Goal: Task Accomplishment & Management: Complete application form

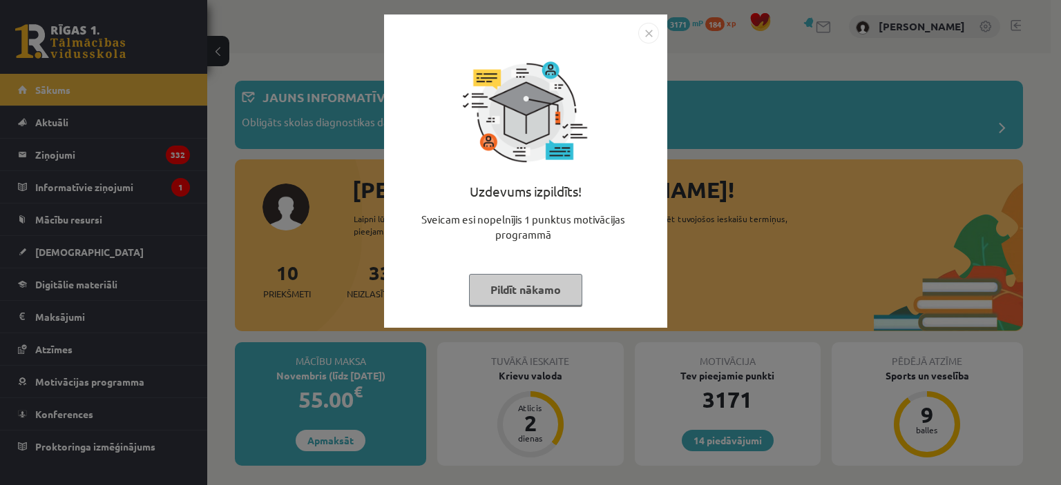
click at [655, 31] on img "Close" at bounding box center [648, 33] width 21 height 21
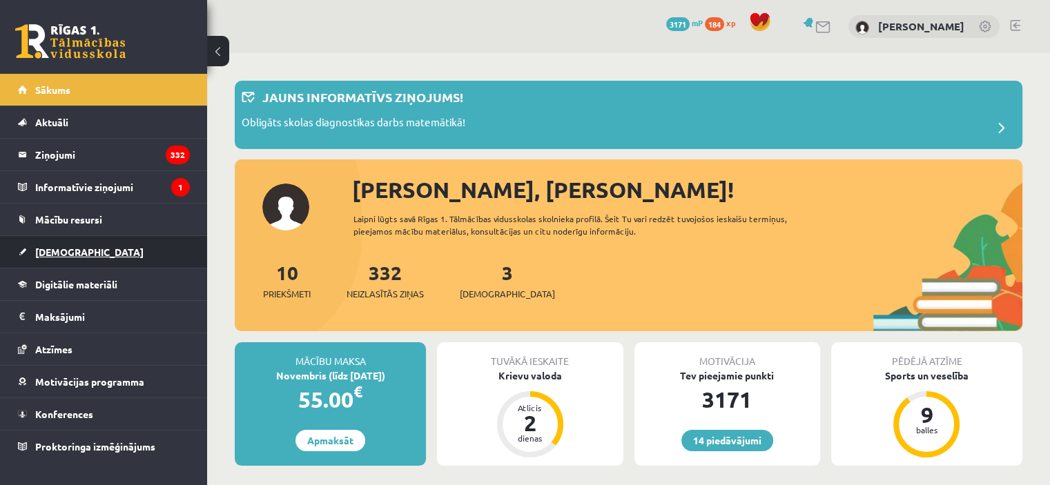
click at [86, 255] on link "[DEMOGRAPHIC_DATA]" at bounding box center [104, 252] width 172 height 32
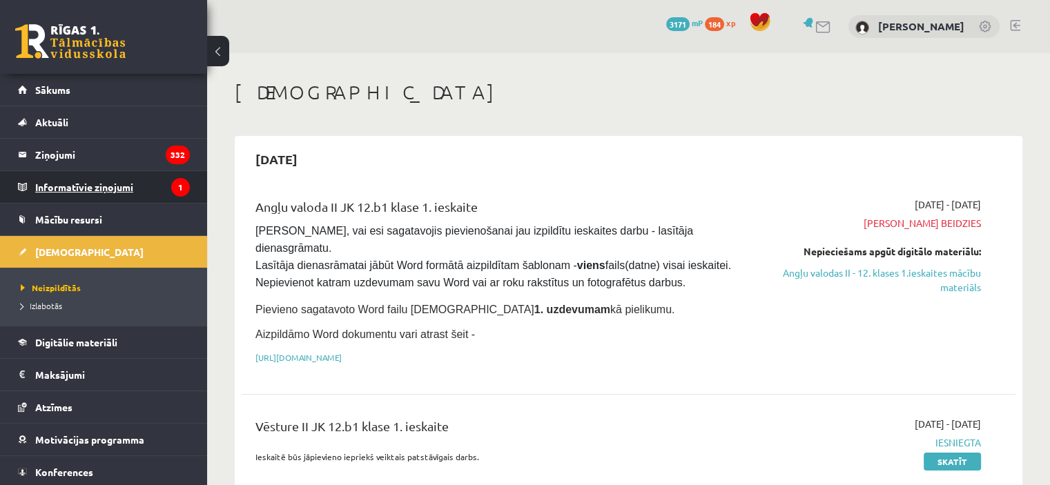
click at [107, 189] on legend "Informatīvie ziņojumi 1" at bounding box center [112, 187] width 155 height 32
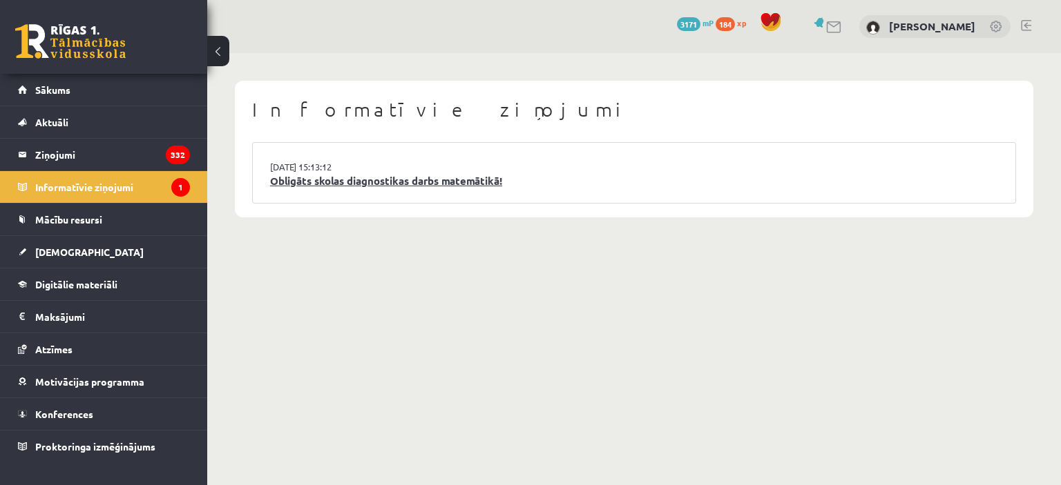
click at [401, 182] on link "Obligāts skolas diagnostikas darbs matemātikā!" at bounding box center [634, 181] width 728 height 16
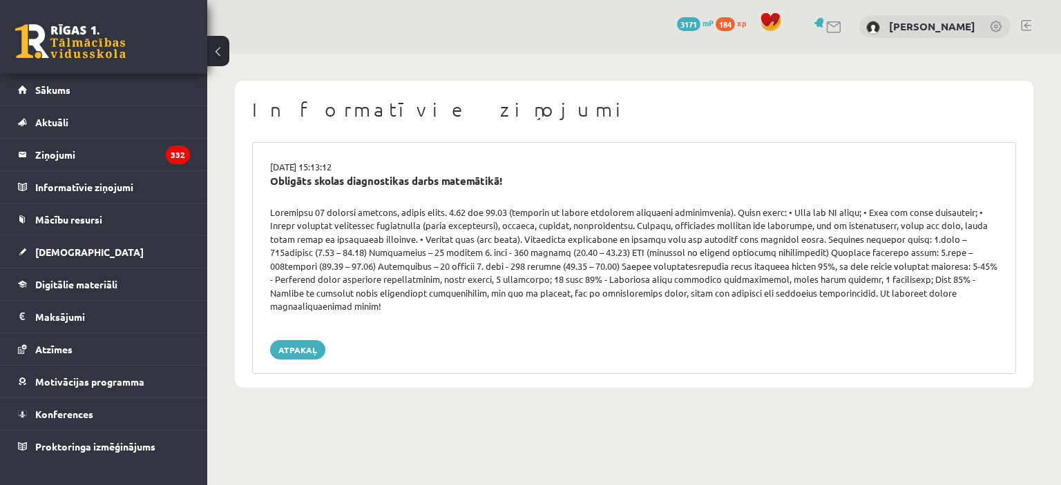
drag, startPoint x: 546, startPoint y: 266, endPoint x: 497, endPoint y: 272, distance: 49.4
click at [497, 272] on div at bounding box center [634, 260] width 749 height 108
drag, startPoint x: 746, startPoint y: 300, endPoint x: 679, endPoint y: 280, distance: 69.9
click at [680, 281] on div at bounding box center [634, 260] width 749 height 108
click at [61, 244] on link "[DEMOGRAPHIC_DATA]" at bounding box center [104, 252] width 172 height 32
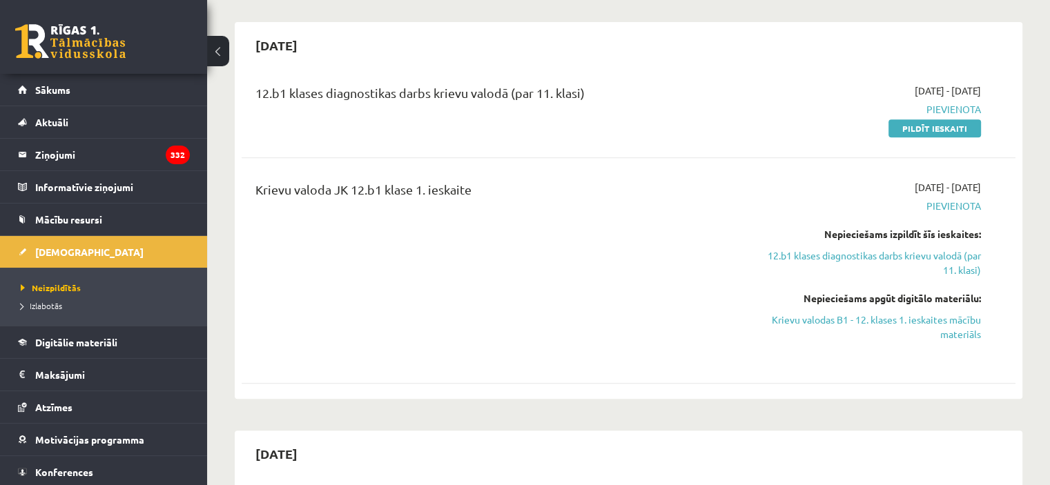
scroll to position [829, 0]
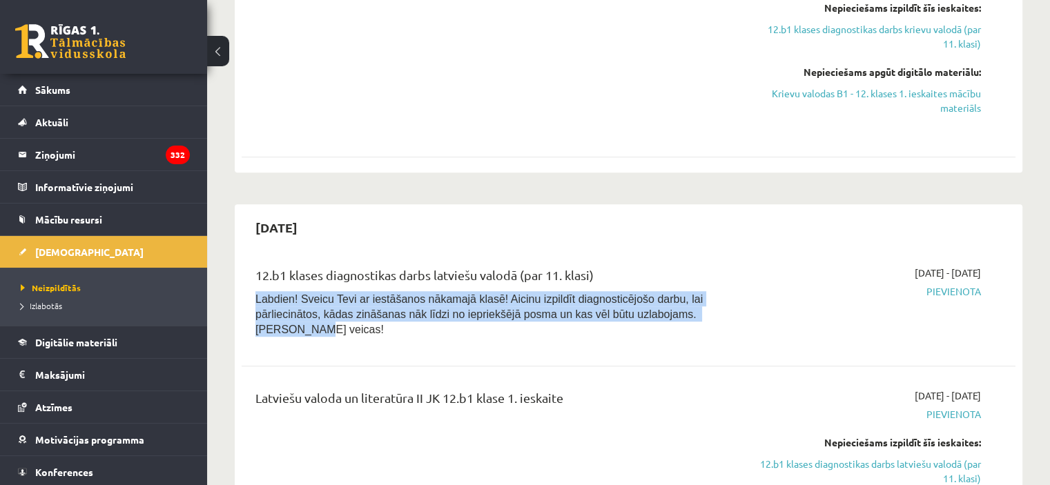
drag, startPoint x: 641, startPoint y: 295, endPoint x: 249, endPoint y: 282, distance: 391.8
click at [249, 282] on div "12.b1 klases diagnostikas darbs latviešu valodā (par 11. klasi) Labdien! Sveicu…" at bounding box center [494, 305] width 498 height 79
copy span "Labdien! Sveicu Tevi ar iestāšanos nākamajā klasē! Aicinu izpildīt diagnosticēj…"
click at [370, 291] on p "Labdien! Sveicu Tevi ar iestāšanos nākamajā klasē! Aicinu izpildīt diagnosticēj…" at bounding box center [494, 314] width 477 height 46
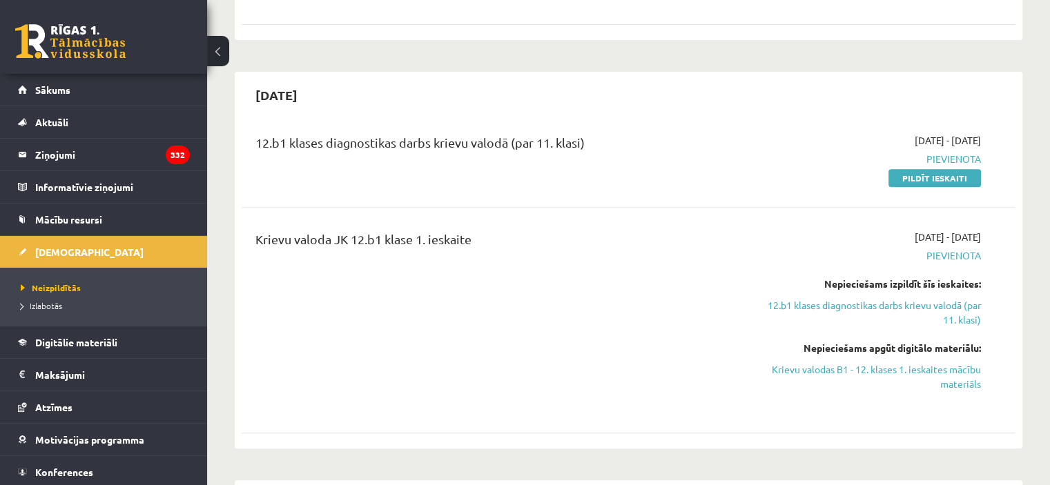
scroll to position [552, 0]
click at [943, 169] on link "Pildīt ieskaiti" at bounding box center [935, 178] width 93 height 18
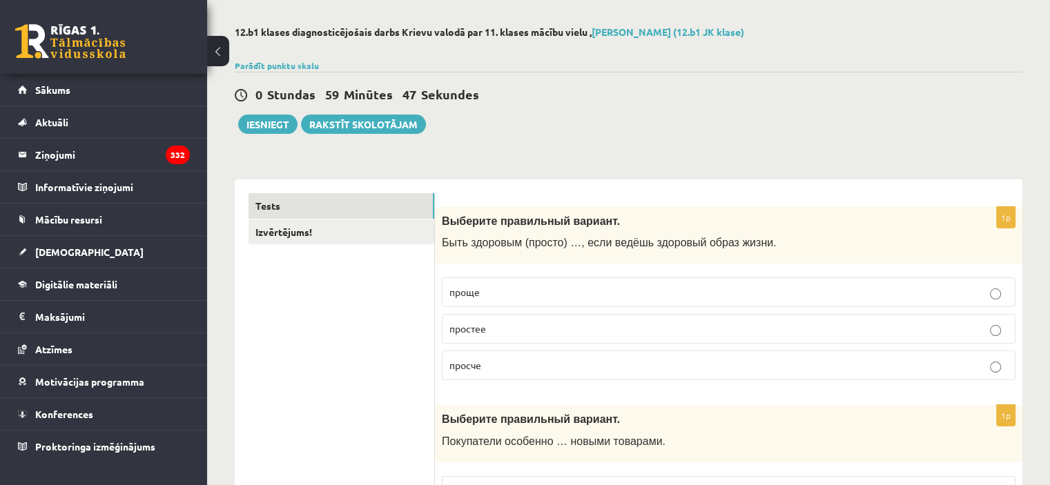
scroll to position [207, 0]
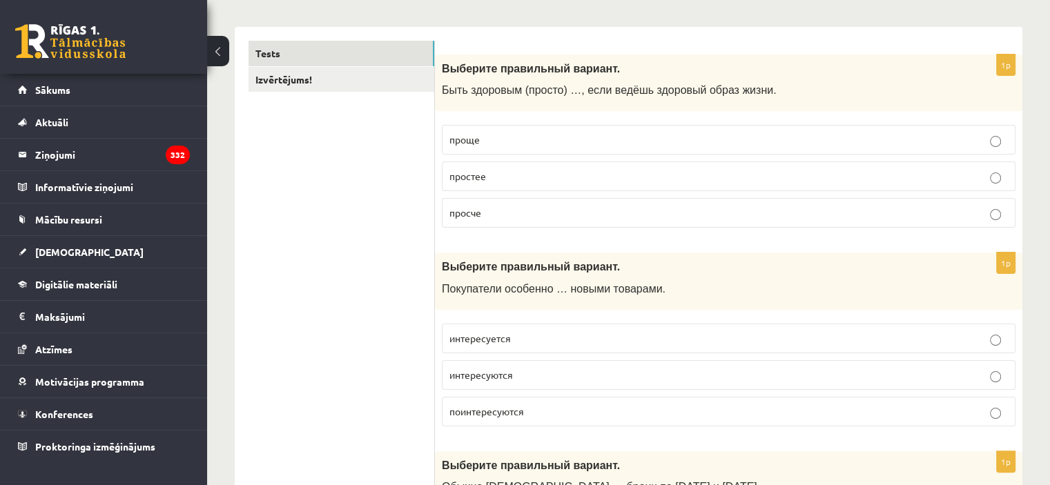
click at [667, 130] on label "проще" at bounding box center [729, 140] width 574 height 30
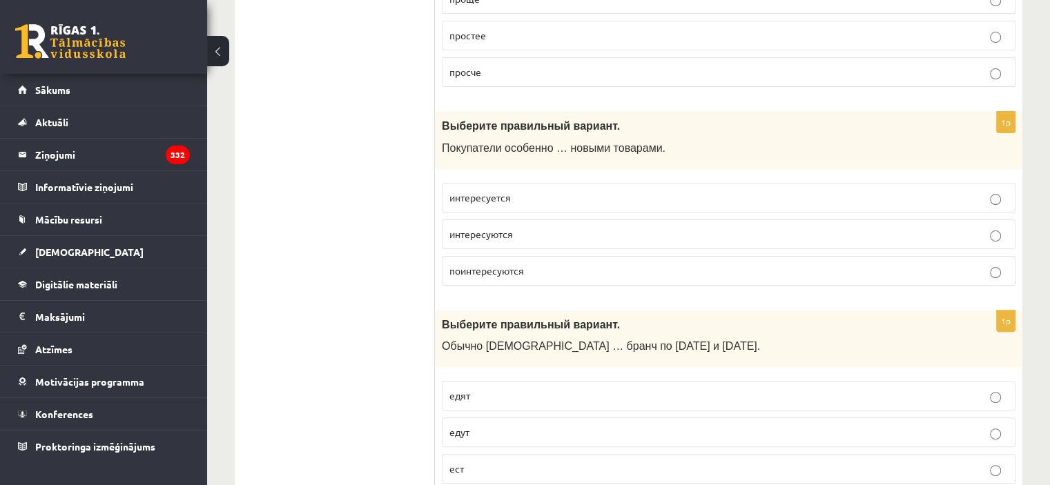
scroll to position [345, 0]
click at [479, 235] on span "интересуются" at bounding box center [482, 237] width 64 height 12
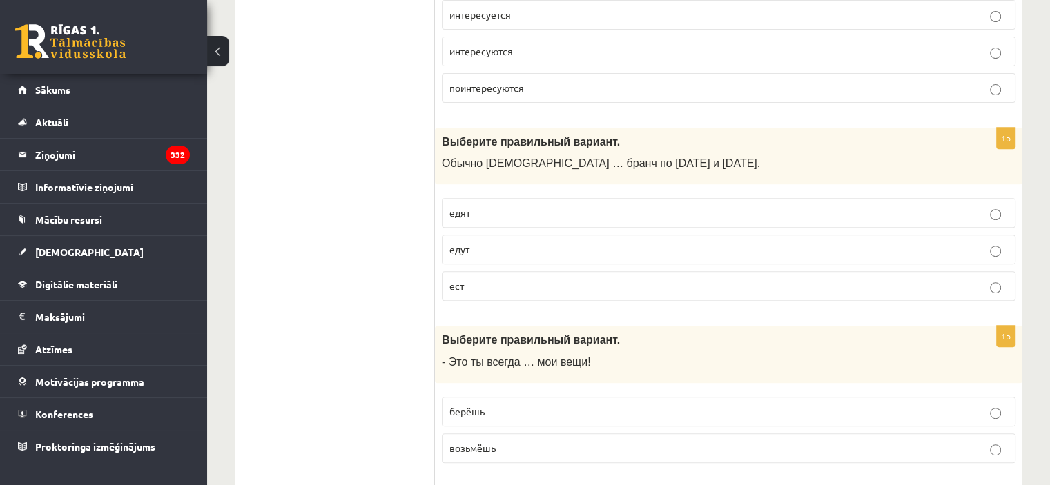
scroll to position [552, 0]
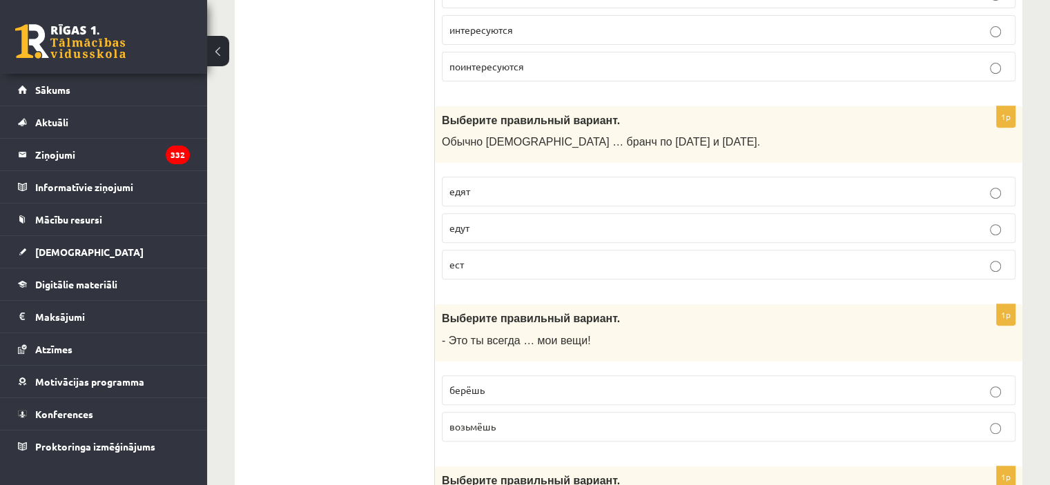
click at [508, 197] on p "едят" at bounding box center [729, 191] width 559 height 15
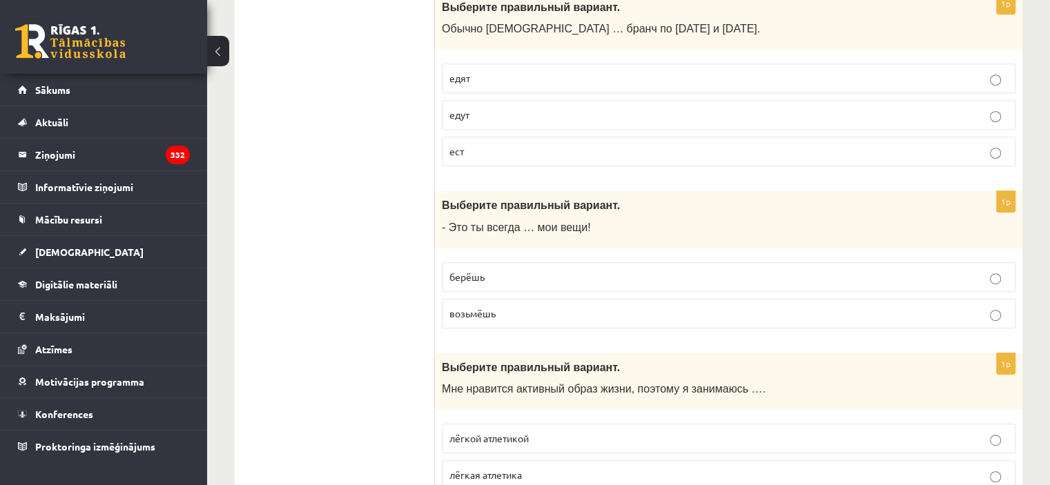
scroll to position [691, 0]
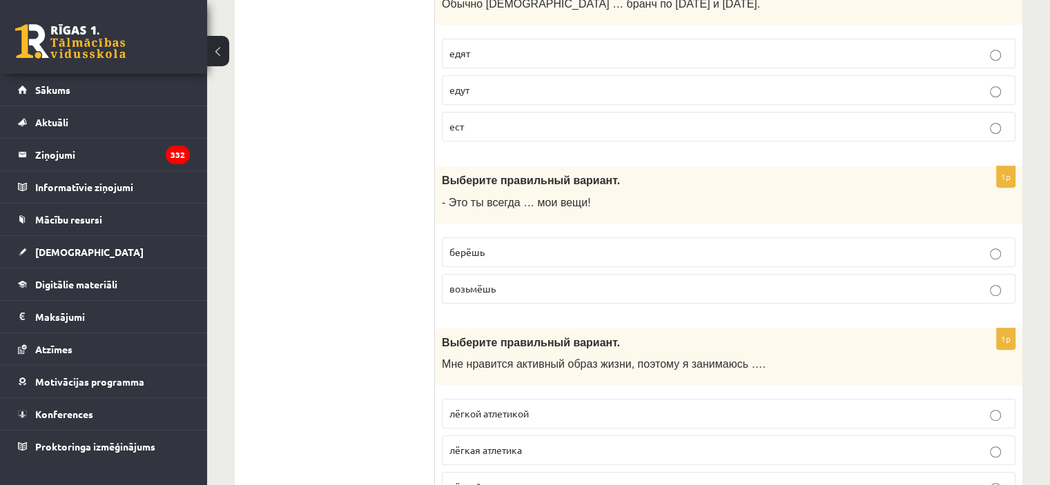
click at [479, 246] on span "берёшь" at bounding box center [467, 252] width 35 height 12
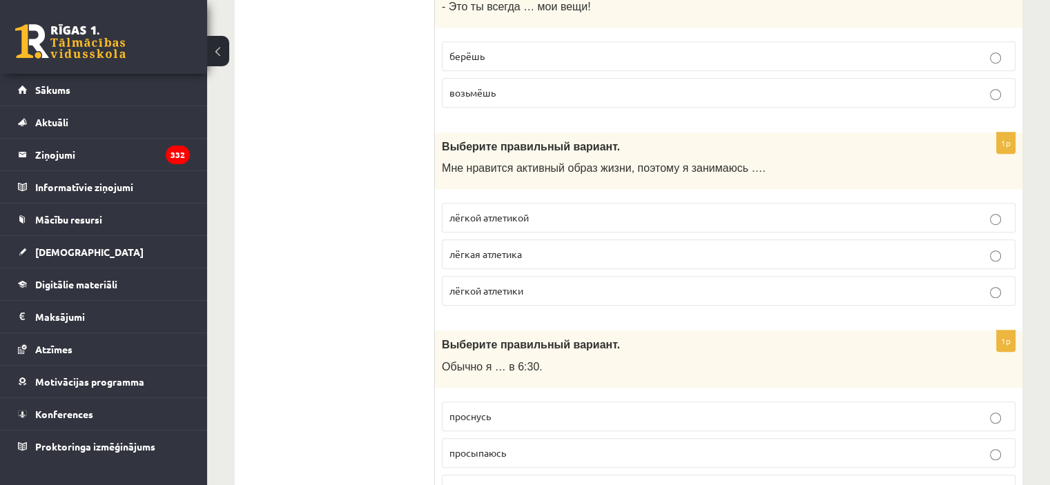
scroll to position [898, 0]
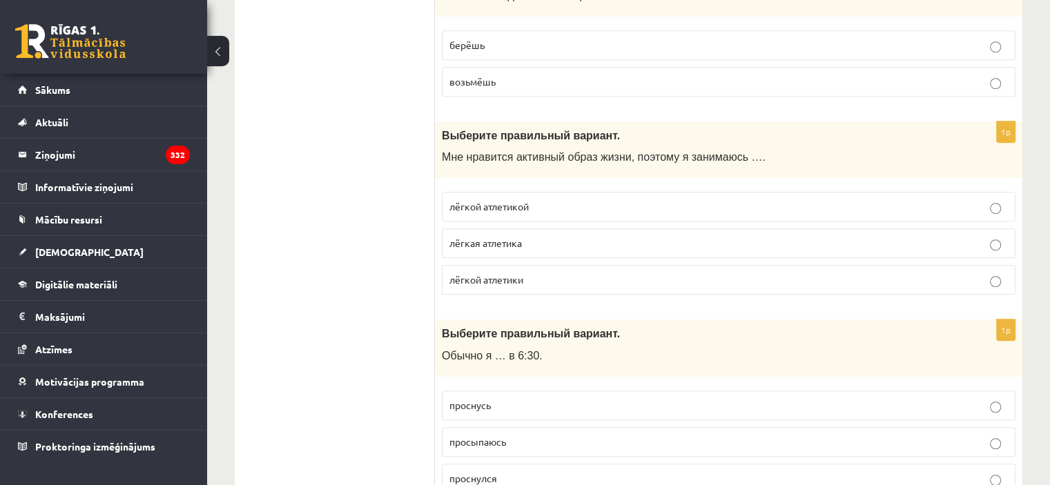
click at [473, 206] on span "лёгкой атлетикой" at bounding box center [489, 206] width 79 height 12
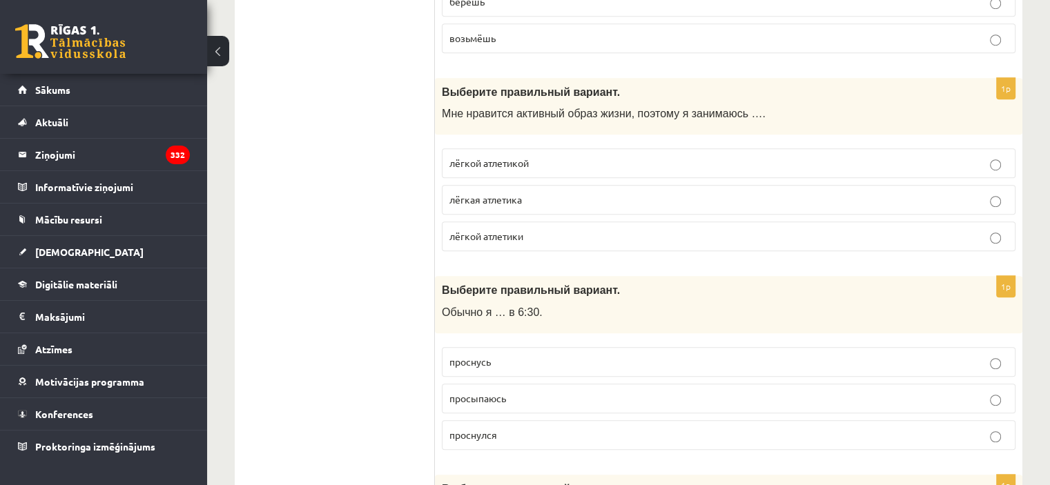
scroll to position [1105, 0]
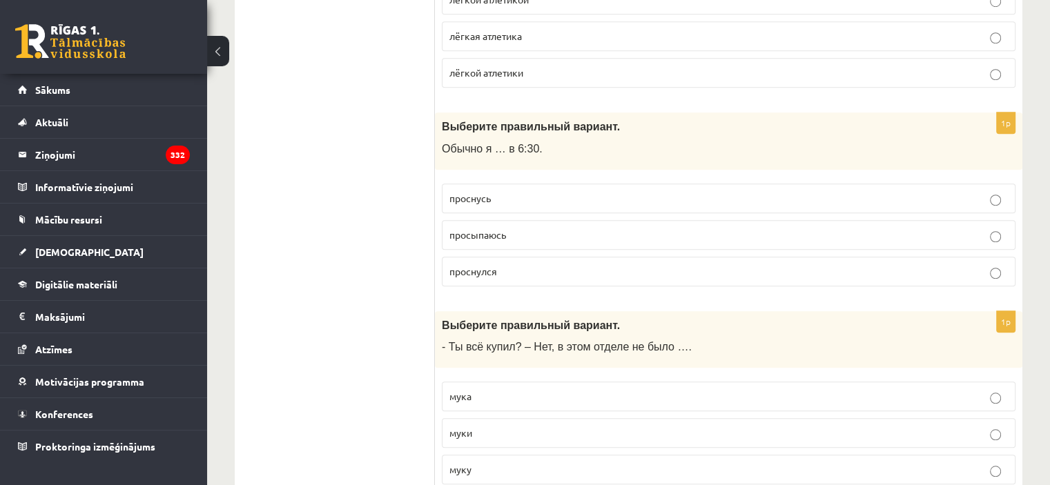
click at [523, 235] on p "просыпаюсь" at bounding box center [729, 235] width 559 height 15
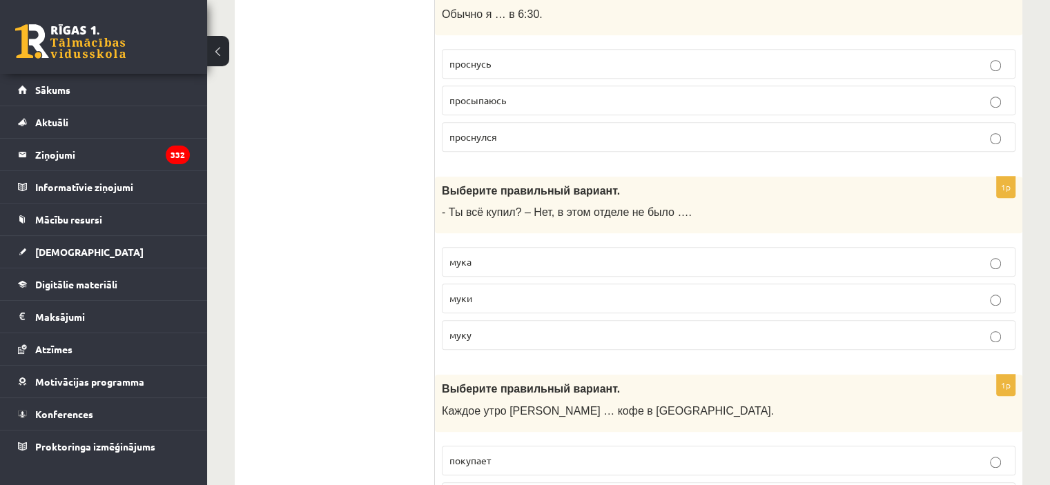
scroll to position [1243, 0]
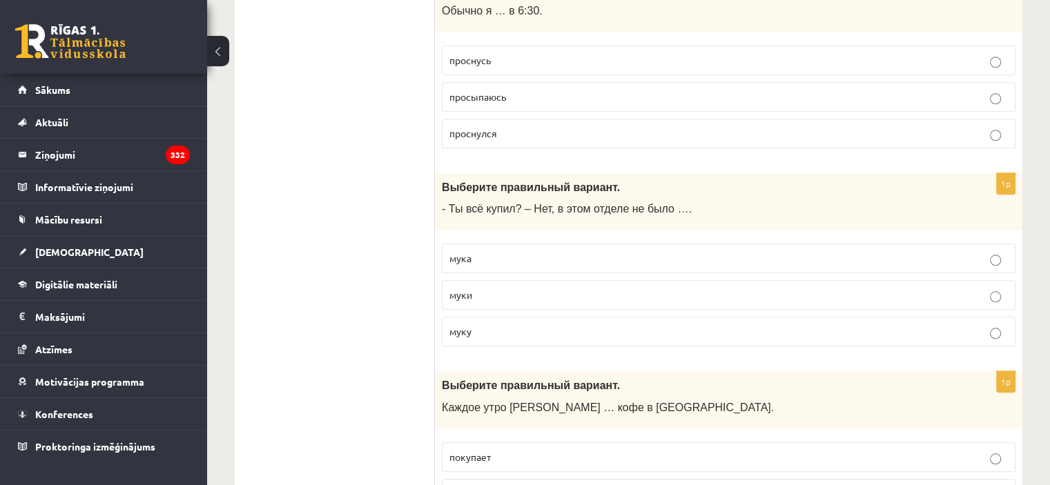
click at [470, 289] on span "муки" at bounding box center [461, 295] width 23 height 12
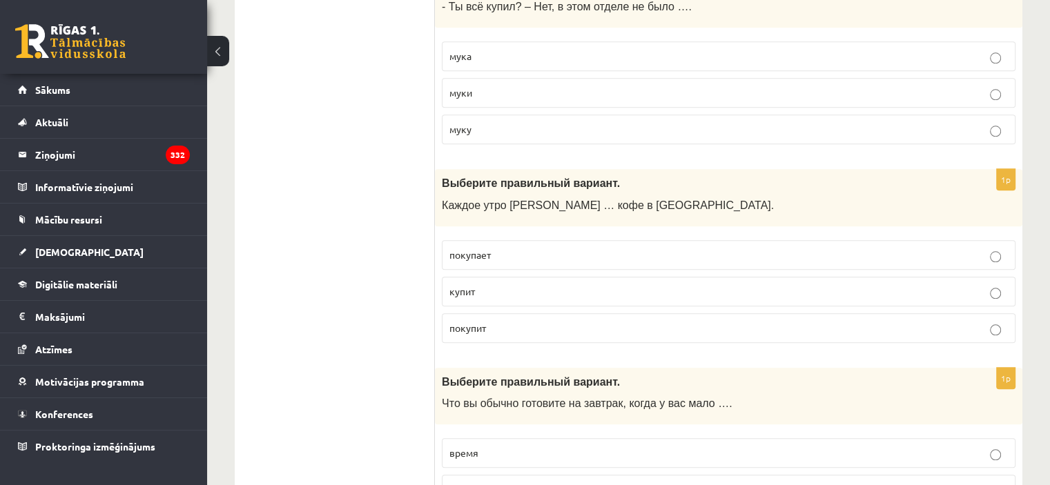
scroll to position [1450, 0]
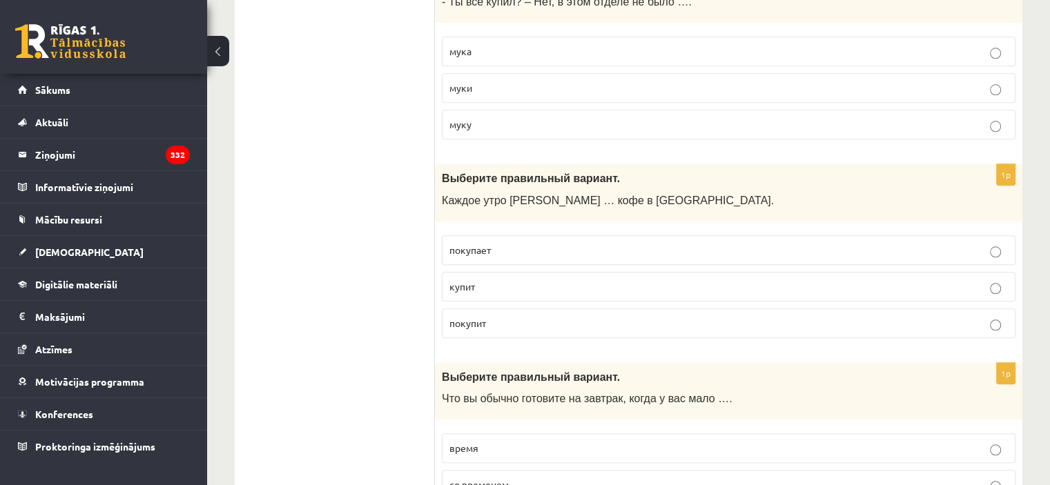
click at [486, 244] on span "покупает" at bounding box center [470, 250] width 41 height 12
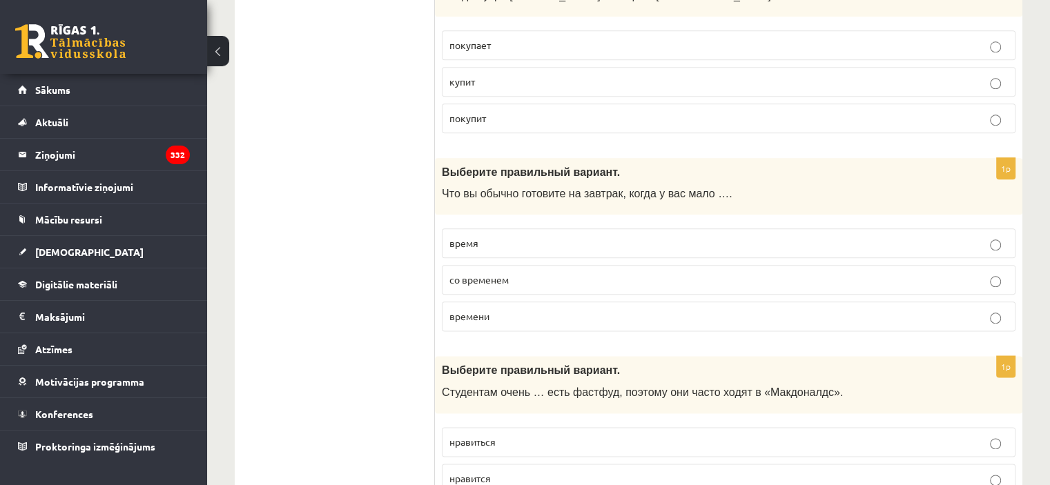
scroll to position [1657, 0]
click at [501, 310] on p "времени" at bounding box center [729, 314] width 559 height 15
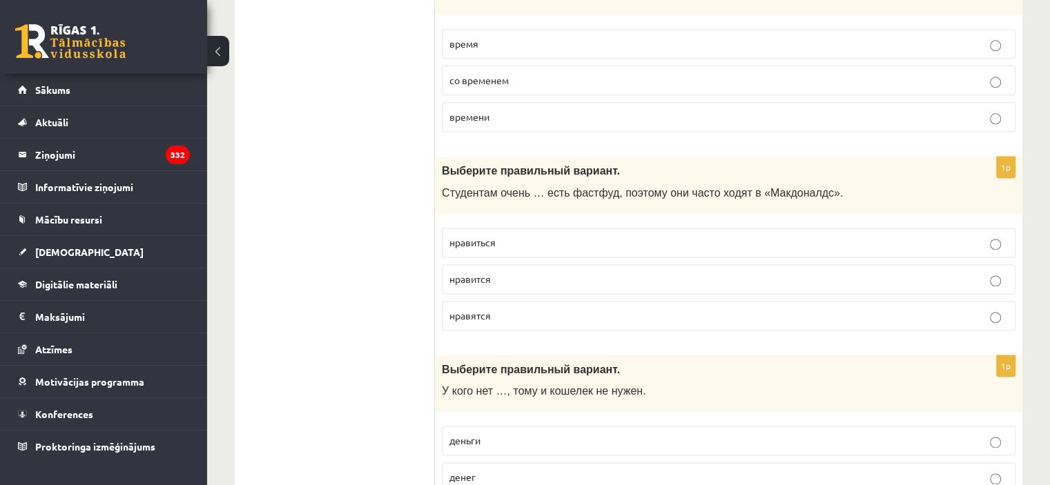
scroll to position [1865, 0]
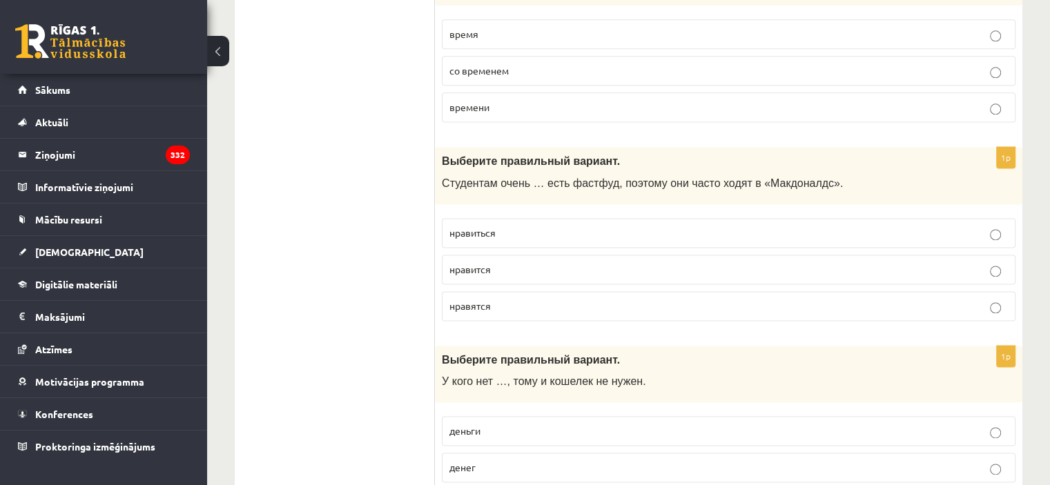
click at [546, 234] on label "нравиться" at bounding box center [729, 233] width 574 height 30
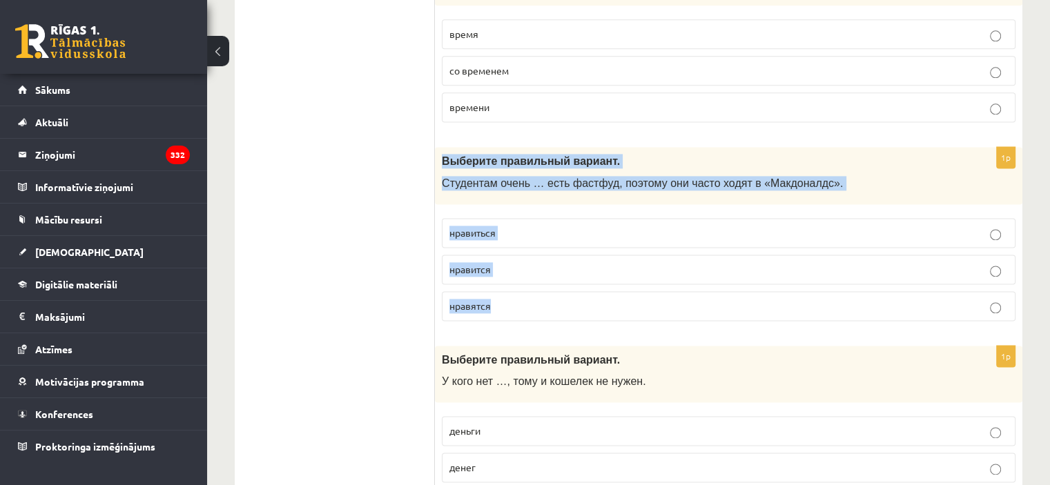
drag, startPoint x: 439, startPoint y: 149, endPoint x: 491, endPoint y: 281, distance: 141.7
click at [491, 281] on div "1p Выберите правильный вариант. Студентам очень … есть фастфуд, поэтому они час…" at bounding box center [729, 239] width 588 height 185
copy div "Выберите правильный вариант. Студентам очень … есть фастфуд, поэтому они часто …"
click at [506, 263] on p "нравится" at bounding box center [729, 269] width 559 height 15
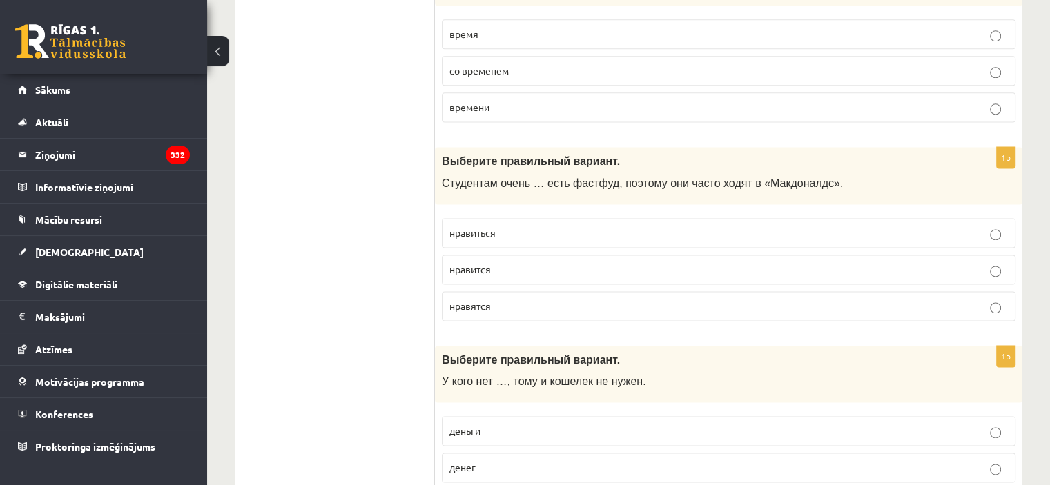
click at [517, 155] on span "Выберите правильный вариант." at bounding box center [531, 161] width 178 height 12
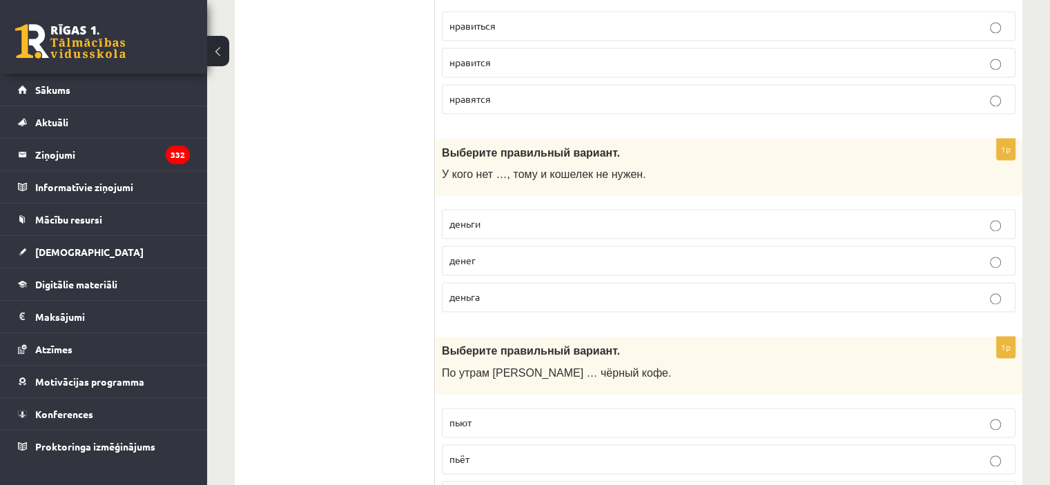
click at [506, 253] on p "денег" at bounding box center [729, 260] width 559 height 15
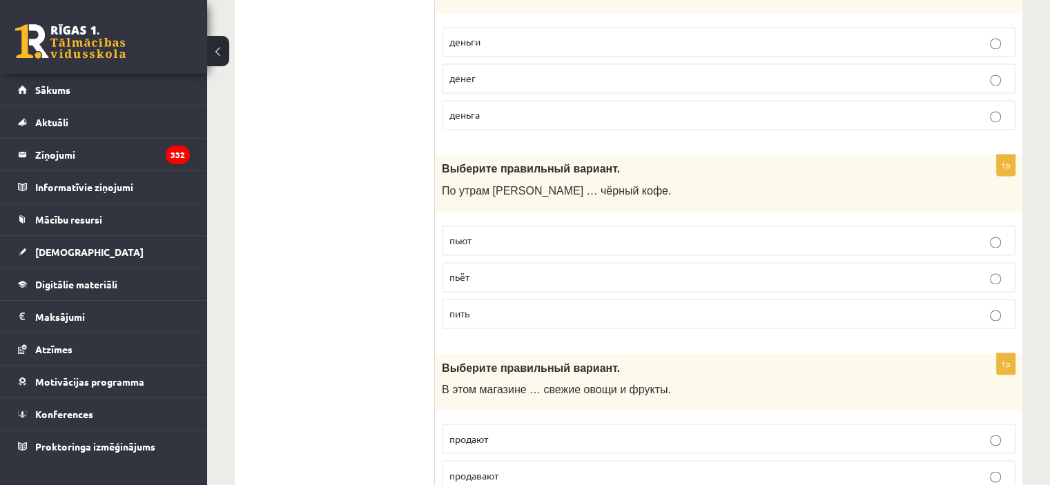
scroll to position [2279, 0]
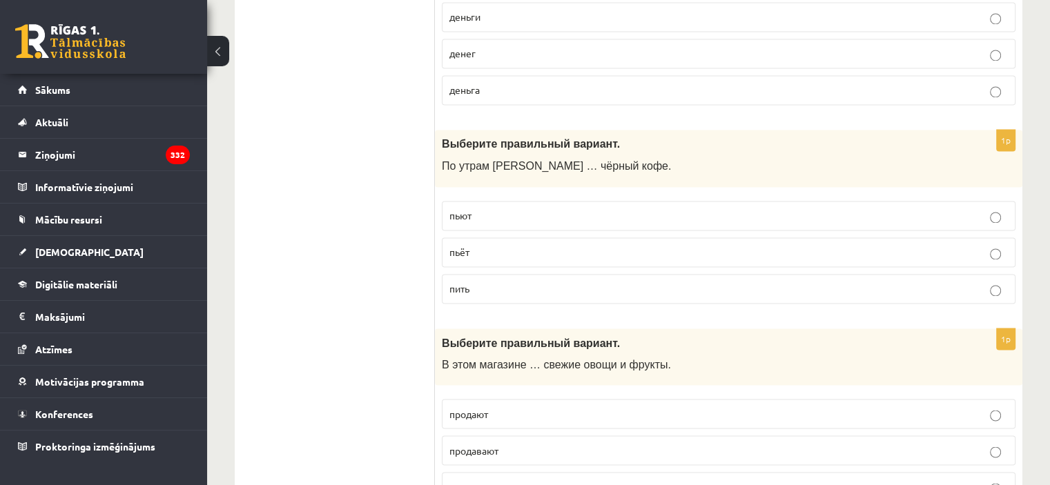
click at [471, 245] on p "пьёт" at bounding box center [729, 252] width 559 height 15
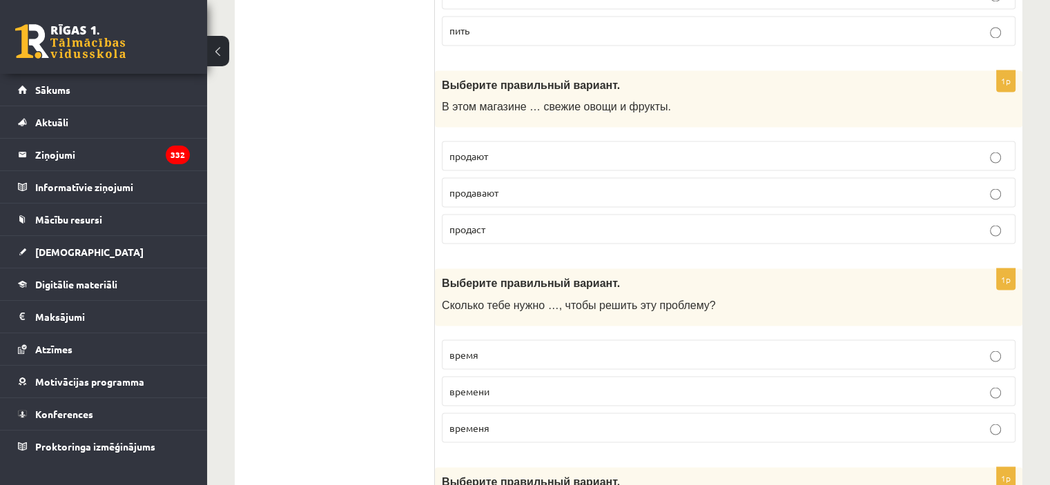
scroll to position [2555, 0]
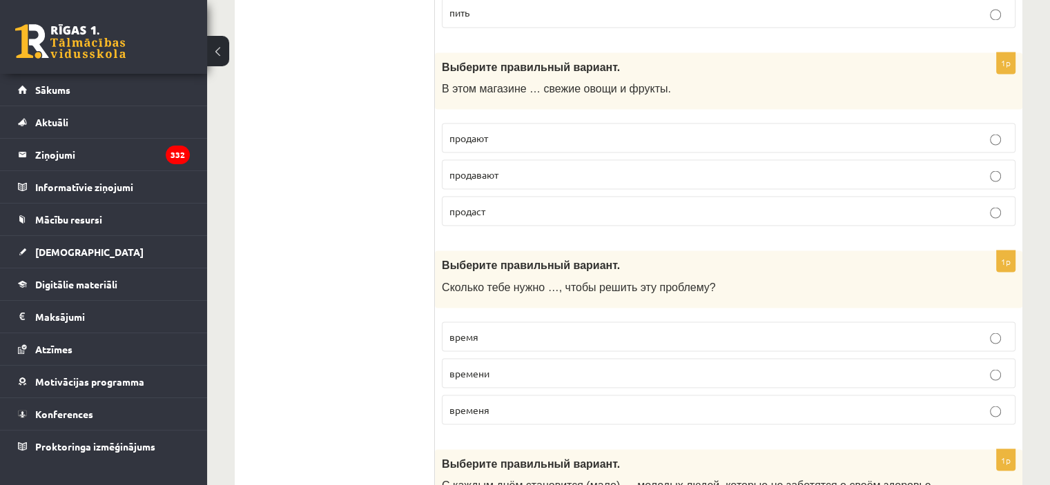
click at [483, 131] on span "продают" at bounding box center [469, 137] width 39 height 12
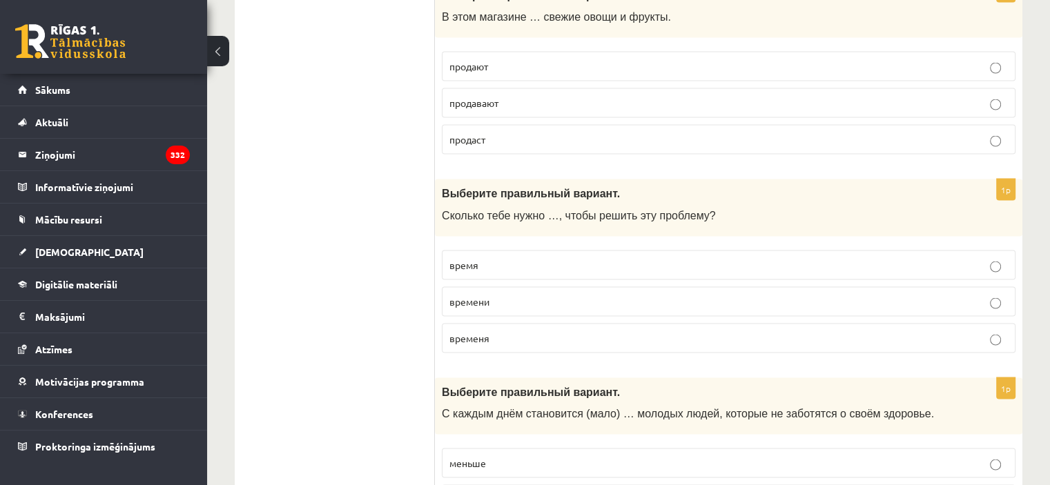
scroll to position [2693, 0]
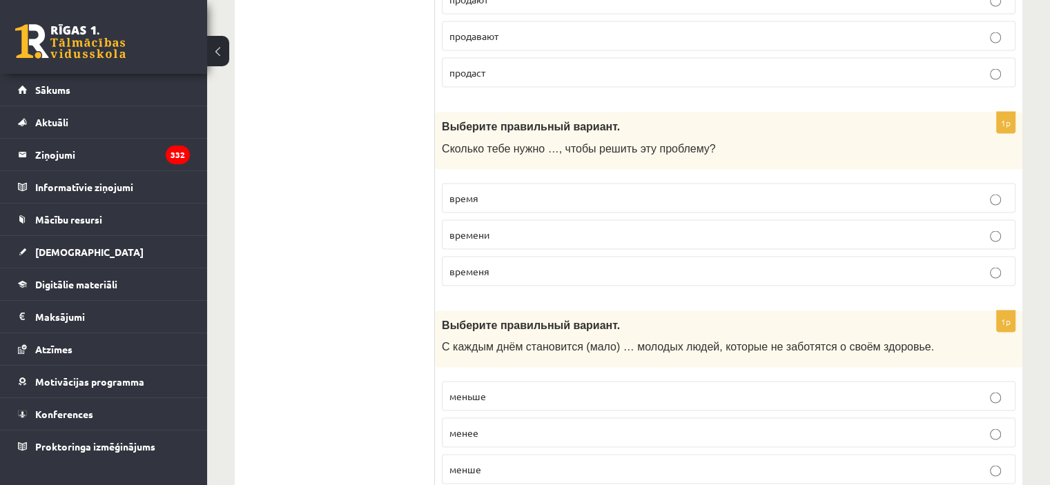
click at [468, 229] on span "времени" at bounding box center [470, 235] width 40 height 12
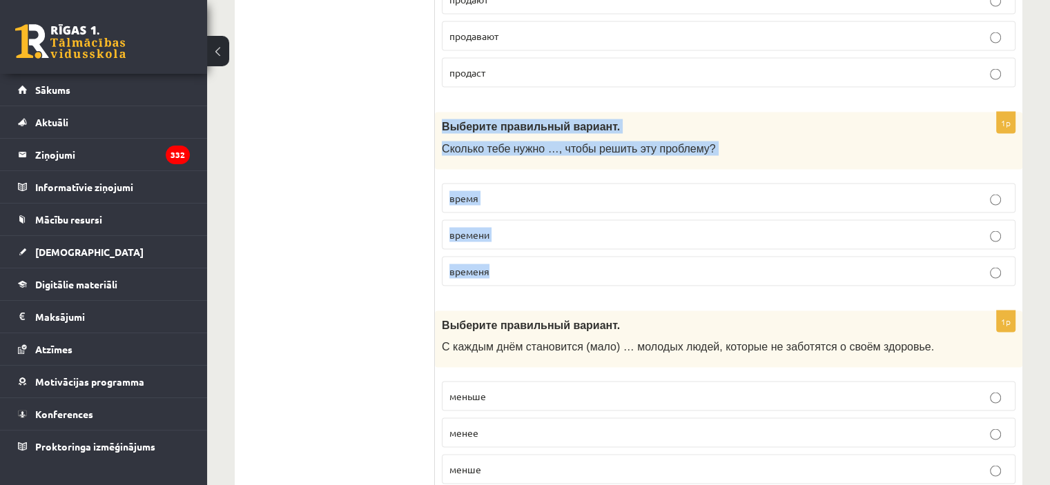
drag, startPoint x: 439, startPoint y: 115, endPoint x: 506, endPoint y: 241, distance: 143.0
click at [506, 241] on div "1p Выберите правильный вариант. Сколько тебе нужно …, чтобы решить эту проблему…" at bounding box center [729, 205] width 588 height 185
copy div "Выберите правильный вариант. Сколько тебе нужно …, чтобы решить эту проблему? в…"
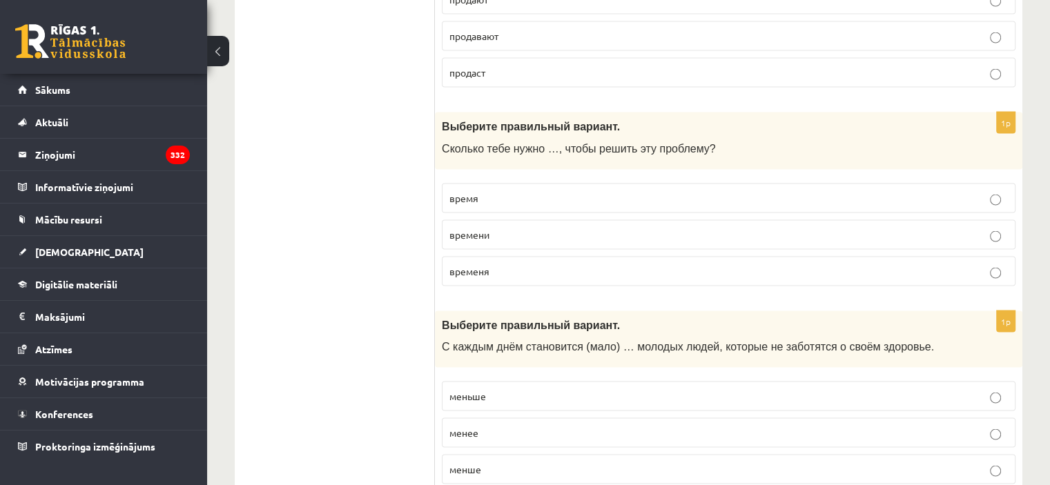
click at [376, 166] on ul "Tests Izvērtējums!" at bounding box center [342, 393] width 186 height 5677
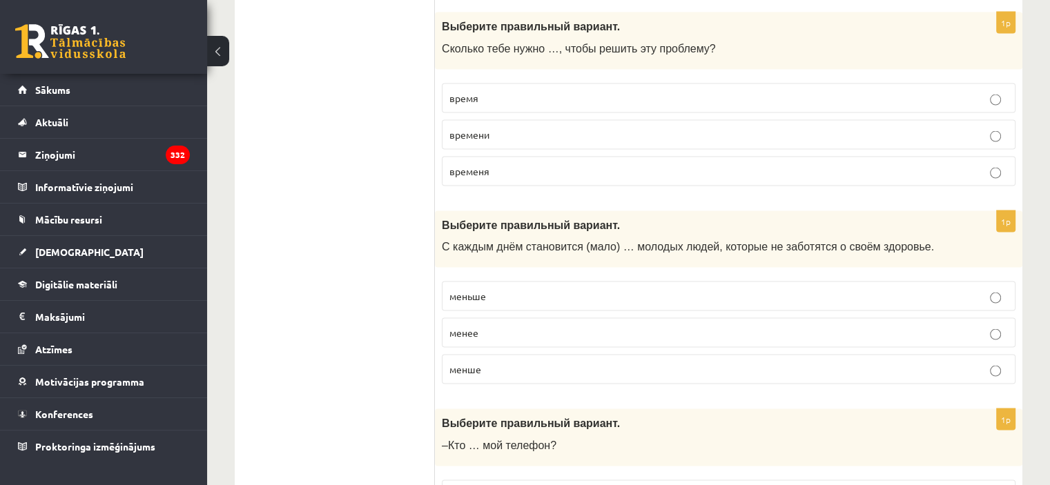
scroll to position [2831, 0]
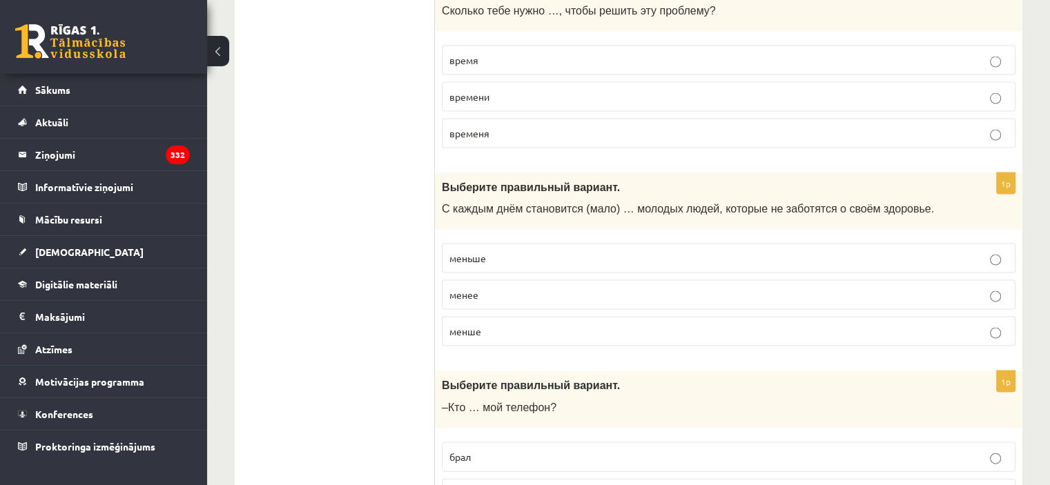
click at [467, 251] on p "меньше" at bounding box center [729, 258] width 559 height 15
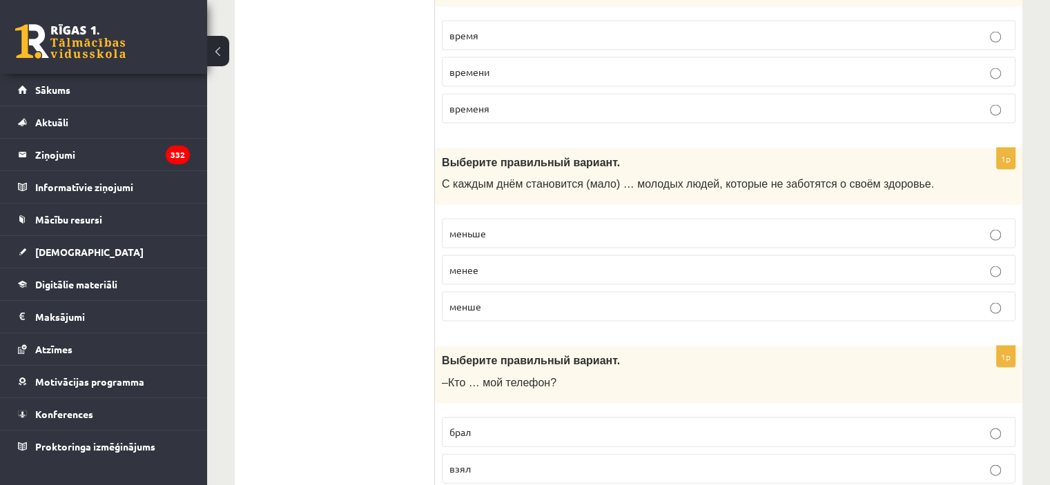
scroll to position [2901, 0]
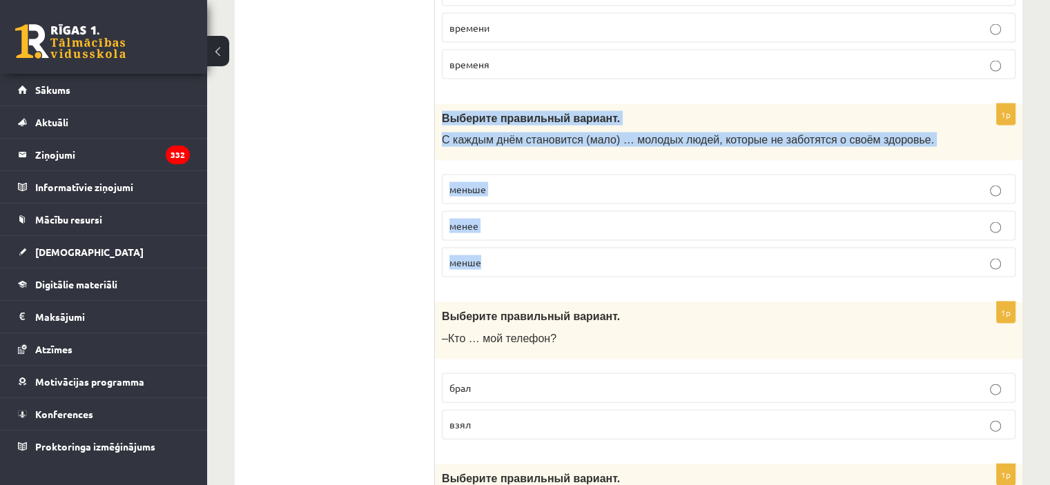
drag, startPoint x: 450, startPoint y: 106, endPoint x: 517, endPoint y: 242, distance: 151.3
click at [517, 242] on div "1p Выберите правильный вариант. С каждым днём становится (мало) … молодых людей…" at bounding box center [729, 196] width 588 height 185
copy div "Выберите правильный вариант. С каждым днём становится (мало) … молодых людей, к…"
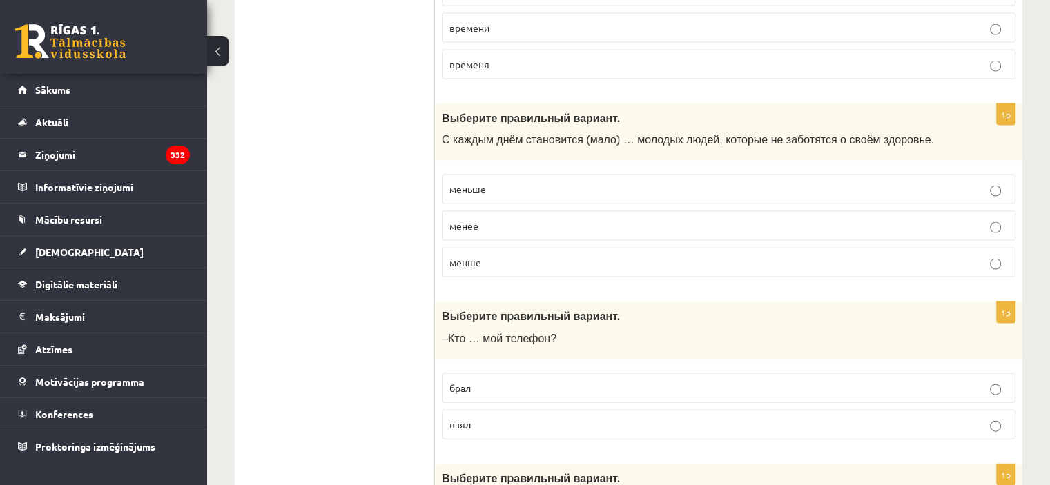
click at [340, 127] on ul "Tests Izvērtējums!" at bounding box center [342, 185] width 186 height 5677
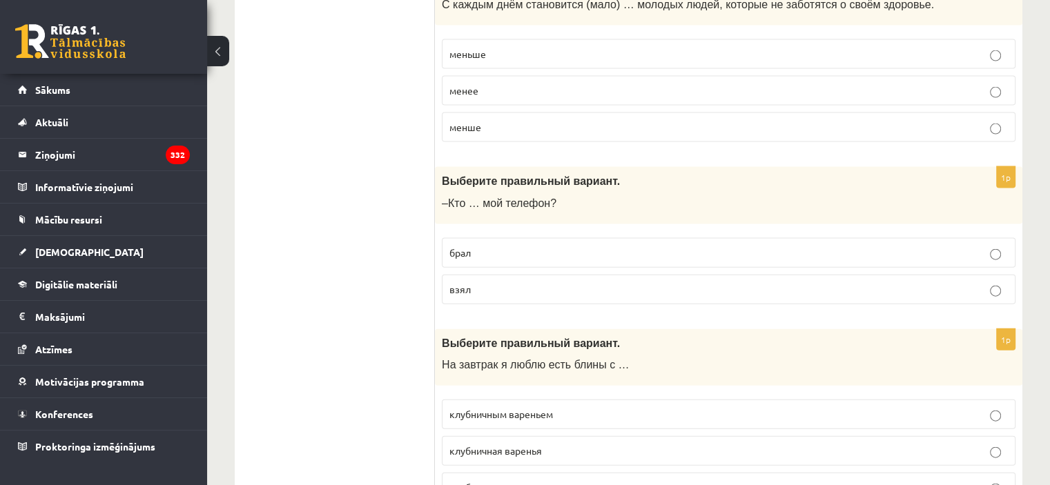
scroll to position [3039, 0]
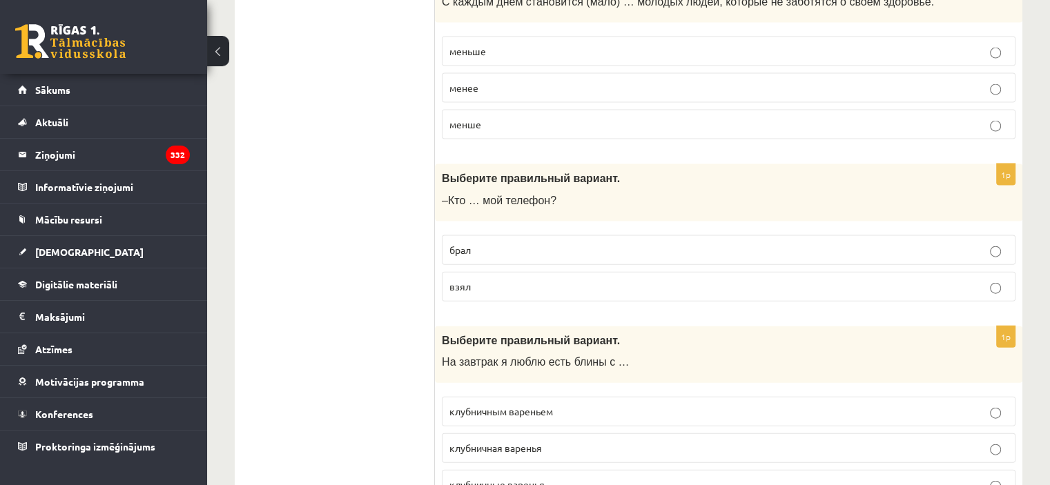
click at [491, 243] on p "брал" at bounding box center [729, 250] width 559 height 15
drag, startPoint x: 465, startPoint y: 181, endPoint x: 549, endPoint y: 194, distance: 85.3
click at [590, 194] on div "Выберите правильный вариант. –Кто … мой телефон?" at bounding box center [729, 192] width 588 height 57
click at [549, 194] on div "Выберите правильный вариант. –Кто … мой телефон?" at bounding box center [729, 192] width 588 height 57
click at [444, 173] on span "Выберите правильный вариант." at bounding box center [531, 179] width 178 height 12
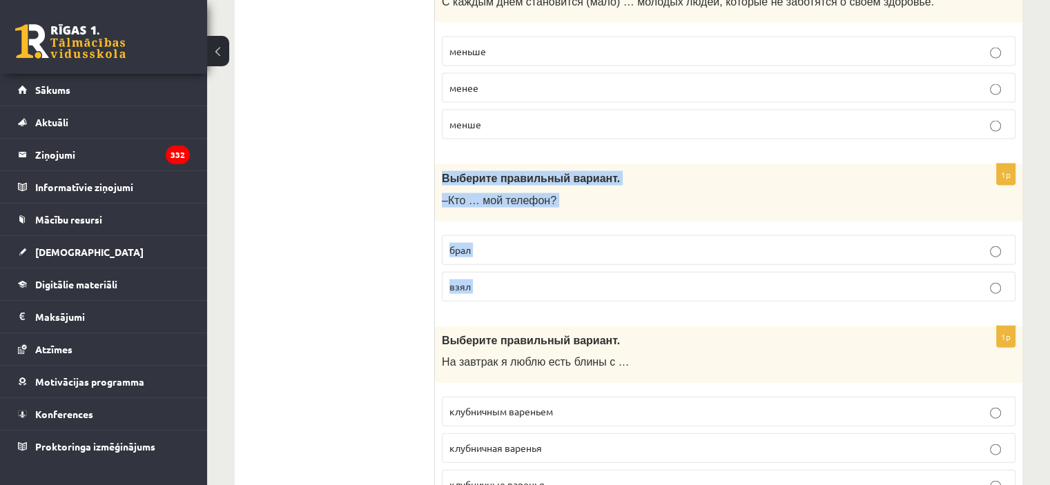
drag, startPoint x: 444, startPoint y: 165, endPoint x: 503, endPoint y: 271, distance: 121.5
click at [503, 271] on div "1p Выберите правильный вариант. –Кто … мой телефон? брал взял" at bounding box center [729, 238] width 588 height 148
copy form "Выберите правильный вариант. –Кто … мой телефон? брал взял"
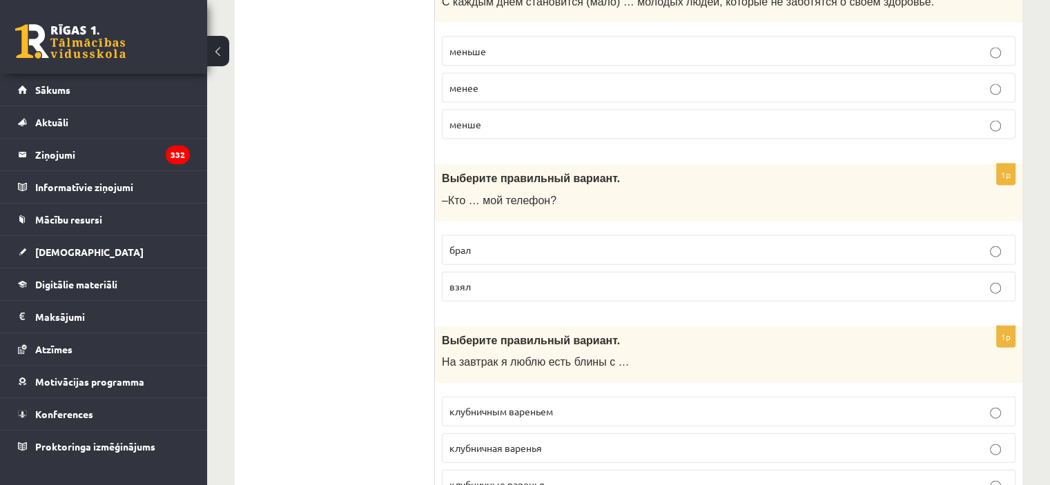
click at [340, 174] on ul "Tests Izvērtējums!" at bounding box center [342, 47] width 186 height 5677
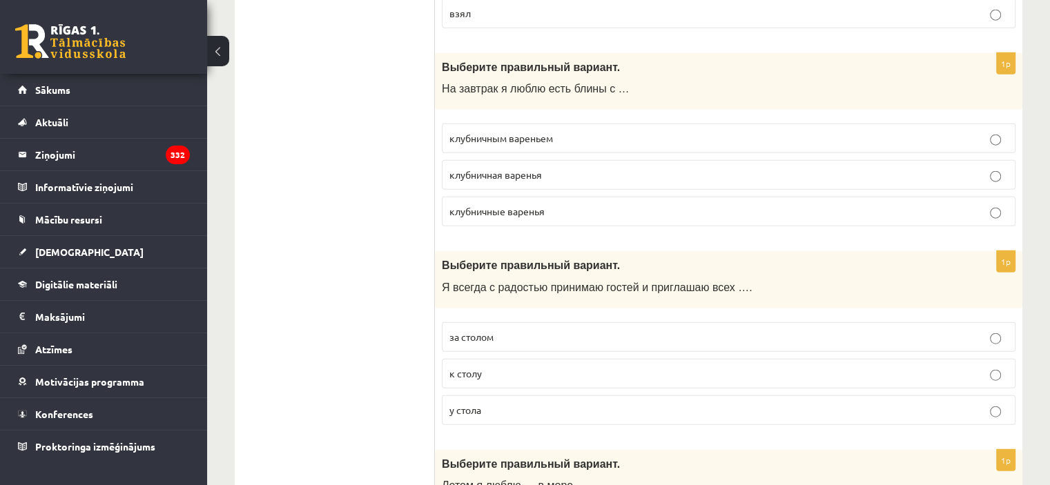
scroll to position [3315, 0]
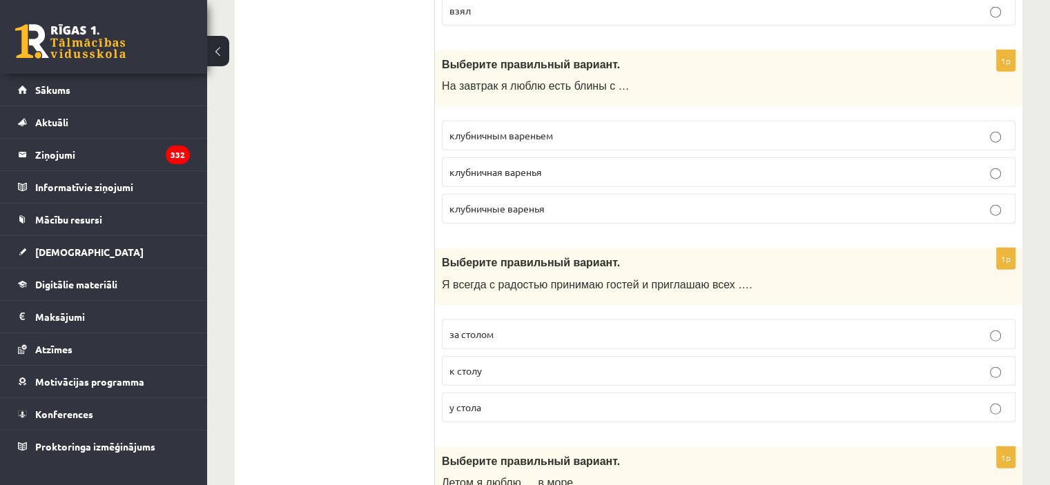
click at [564, 128] on p "клубничным вареньем" at bounding box center [729, 135] width 559 height 15
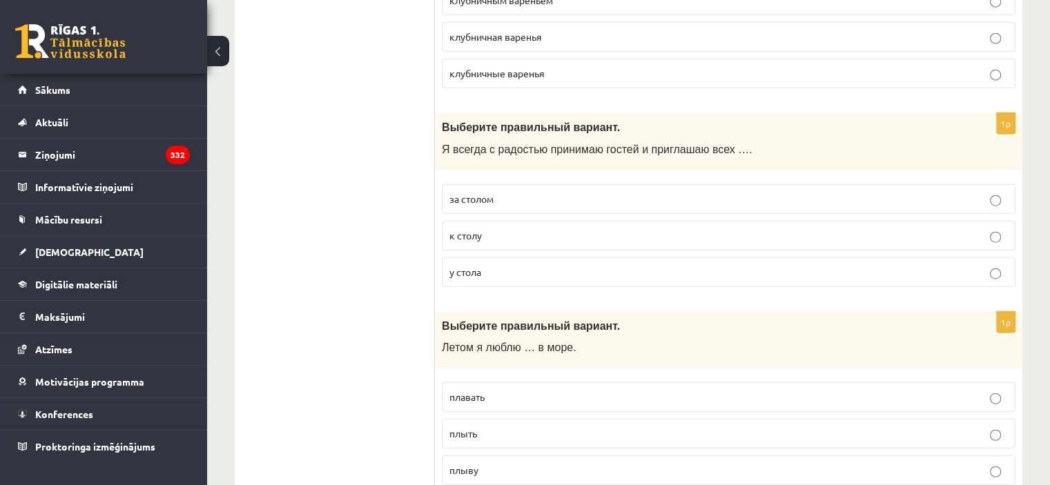
scroll to position [3453, 0]
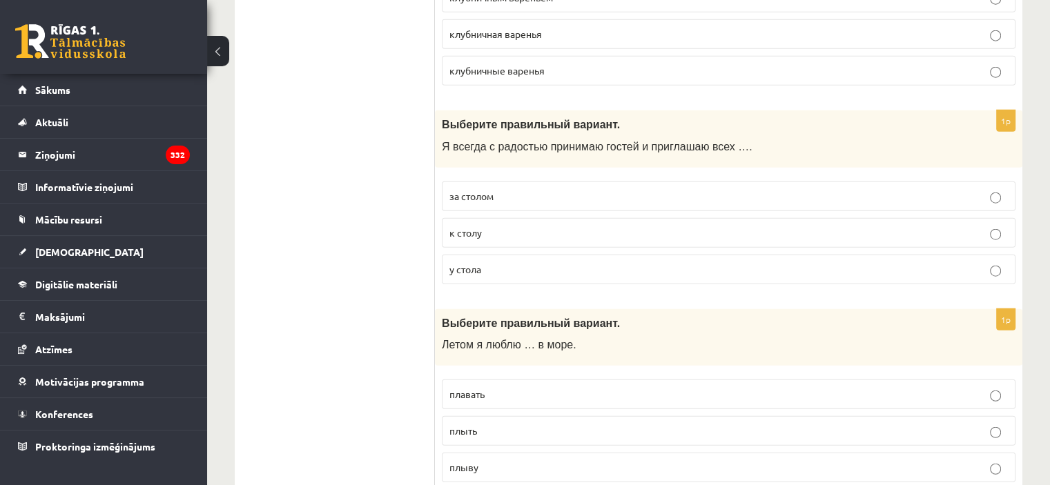
click at [513, 226] on p "к столу" at bounding box center [729, 233] width 559 height 15
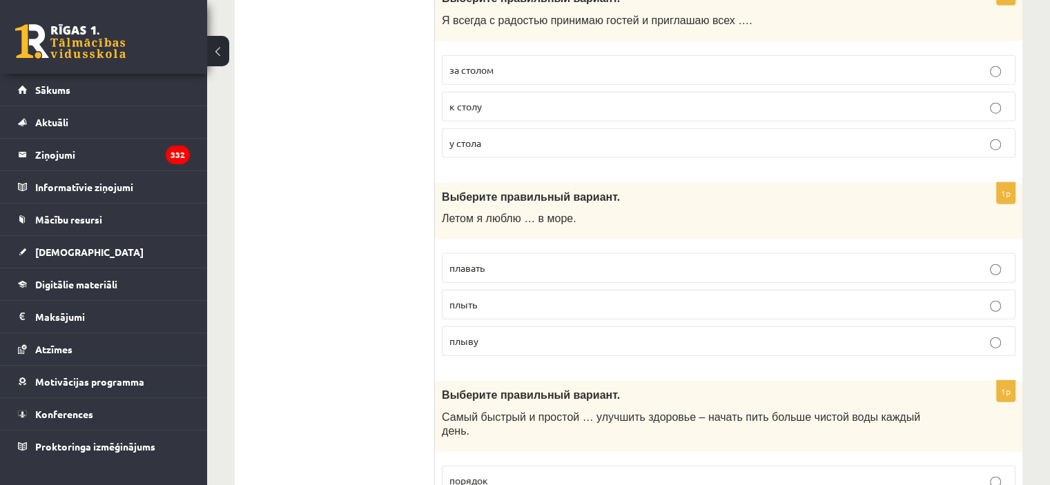
scroll to position [3591, 0]
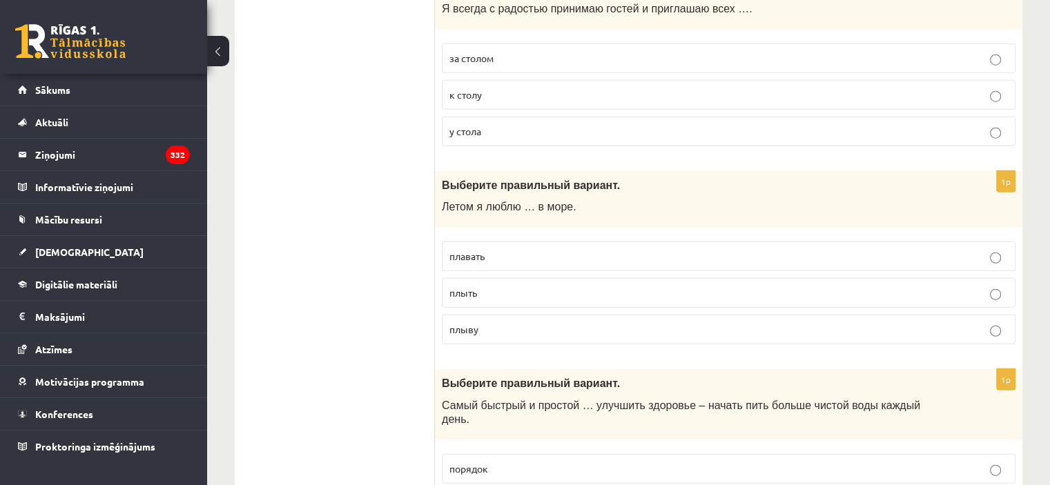
click at [490, 249] on p "плавать" at bounding box center [729, 256] width 559 height 15
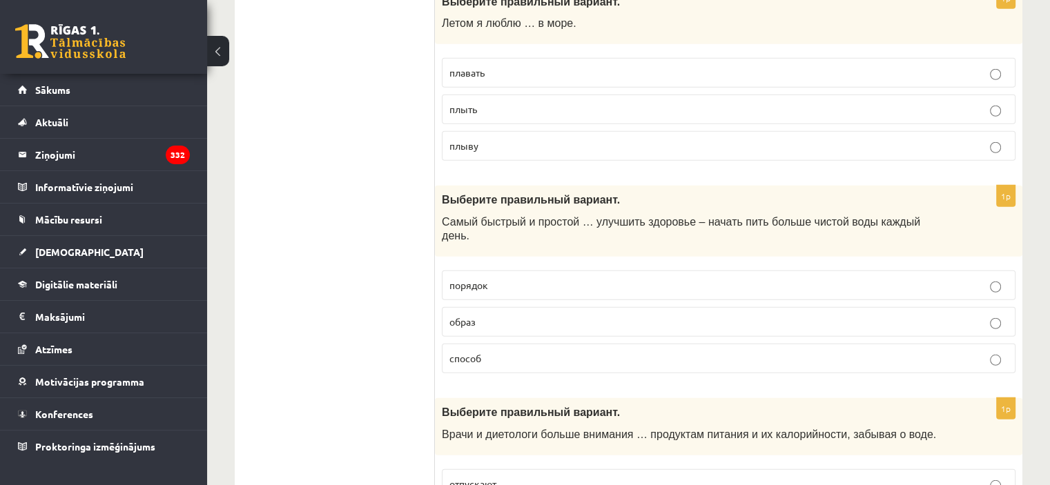
scroll to position [3798, 0]
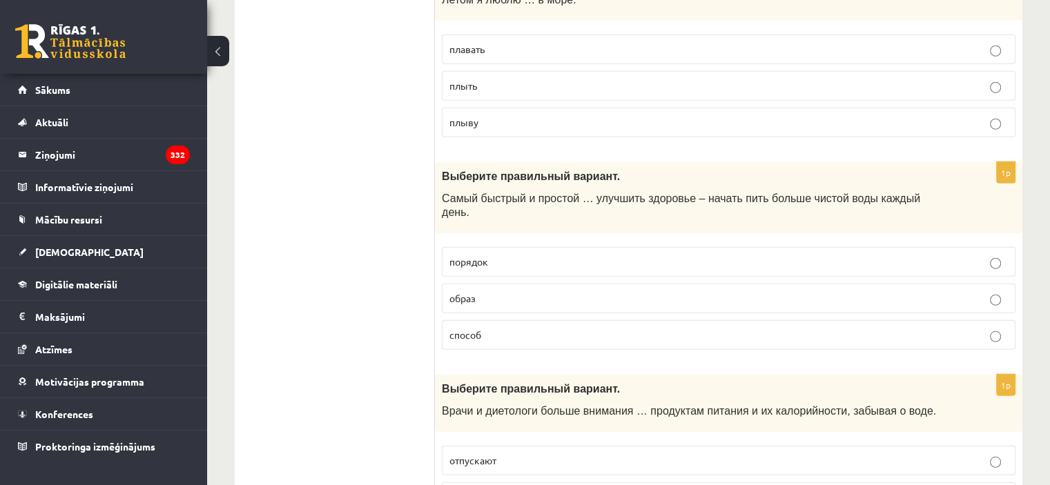
click at [499, 328] on p "способ" at bounding box center [729, 335] width 559 height 15
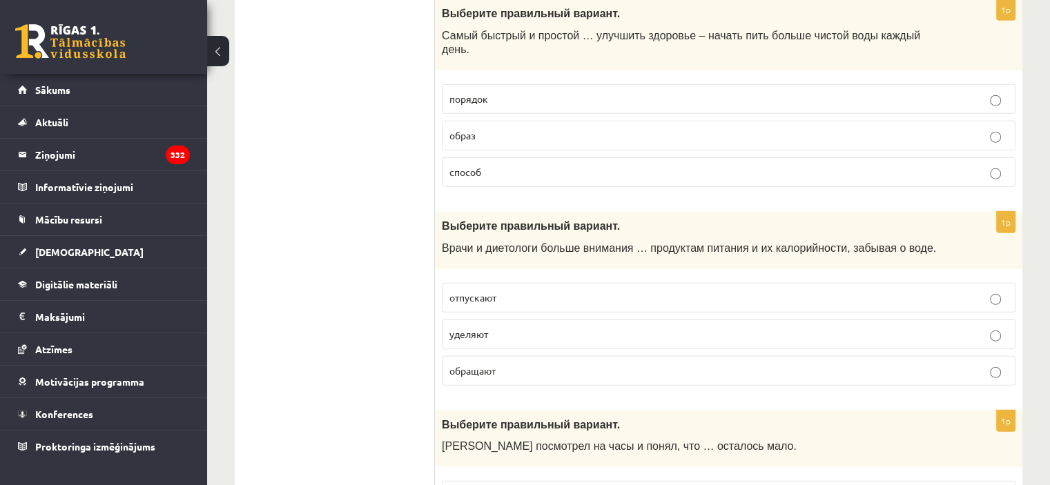
scroll to position [4006, 0]
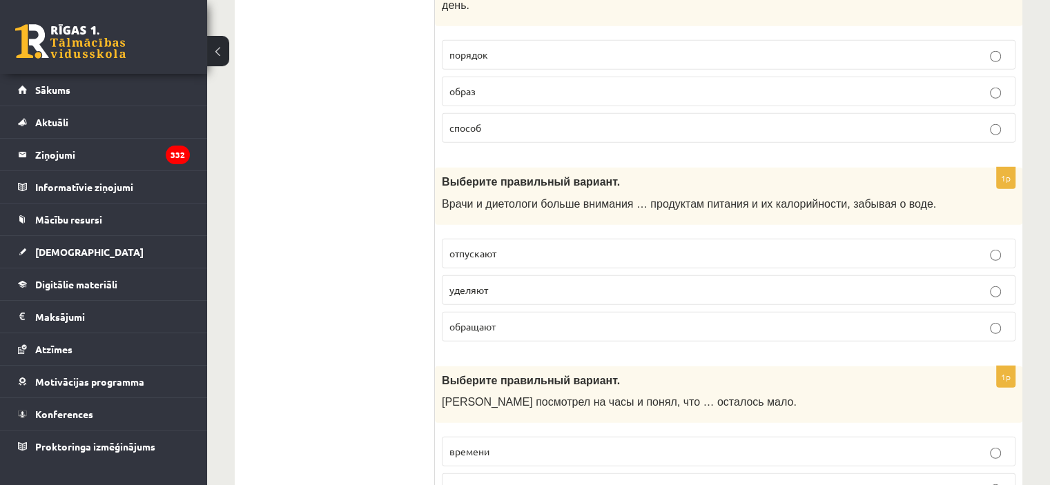
click at [503, 283] on p "уделяют" at bounding box center [729, 290] width 559 height 15
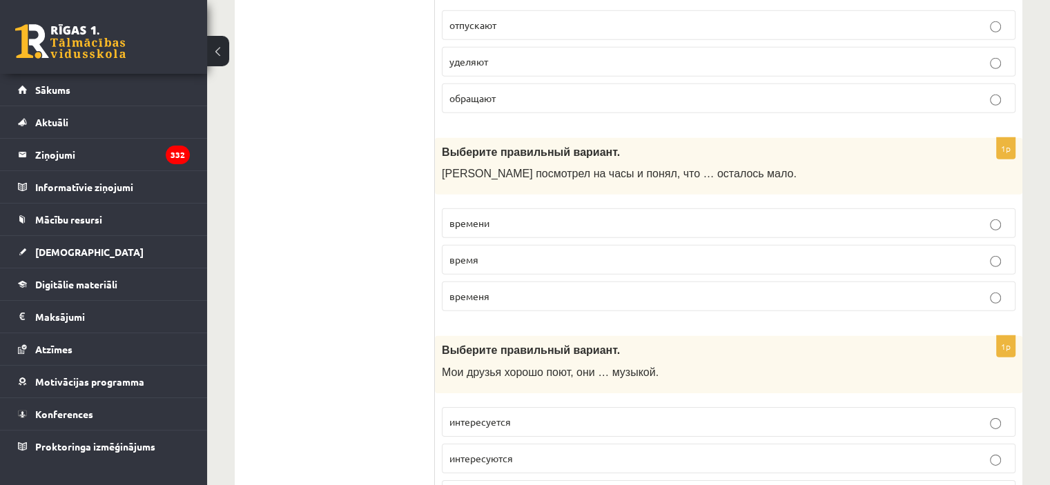
scroll to position [4282, 0]
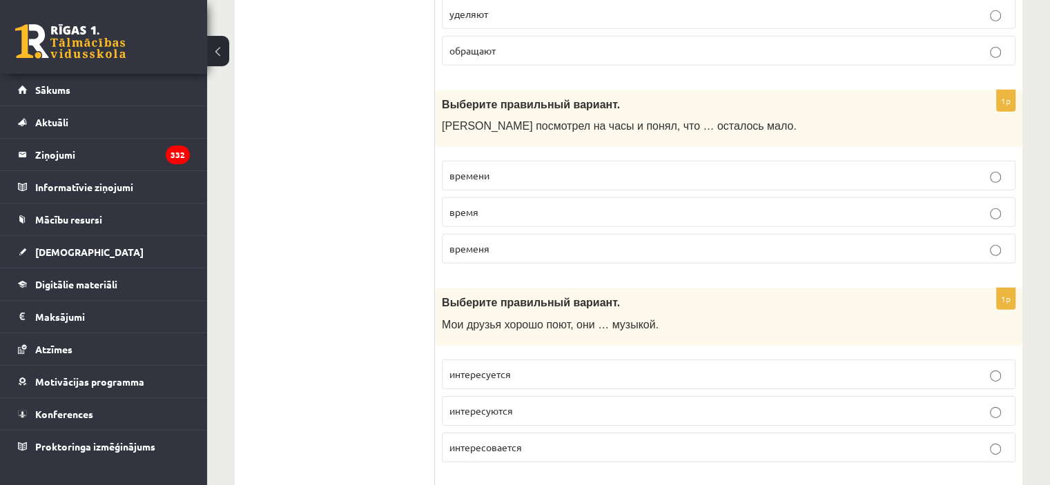
click at [501, 169] on p "времени" at bounding box center [729, 176] width 559 height 15
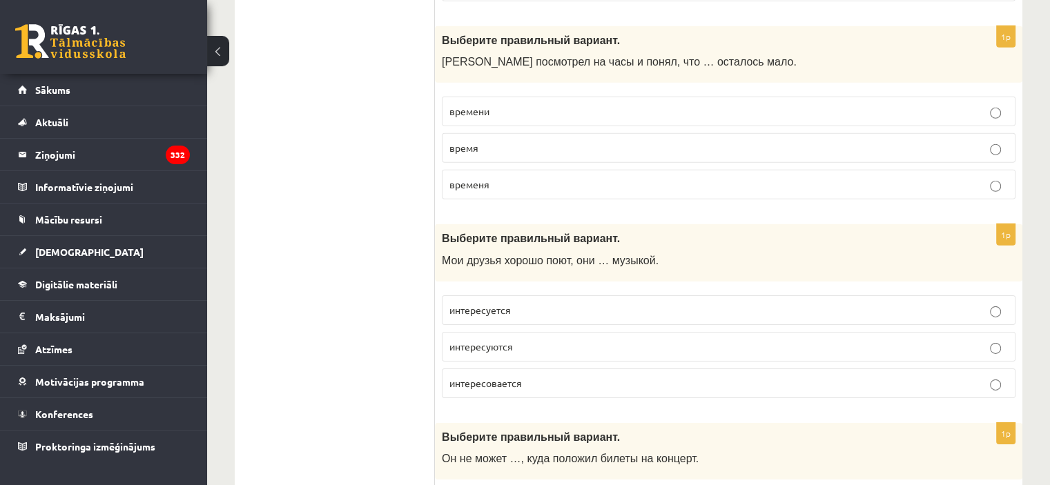
scroll to position [4351, 0]
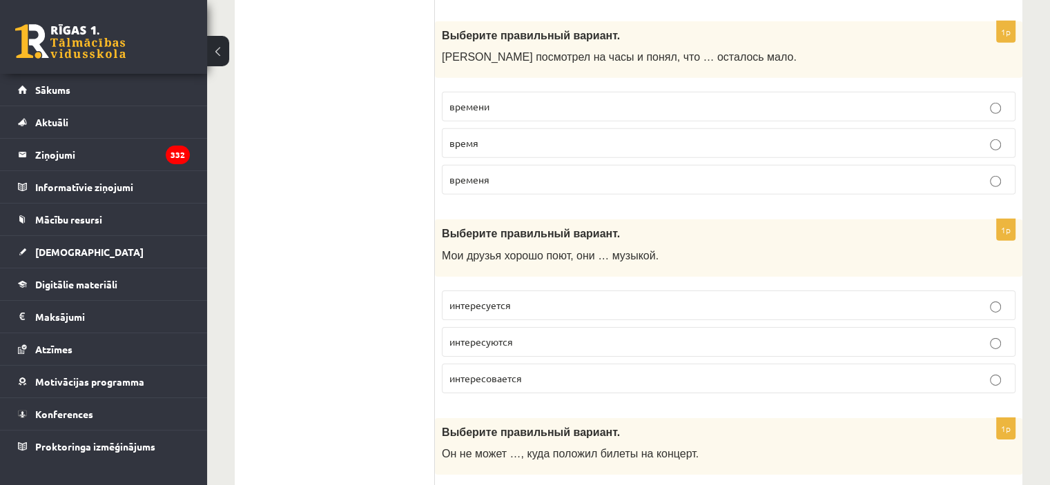
click at [502, 335] on p "интересуются" at bounding box center [729, 342] width 559 height 15
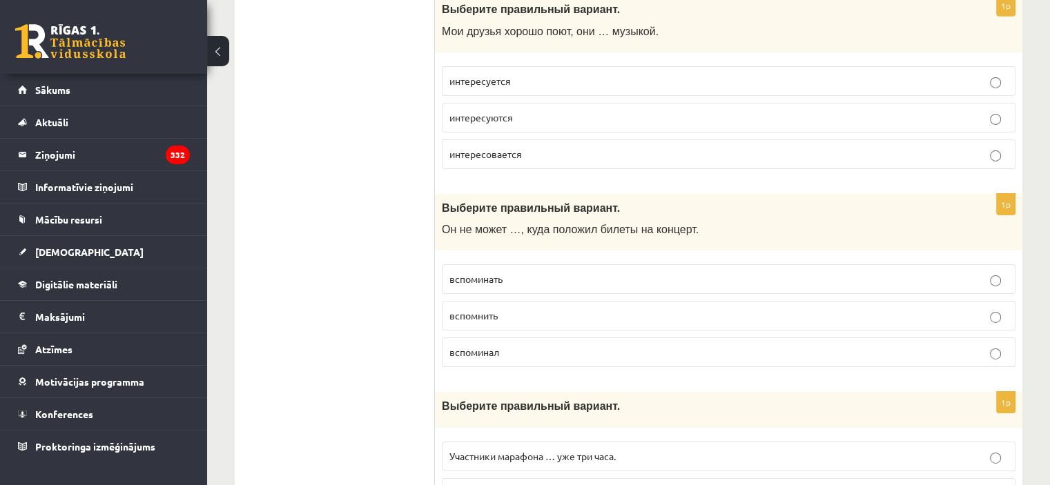
scroll to position [4627, 0]
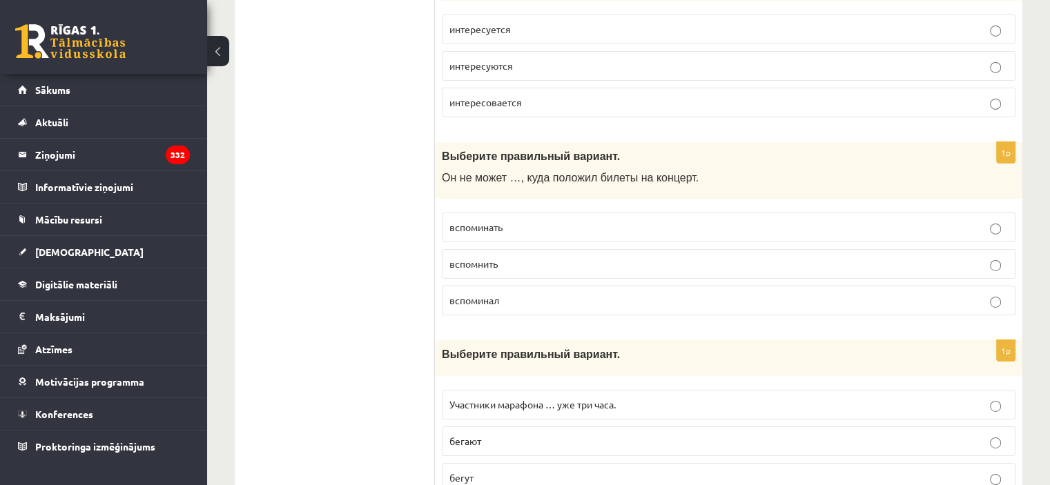
click at [514, 257] on p "вспомнить" at bounding box center [729, 264] width 559 height 15
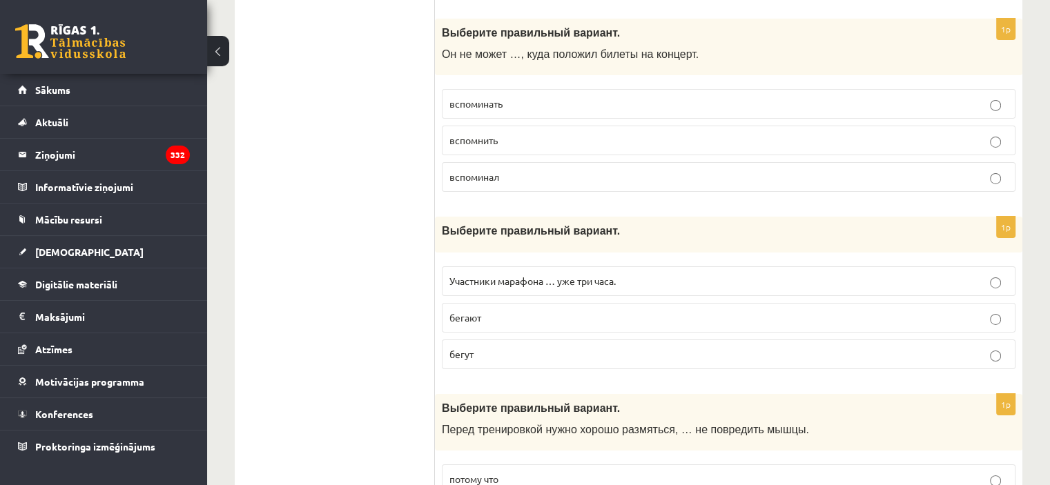
scroll to position [4834, 0]
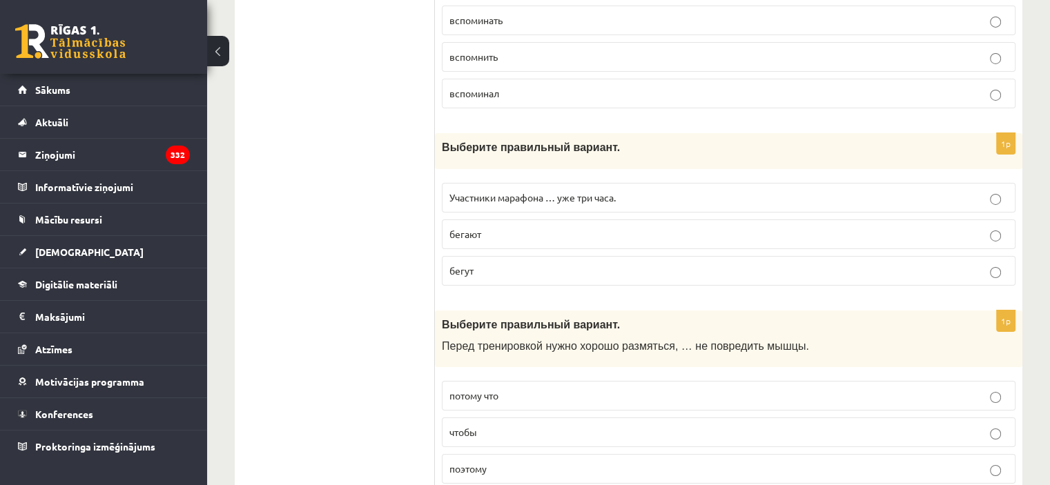
click at [513, 183] on label "Участники марафона … уже три часа." at bounding box center [729, 198] width 574 height 30
click at [510, 227] on p "бегают" at bounding box center [729, 234] width 559 height 15
click at [522, 191] on span "Участники марафона … уже три часа." at bounding box center [533, 197] width 166 height 12
click at [503, 183] on label "Участники марафона … уже три часа." at bounding box center [729, 198] width 574 height 30
click at [506, 191] on span "Участники марафона … уже три часа." at bounding box center [533, 197] width 166 height 12
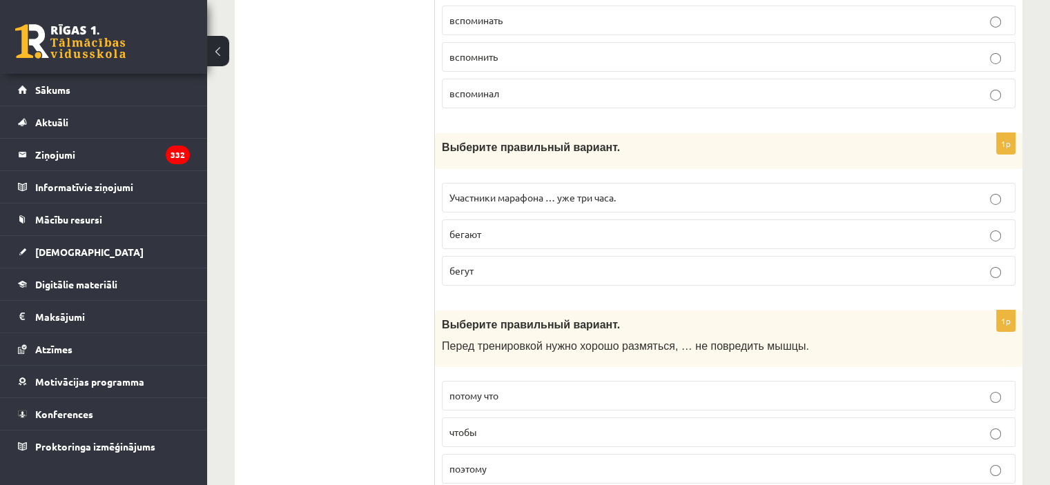
click at [506, 220] on label "бегают" at bounding box center [729, 235] width 574 height 30
click at [527, 191] on span "Участники марафона … уже три часа." at bounding box center [533, 197] width 166 height 12
click at [508, 227] on p "бегают" at bounding box center [729, 234] width 559 height 15
click at [528, 191] on span "Участники марафона … уже три часа." at bounding box center [533, 197] width 166 height 12
click at [544, 264] on p "бегут" at bounding box center [729, 271] width 559 height 15
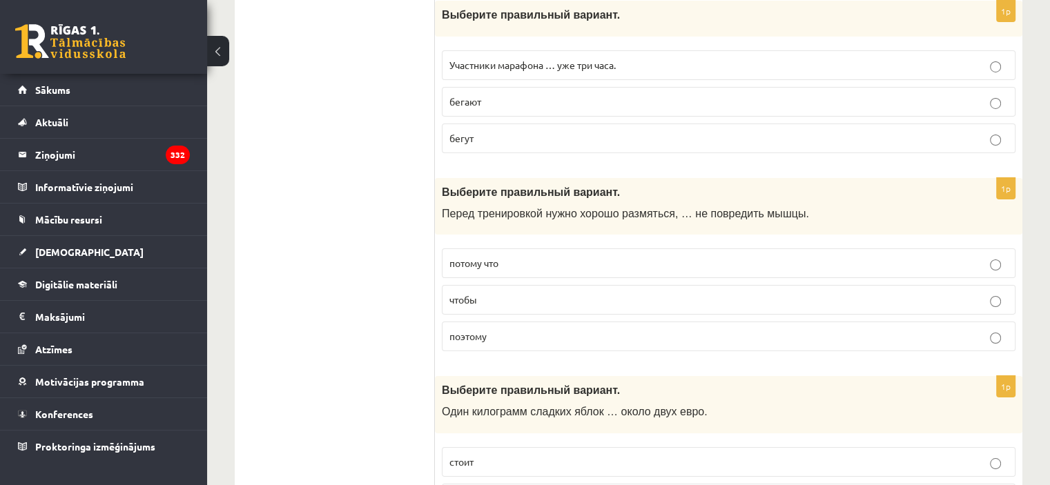
scroll to position [4972, 0]
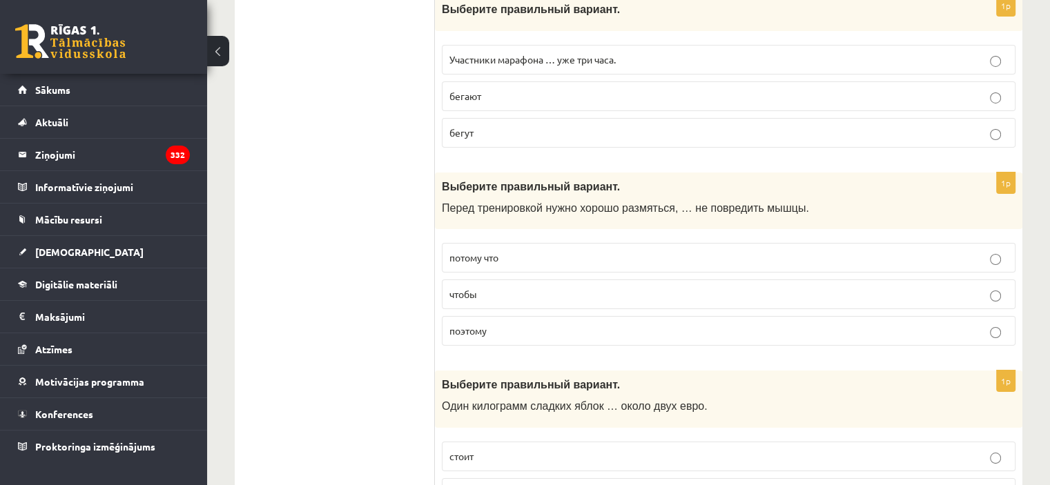
click at [474, 288] on span "чтобы" at bounding box center [464, 294] width 28 height 12
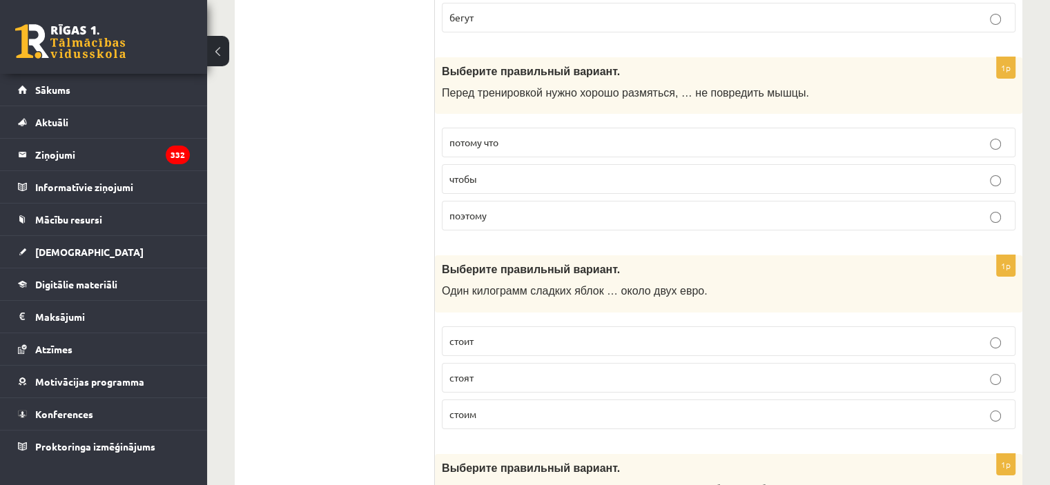
scroll to position [5110, 0]
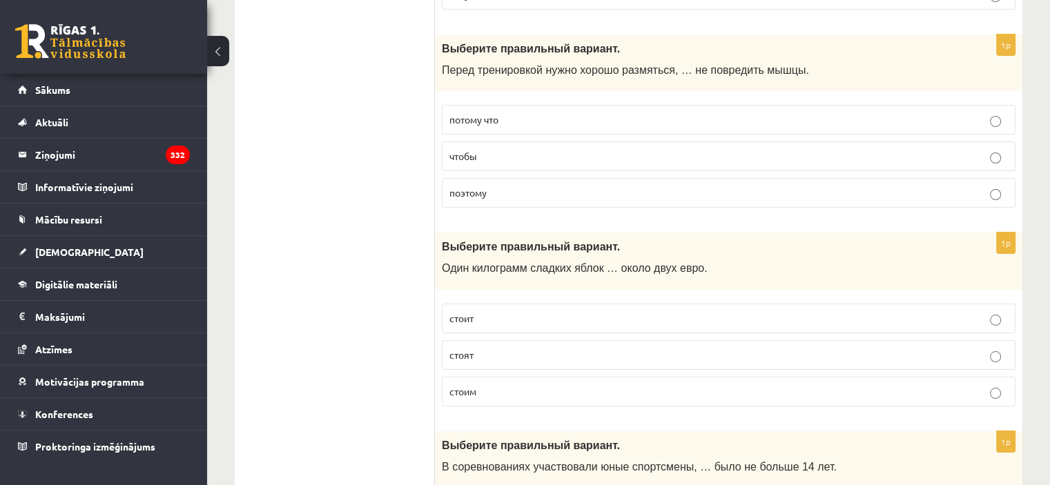
click at [472, 304] on label "стоит" at bounding box center [729, 319] width 574 height 30
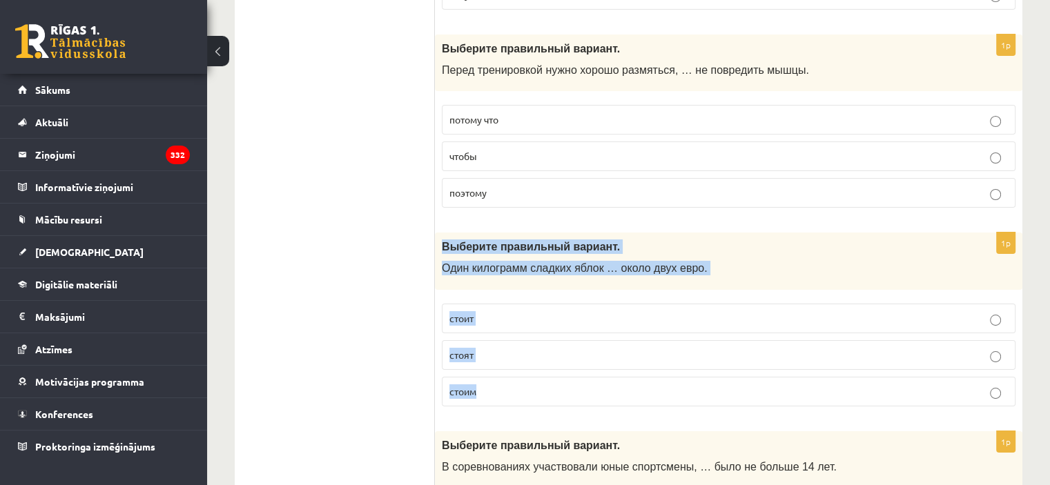
drag, startPoint x: 439, startPoint y: 202, endPoint x: 555, endPoint y: 348, distance: 186.7
click at [555, 348] on div "1p Выберите правильный вариант. Один килограмм сладких яблок … около двух евро.…" at bounding box center [729, 325] width 588 height 185
copy div "Выберите правильный вариант. Один килограмм сладких яблок … около двух евро. ст…"
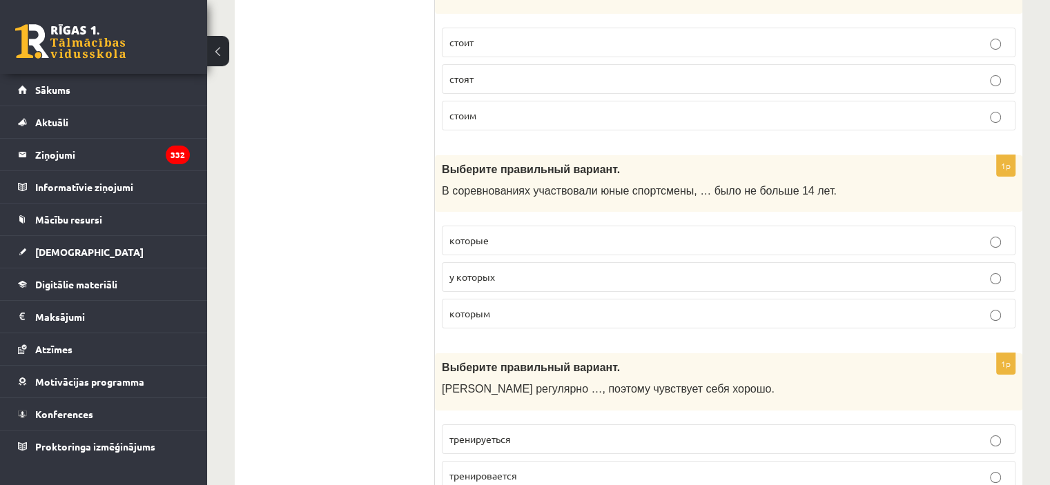
click at [479, 299] on label "которым" at bounding box center [729, 314] width 574 height 30
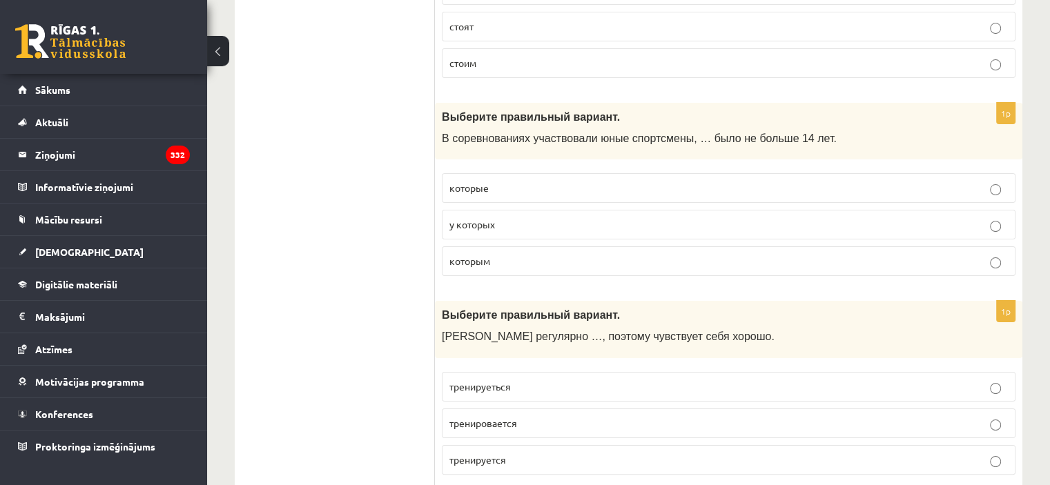
scroll to position [5441, 0]
click at [483, 452] on span "тренируется" at bounding box center [478, 458] width 57 height 12
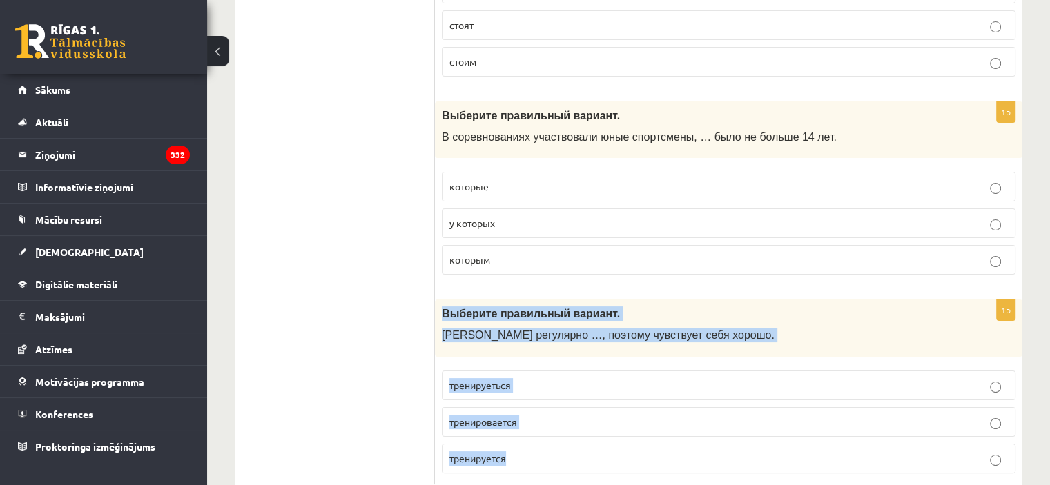
drag, startPoint x: 442, startPoint y: 272, endPoint x: 535, endPoint y: 409, distance: 165.5
click at [535, 409] on div "1p Выберите правильный вариант. Марис регулярно …, поэтому чувствует себя хорош…" at bounding box center [729, 392] width 588 height 185
copy div "Выберите правильный вариант. Марис регулярно …, поэтому чувствует себя хорошо. …"
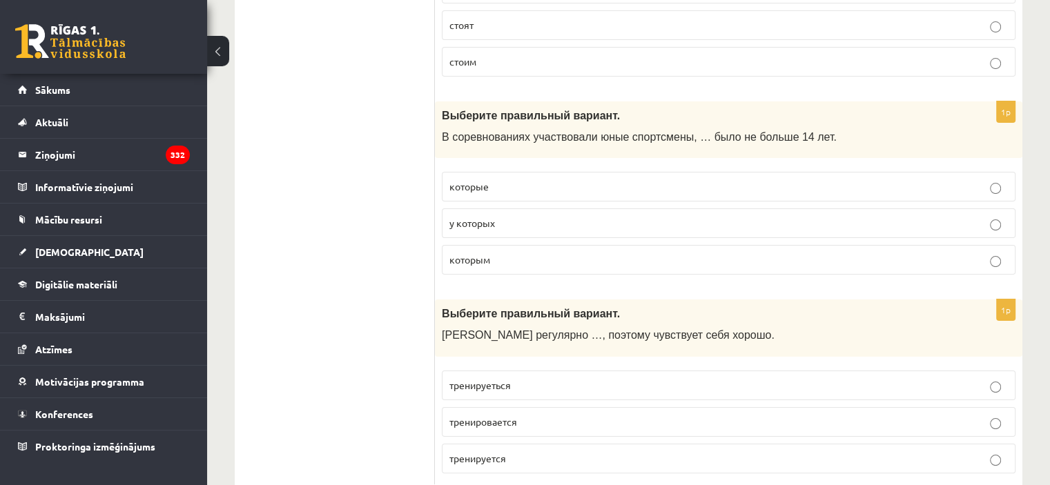
drag, startPoint x: 359, startPoint y: 228, endPoint x: 376, endPoint y: 248, distance: 26.0
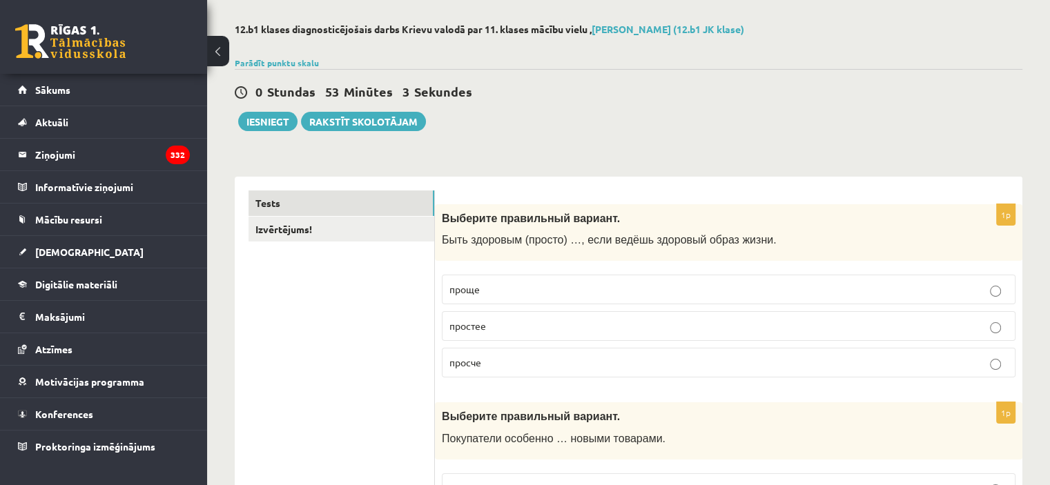
scroll to position [54, 0]
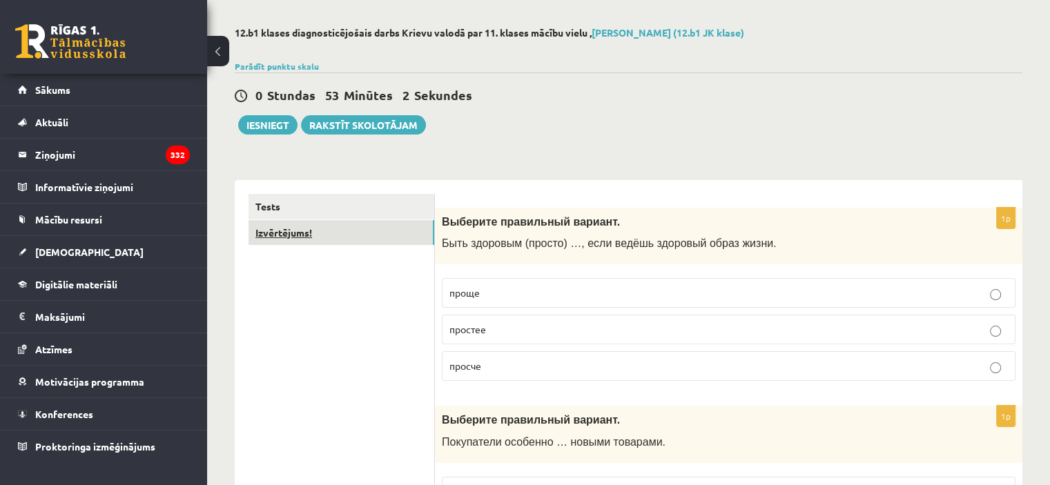
click at [349, 232] on link "Izvērtējums!" at bounding box center [342, 233] width 186 height 26
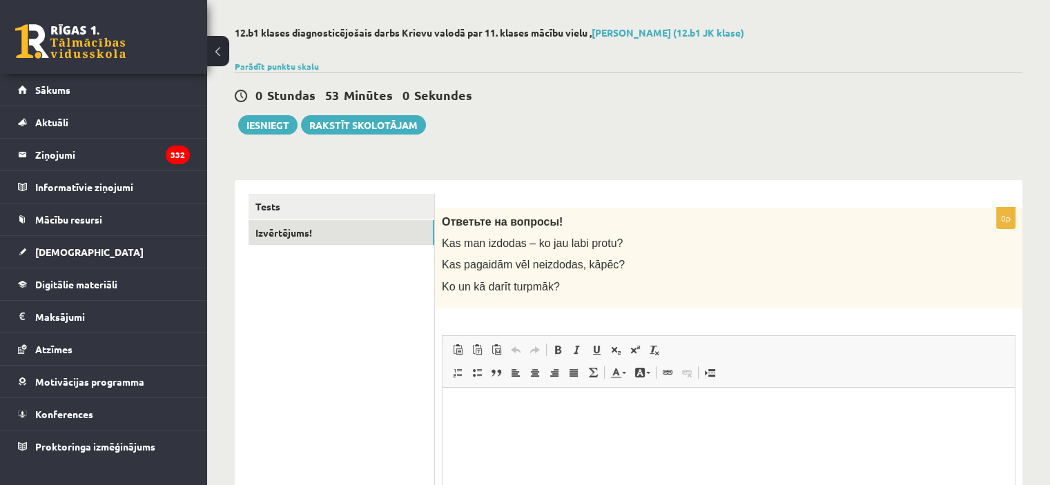
scroll to position [0, 0]
click at [285, 124] on button "Iesniegt" at bounding box center [267, 124] width 59 height 19
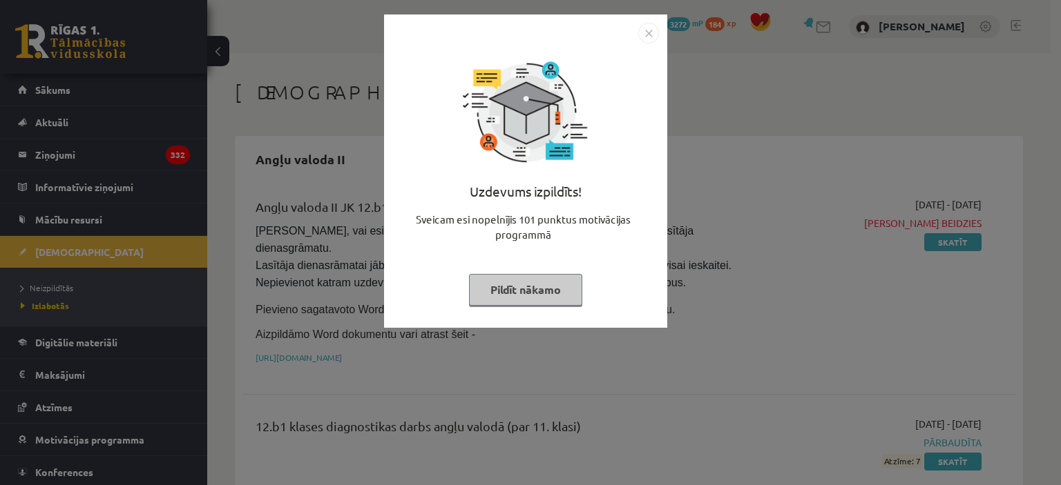
click at [648, 41] on img "Close" at bounding box center [648, 33] width 21 height 21
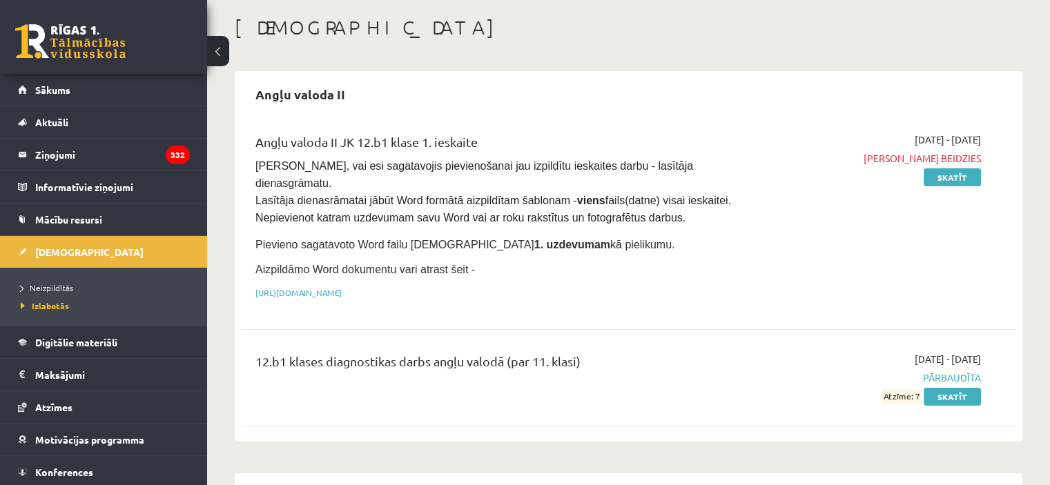
scroll to position [207, 0]
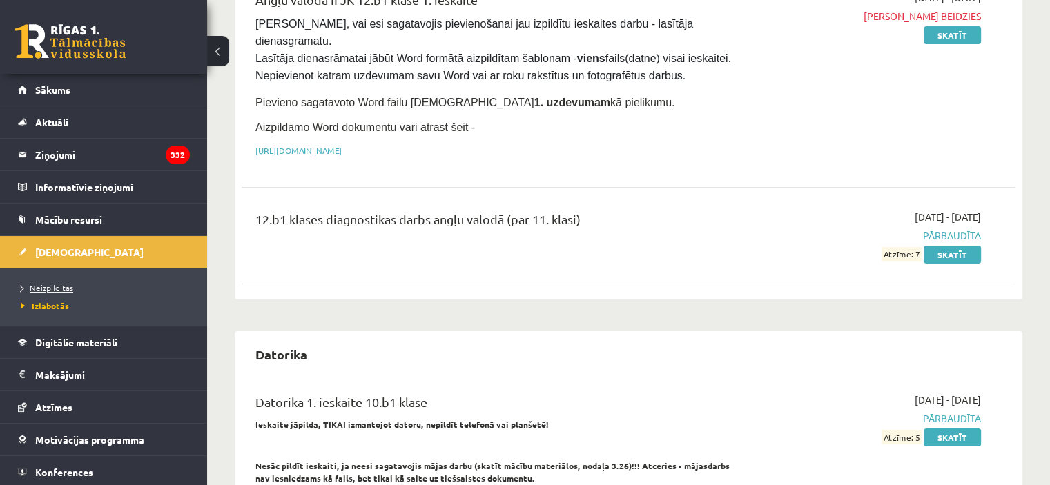
click at [75, 284] on link "Neizpildītās" at bounding box center [107, 288] width 173 height 12
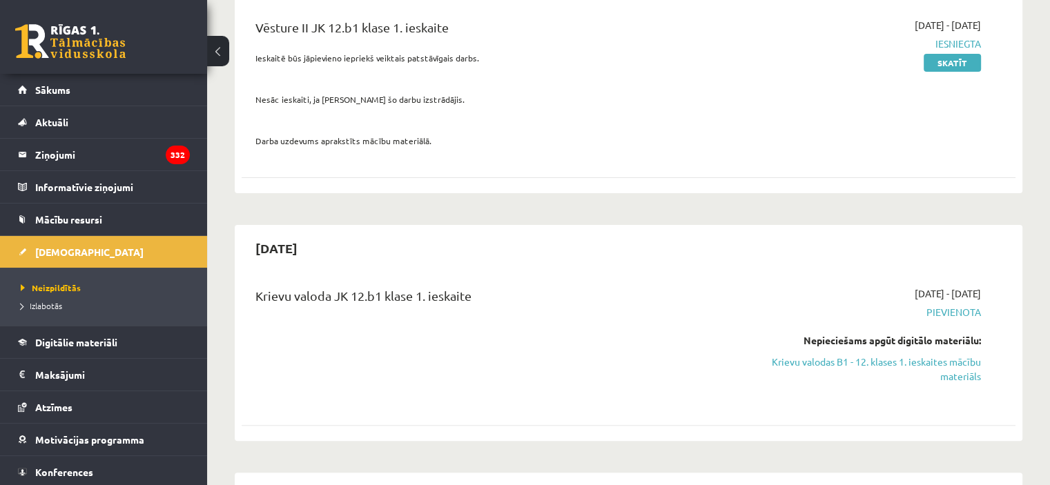
scroll to position [414, 0]
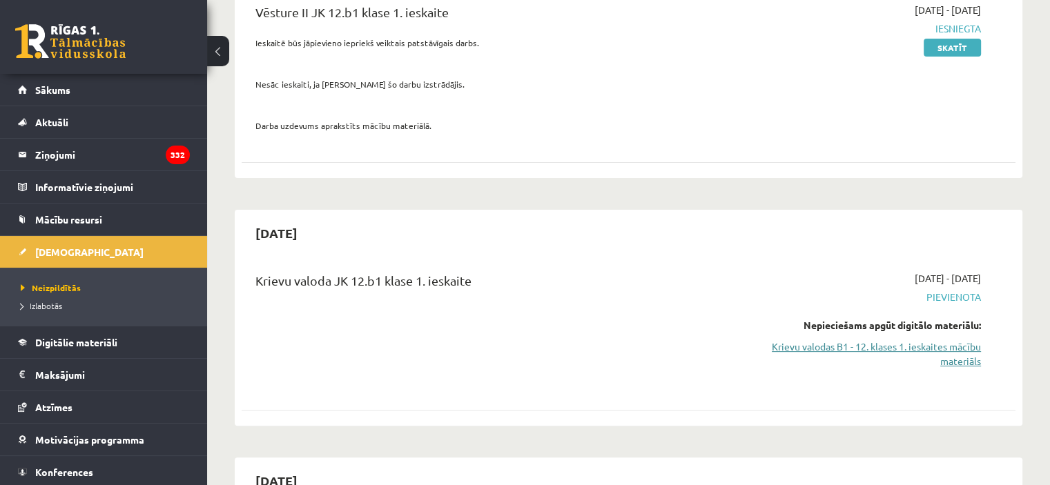
click at [776, 340] on link "Krievu valodas B1 - 12. klases 1. ieskaites mācību materiāls" at bounding box center [867, 354] width 228 height 29
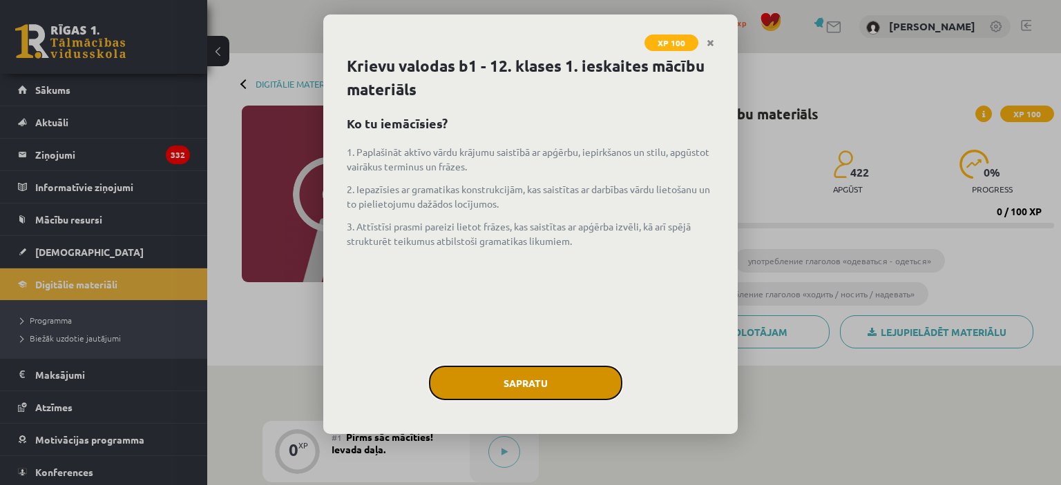
click at [550, 394] on button "Sapratu" at bounding box center [525, 383] width 193 height 35
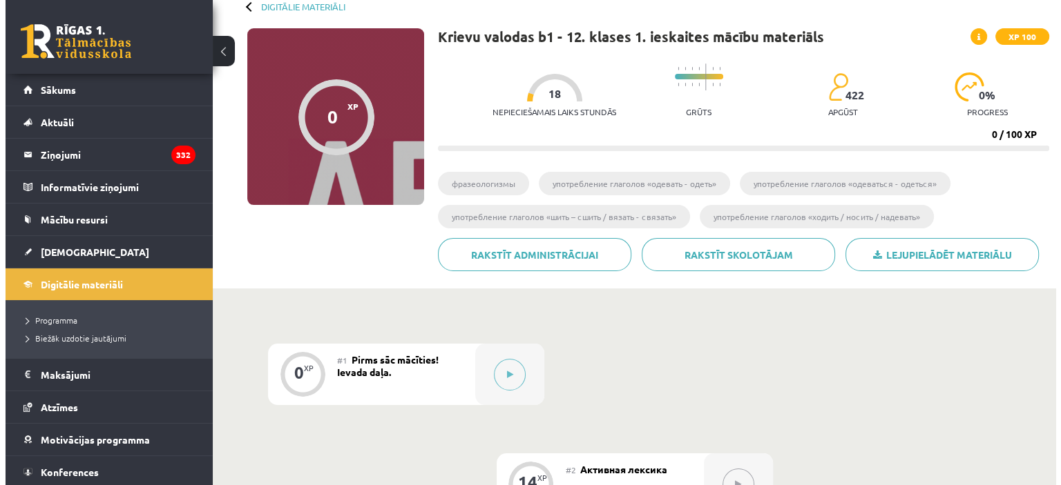
scroll to position [276, 0]
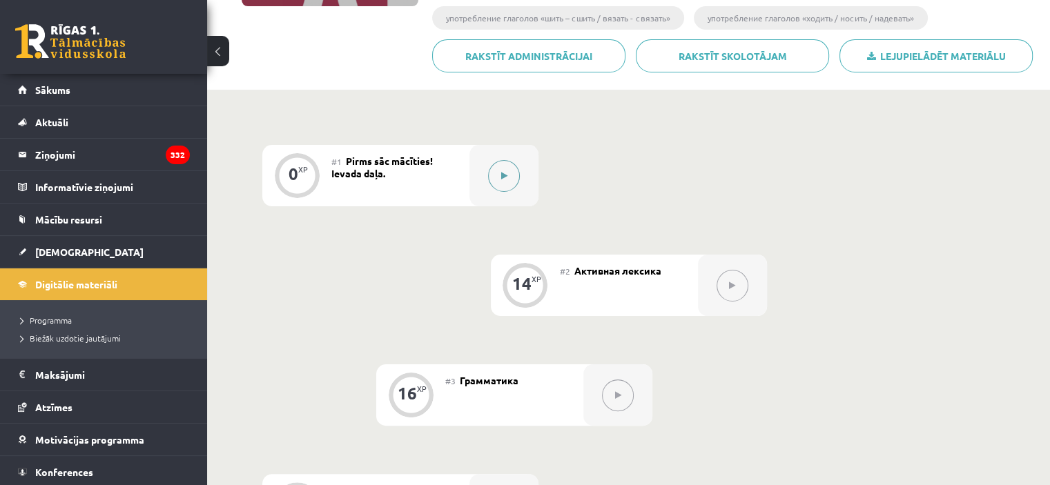
click at [525, 173] on div at bounding box center [504, 175] width 69 height 61
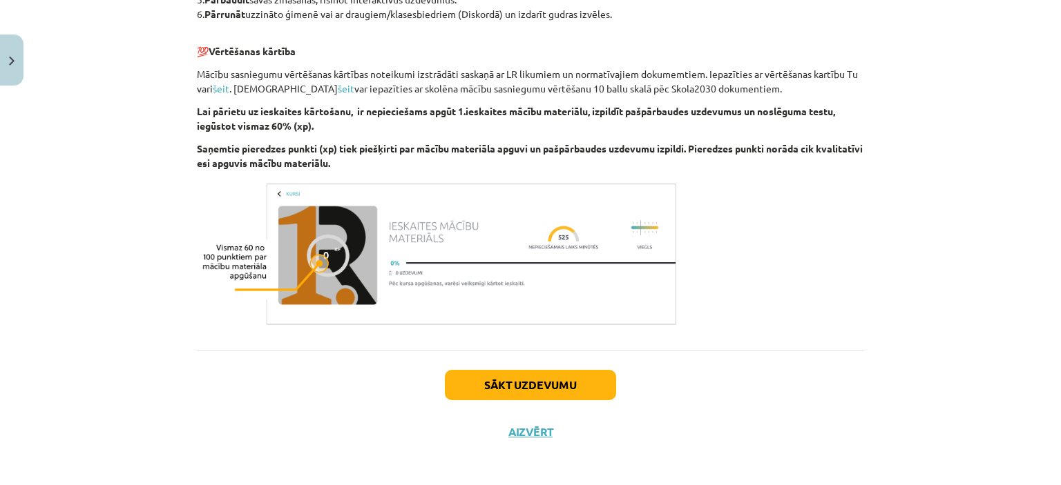
scroll to position [832, 0]
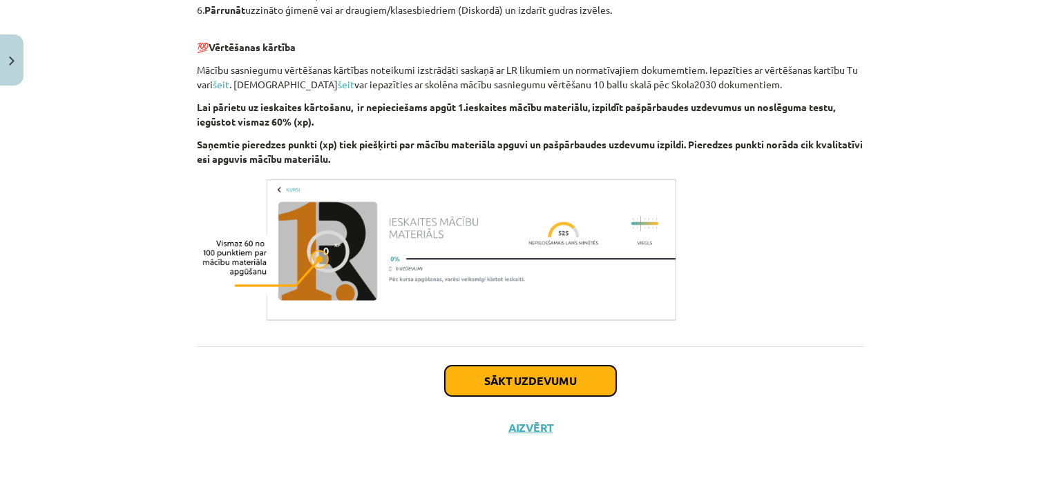
click at [552, 377] on button "Sākt uzdevumu" at bounding box center [530, 381] width 171 height 30
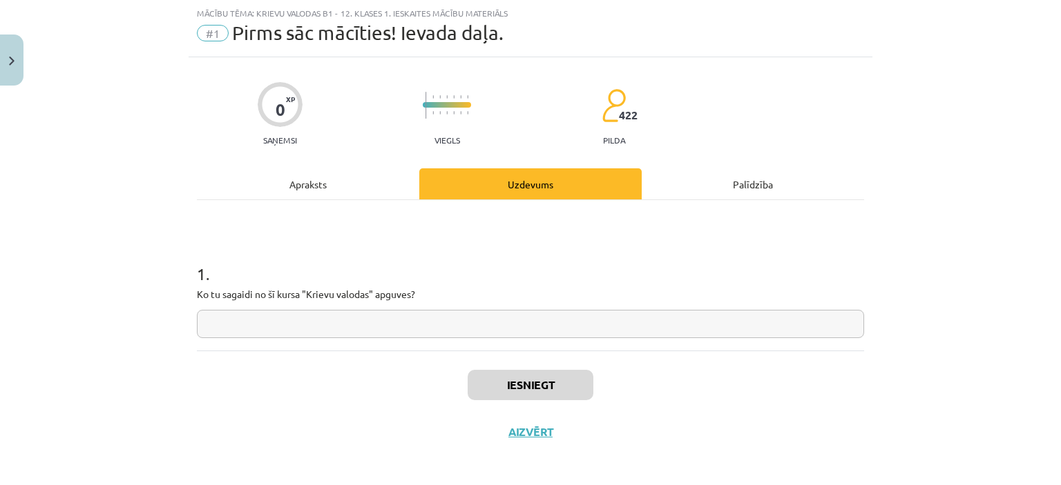
click at [532, 333] on input "text" at bounding box center [530, 324] width 667 height 28
click at [343, 328] on input "text" at bounding box center [530, 324] width 667 height 28
paste input "**********"
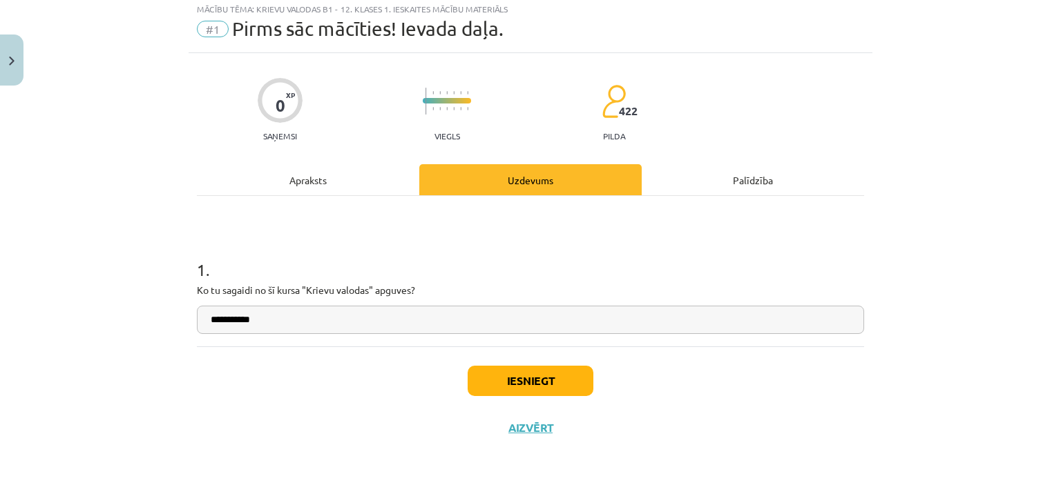
type input "**********"
click at [481, 374] on button "Iesniegt" at bounding box center [531, 381] width 126 height 30
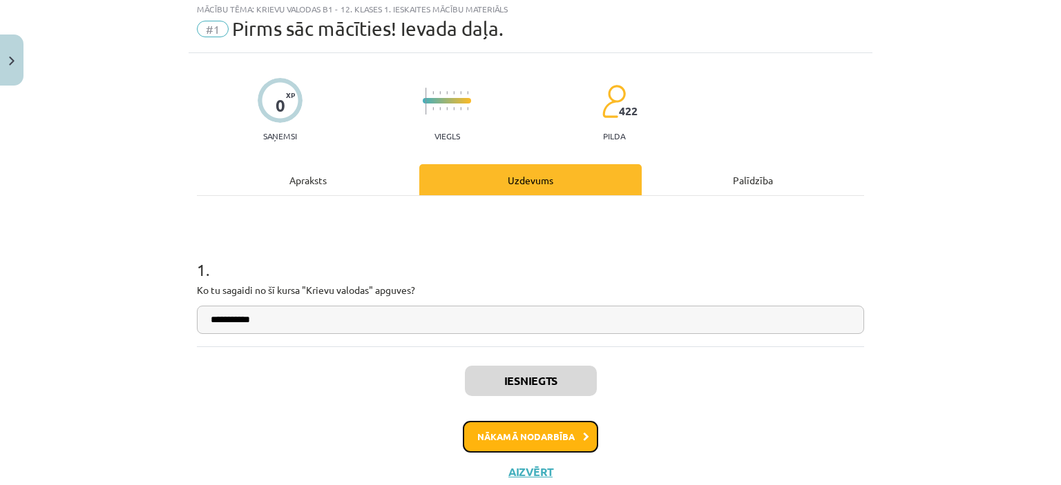
click at [561, 434] on button "Nākamā nodarbība" at bounding box center [530, 437] width 135 height 32
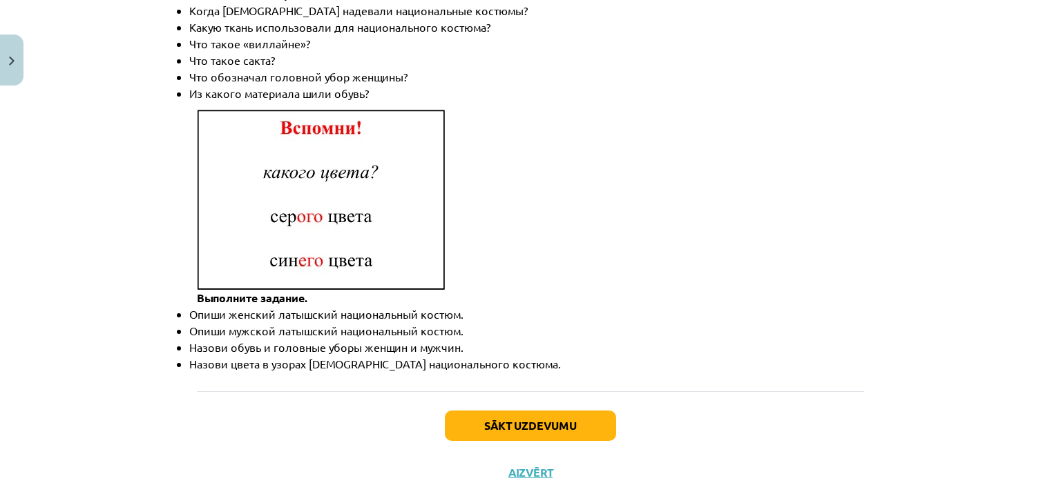
scroll to position [2037, 0]
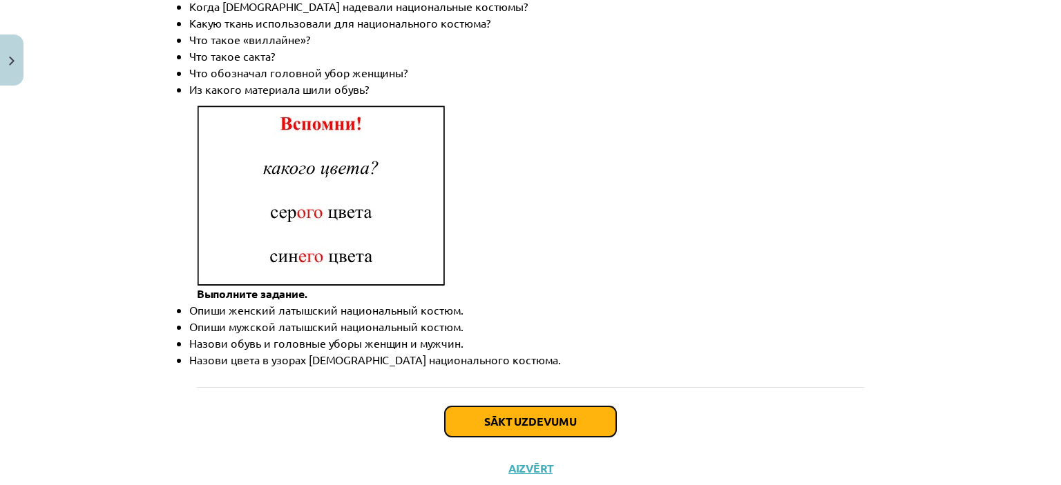
drag, startPoint x: 544, startPoint y: 381, endPoint x: 548, endPoint y: 375, distance: 7.5
click at [546, 407] on button "Sākt uzdevumu" at bounding box center [530, 422] width 171 height 30
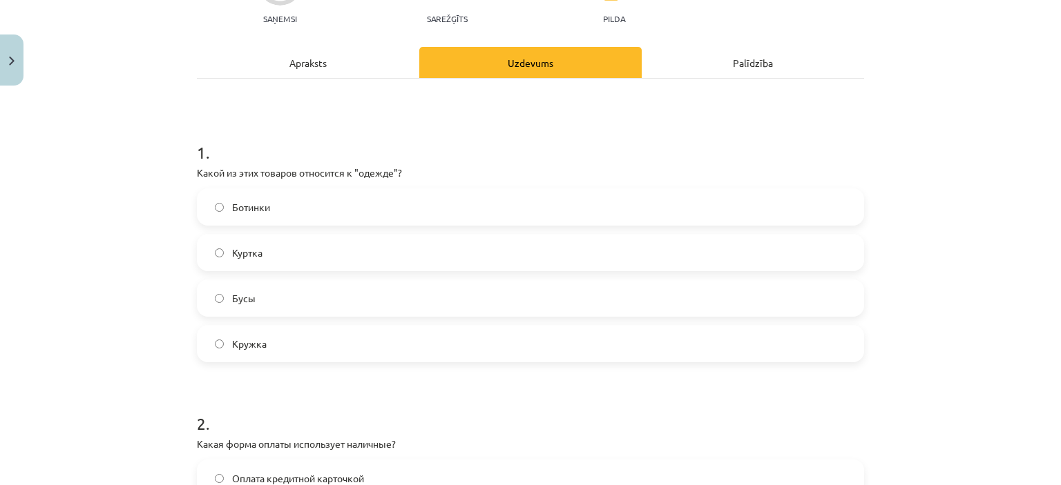
scroll to position [173, 0]
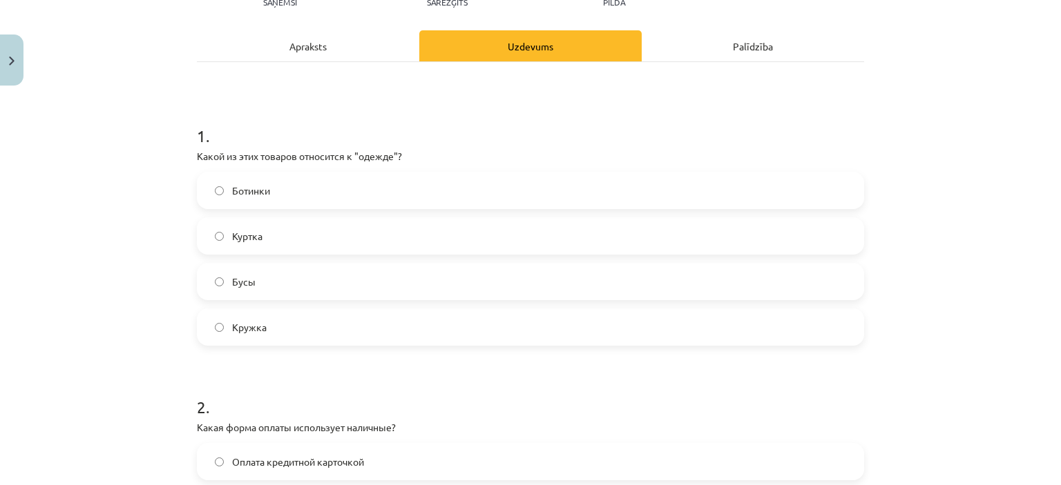
click at [232, 233] on span "Куртка" at bounding box center [247, 236] width 30 height 15
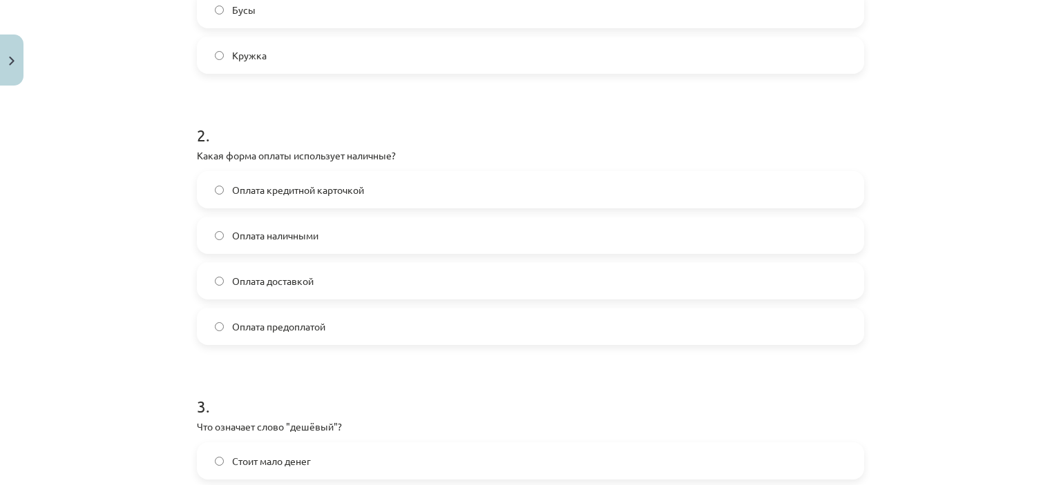
scroll to position [449, 0]
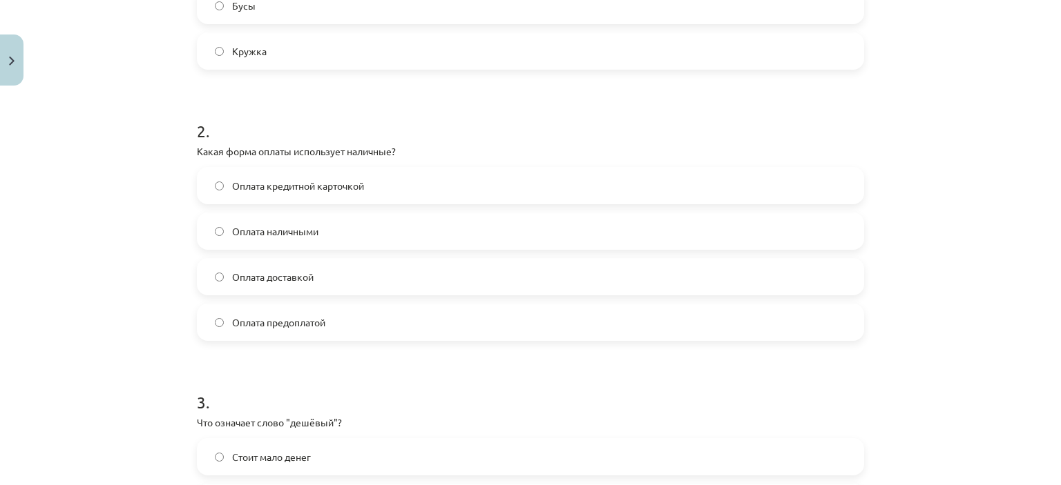
click at [242, 285] on label "Оплата доставкой" at bounding box center [530, 277] width 664 height 35
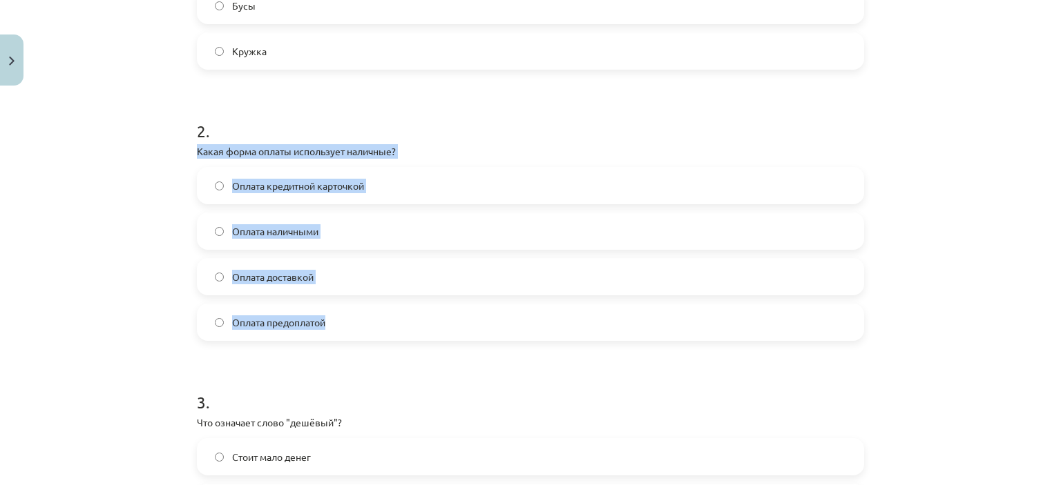
drag, startPoint x: 193, startPoint y: 146, endPoint x: 372, endPoint y: 300, distance: 236.5
click at [372, 300] on div "2 . Какая форма оплаты использует наличные? Оплата кредитной карточкой Оплата н…" at bounding box center [530, 219] width 667 height 244
copy div "Какая форма оплаты использует наличные? Оплата кредитной карточкой Оплата налич…"
click at [308, 227] on span "Оплата наличными" at bounding box center [275, 231] width 86 height 15
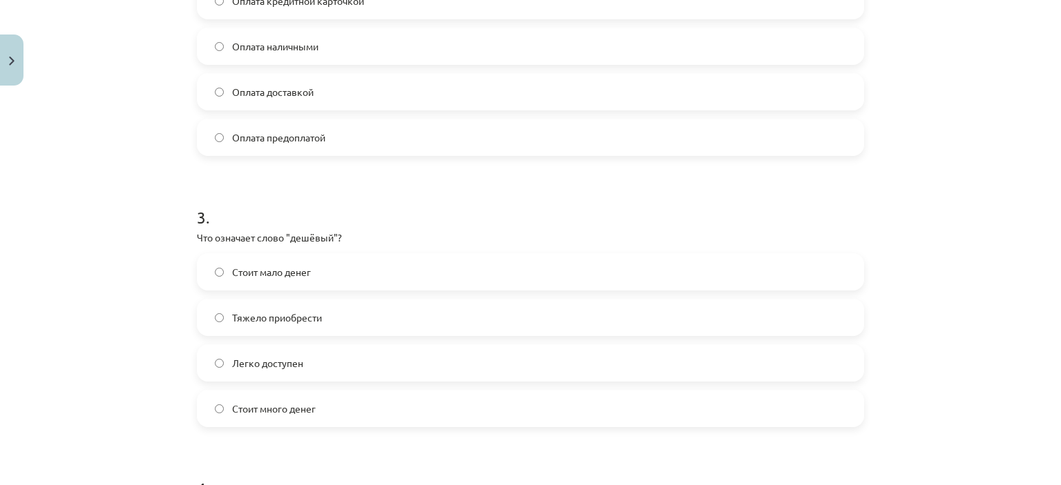
scroll to position [656, 0]
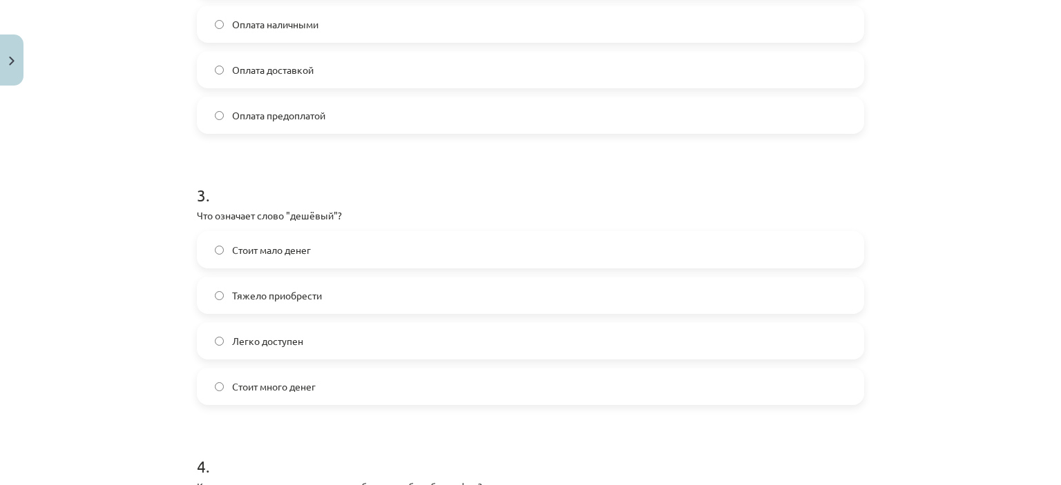
click at [271, 254] on span "Стоит мало денег" at bounding box center [271, 250] width 79 height 15
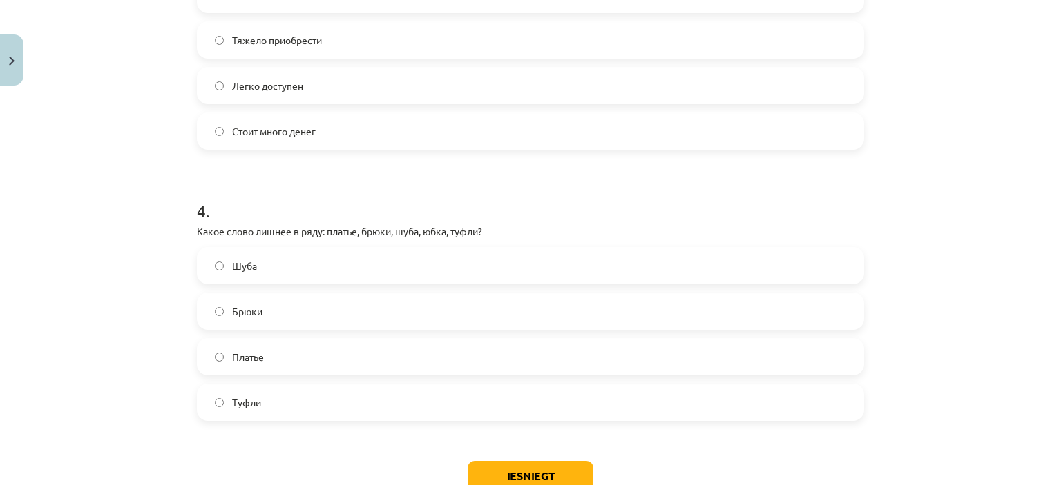
scroll to position [932, 0]
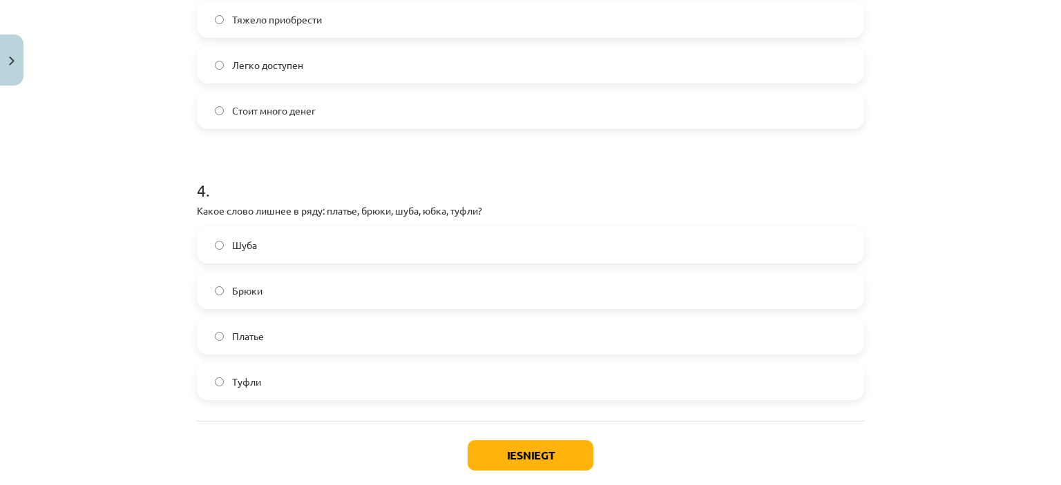
click at [260, 386] on label "Туфли" at bounding box center [530, 382] width 664 height 35
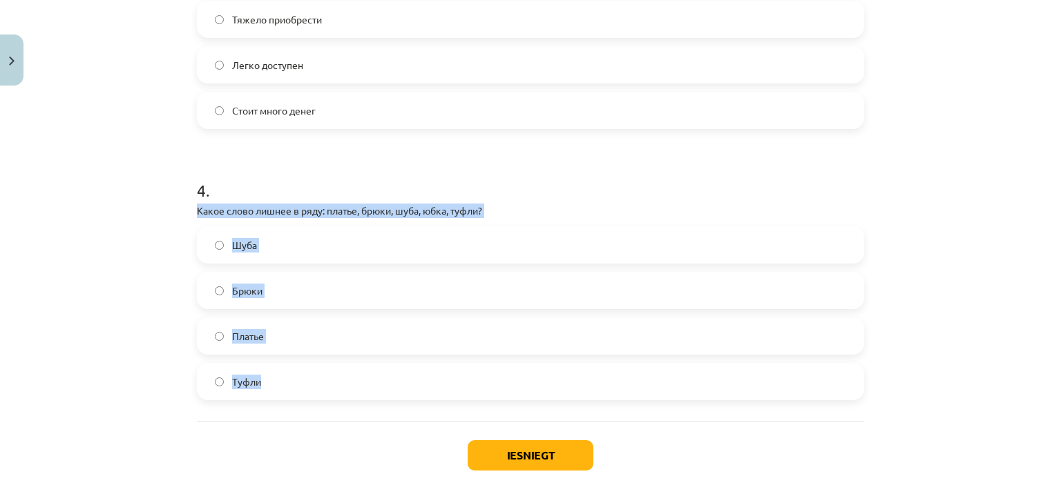
drag, startPoint x: 188, startPoint y: 209, endPoint x: 280, endPoint y: 372, distance: 188.0
copy div "Какое слово лишнее в ряду: платье, брюки, шуба, юбка, туфли? Шуба Брюки Платье …"
click at [197, 207] on p "Какое слово лишнее в ряду: платье, брюки, шуба, юбка, туфли?" at bounding box center [530, 211] width 667 height 15
click at [147, 211] on div "Mācību tēma: Krievu valodas b1 - 12. klases 1. ieskaites mācību materiāls #2 Ак…" at bounding box center [530, 242] width 1061 height 485
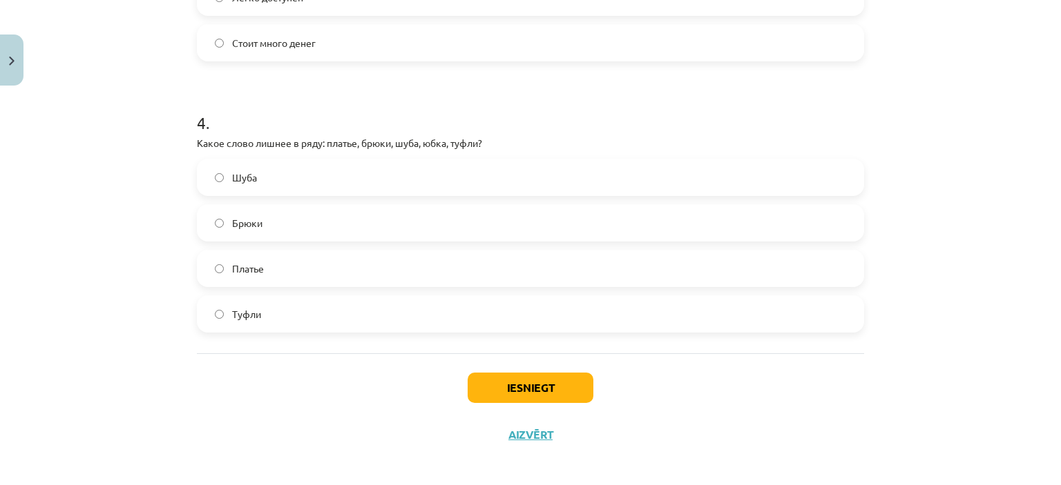
scroll to position [1007, 0]
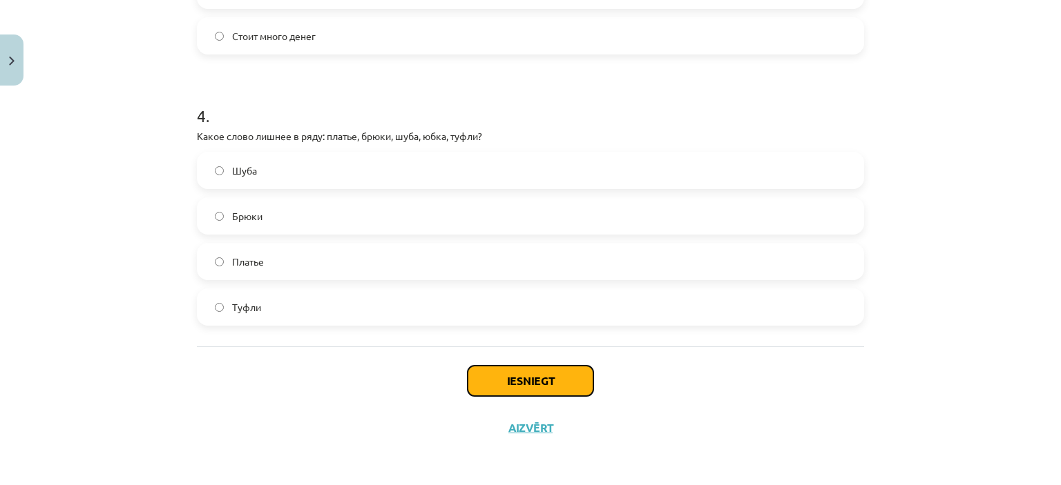
click at [540, 388] on button "Iesniegt" at bounding box center [531, 381] width 126 height 30
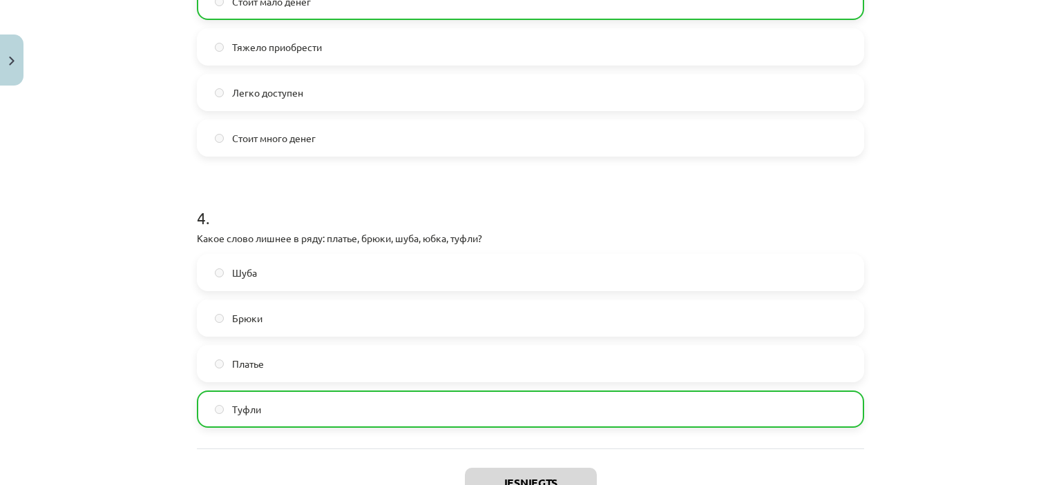
scroll to position [1050, 0]
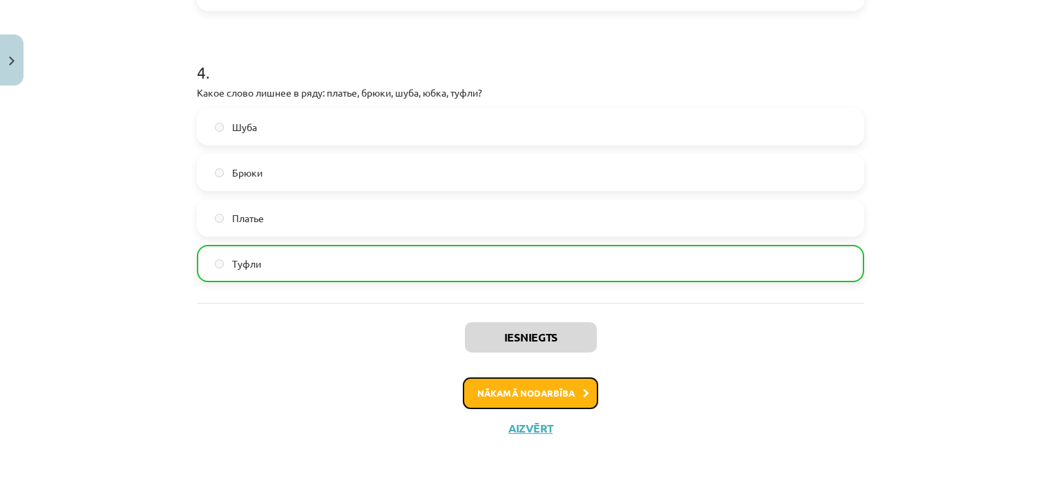
click at [494, 393] on button "Nākamā nodarbība" at bounding box center [530, 394] width 135 height 32
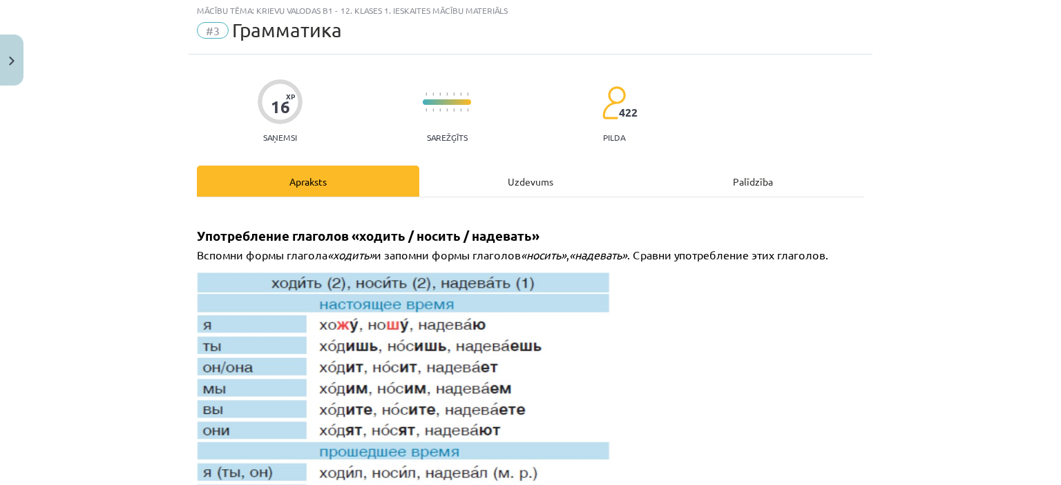
scroll to position [35, 0]
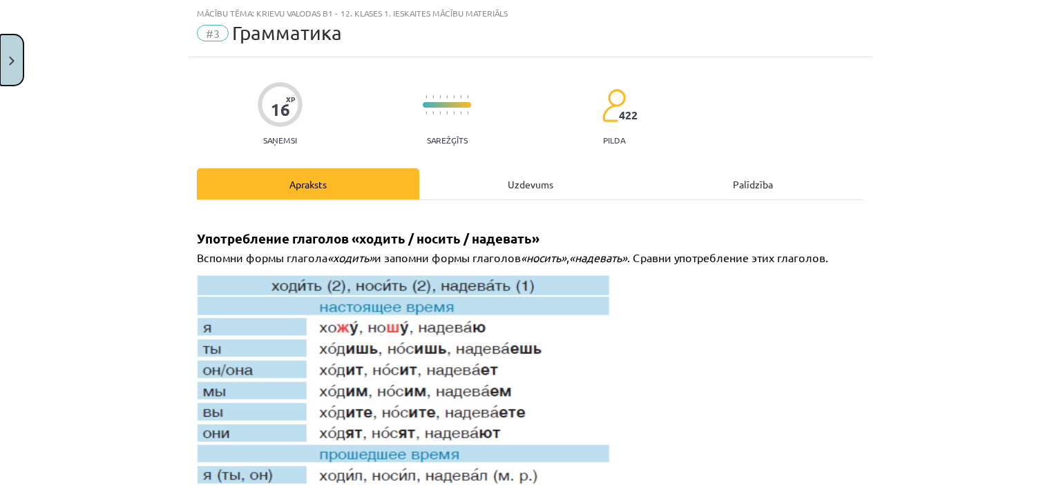
click at [3, 66] on button "Close" at bounding box center [11, 60] width 23 height 51
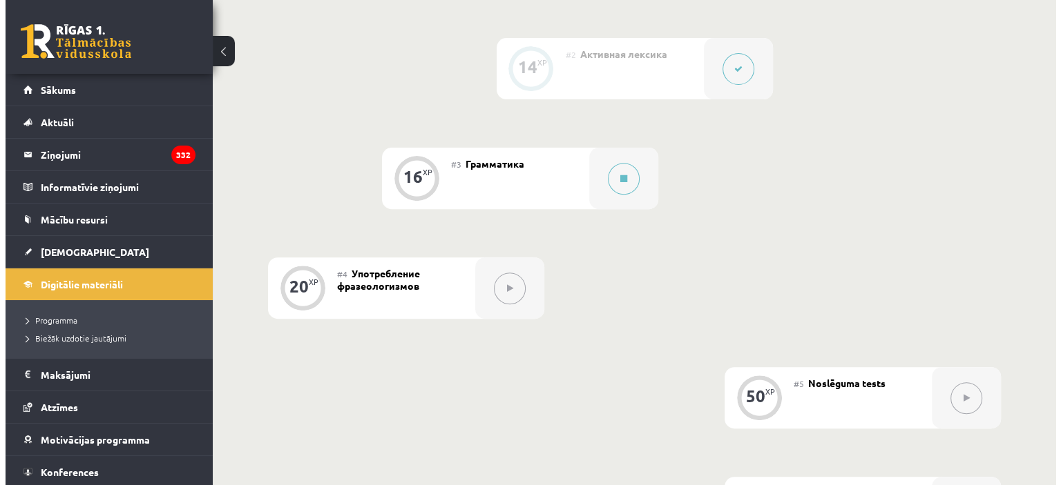
scroll to position [474, 0]
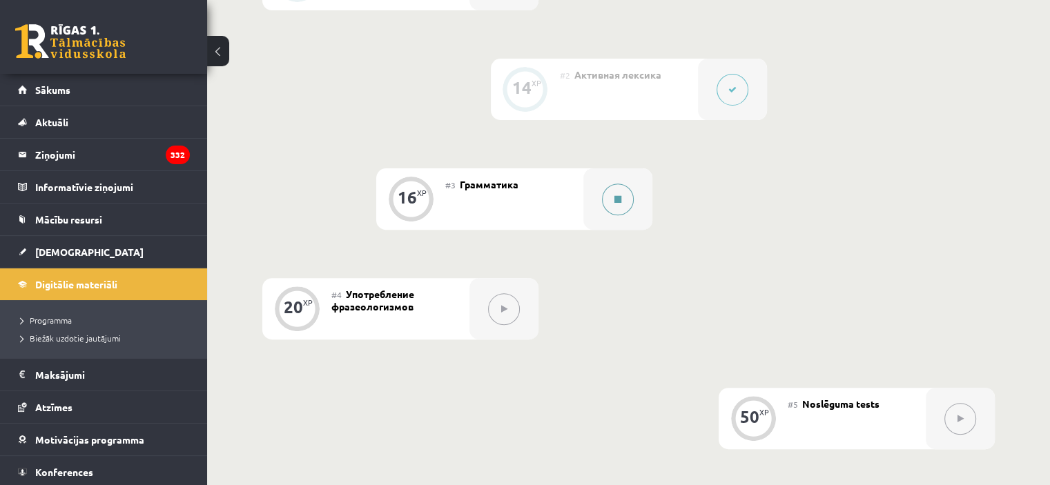
click at [613, 215] on button at bounding box center [618, 200] width 32 height 32
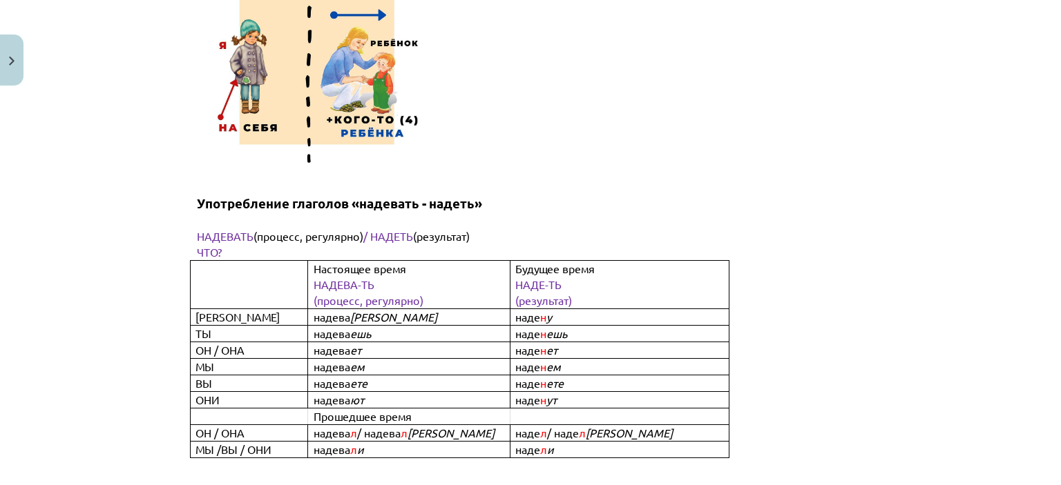
scroll to position [4213, 0]
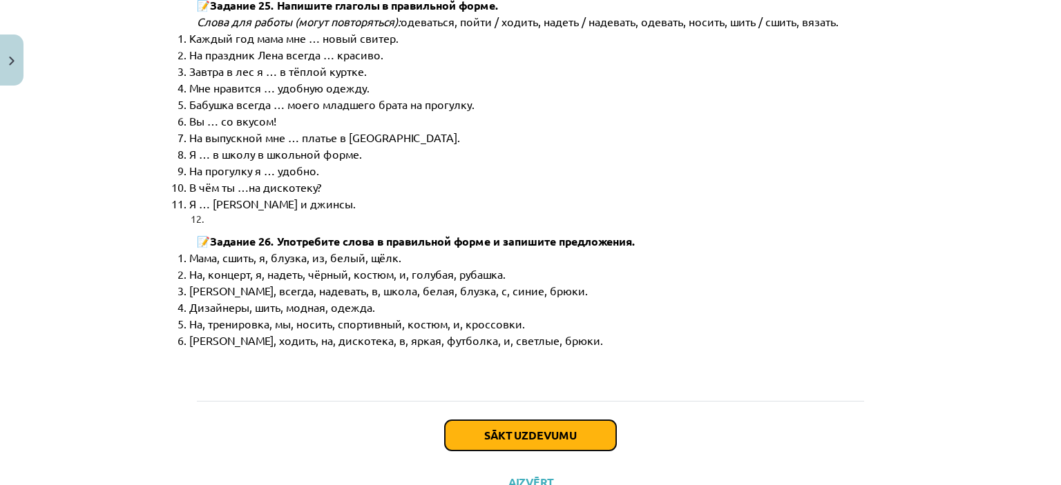
click at [521, 421] on button "Sākt uzdevumu" at bounding box center [530, 436] width 171 height 30
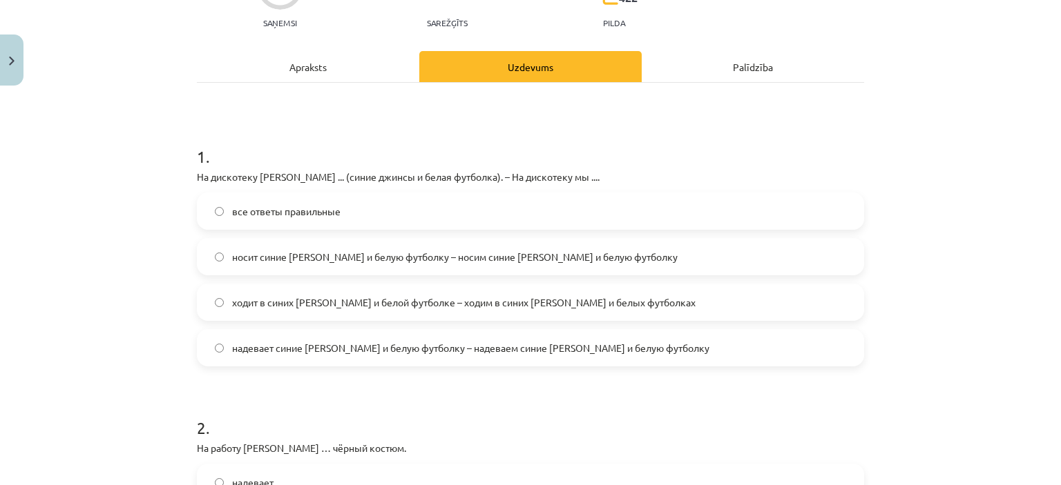
scroll to position [173, 0]
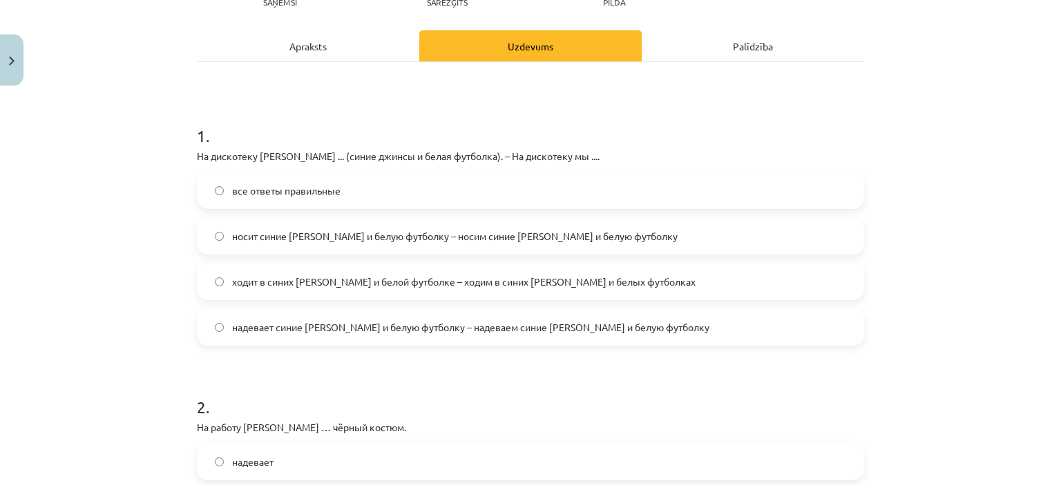
click at [224, 182] on label "все ответы правильные" at bounding box center [530, 190] width 664 height 35
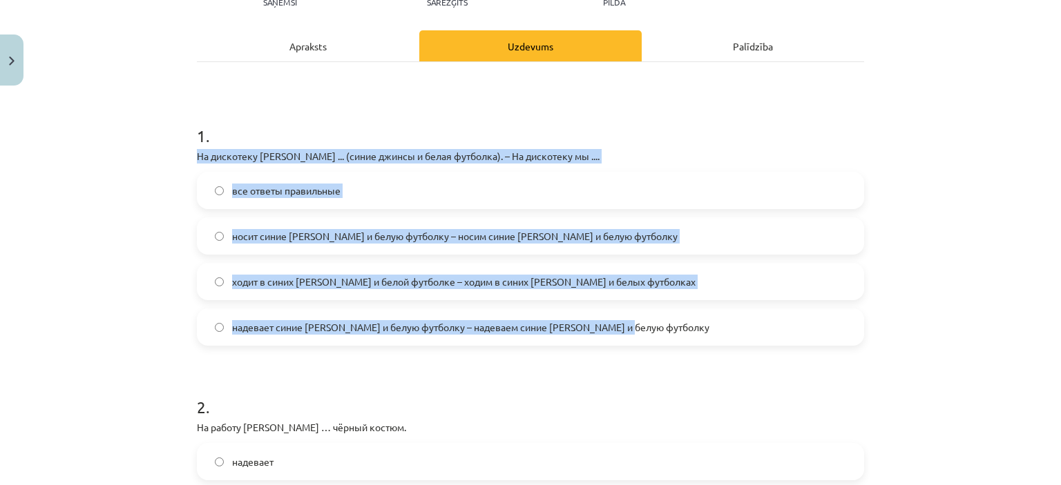
drag, startPoint x: 182, startPoint y: 151, endPoint x: 672, endPoint y: 320, distance: 518.0
copy div "На дискотеку Янис ... (синие джинсы и белая футболка). – На дискотеку мы .... в…"
click at [283, 314] on label "надевает синие джинсы и белую футболку – надеваем синие джинсы и белую футболку" at bounding box center [530, 327] width 664 height 35
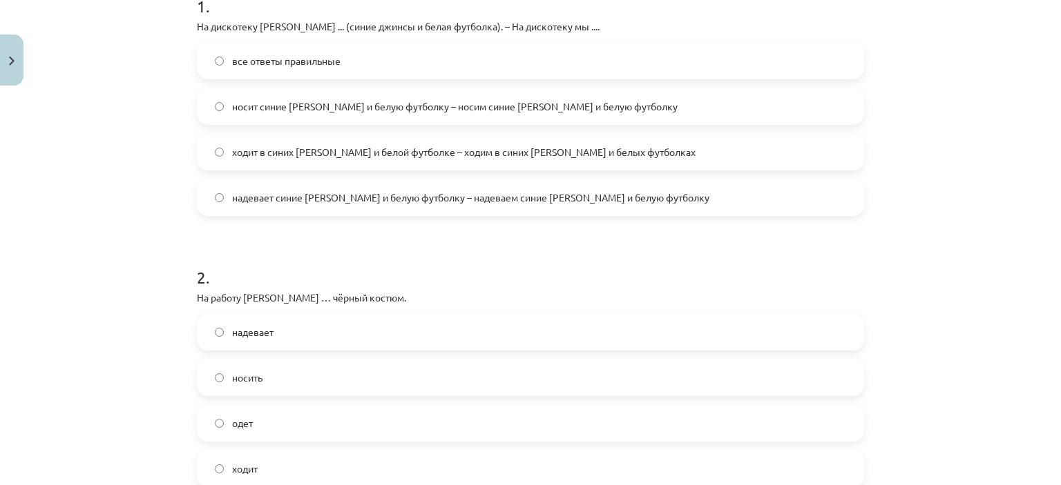
scroll to position [380, 0]
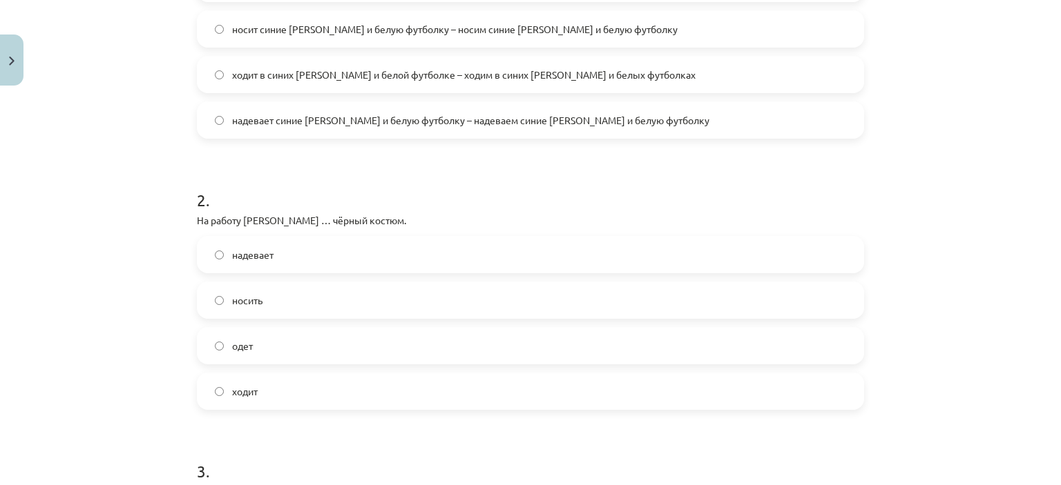
click at [233, 248] on span "надевает" at bounding box center [252, 255] width 41 height 15
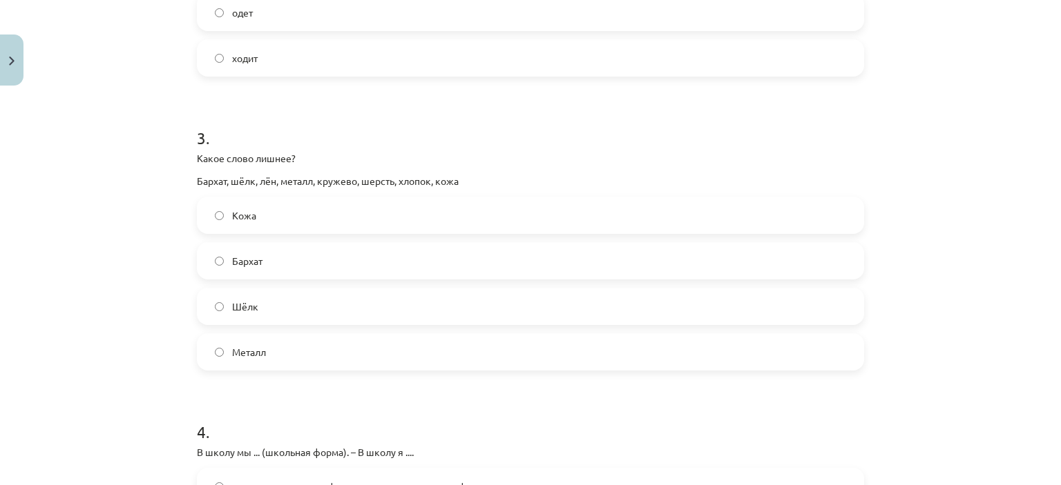
scroll to position [725, 0]
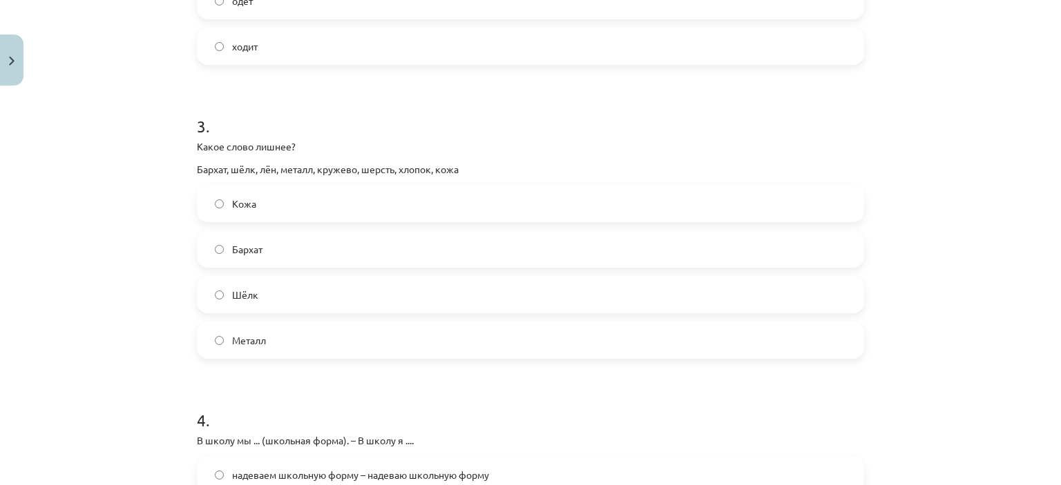
click at [207, 320] on div "Кожа Бархат Шёлк Металл" at bounding box center [530, 272] width 667 height 174
click at [233, 341] on span "Металл" at bounding box center [249, 341] width 34 height 15
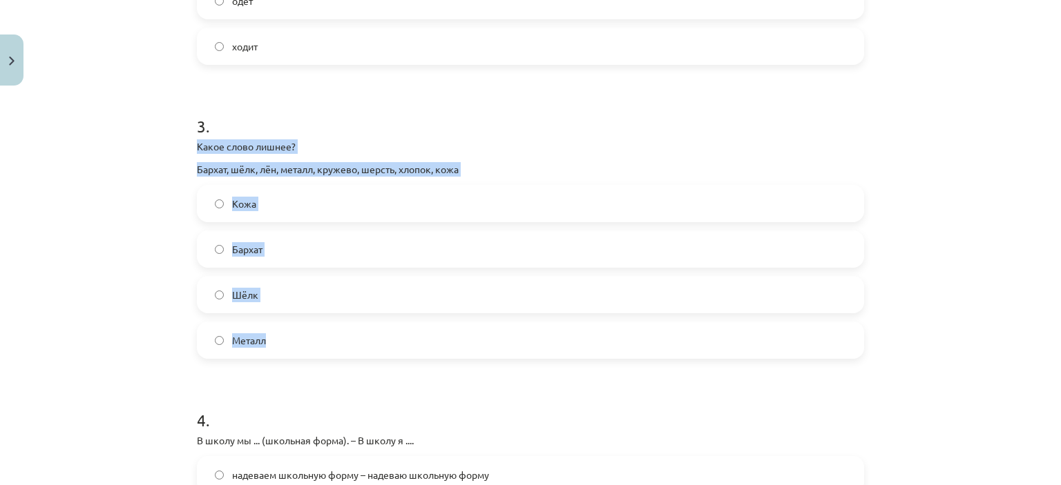
drag, startPoint x: 188, startPoint y: 141, endPoint x: 327, endPoint y: 331, distance: 235.2
click at [327, 331] on div "16 XP Saņemsi Sarežģīts 422 pilda Apraksts Uzdevums Palīdzība 1 . На дискотеку …" at bounding box center [531, 61] width 684 height 1389
copy div "Какое слово лишнее? Бархат, шёлк, лён, металл, кружево, шерсть, хлопок, кожа Ко…"
click at [127, 157] on div "Mācību tēma: Krievu valodas b1 - 12. klases 1. ieskaites mācību materiāls #3 Гр…" at bounding box center [530, 242] width 1061 height 485
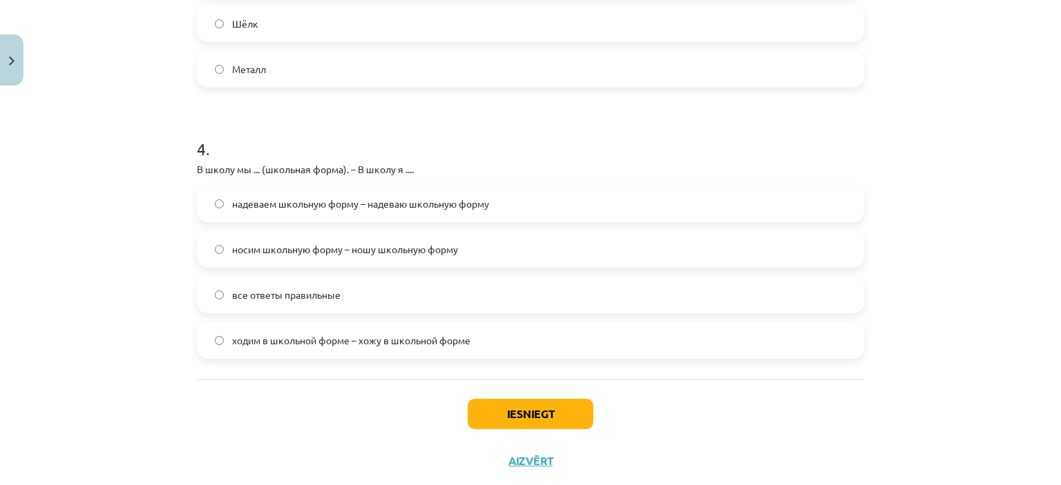
scroll to position [1001, 0]
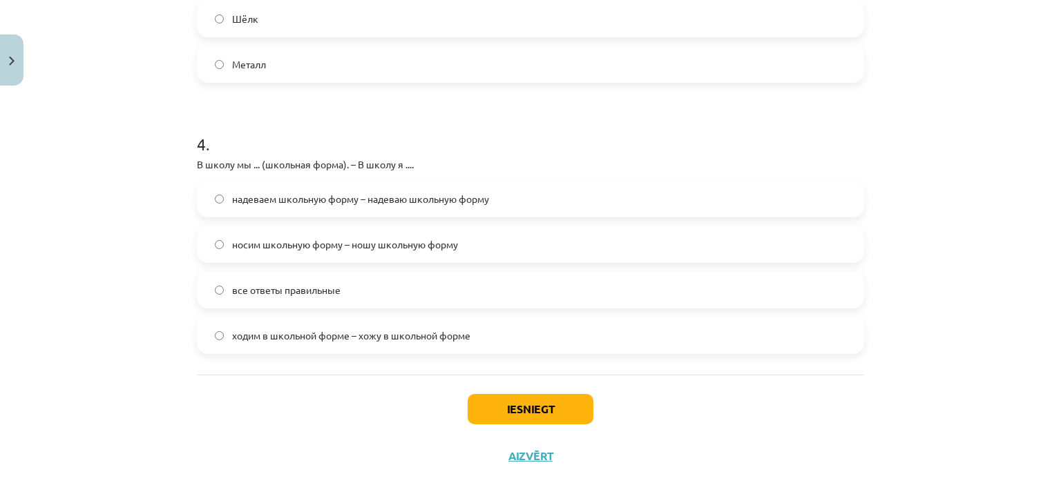
click at [390, 219] on div "надеваем школьную форму – надеваю школьную форму носим школьную форму – ношу шк…" at bounding box center [530, 267] width 667 height 174
click at [384, 206] on label "надеваем школьную форму – надеваю школьную форму" at bounding box center [530, 199] width 664 height 35
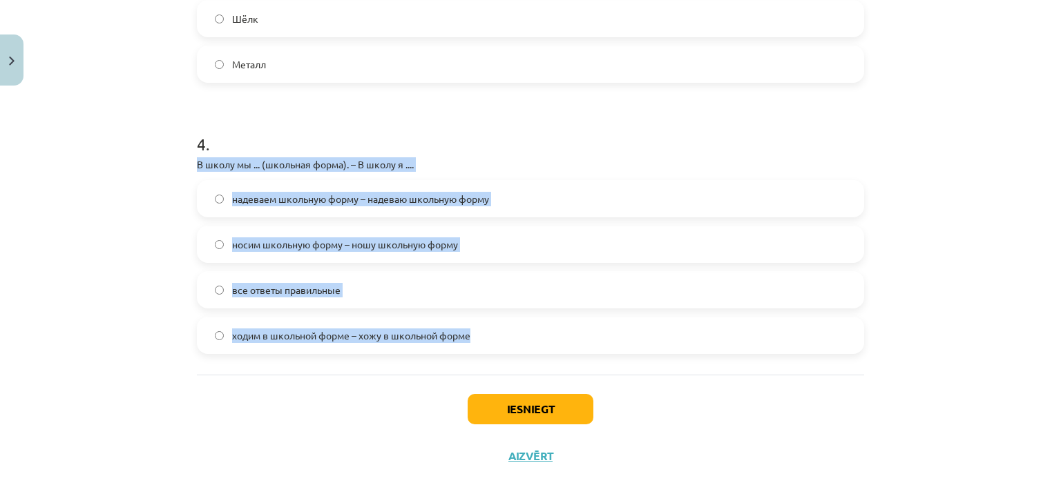
drag, startPoint x: 184, startPoint y: 157, endPoint x: 518, endPoint y: 317, distance: 370.0
click at [518, 317] on div "Mācību tēma: Krievu valodas b1 - 12. klases 1. ieskaites mācību materiāls #3 Гр…" at bounding box center [530, 242] width 1061 height 485
copy div "В школу мы ... (школьная форма). – В школу я .... надеваем школьную форму – над…"
click at [103, 247] on div "Mācību tēma: Krievu valodas b1 - 12. klases 1. ieskaites mācību materiāls #3 Гр…" at bounding box center [530, 242] width 1061 height 485
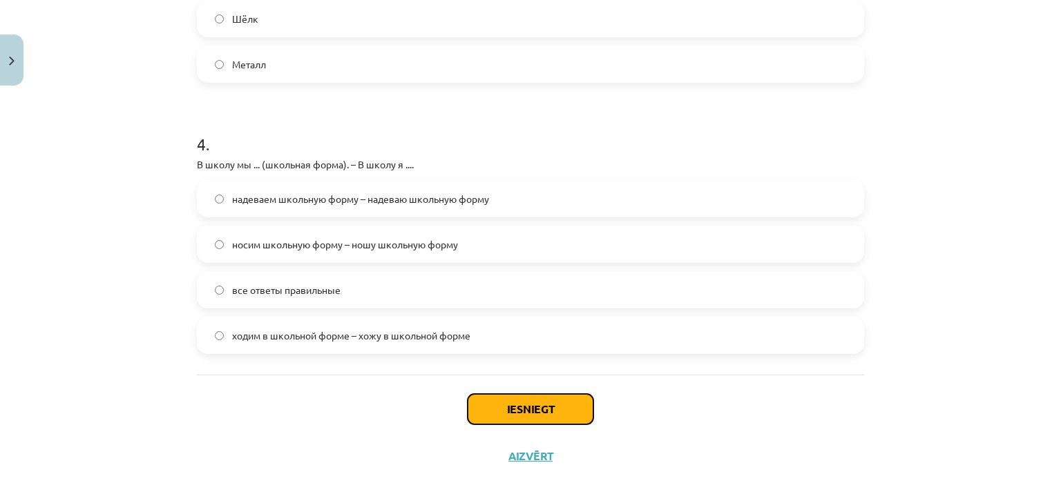
click at [506, 422] on button "Iesniegt" at bounding box center [531, 409] width 126 height 30
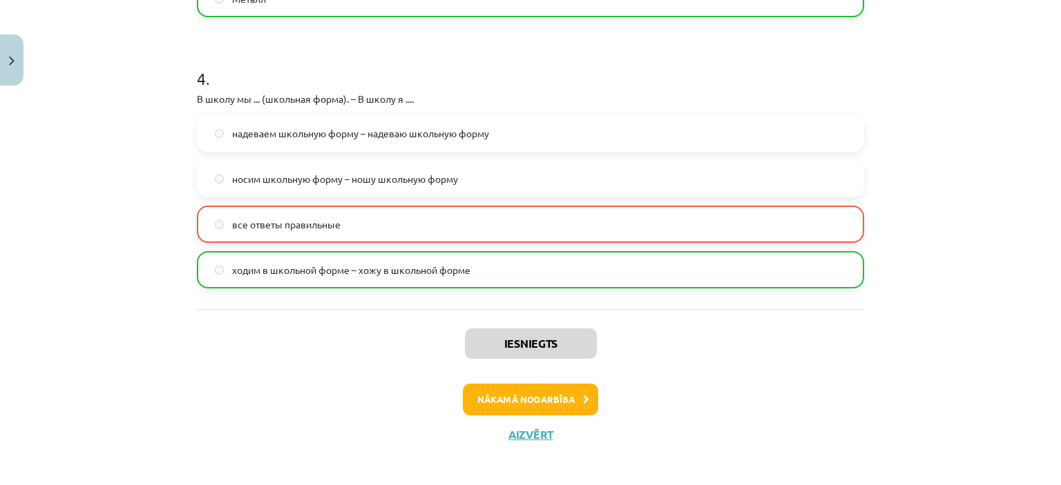
scroll to position [1073, 0]
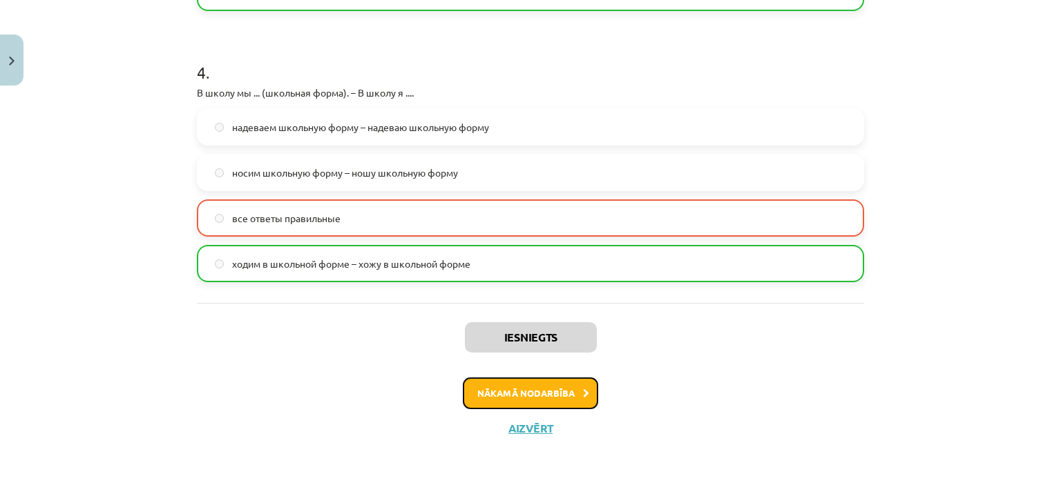
click at [498, 383] on button "Nākamā nodarbība" at bounding box center [530, 394] width 135 height 32
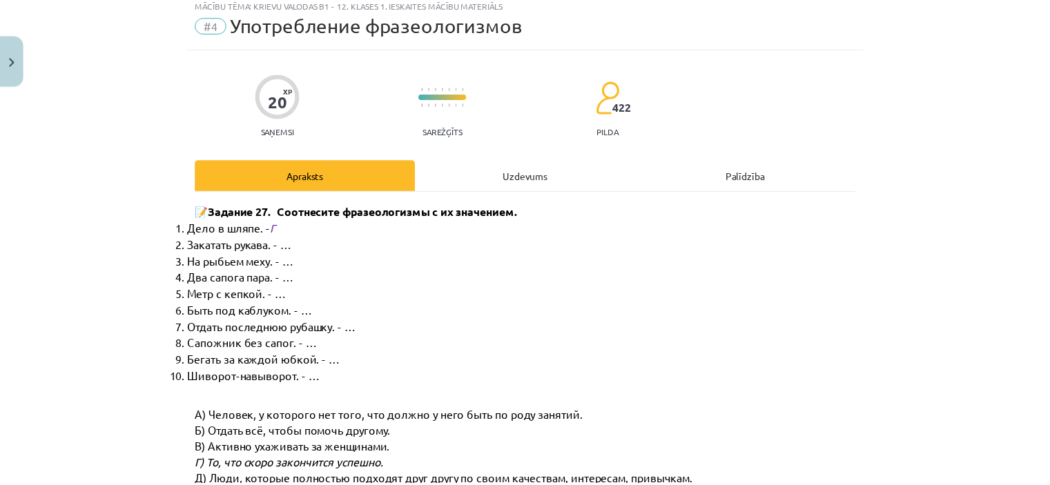
scroll to position [35, 0]
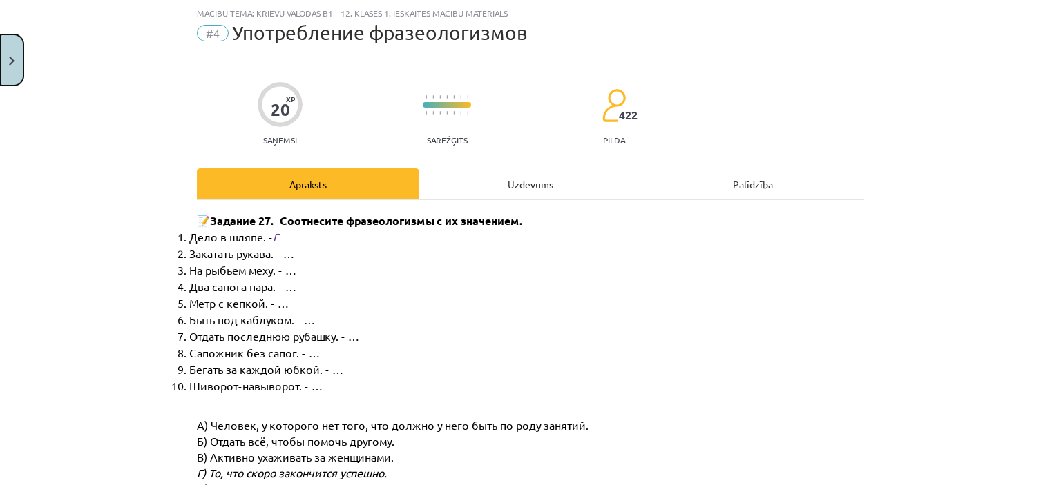
click at [3, 57] on button "Close" at bounding box center [11, 60] width 23 height 51
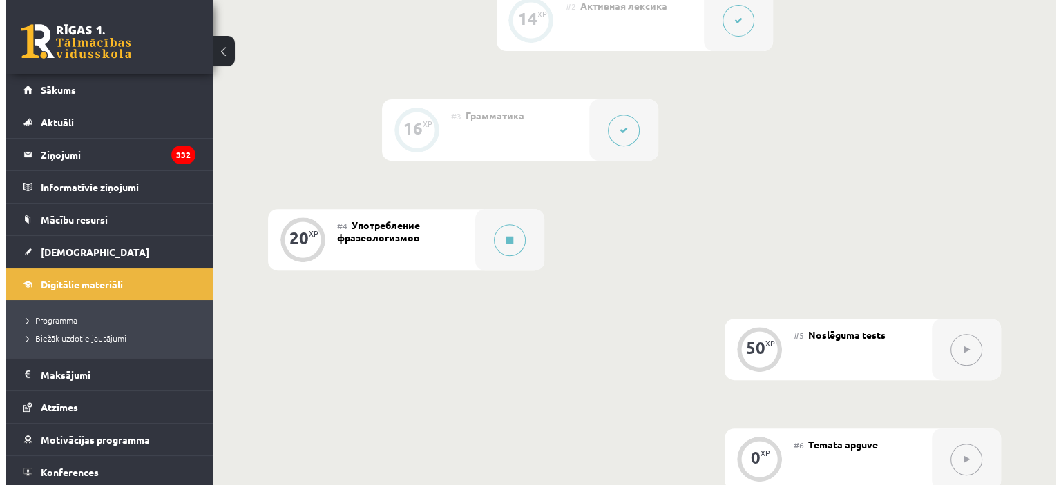
scroll to position [750, 0]
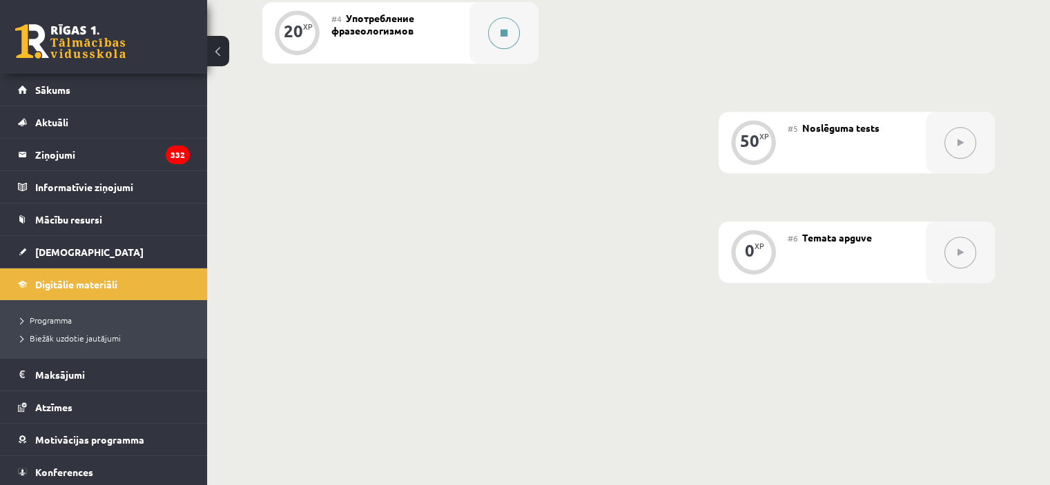
click at [511, 49] on button at bounding box center [504, 33] width 32 height 32
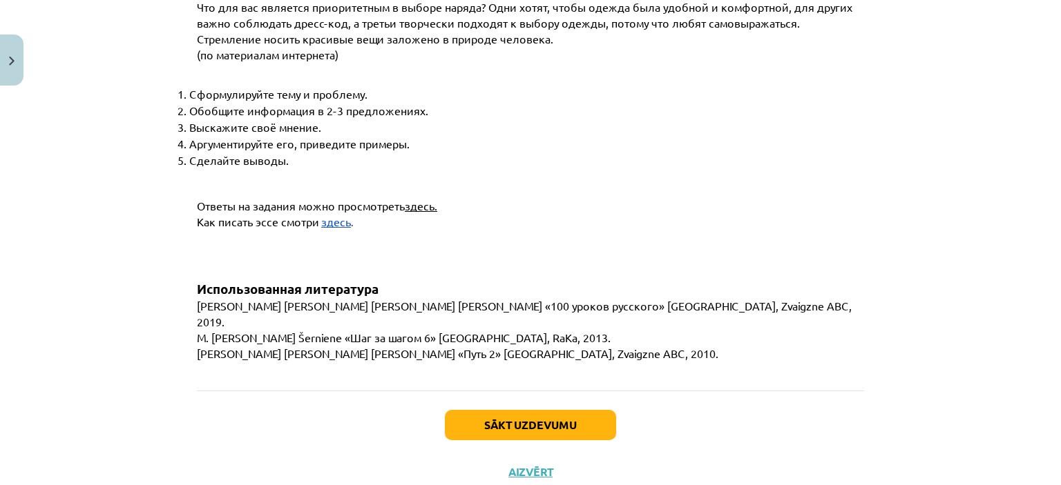
scroll to position [5320, 0]
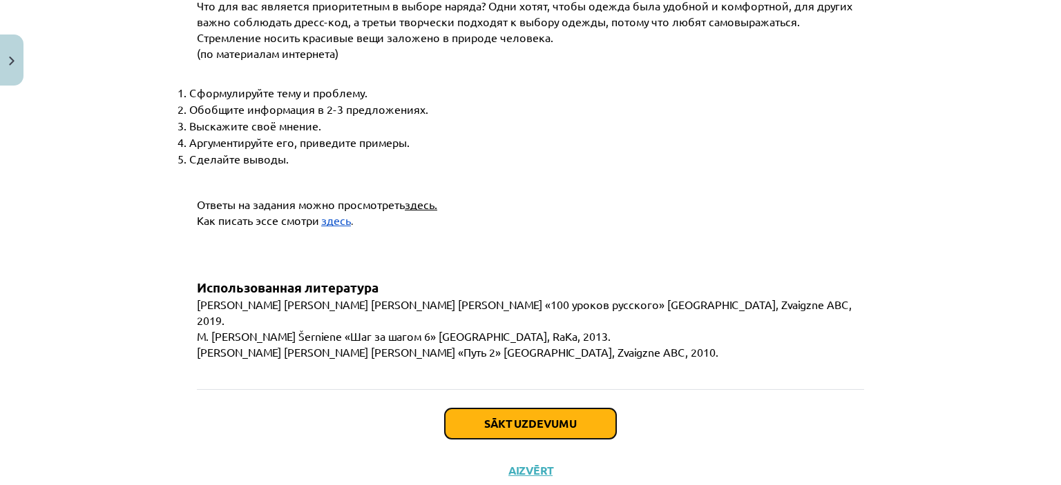
click at [514, 409] on button "Sākt uzdevumu" at bounding box center [530, 424] width 171 height 30
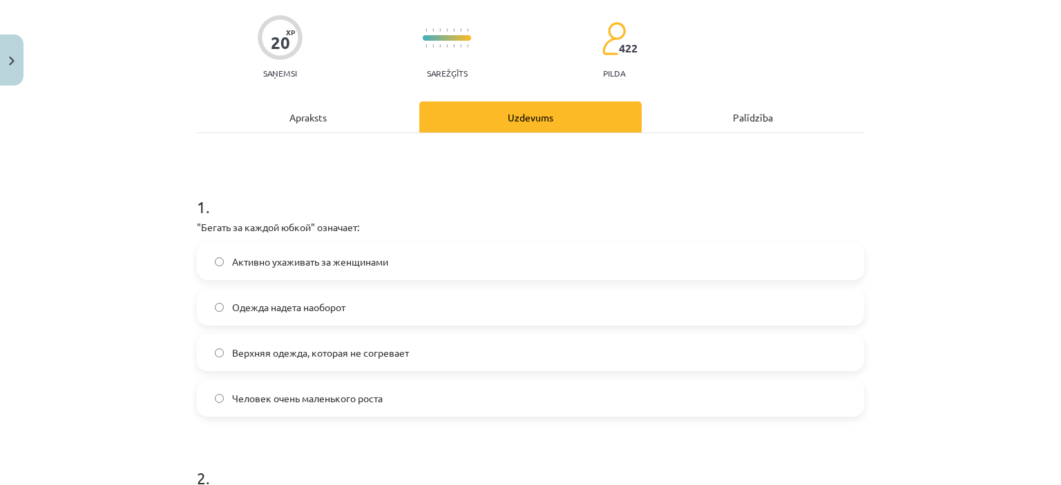
scroll to position [104, 0]
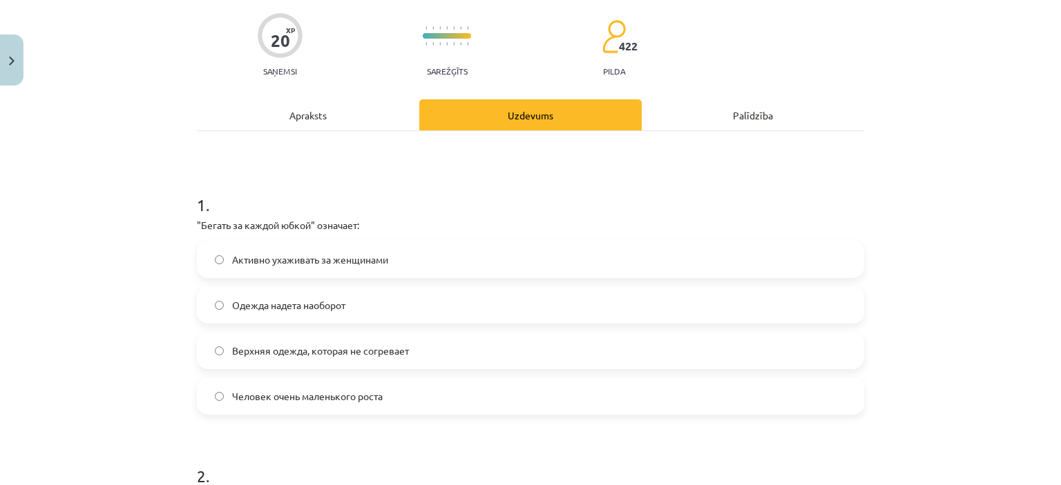
click at [246, 242] on label "Активно ухаживать за женщинами" at bounding box center [530, 259] width 664 height 35
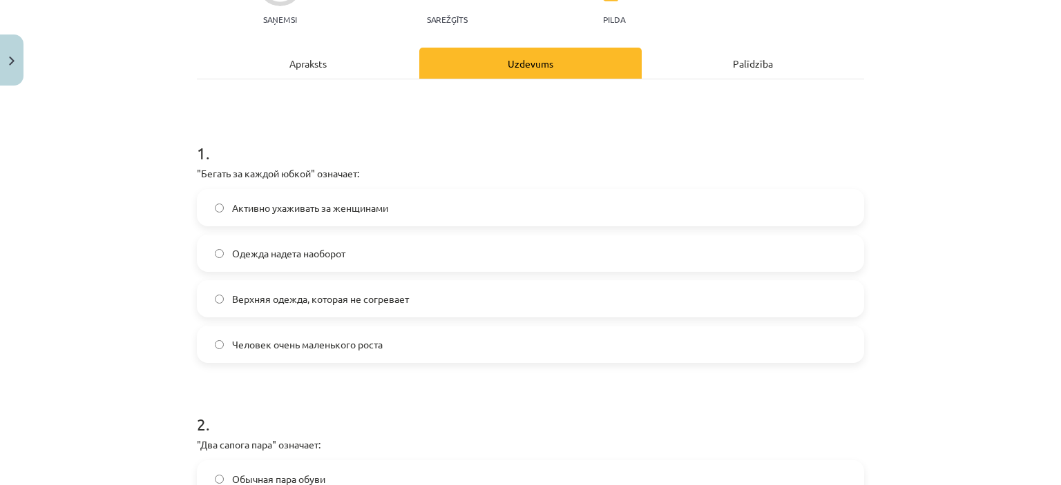
scroll to position [380, 0]
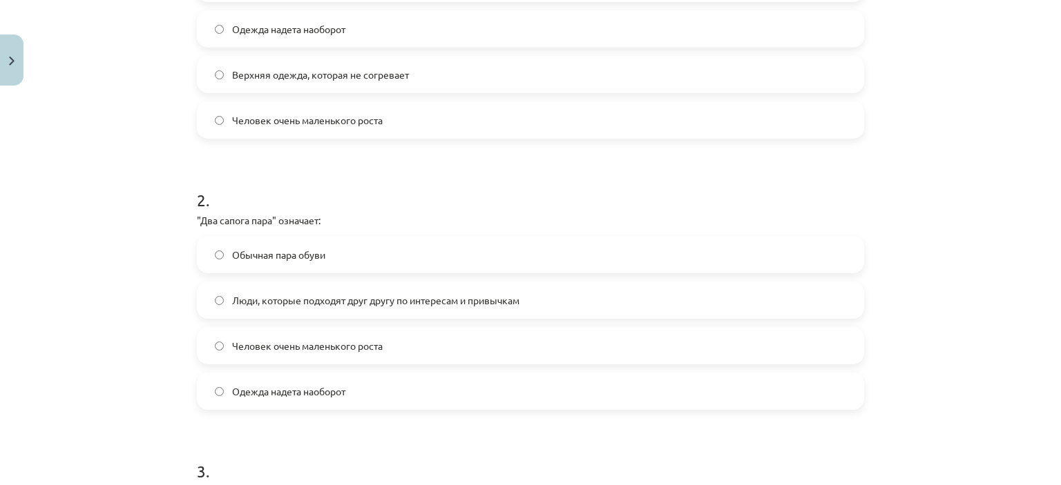
click at [252, 306] on span "Люди, которые подходят друг другу по интересам и привычкам" at bounding box center [375, 301] width 287 height 15
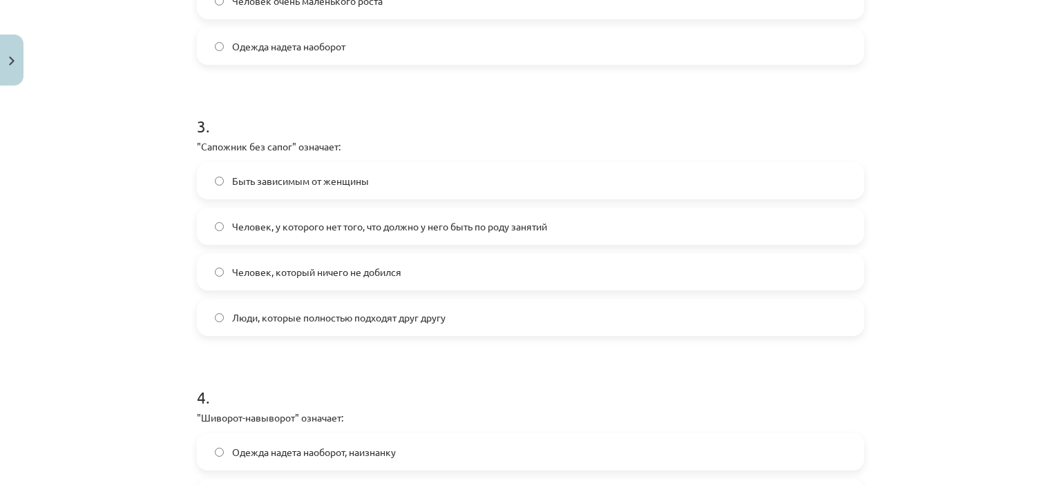
click at [262, 223] on span "Человек, у которого нет того, что должно у него быть по роду занятий" at bounding box center [389, 227] width 315 height 15
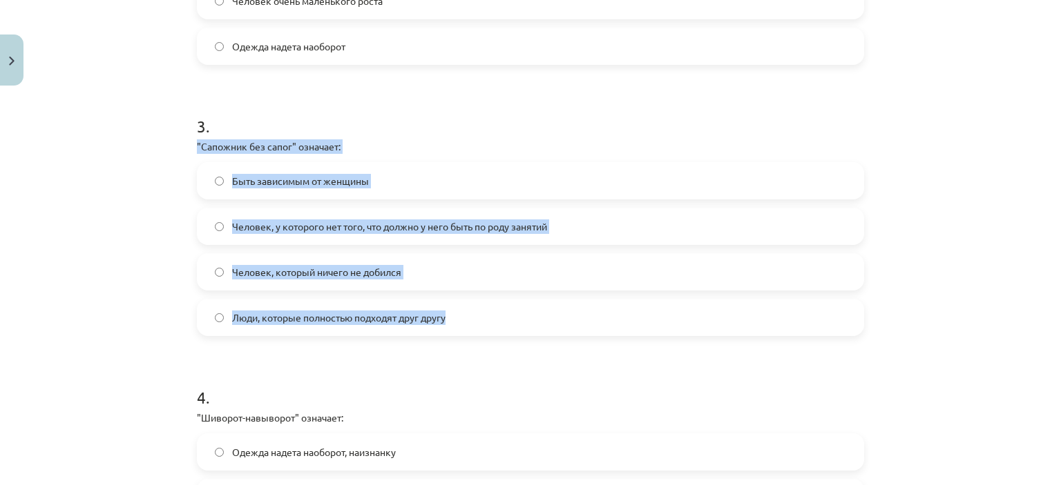
drag, startPoint x: 188, startPoint y: 144, endPoint x: 478, endPoint y: 307, distance: 332.7
click at [478, 307] on div "Mācību tēma: Krievu valodas b1 - 12. klases 1. ieskaites mācību materiāls #4 Уп…" at bounding box center [530, 242] width 1061 height 485
copy div ""Сапожник без сапог" означает: Быть зависимым от женщины Человек, у которого не…"
click at [99, 208] on div "Mācību tēma: Krievu valodas b1 - 12. klases 1. ieskaites mācību materiāls #4 Уп…" at bounding box center [530, 242] width 1061 height 485
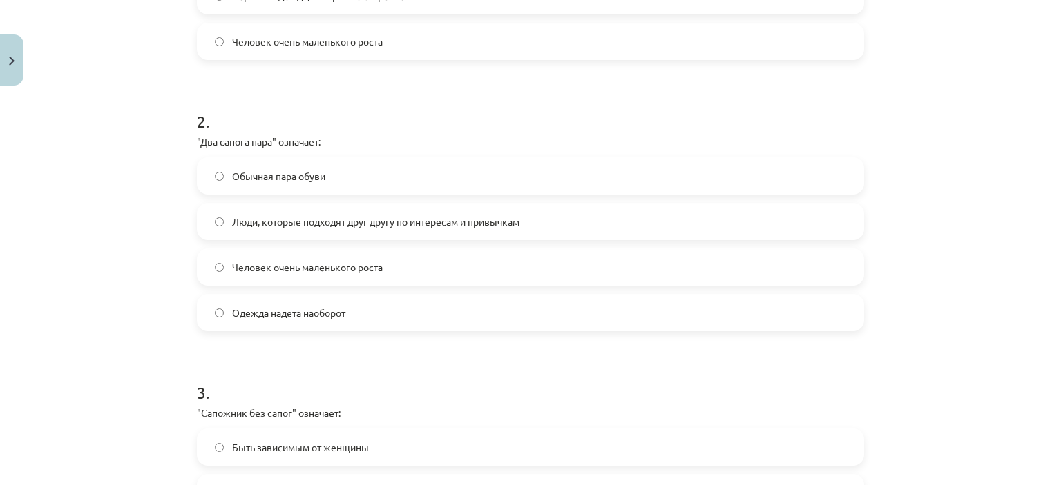
scroll to position [449, 0]
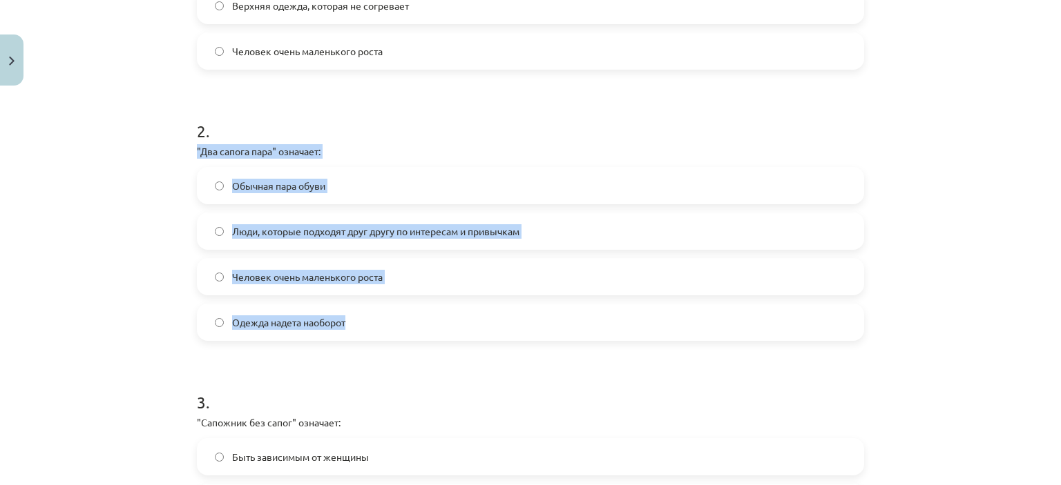
drag, startPoint x: 183, startPoint y: 144, endPoint x: 410, endPoint y: 303, distance: 277.2
click at [410, 303] on div "20 XP Saņemsi Sarežģīts 422 pilda Apraksts Uzdevums Palīdzība 1 . "Бегать за ка…" at bounding box center [531, 326] width 684 height 1367
copy div ""Два сапога пара" означает: Обычная пара обуви Люди, которые подходят друг друг…"
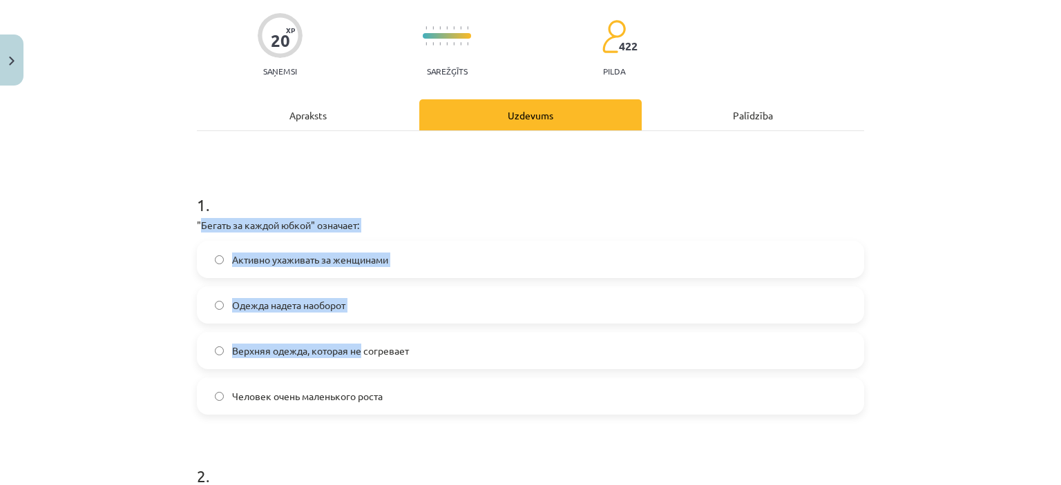
drag, startPoint x: 194, startPoint y: 215, endPoint x: 358, endPoint y: 340, distance: 206.4
click at [358, 340] on div "1 . "Бегать за каждой юбкой" означает: Активно ухаживать за женщинами Одежда на…" at bounding box center [530, 293] width 667 height 244
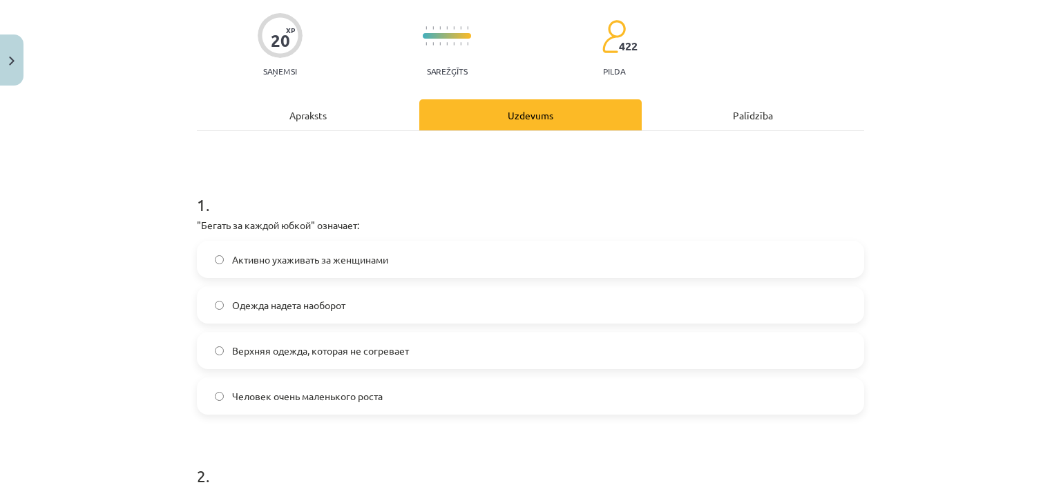
click at [197, 220] on p ""Бегать за каждой юбкой" означает:" at bounding box center [530, 225] width 667 height 15
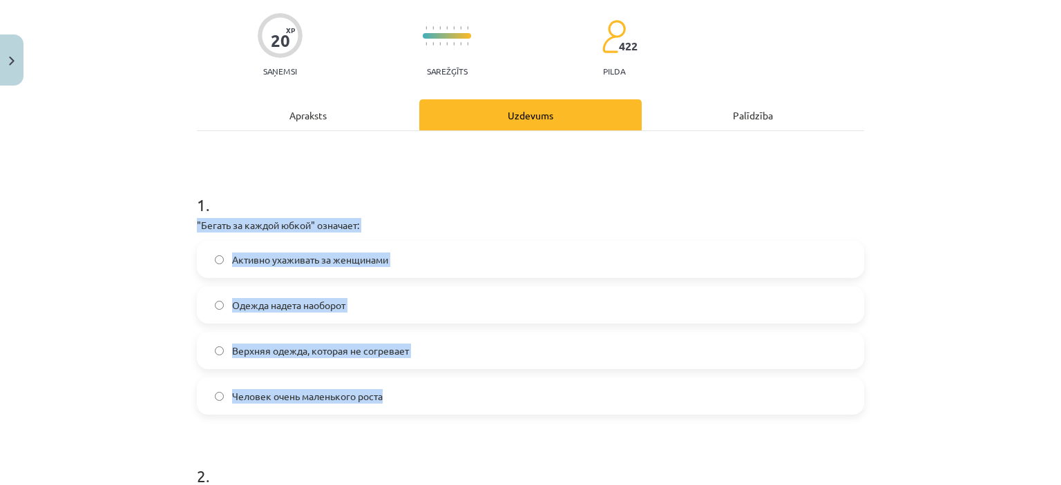
drag, startPoint x: 191, startPoint y: 220, endPoint x: 417, endPoint y: 376, distance: 274.1
click at [417, 376] on div "1 . "Бегать за каждой юбкой" означает: Активно ухаживать за женщинами Одежда на…" at bounding box center [530, 293] width 667 height 244
copy div ""Бегать за каждой юбкой" означает: Активно ухаживать за женщинами Одежда надета…"
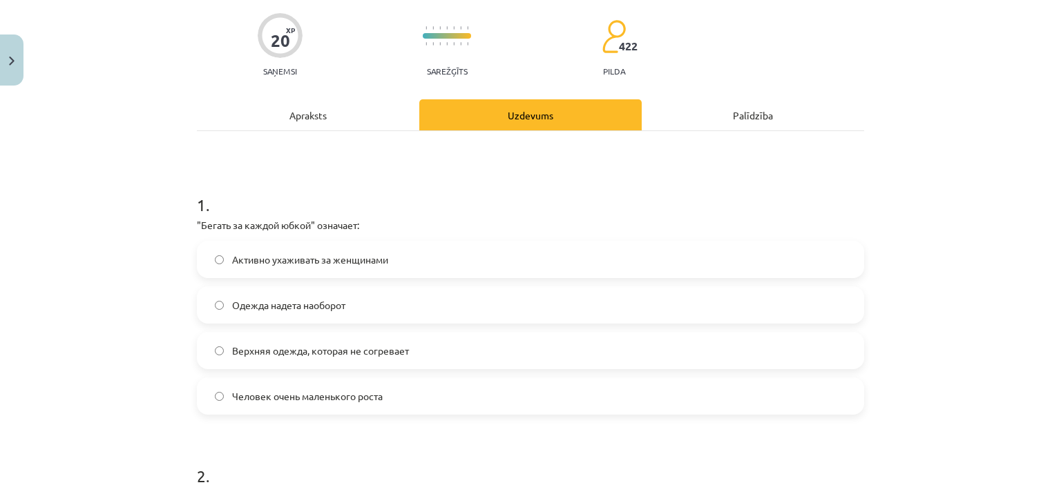
click at [173, 197] on div "Mācību tēma: Krievu valodas b1 - 12. klases 1. ieskaites mācību materiāls #4 Уп…" at bounding box center [530, 242] width 1061 height 485
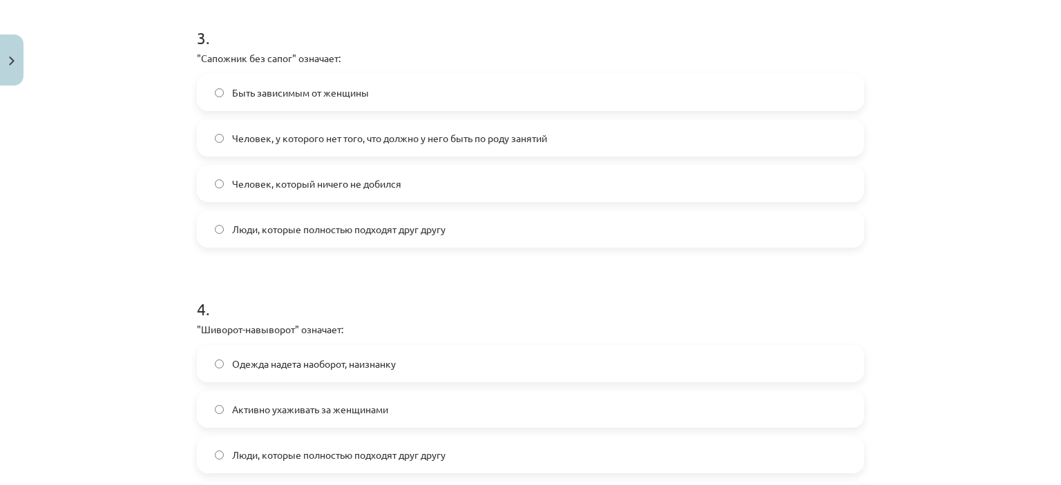
scroll to position [1001, 0]
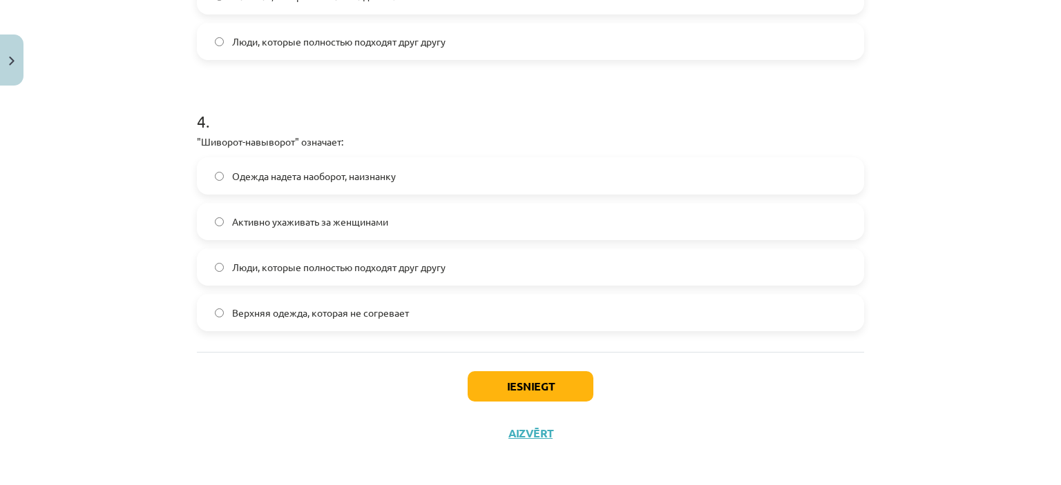
click at [222, 169] on label "Одежда надета наоборот, наизнанку" at bounding box center [530, 176] width 664 height 35
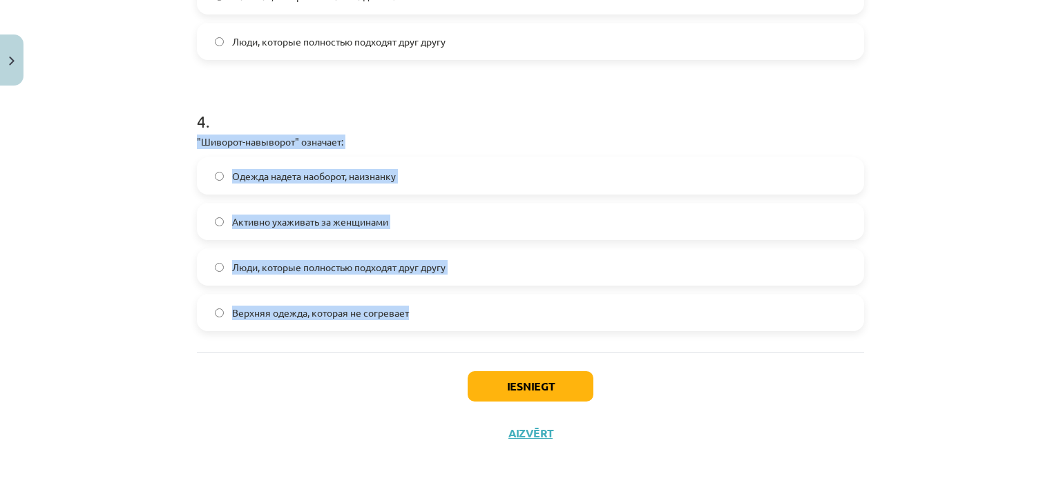
drag, startPoint x: 184, startPoint y: 132, endPoint x: 432, endPoint y: 307, distance: 302.7
copy div ""Шиворот-навыворот" означает: Одежда надета наоборот, наизнанку Активно ухажива…"
click at [222, 146] on p ""Шиворот-навыворот" означает:" at bounding box center [530, 142] width 667 height 15
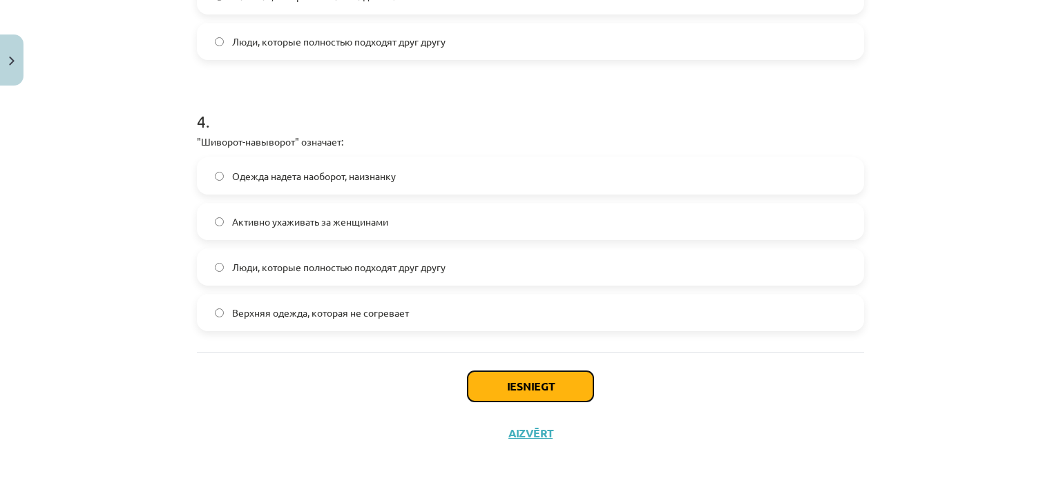
click at [517, 394] on button "Iesniegt" at bounding box center [531, 387] width 126 height 30
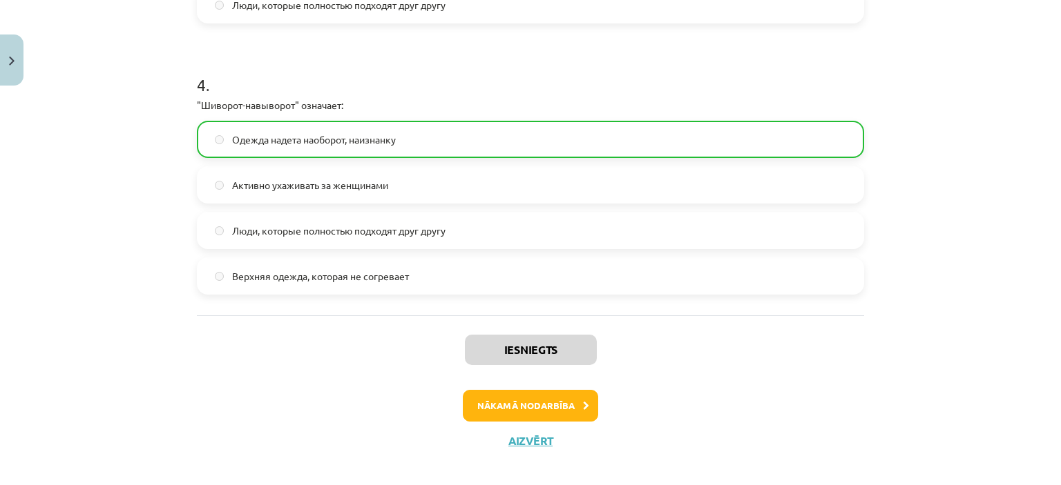
scroll to position [1050, 0]
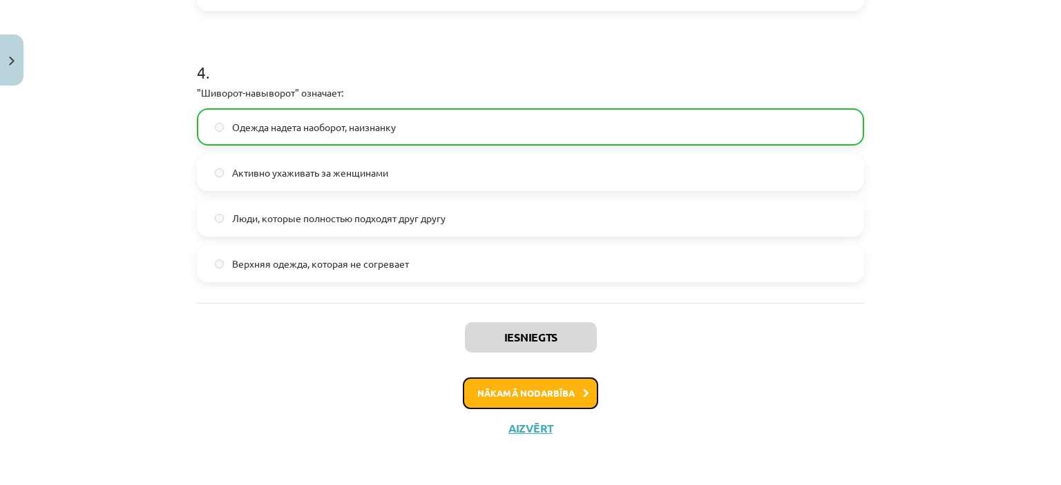
click at [512, 384] on button "Nākamā nodarbība" at bounding box center [530, 394] width 135 height 32
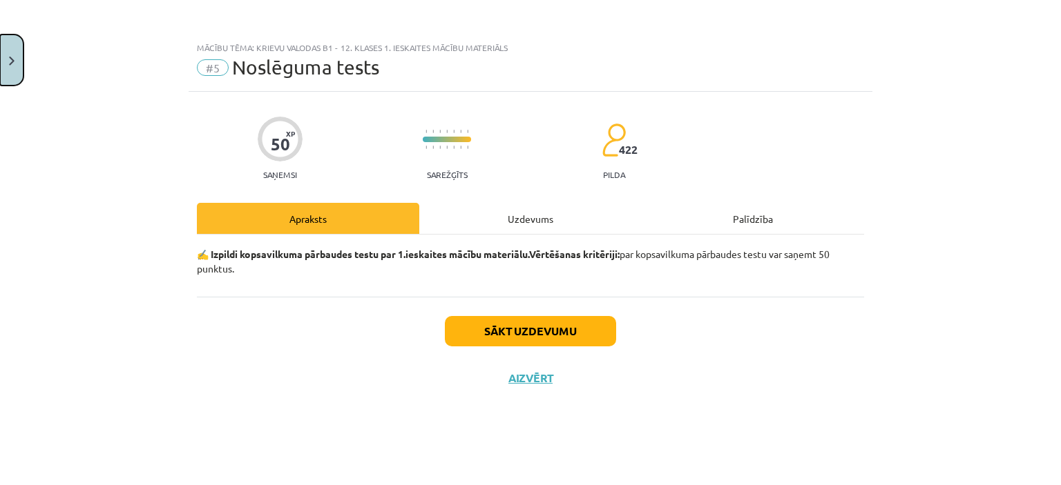
click at [8, 68] on button "Close" at bounding box center [11, 60] width 23 height 51
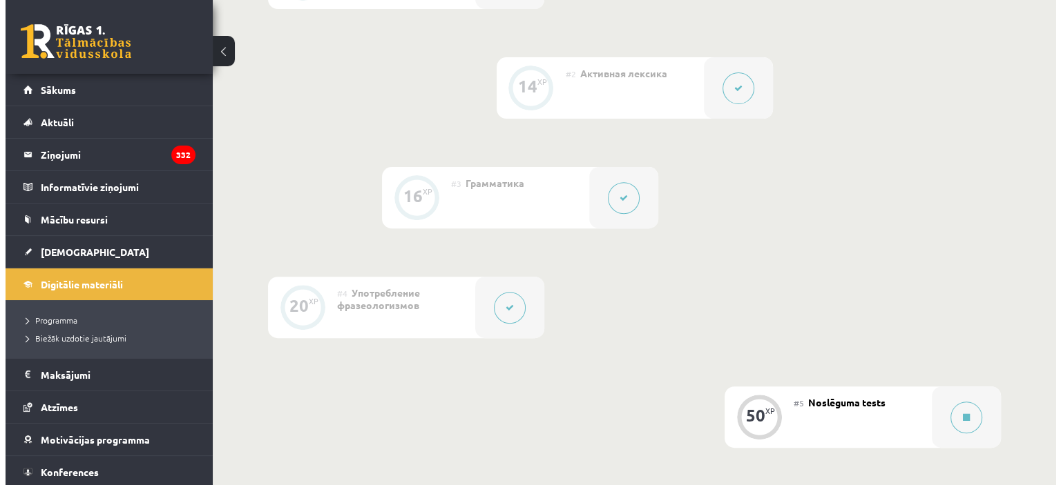
scroll to position [760, 0]
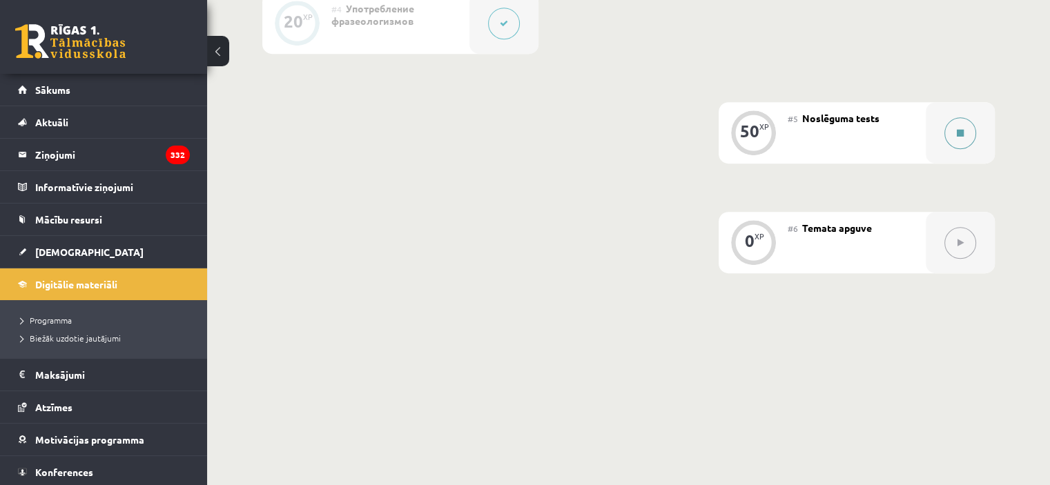
click at [975, 149] on button at bounding box center [961, 133] width 32 height 32
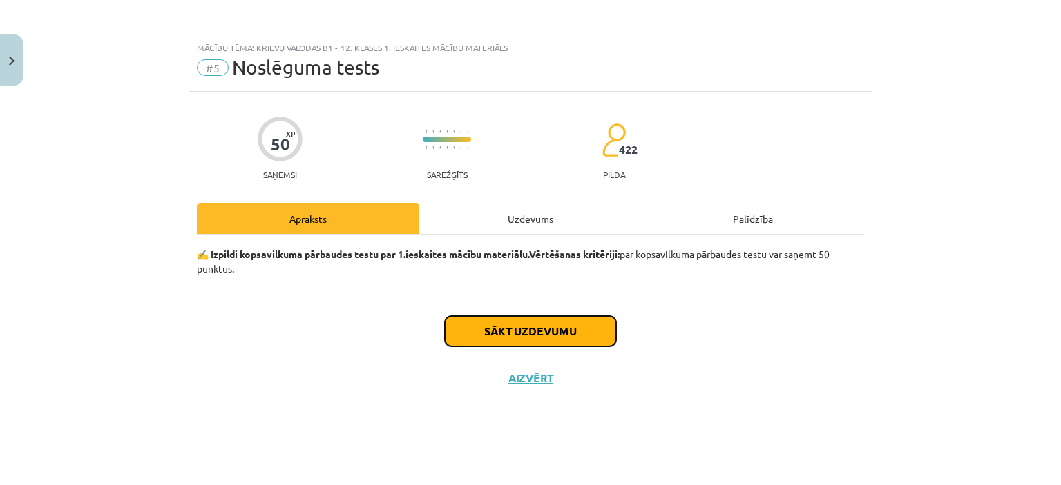
click at [580, 331] on button "Sākt uzdevumu" at bounding box center [530, 331] width 171 height 30
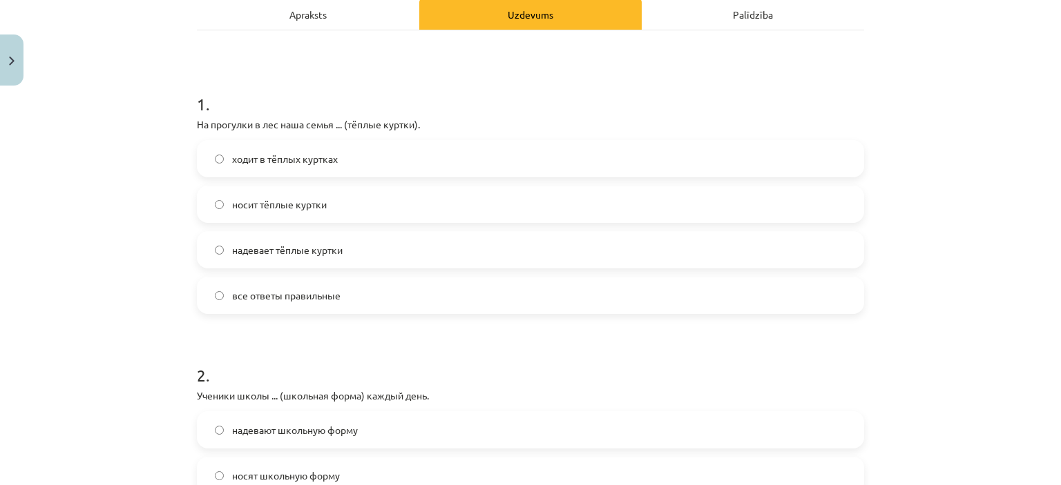
scroll to position [207, 0]
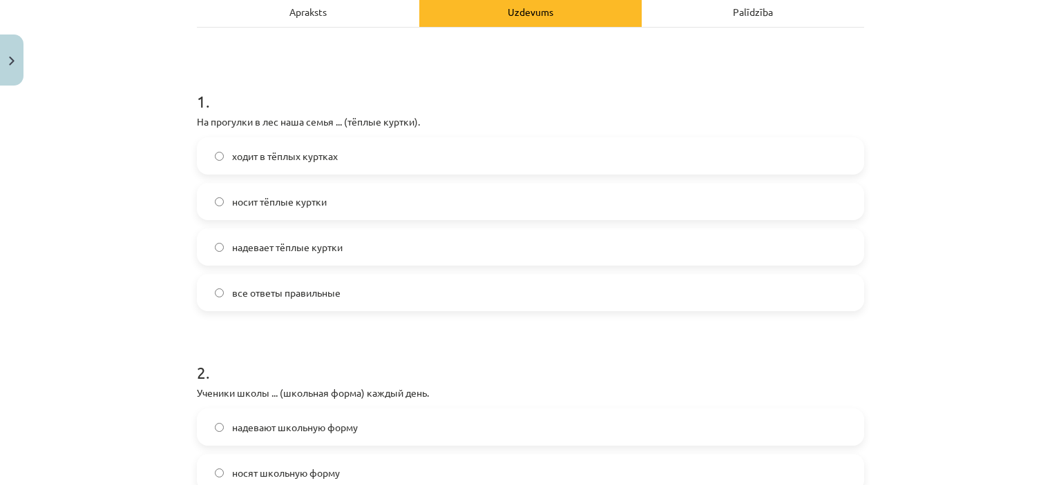
click at [218, 157] on label "ходит в тёплых куртках" at bounding box center [530, 156] width 664 height 35
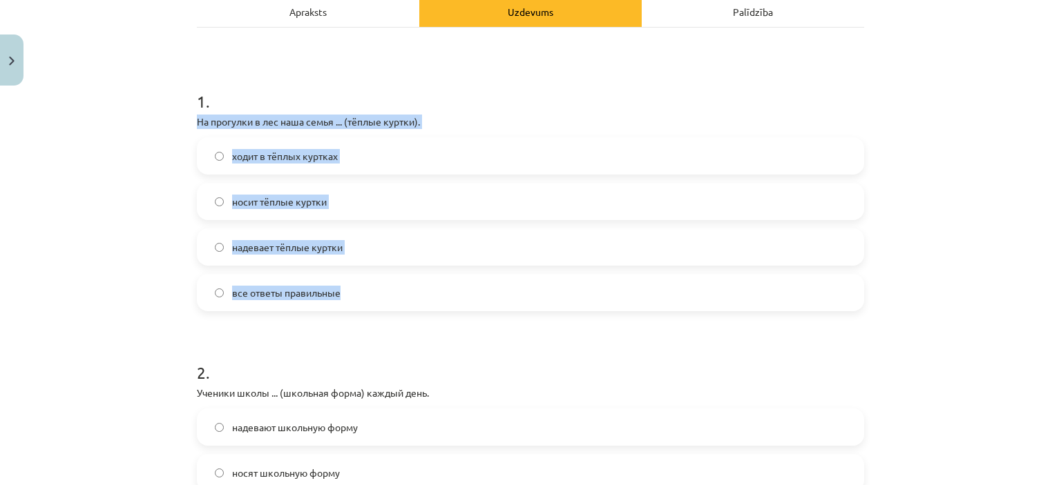
drag, startPoint x: 182, startPoint y: 117, endPoint x: 358, endPoint y: 273, distance: 234.8
copy div "На прогулки в лес наша семья ... (тёплые куртки). ходит в тёплых куртках носит …"
click at [218, 115] on p "На прогулки в лес наша семья ... (тёплые куртки)." at bounding box center [530, 122] width 667 height 15
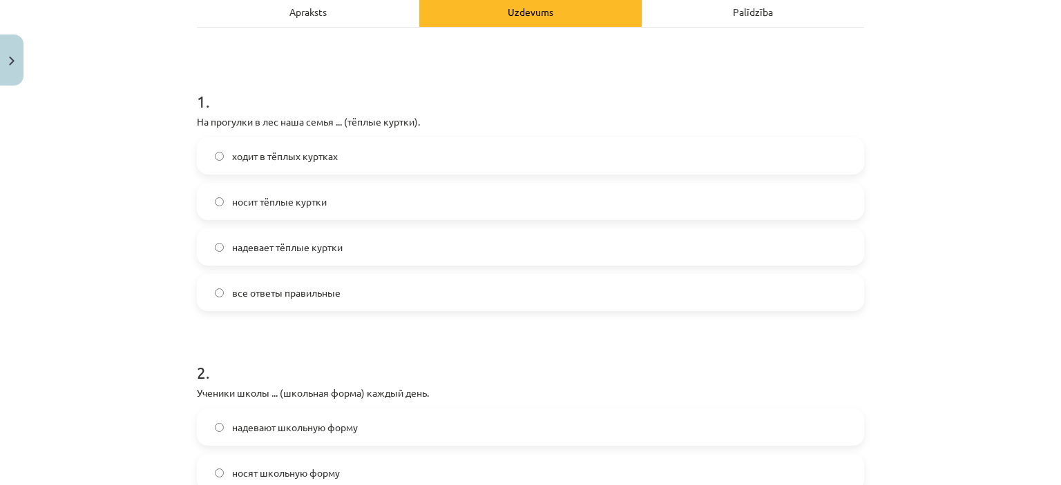
click at [276, 307] on label "все ответы правильные" at bounding box center [530, 293] width 664 height 35
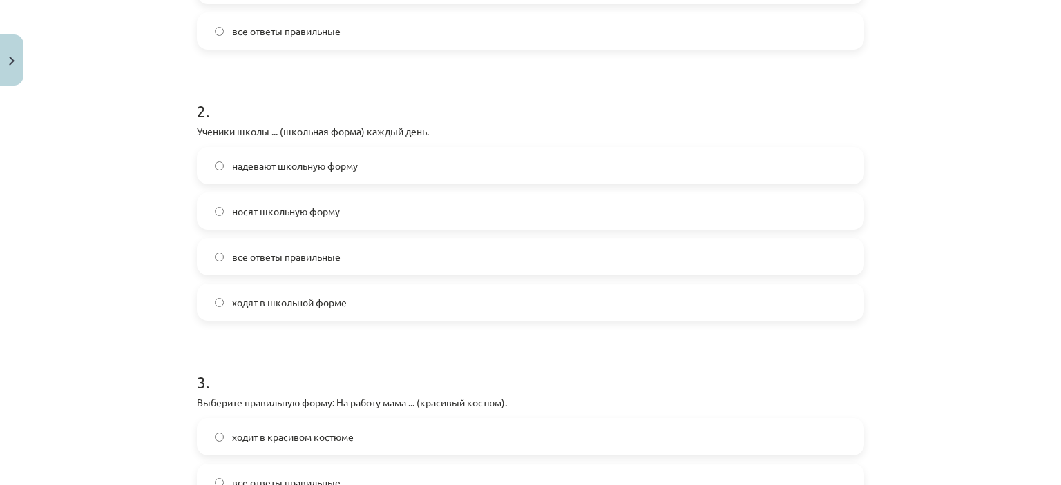
scroll to position [483, 0]
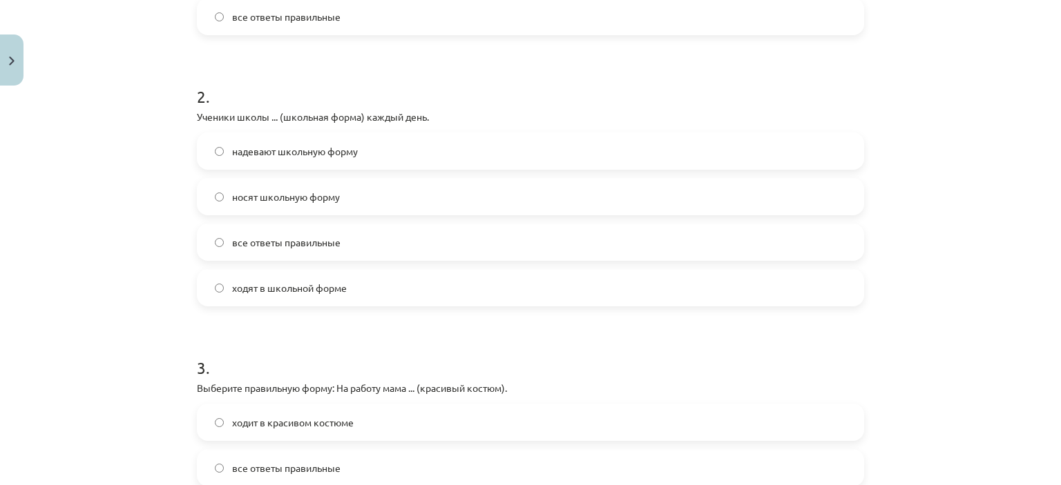
click at [259, 295] on label "ходят в школьной форме" at bounding box center [530, 288] width 664 height 35
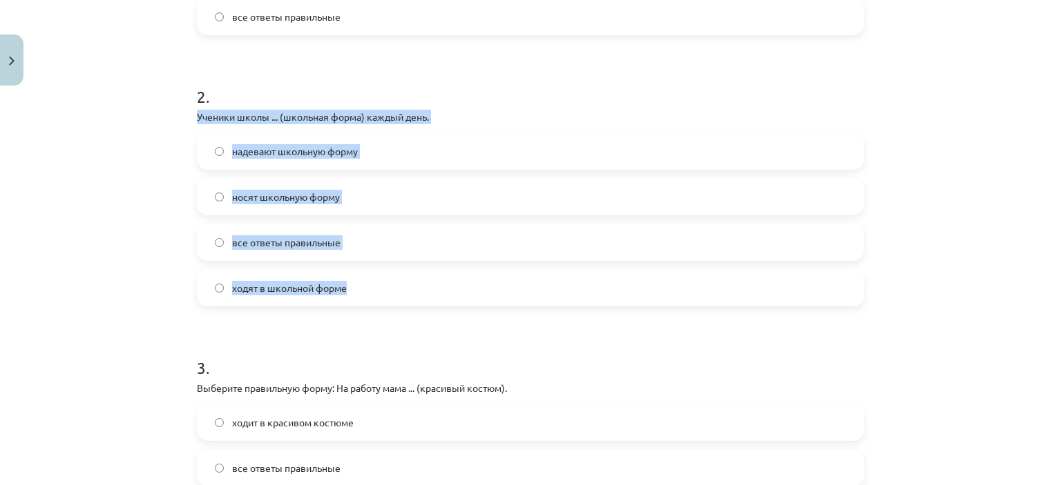
drag, startPoint x: 189, startPoint y: 109, endPoint x: 389, endPoint y: 289, distance: 269.4
click at [175, 119] on div "Mācību tēma: Krievu valodas b1 - 12. klases 1. ieskaites mācību materiāls #5 No…" at bounding box center [530, 242] width 1061 height 485
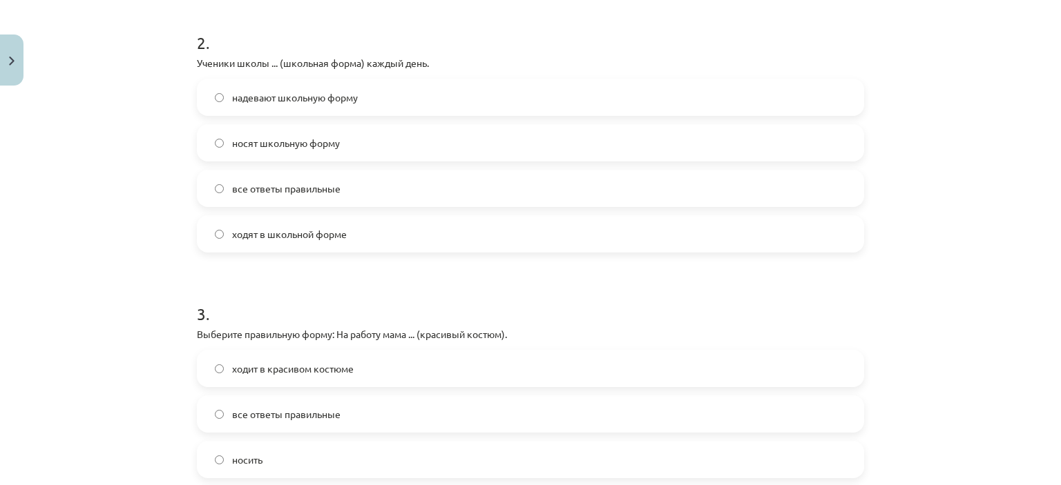
scroll to position [691, 0]
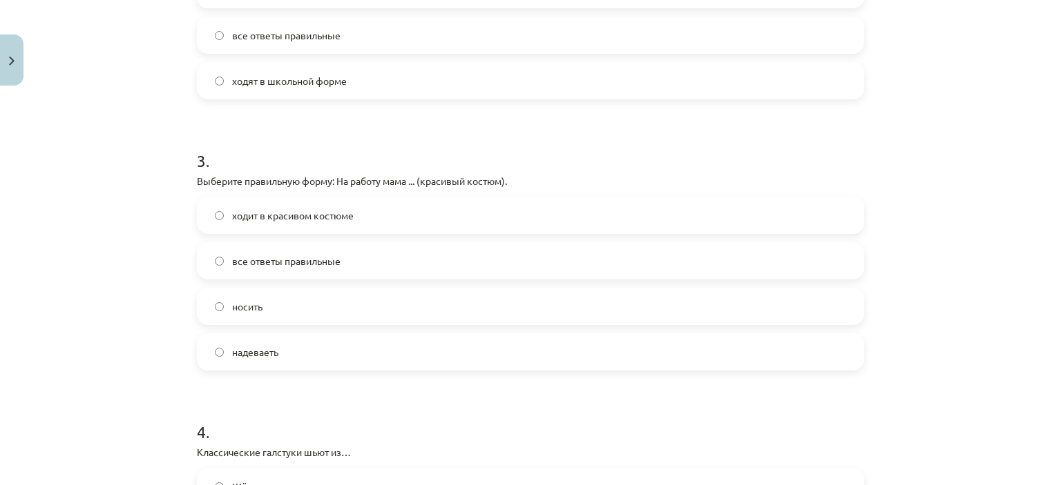
click at [237, 213] on span "ходит в красивом костюме" at bounding box center [293, 216] width 122 height 15
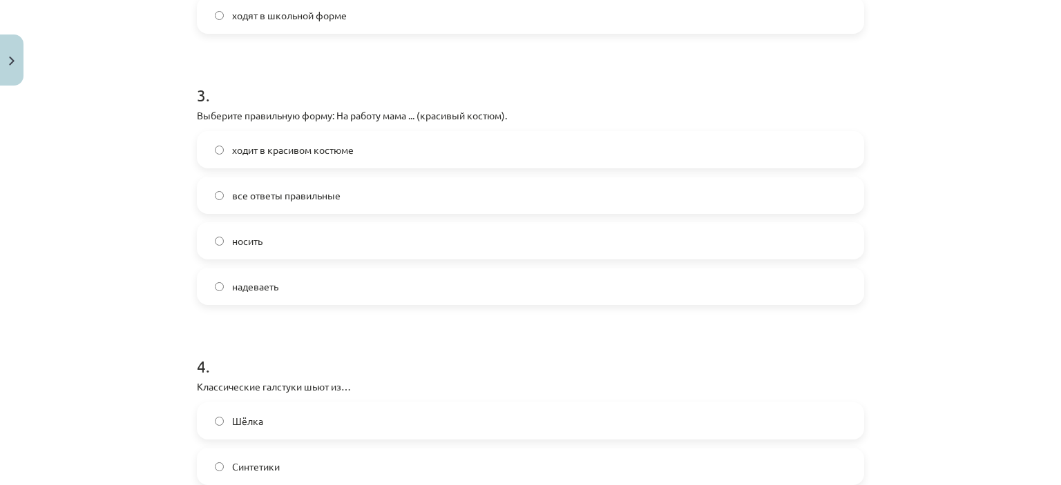
scroll to position [760, 0]
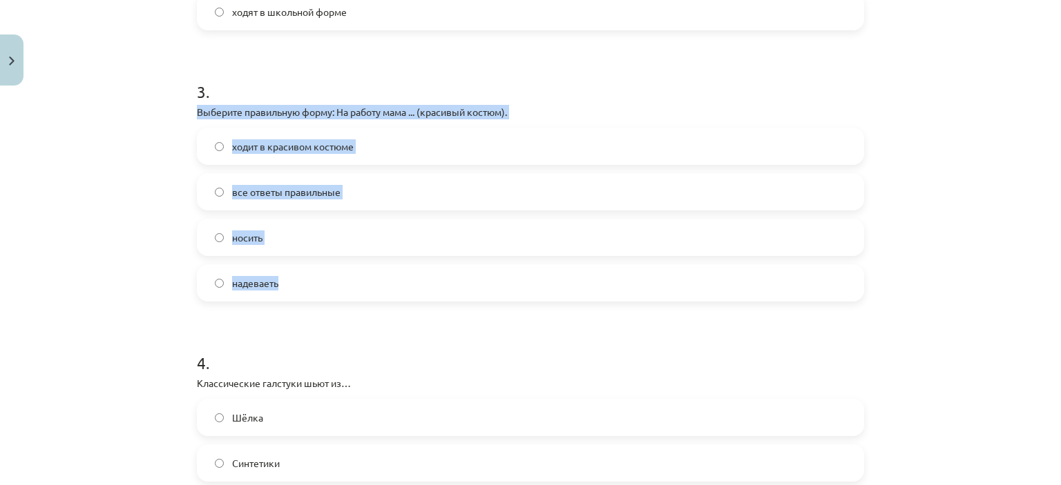
drag, startPoint x: 186, startPoint y: 113, endPoint x: 295, endPoint y: 271, distance: 191.7
click at [144, 106] on div "Mācību tēma: Krievu valodas b1 - 12. klases 1. ieskaites mācību materiāls #5 No…" at bounding box center [530, 242] width 1061 height 485
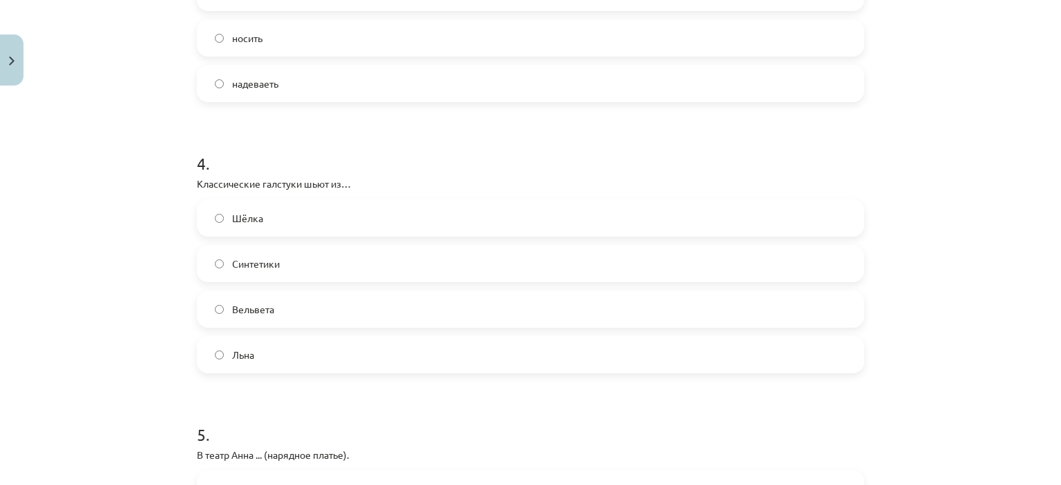
scroll to position [967, 0]
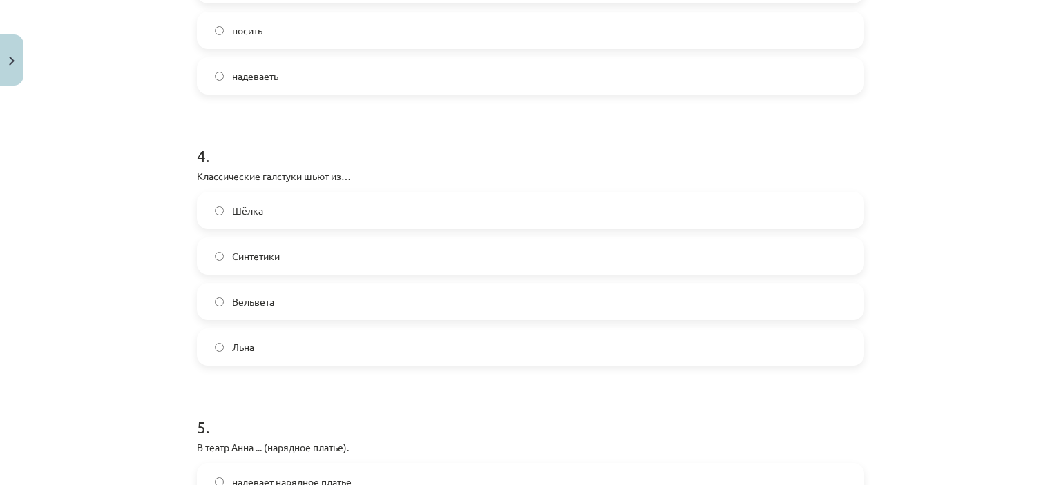
click at [293, 204] on label "Шёлка" at bounding box center [530, 210] width 664 height 35
drag, startPoint x: 186, startPoint y: 171, endPoint x: 282, endPoint y: 347, distance: 201.2
click at [206, 176] on p "Классические галстуки шьют из…" at bounding box center [530, 176] width 667 height 15
click at [215, 182] on p "Классические галстуки шьют из…" at bounding box center [530, 176] width 667 height 15
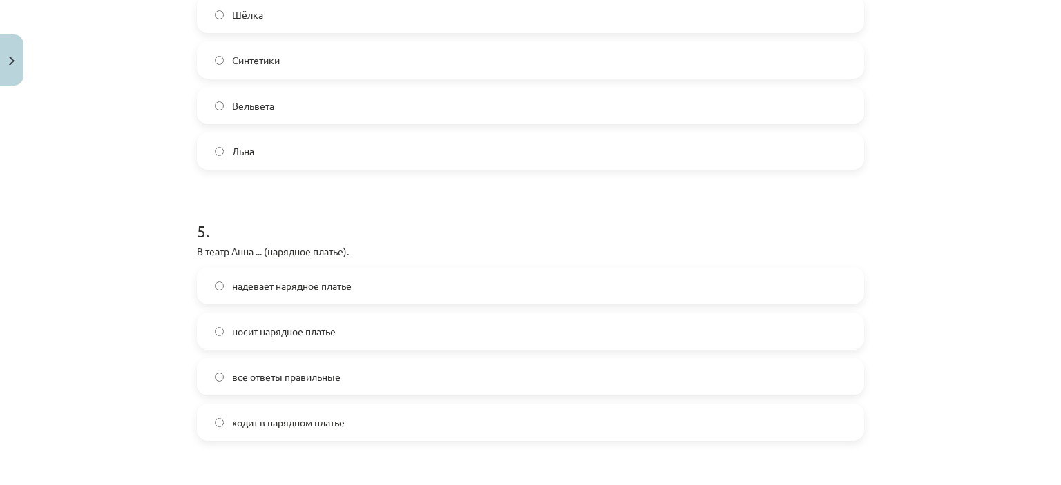
scroll to position [1174, 0]
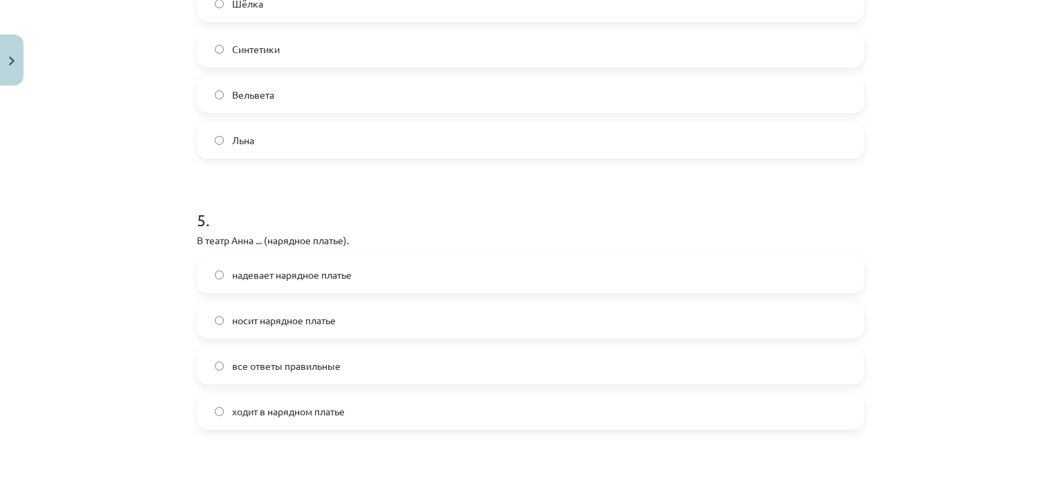
click at [232, 276] on span "надевает нарядное платье" at bounding box center [291, 275] width 119 height 15
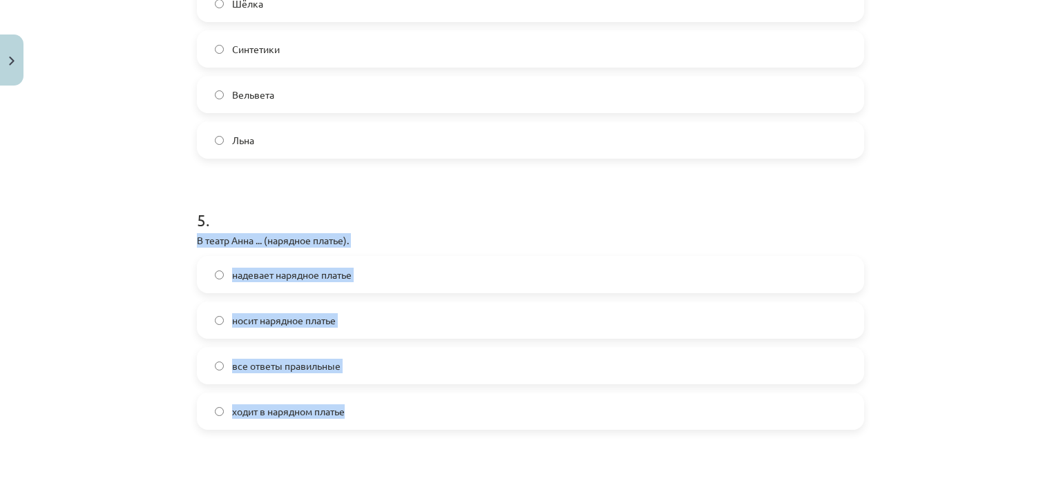
drag, startPoint x: 188, startPoint y: 240, endPoint x: 368, endPoint y: 419, distance: 254.4
click at [368, 419] on div "50 XP Saņemsi Sarežģīts 422 pilda Apraksts Uzdevums Palīdzība 1 . На прогулки в…" at bounding box center [531, 415] width 684 height 2995
click at [256, 233] on p "В театр Анна ... (нарядное платье)." at bounding box center [530, 240] width 667 height 15
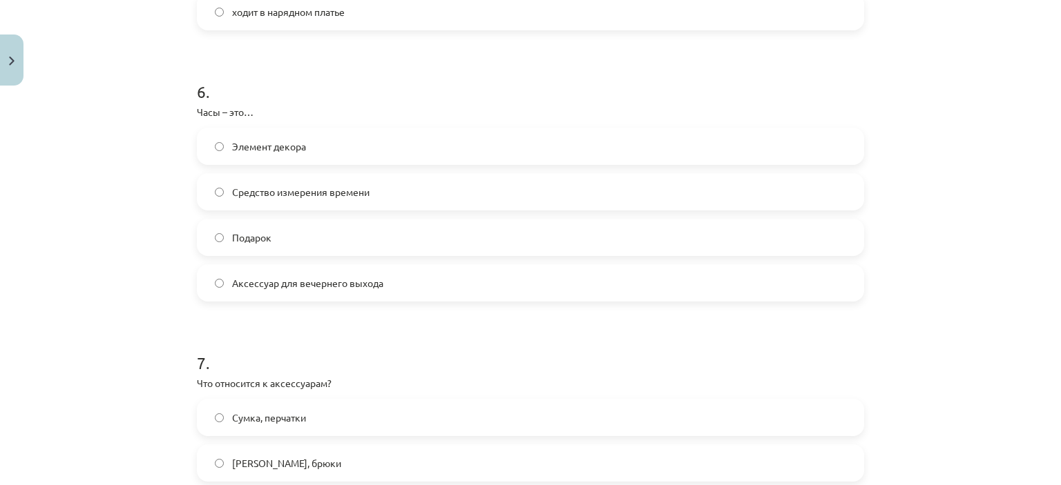
scroll to position [1588, 0]
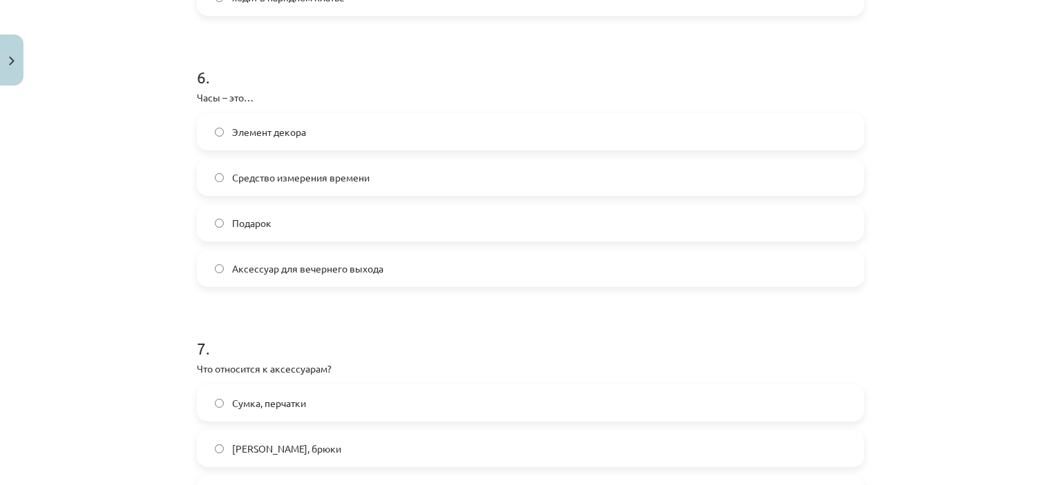
click at [221, 177] on label "Средство измерения времени" at bounding box center [530, 177] width 664 height 35
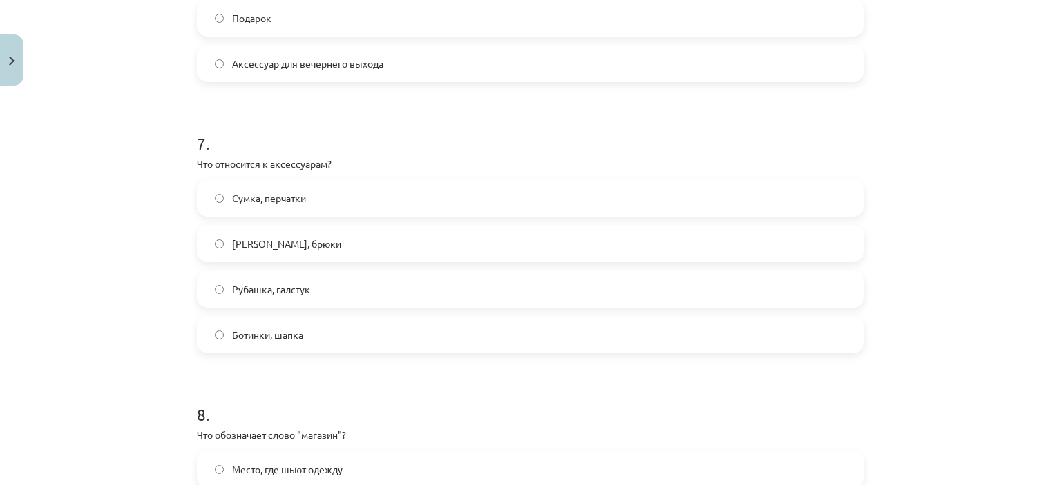
scroll to position [1796, 0]
click at [232, 186] on label "Сумка, перчатки" at bounding box center [530, 196] width 664 height 35
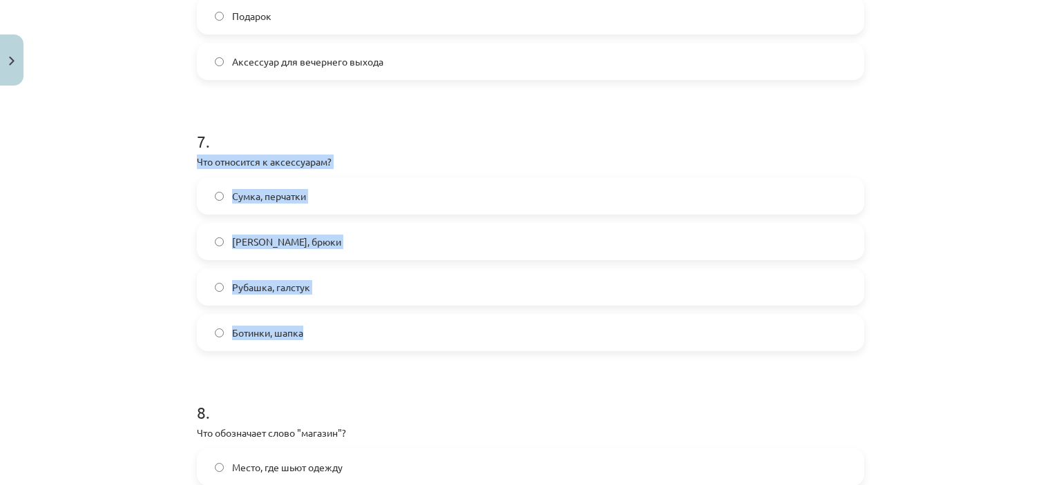
drag, startPoint x: 191, startPoint y: 162, endPoint x: 338, endPoint y: 329, distance: 222.6
click at [338, 329] on div "7 . Что относится к аксессуарам? Сумка, перчатки Пальто, брюки Рубашка, галстук…" at bounding box center [530, 230] width 667 height 244
click at [110, 263] on div "Mācību tēma: Krievu valodas b1 - 12. klases 1. ieskaites mācību materiāls #5 No…" at bounding box center [530, 242] width 1061 height 485
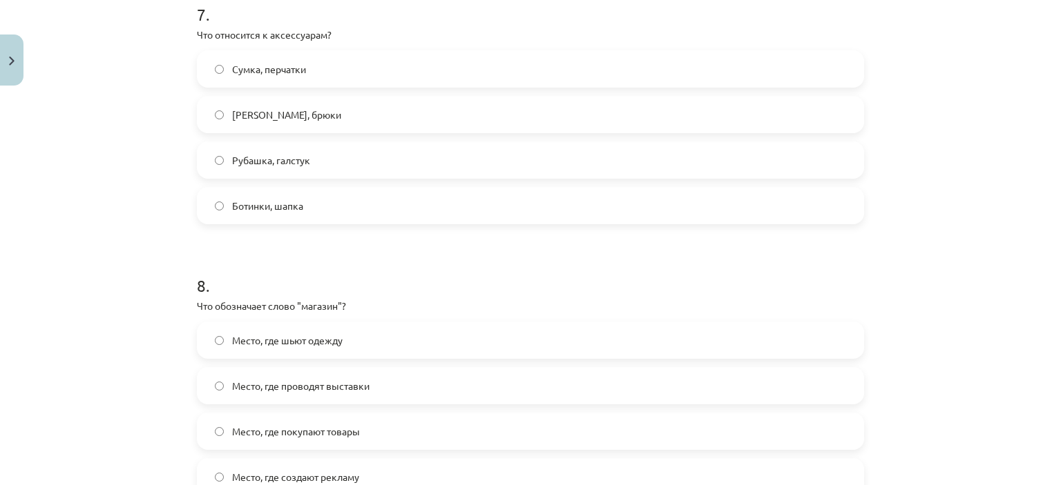
scroll to position [2003, 0]
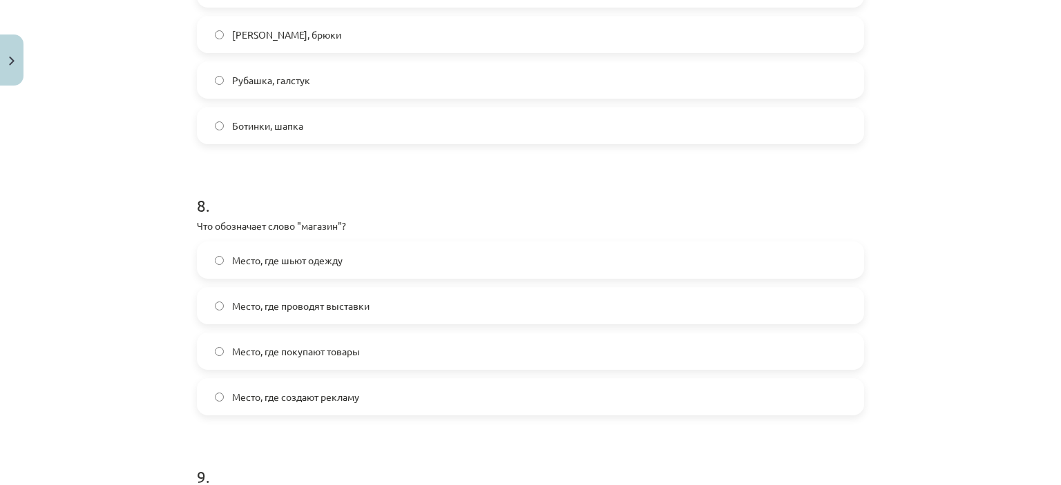
click at [254, 363] on label "Место, где покупают товары" at bounding box center [530, 351] width 664 height 35
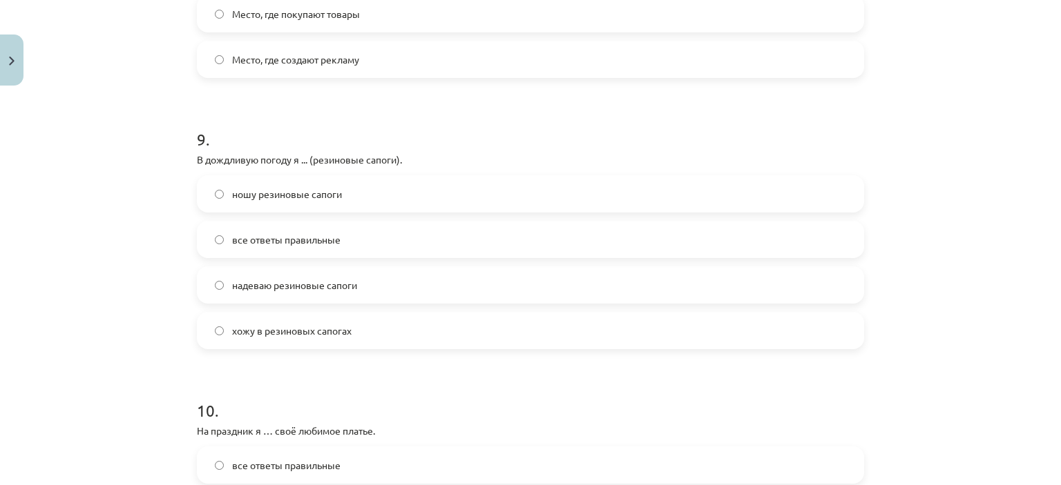
scroll to position [2348, 0]
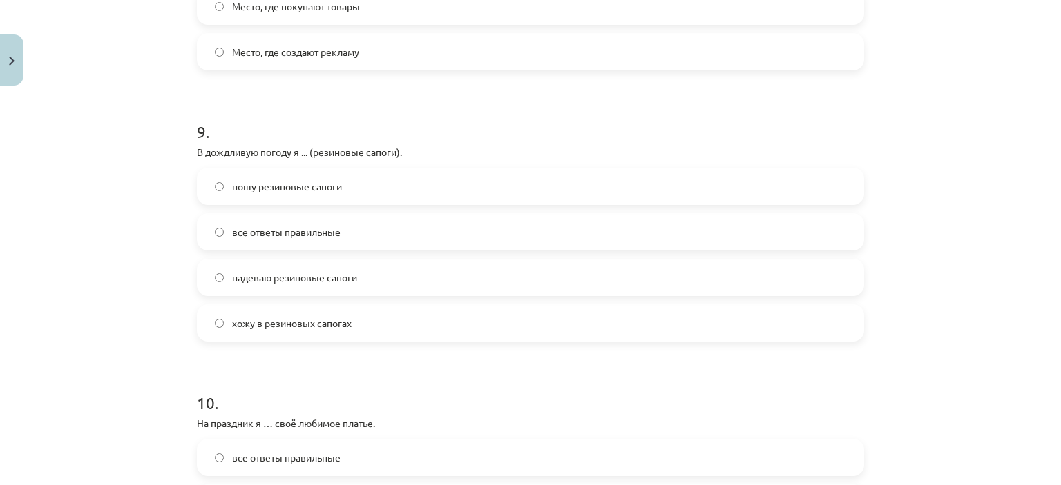
click at [232, 328] on span "хожу в резиновых сапогах" at bounding box center [291, 323] width 119 height 15
drag, startPoint x: 324, startPoint y: 150, endPoint x: 396, endPoint y: 151, distance: 72.5
click at [396, 151] on p "В дождливую погоду я ... (резиновые сапоги)." at bounding box center [530, 152] width 667 height 15
click at [395, 151] on p "В дождливую погоду я ... (резиновые сапоги)." at bounding box center [530, 152] width 667 height 15
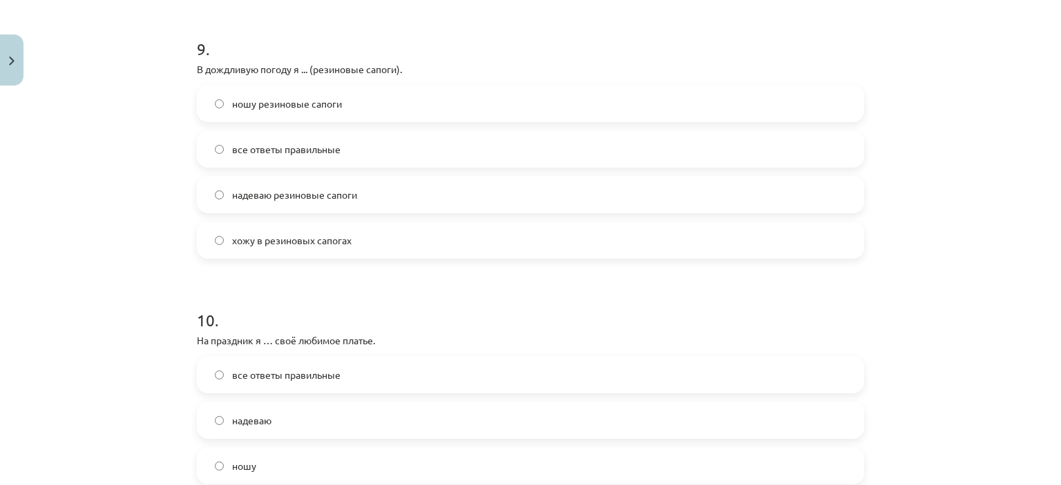
scroll to position [2624, 0]
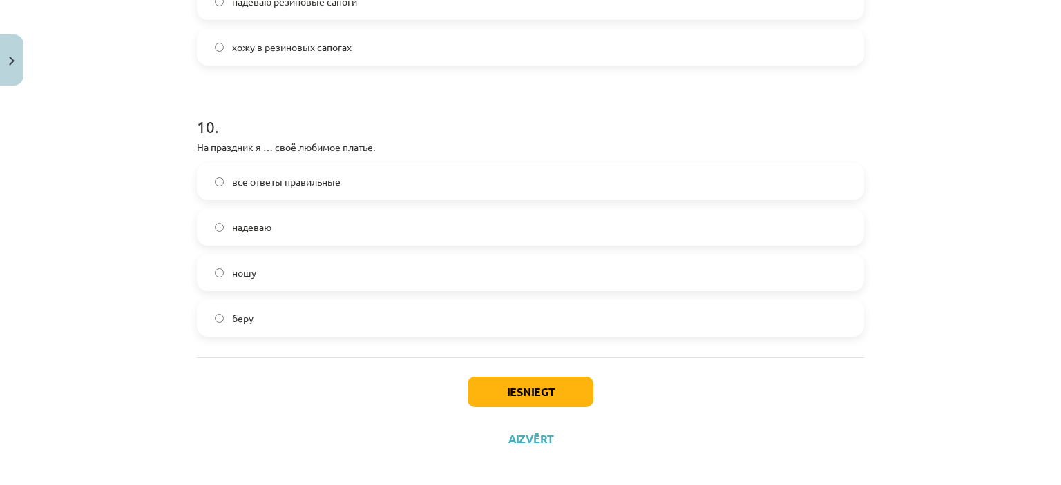
click at [218, 223] on label "надеваю" at bounding box center [530, 227] width 664 height 35
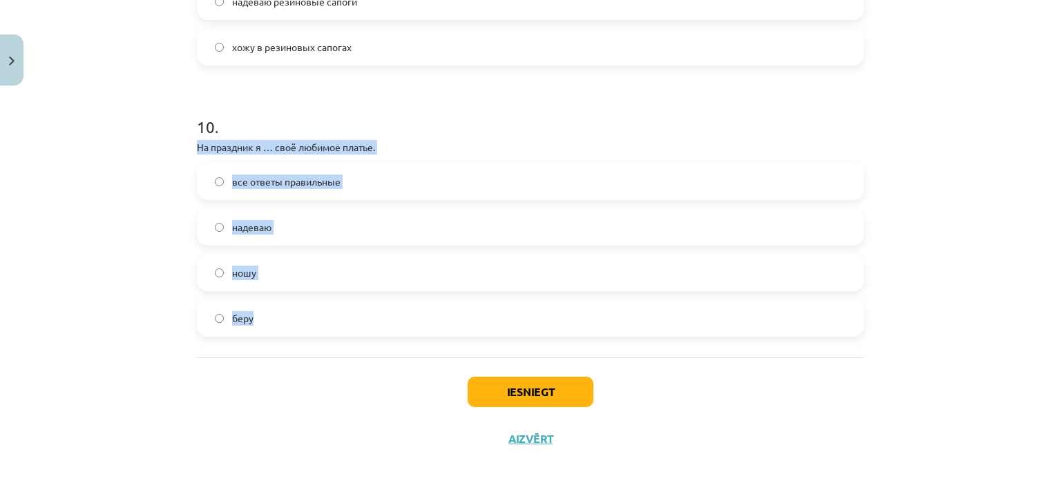
drag, startPoint x: 186, startPoint y: 137, endPoint x: 296, endPoint y: 311, distance: 205.4
click at [256, 182] on span "все ответы правильные" at bounding box center [286, 182] width 108 height 15
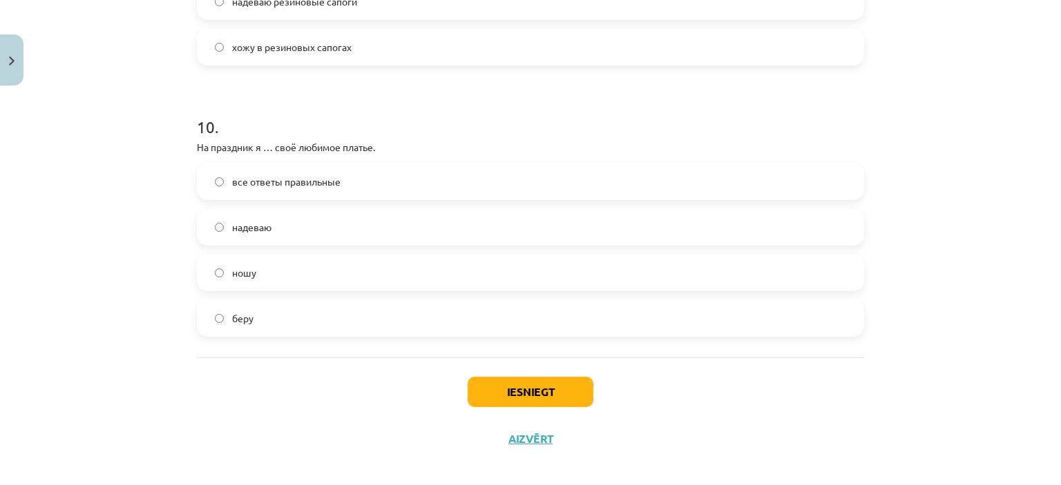
click at [266, 247] on div "все ответы правильные надеваю ношу беру" at bounding box center [530, 250] width 667 height 174
click at [265, 233] on span "надеваю" at bounding box center [251, 227] width 39 height 15
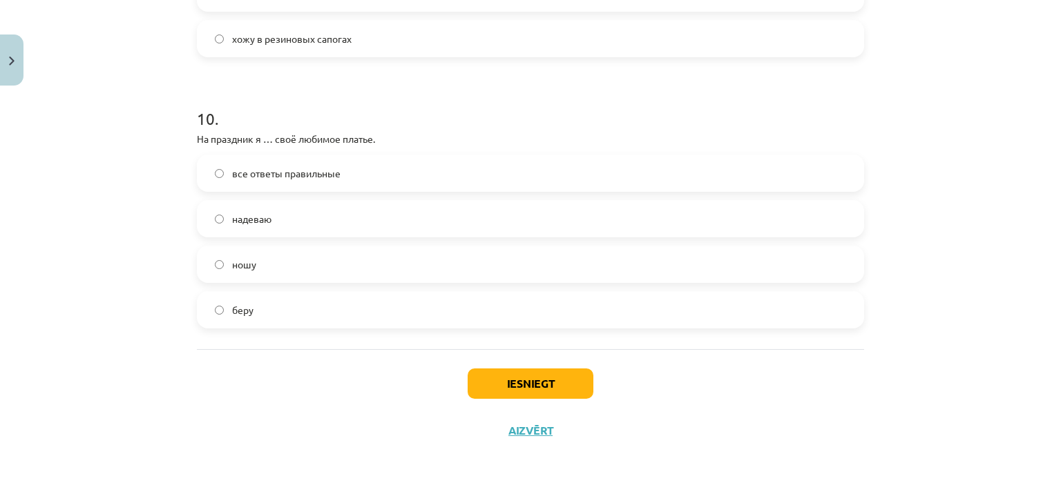
scroll to position [2635, 0]
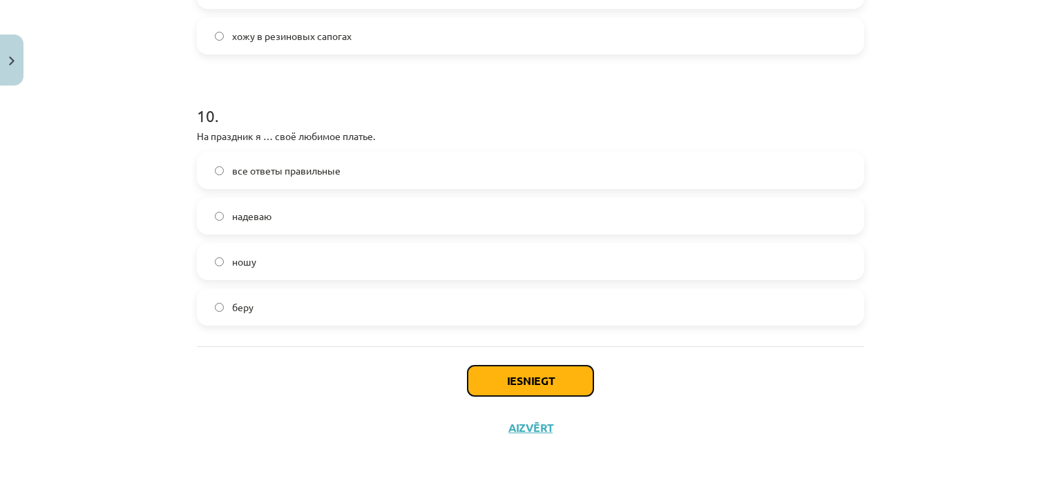
click at [511, 383] on button "Iesniegt" at bounding box center [531, 381] width 126 height 30
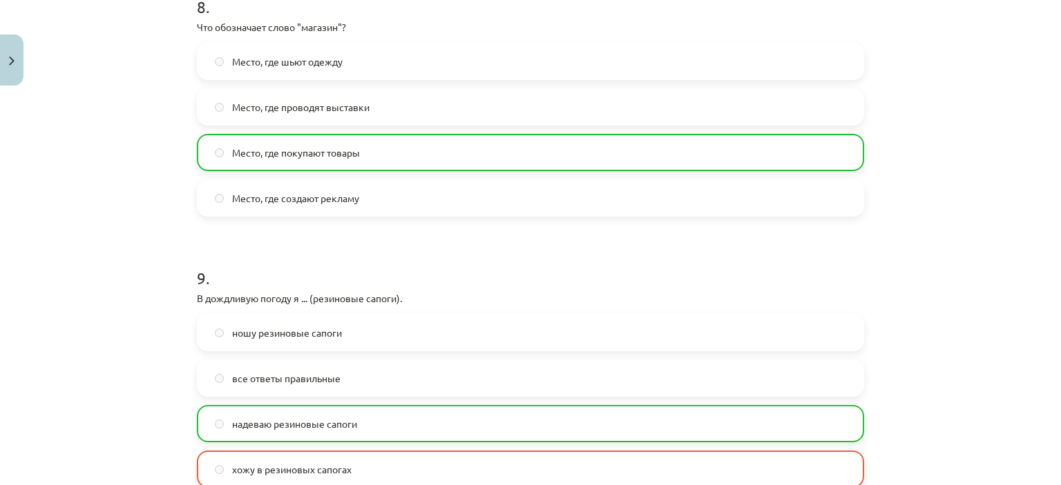
scroll to position [2679, 0]
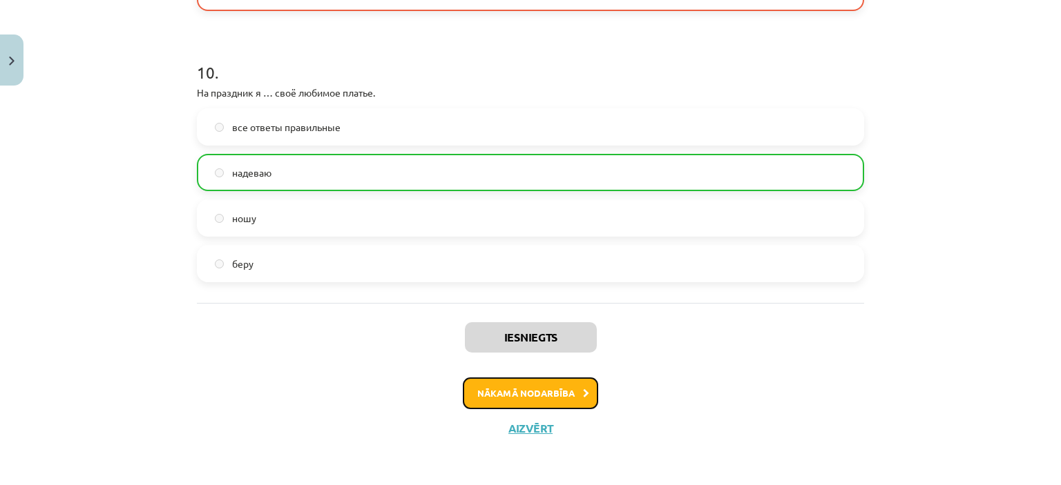
click at [513, 381] on button "Nākamā nodarbība" at bounding box center [530, 394] width 135 height 32
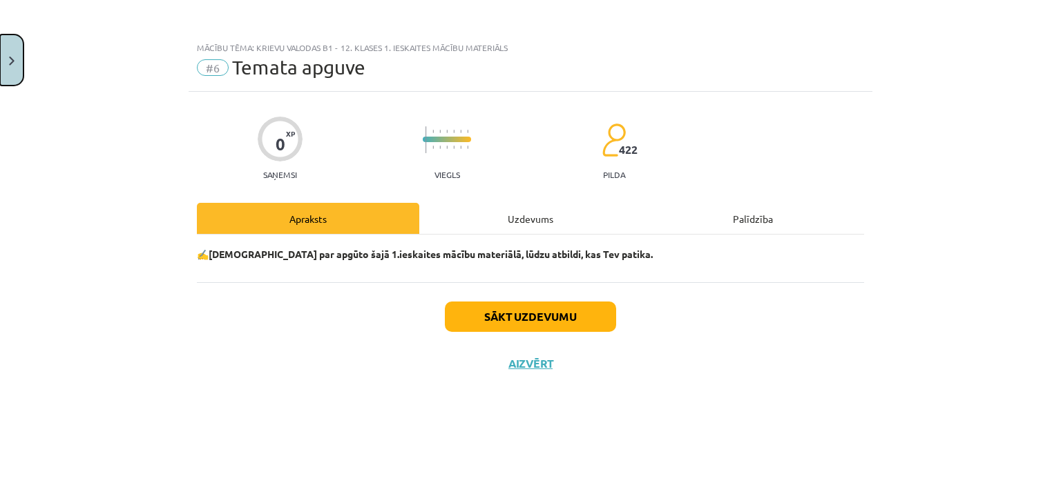
click at [12, 53] on button "Close" at bounding box center [11, 60] width 23 height 51
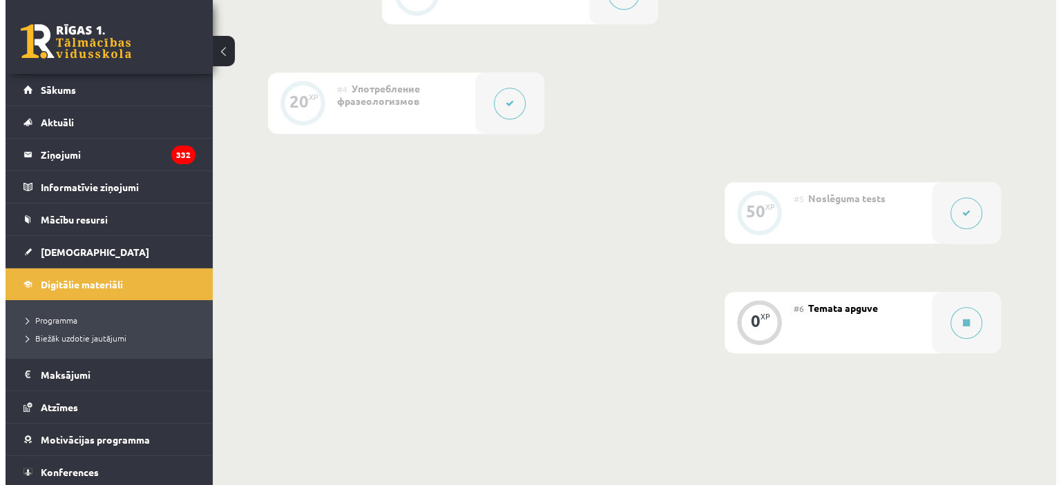
scroll to position [691, 0]
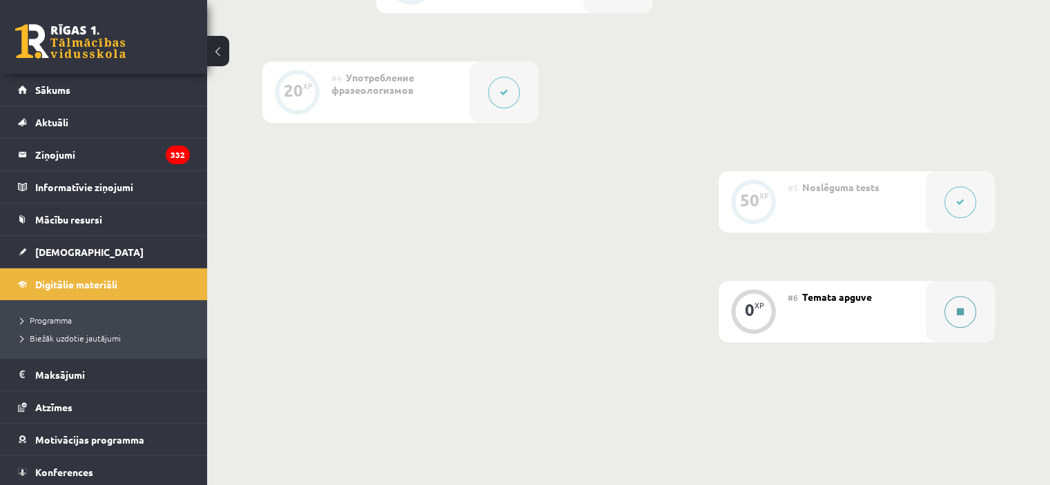
click at [973, 328] on button at bounding box center [961, 312] width 32 height 32
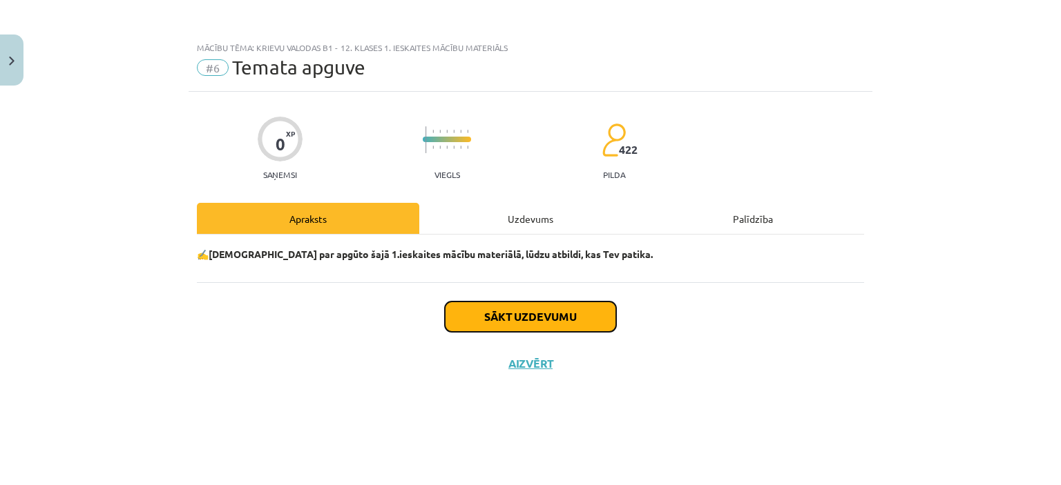
click at [557, 311] on button "Sākt uzdevumu" at bounding box center [530, 317] width 171 height 30
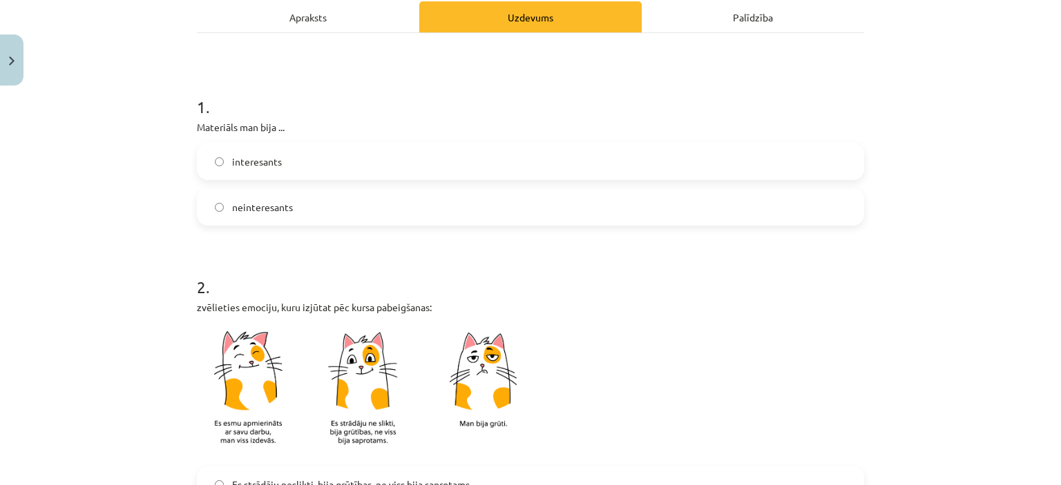
scroll to position [207, 0]
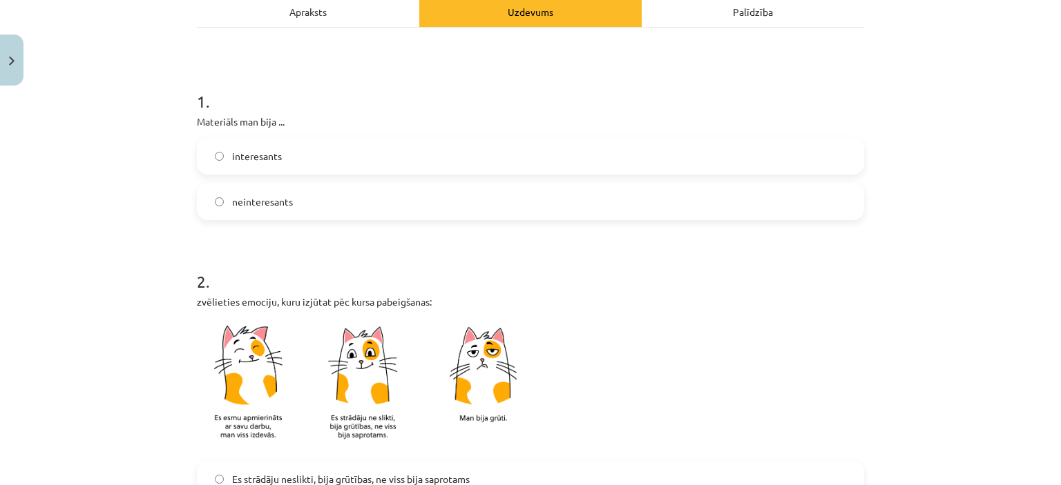
click at [243, 153] on span "interesants" at bounding box center [257, 156] width 50 height 15
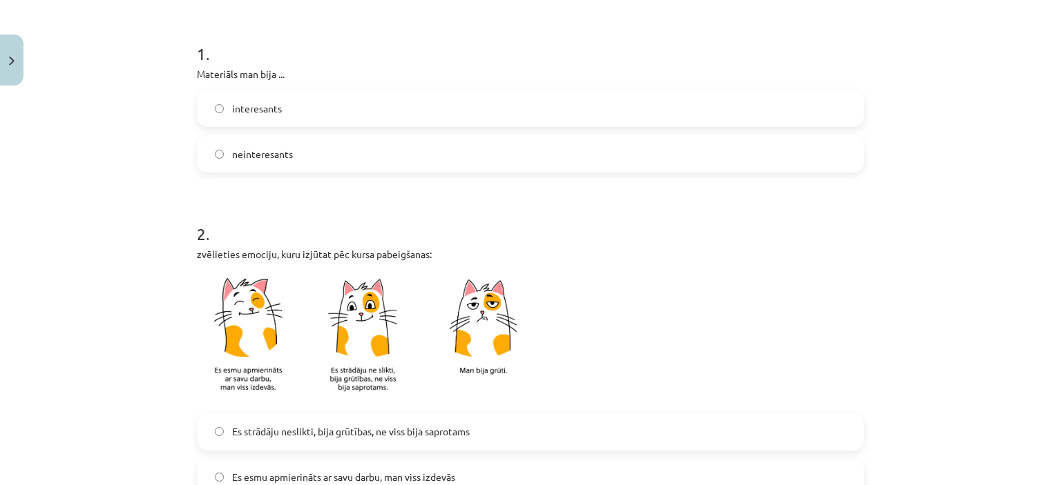
scroll to position [414, 0]
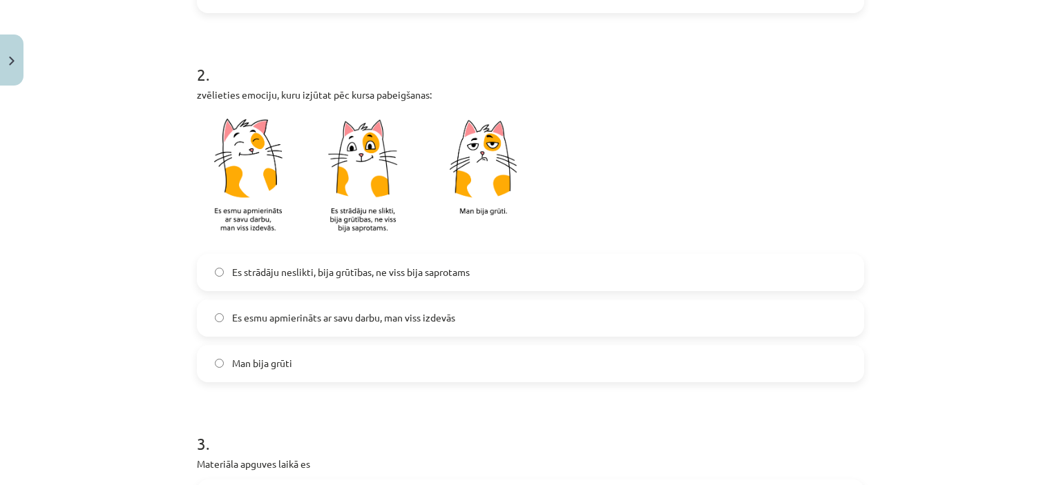
click at [242, 281] on label "Es strādāju neslikti, bija grūtības, ne viss bija saprotams" at bounding box center [530, 273] width 664 height 35
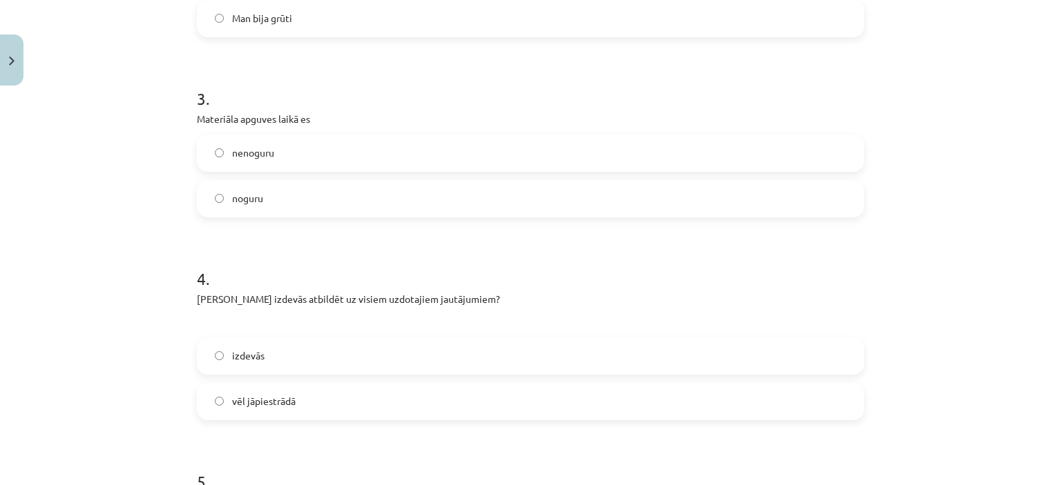
scroll to position [691, 0]
click at [232, 153] on span "nenoguru" at bounding box center [253, 153] width 42 height 15
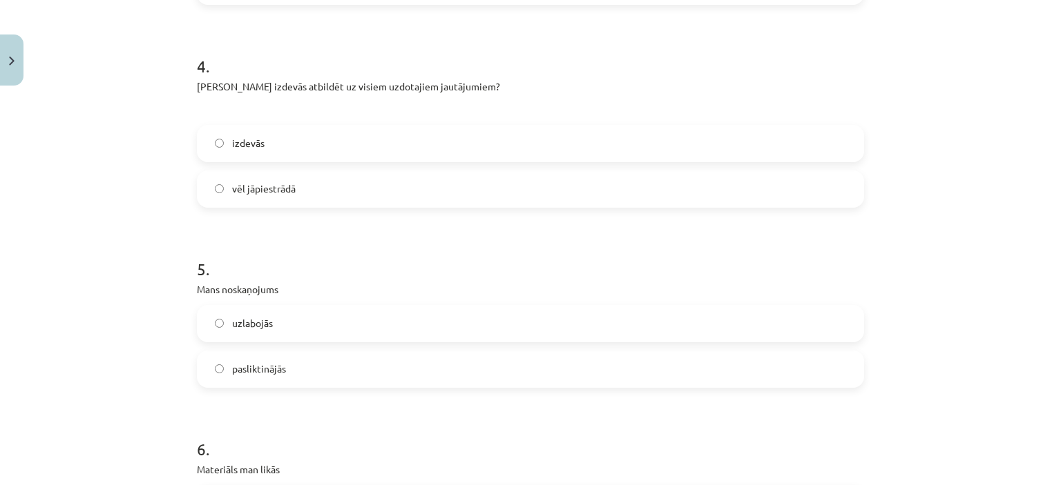
scroll to position [967, 0]
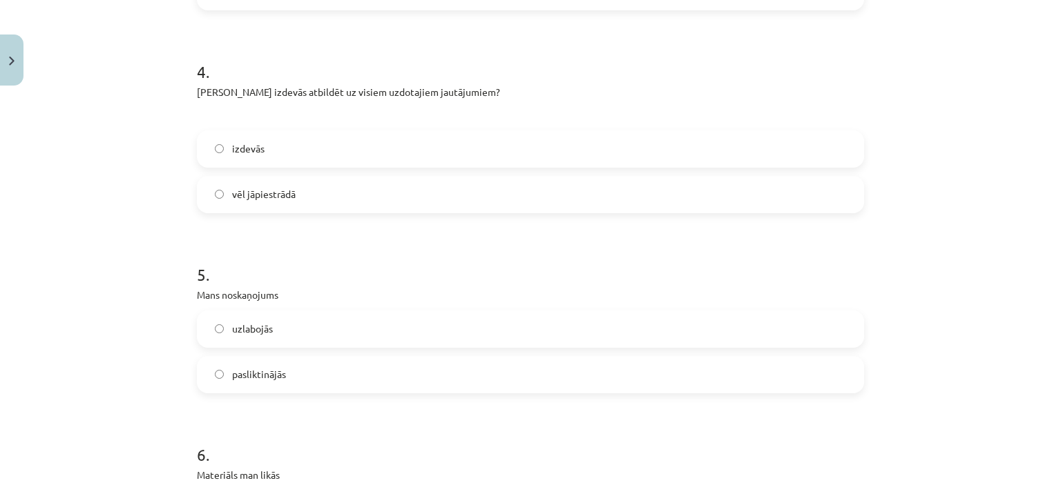
click at [228, 185] on label "vēl jāpiestrādā" at bounding box center [530, 194] width 664 height 35
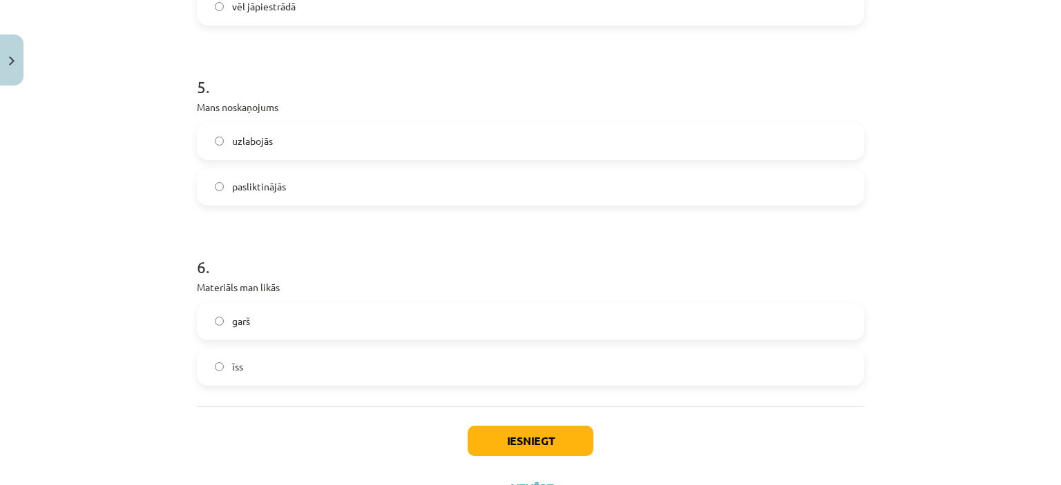
scroll to position [1174, 0]
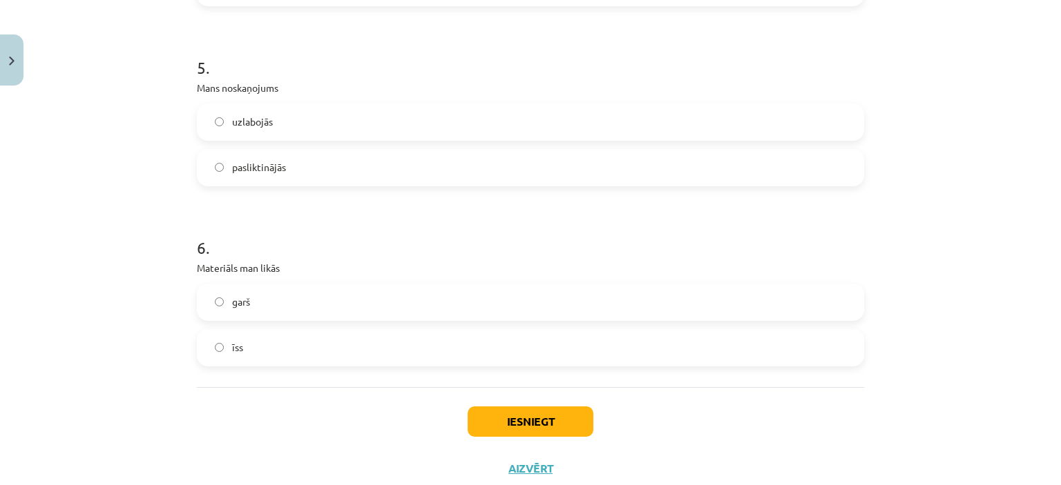
click at [232, 73] on h1 "5 ." at bounding box center [530, 55] width 667 height 43
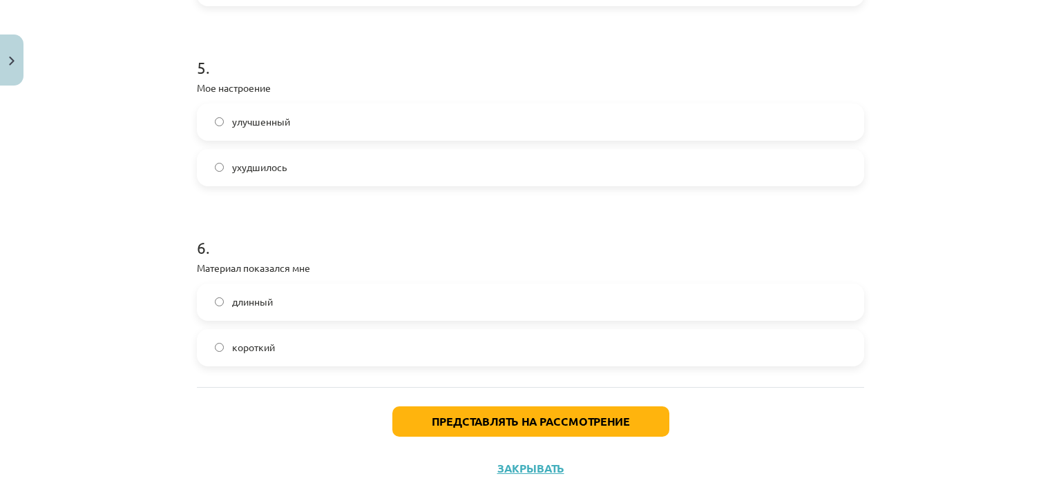
scroll to position [691, 0]
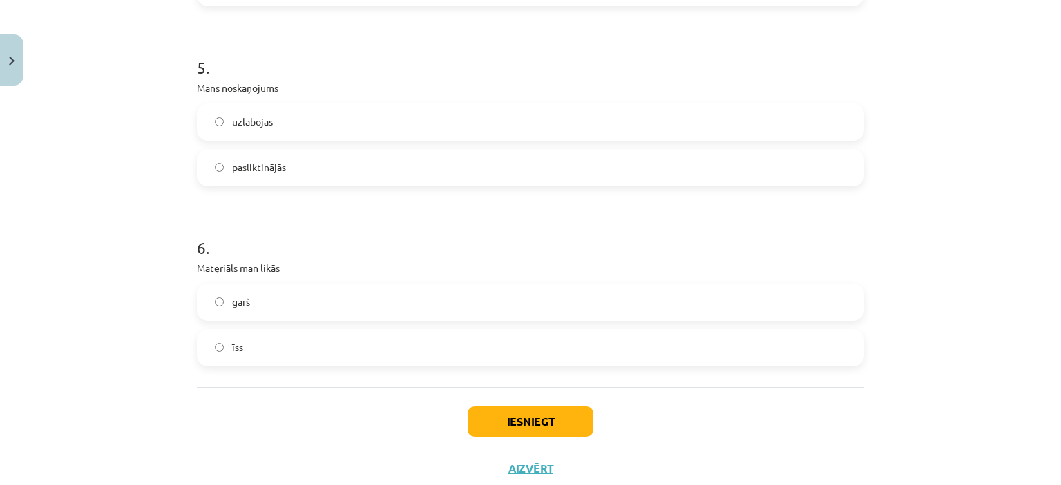
click at [423, 100] on div "5 . Mans noskaņojums uzlabojās pasliktinājās" at bounding box center [530, 110] width 667 height 153
click at [419, 108] on label "uzlabojās" at bounding box center [530, 122] width 664 height 35
click at [245, 342] on label "īss" at bounding box center [530, 348] width 664 height 35
click at [311, 300] on label "garš" at bounding box center [530, 302] width 664 height 35
click at [356, 337] on label "īss" at bounding box center [530, 348] width 664 height 35
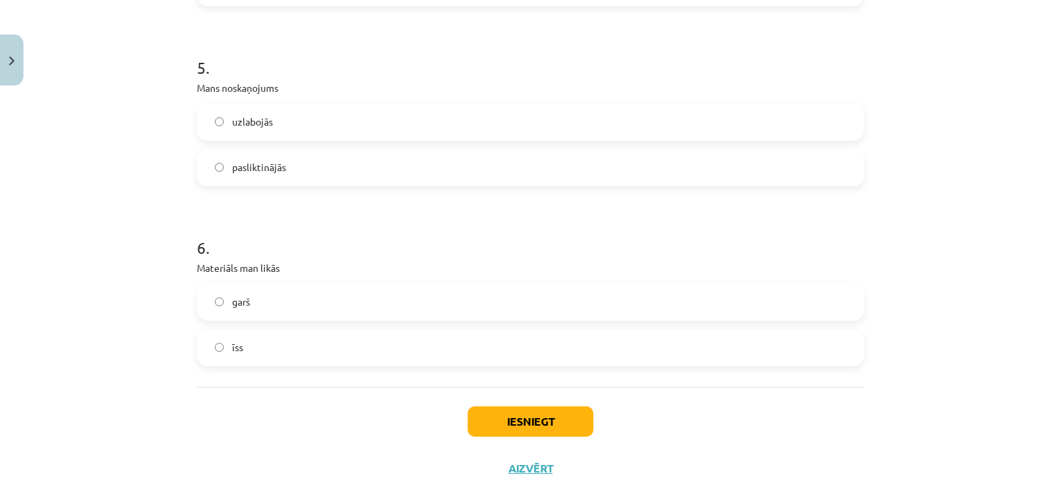
click at [296, 316] on label "garš" at bounding box center [530, 302] width 664 height 35
click at [257, 288] on label "garš" at bounding box center [530, 302] width 664 height 35
click at [267, 340] on label "īss" at bounding box center [530, 348] width 664 height 35
click at [267, 306] on label "garš" at bounding box center [530, 302] width 664 height 35
click at [271, 353] on label "īss" at bounding box center [530, 348] width 664 height 35
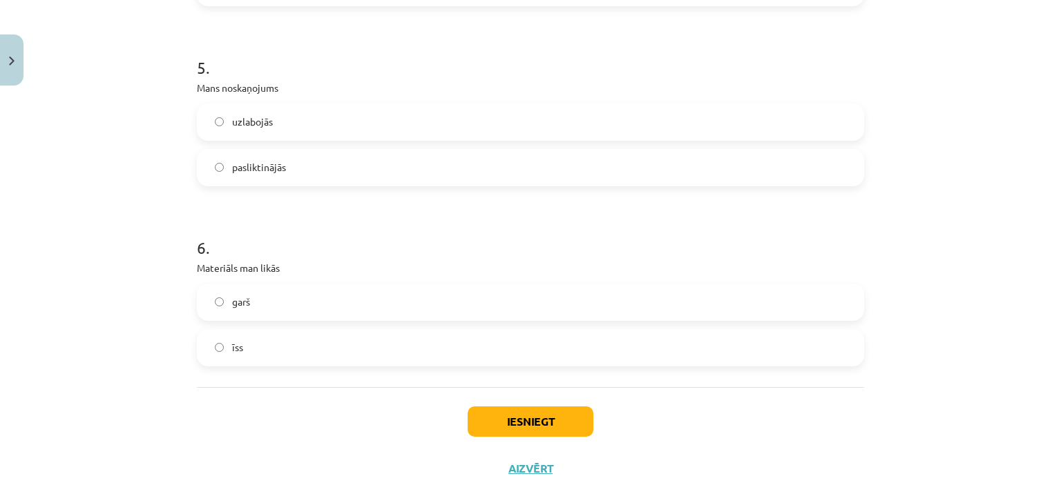
click at [354, 303] on label "garš" at bounding box center [530, 302] width 664 height 35
click at [526, 414] on button "Iesniegt" at bounding box center [531, 422] width 126 height 30
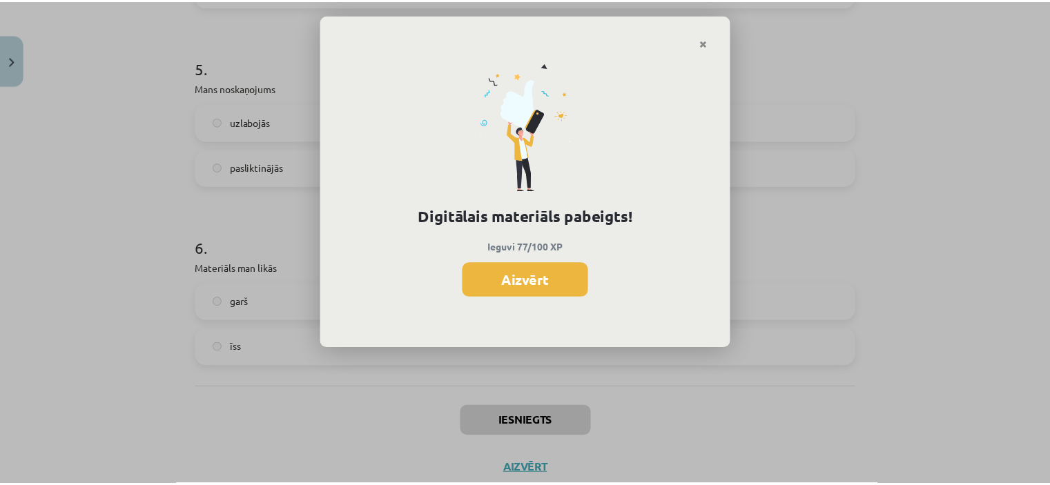
scroll to position [689, 0]
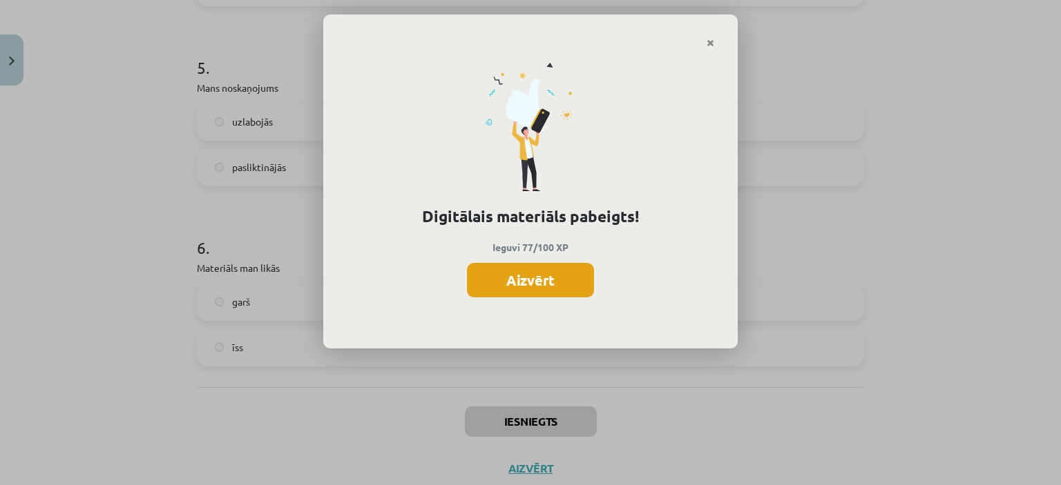
click at [497, 288] on button "Aizvērt" at bounding box center [530, 280] width 127 height 35
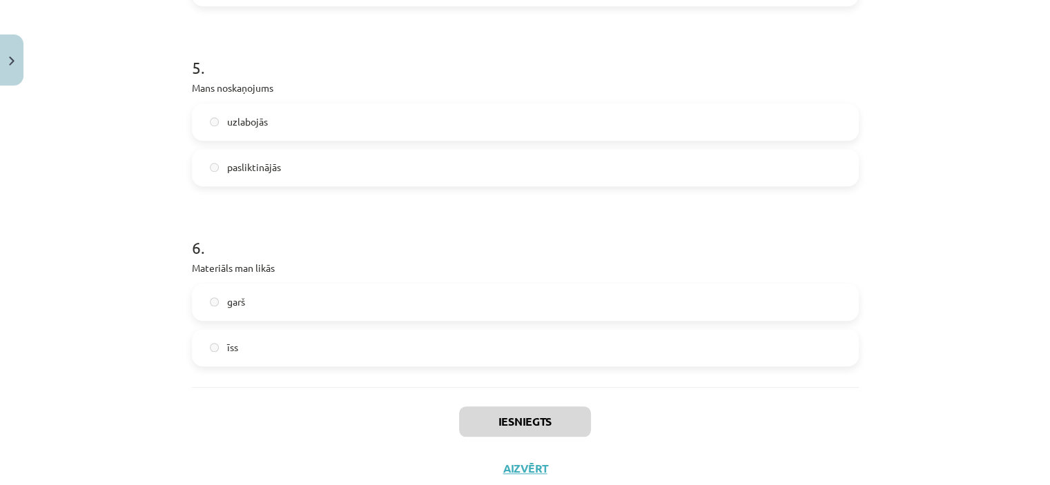
click at [1, 126] on div "Mācību tēma: Krievu valodas b1 - 12. klases 1. ieskaites mācību materiāls #6 Te…" at bounding box center [525, 242] width 1050 height 485
click at [6, 69] on button "Close" at bounding box center [11, 60] width 23 height 51
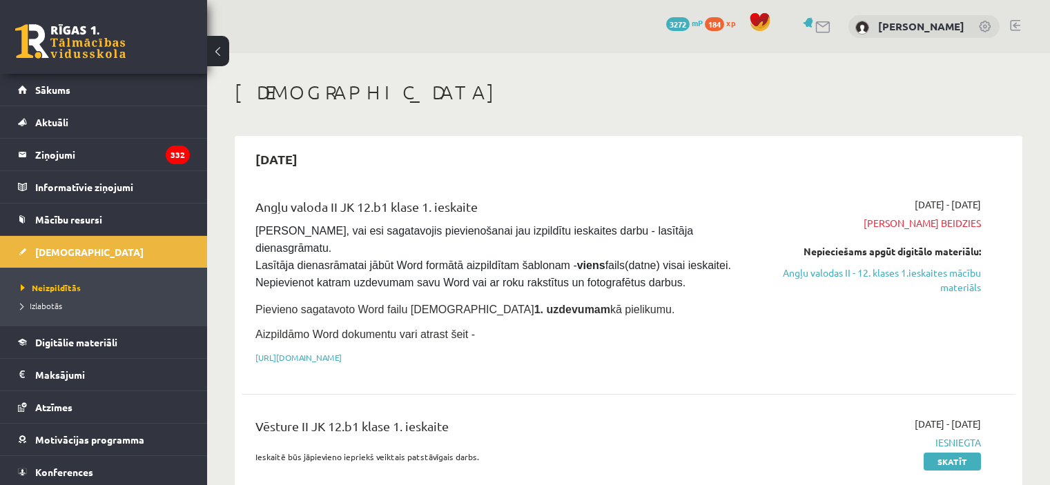
scroll to position [414, 0]
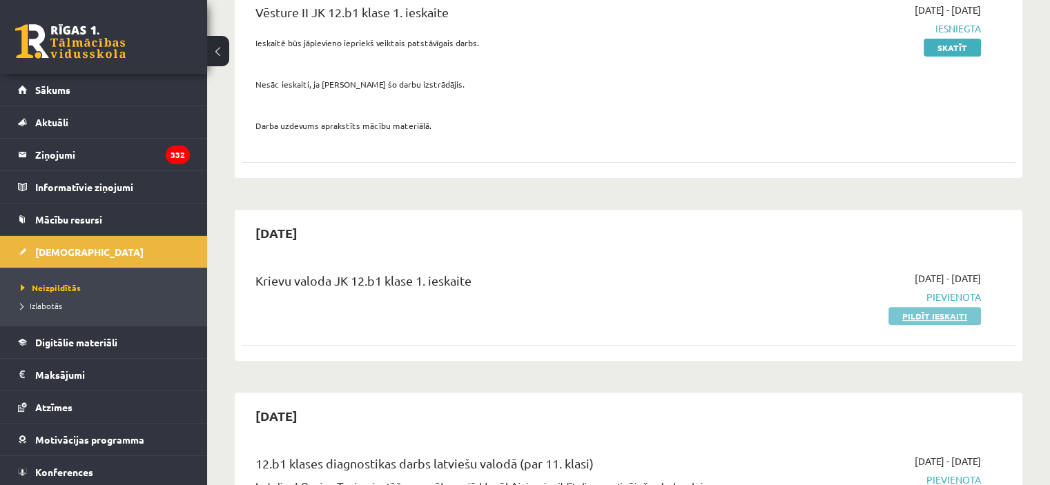
click at [932, 307] on link "Pildīt ieskaiti" at bounding box center [935, 316] width 93 height 18
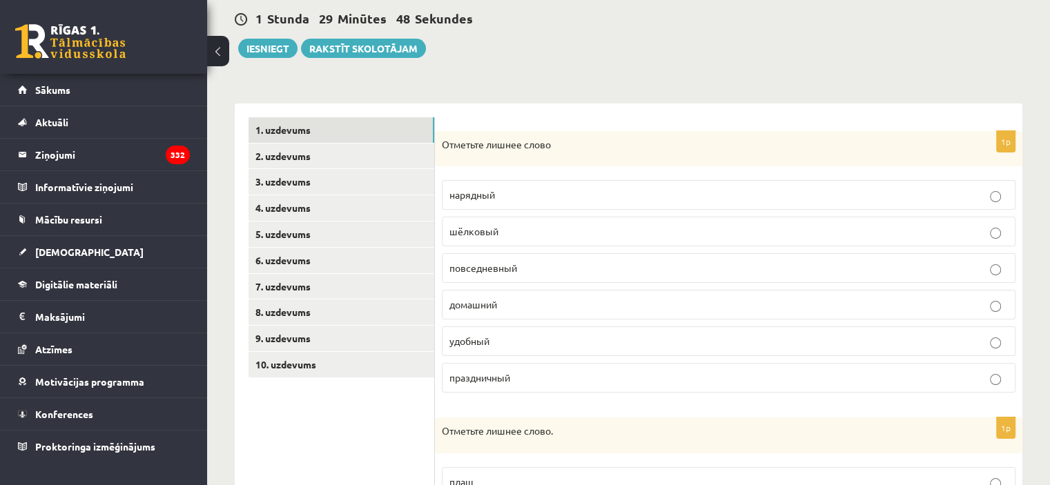
scroll to position [207, 0]
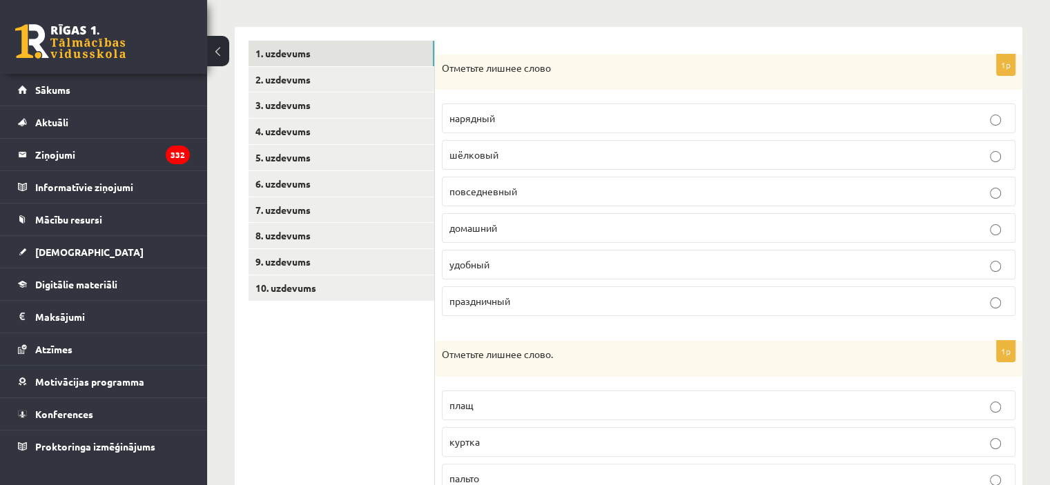
click at [603, 154] on p "шёлковый" at bounding box center [729, 155] width 559 height 15
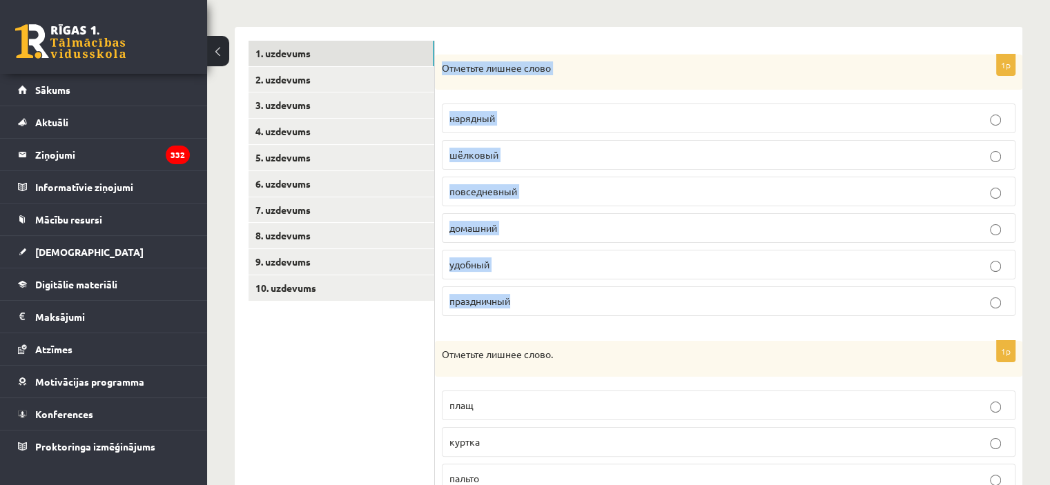
drag, startPoint x: 442, startPoint y: 66, endPoint x: 552, endPoint y: 294, distance: 253.0
click at [552, 294] on div "1p Отметьте лишнее слово нарядный шёлковый повседневный домашний удобный праздн…" at bounding box center [729, 191] width 588 height 273
copy div "Отметьте лишнее слово нарядный шёлковый повседневный домашний удобный праздничн…"
click at [535, 66] on p "Отметьте лишнее слово" at bounding box center [694, 68] width 505 height 14
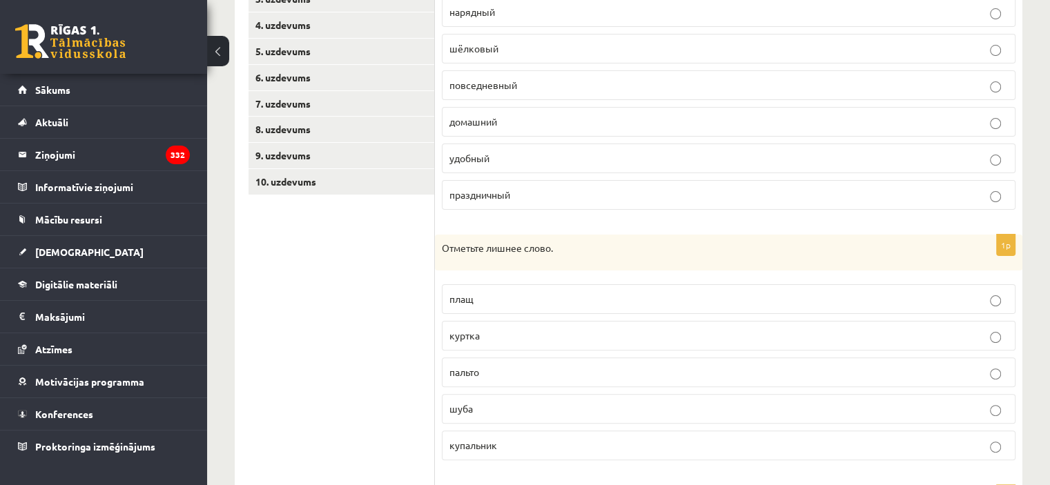
scroll to position [483, 0]
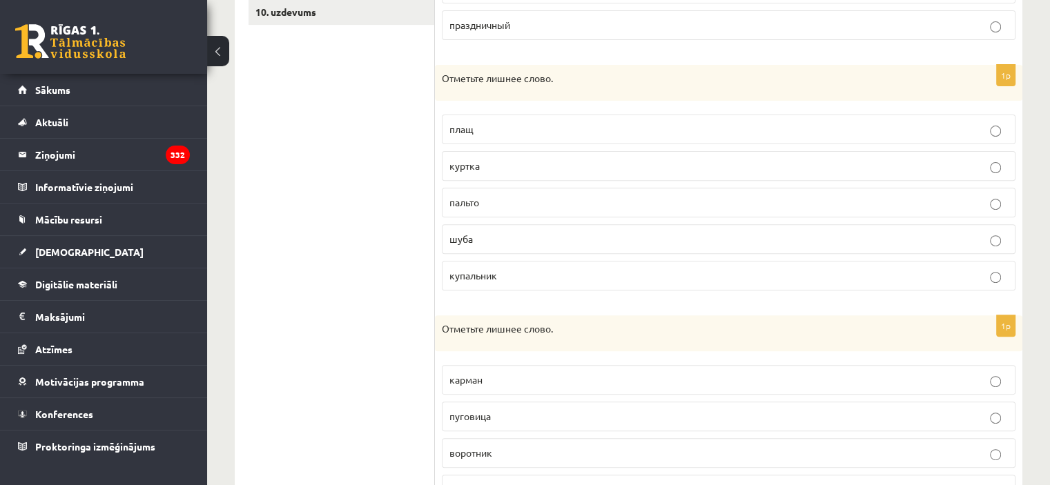
click at [505, 269] on p "купальник" at bounding box center [729, 276] width 559 height 15
drag, startPoint x: 436, startPoint y: 74, endPoint x: 555, endPoint y: 277, distance: 235.2
click at [555, 277] on div "1p Отметьте лишнее слово. плащ куртка пальто шуба купальник" at bounding box center [729, 183] width 588 height 237
copy div "Отметьте лишнее слово. плащ куртка пальто шуба купальник"
click at [403, 271] on ul "1. uzdevums 2. uzdevums 3. uzdevums 4. uzdevums 5. uzdevums 6. uzdevums 7. uzde…" at bounding box center [342, 177] width 186 height 825
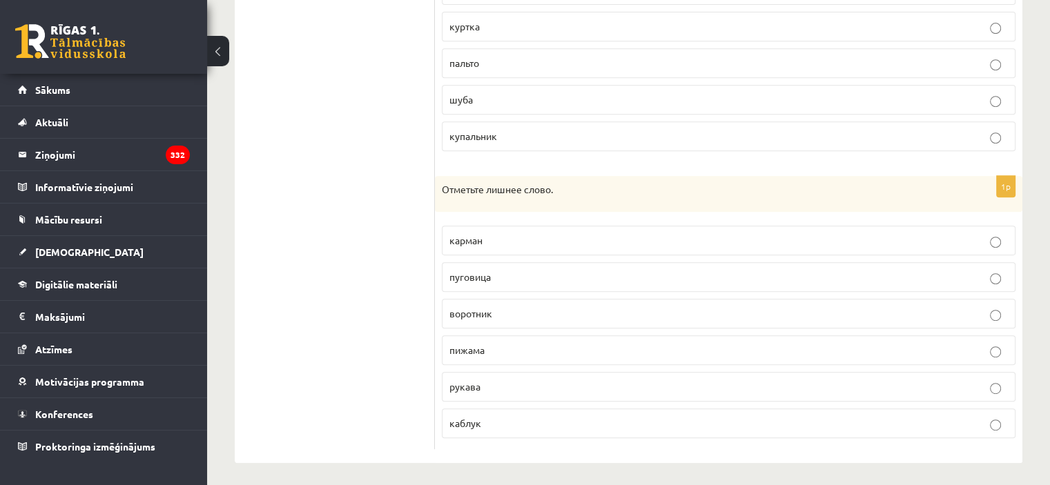
scroll to position [624, 0]
click at [448, 347] on label "пижама" at bounding box center [729, 350] width 574 height 30
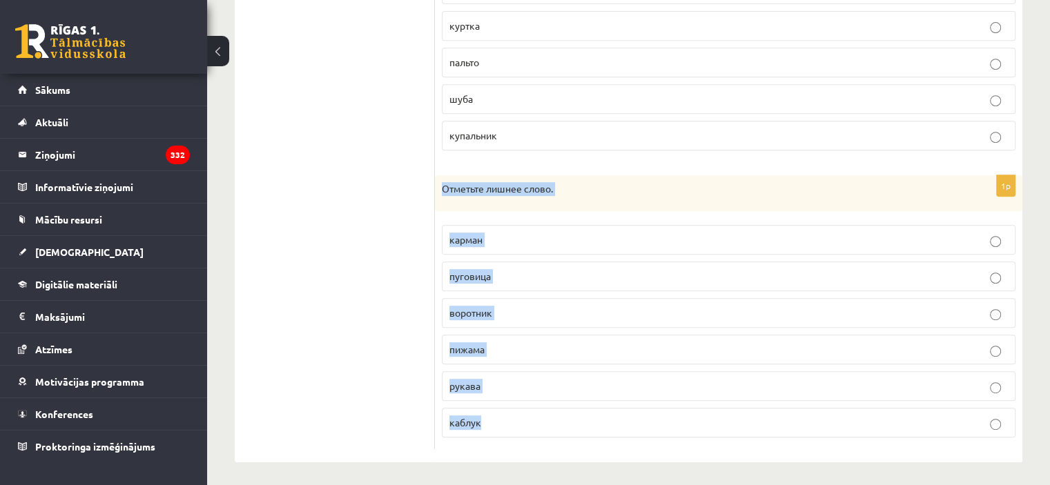
drag, startPoint x: 443, startPoint y: 189, endPoint x: 507, endPoint y: 401, distance: 221.3
click at [507, 401] on div "1p Отметьте лишнее слово. карман пуговица воротник пижама рукава каблук" at bounding box center [729, 311] width 588 height 273
copy div "Отметьте лишнее слово. карман пуговица воротник пижама рукава каблук"
click at [485, 197] on div "Отметьте лишнее слово." at bounding box center [729, 193] width 588 height 36
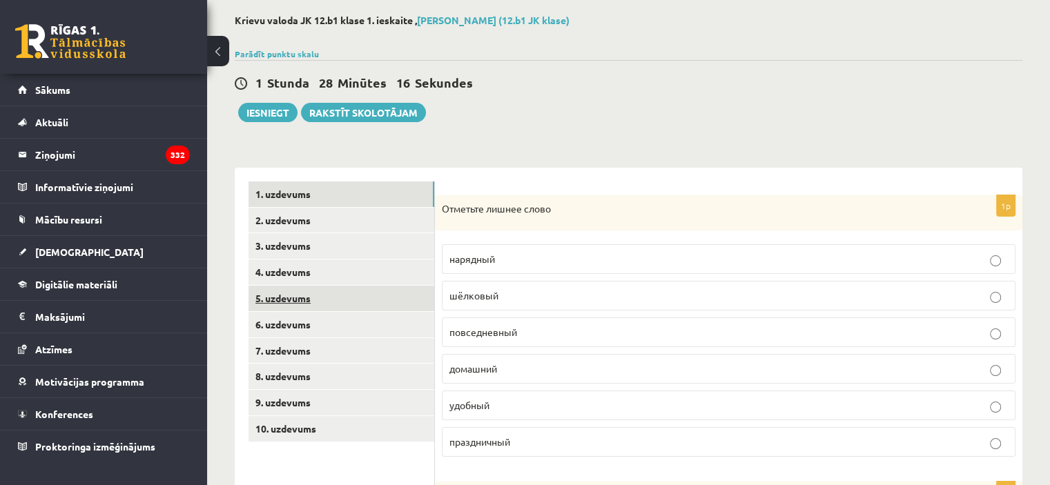
scroll to position [71, 0]
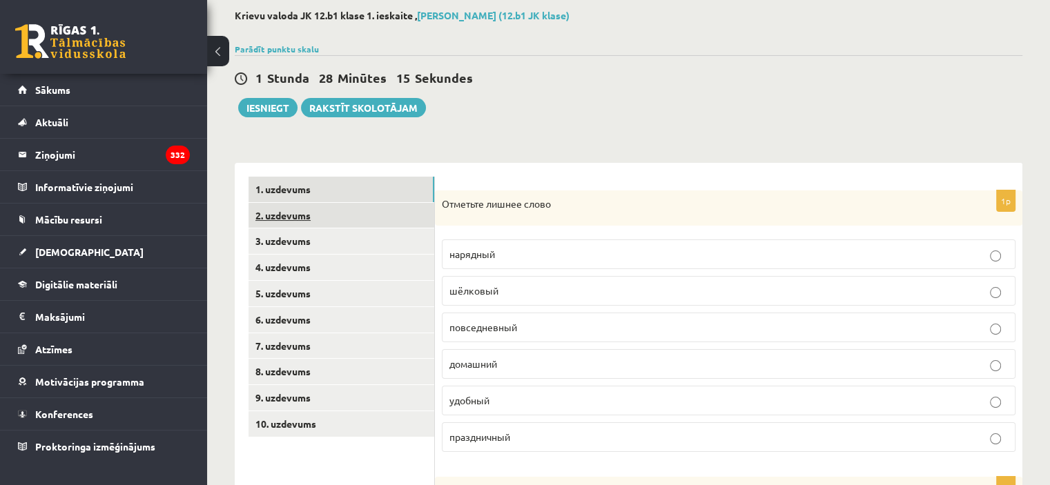
click at [358, 206] on link "2. uzdevums" at bounding box center [342, 216] width 186 height 26
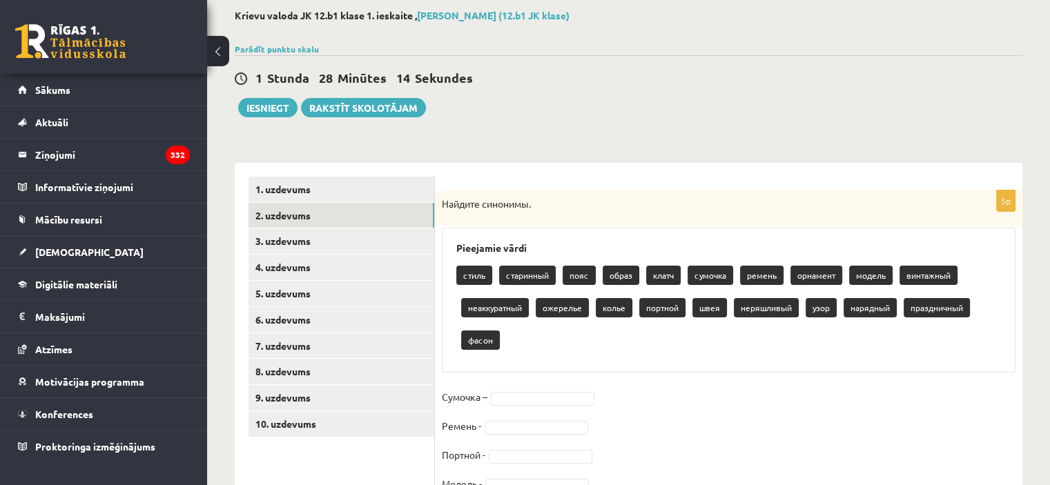
click at [541, 209] on p "Найдите синонимы." at bounding box center [694, 205] width 505 height 14
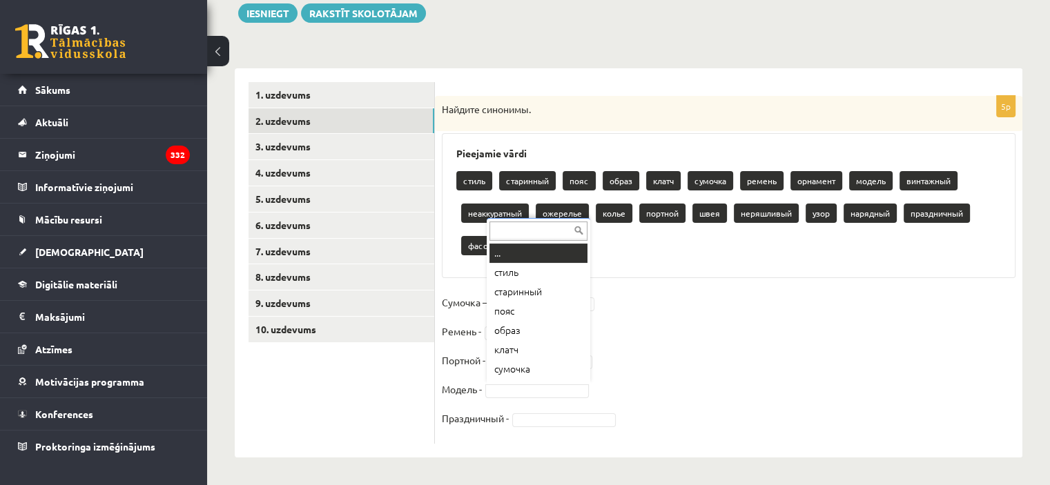
scroll to position [17, 0]
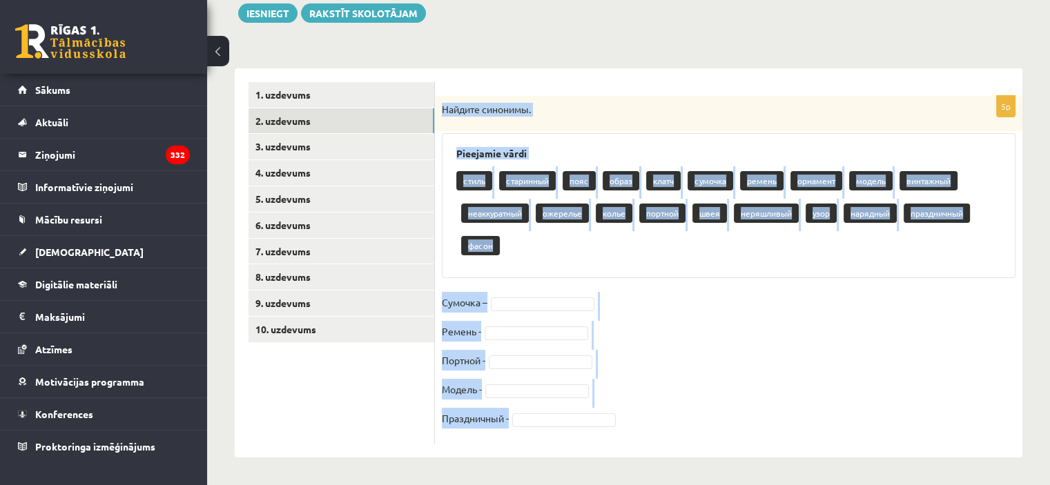
drag, startPoint x: 443, startPoint y: 103, endPoint x: 587, endPoint y: 416, distance: 345.2
click at [587, 416] on div "5p Найдите синонимы. Pieejamie vārdi стиль старинный пояс образ клатч сумочка р…" at bounding box center [729, 270] width 588 height 348
copy div "Найдите синонимы. Pieejamie vārdi стиль старинный пояс образ клатч сумочка реме…"
click at [539, 245] on div "стиль старинный пояс образ клатч сумочка ремень орнамент модель винтажный неакк…" at bounding box center [728, 214] width 545 height 97
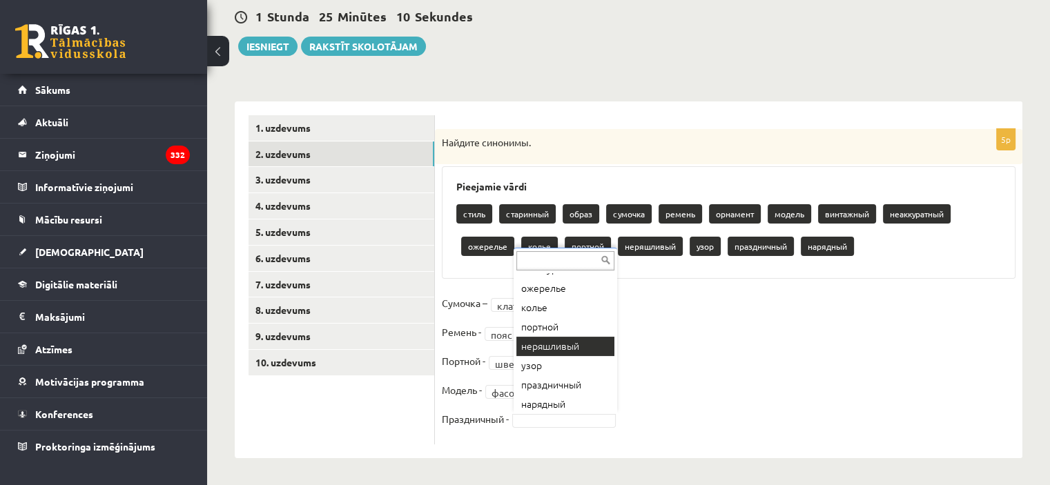
scroll to position [191, 0]
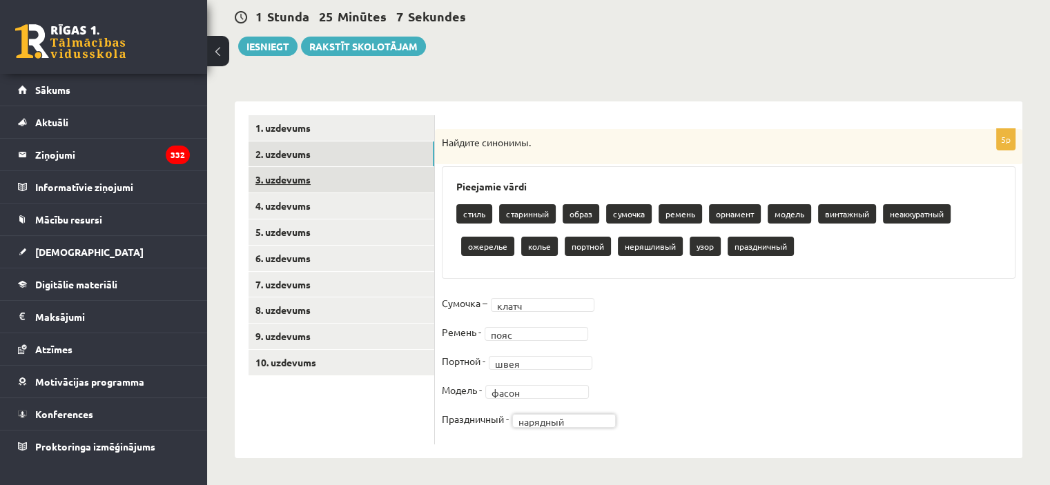
click at [350, 176] on link "3. uzdevums" at bounding box center [342, 180] width 186 height 26
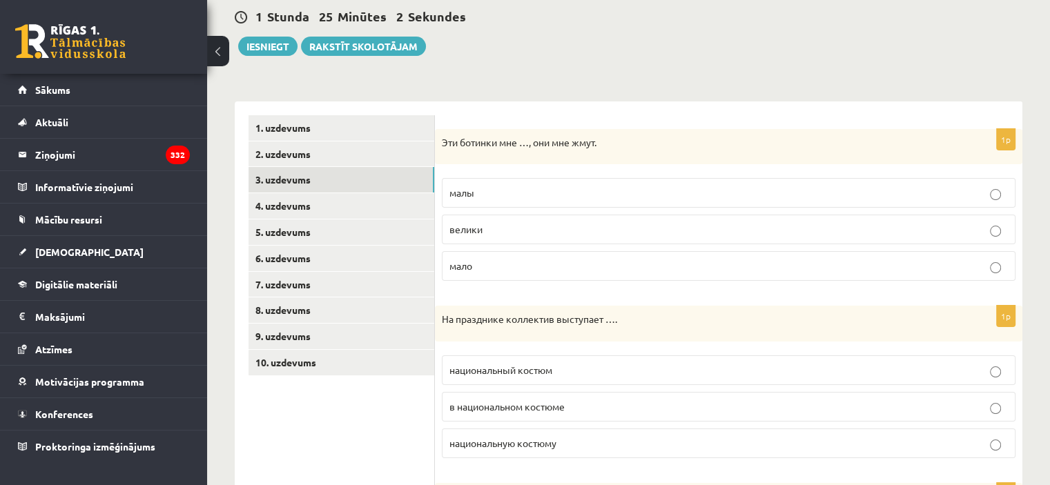
click at [514, 186] on p "малы" at bounding box center [729, 193] width 559 height 15
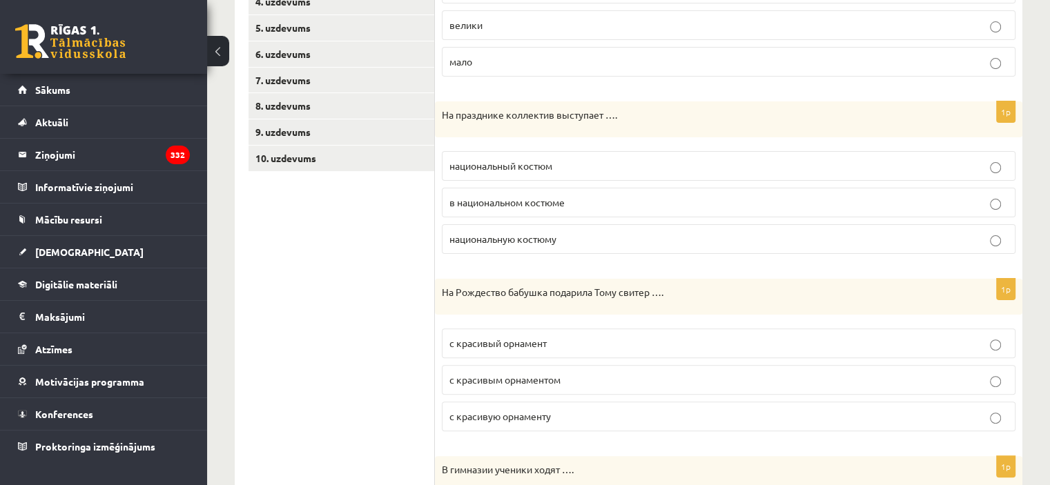
scroll to position [340, 0]
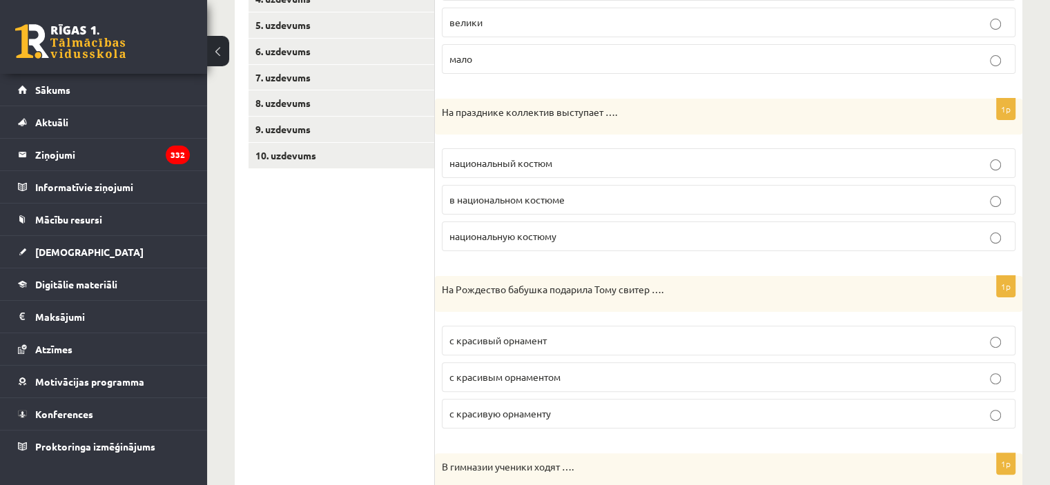
click at [588, 202] on p "в национальном костюме" at bounding box center [729, 200] width 559 height 15
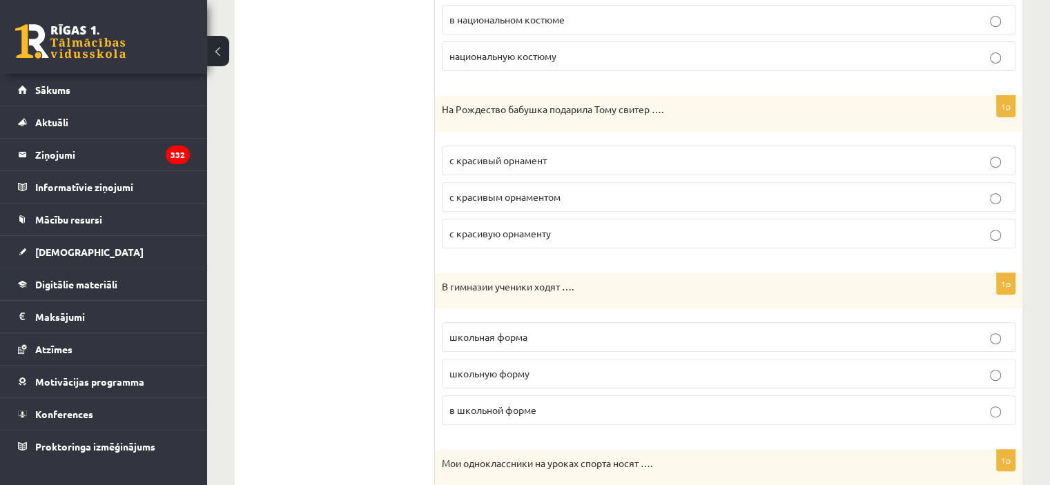
scroll to position [547, 0]
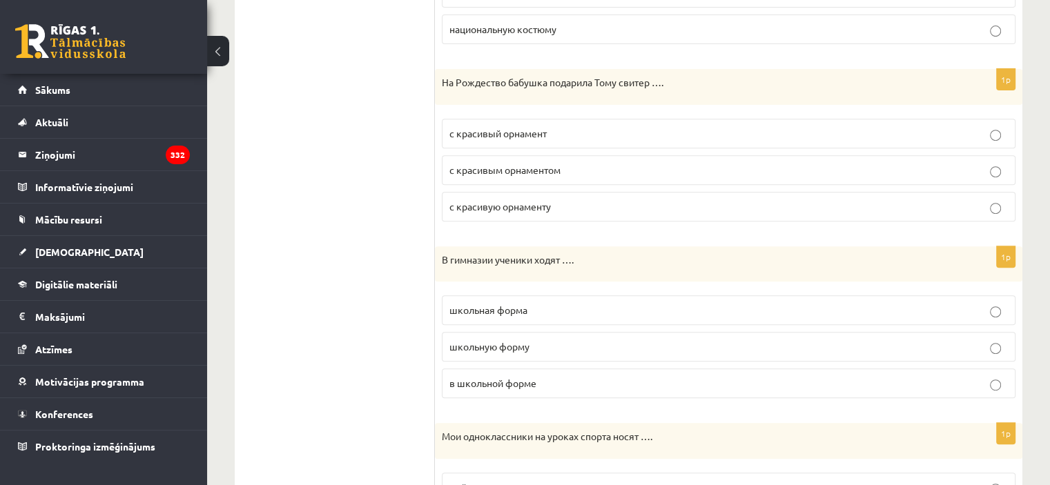
click at [464, 164] on span "с красивым орнаментом" at bounding box center [505, 170] width 111 height 12
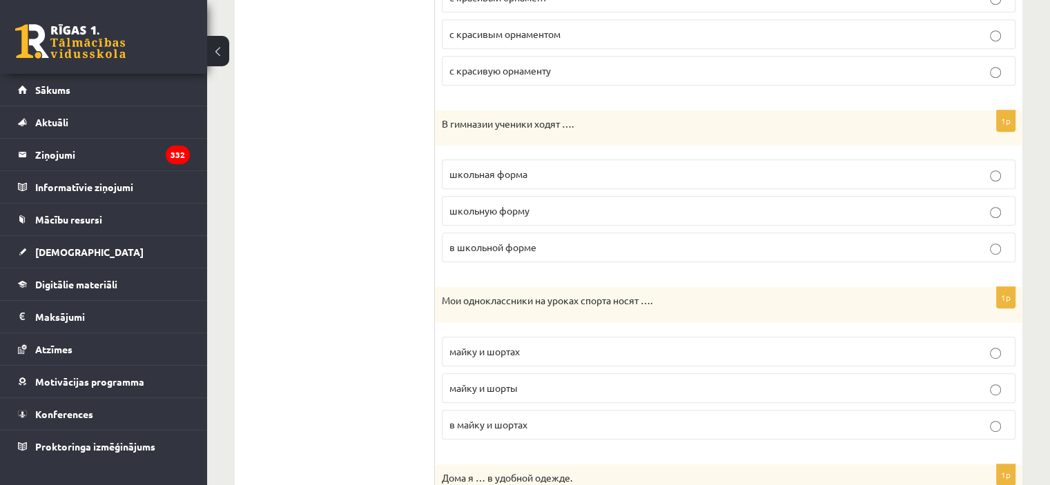
scroll to position [685, 0]
click at [473, 240] on span "в школьной форме" at bounding box center [493, 245] width 87 height 12
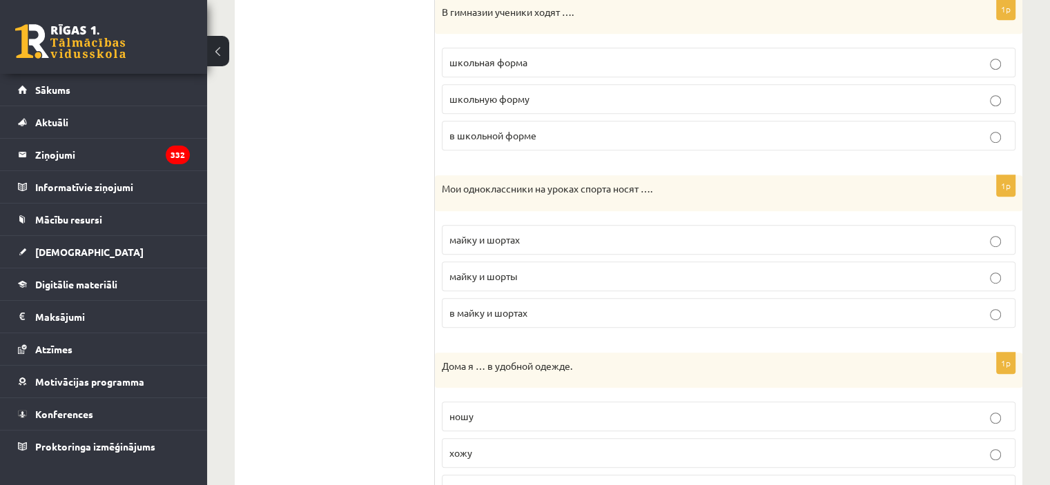
scroll to position [823, 0]
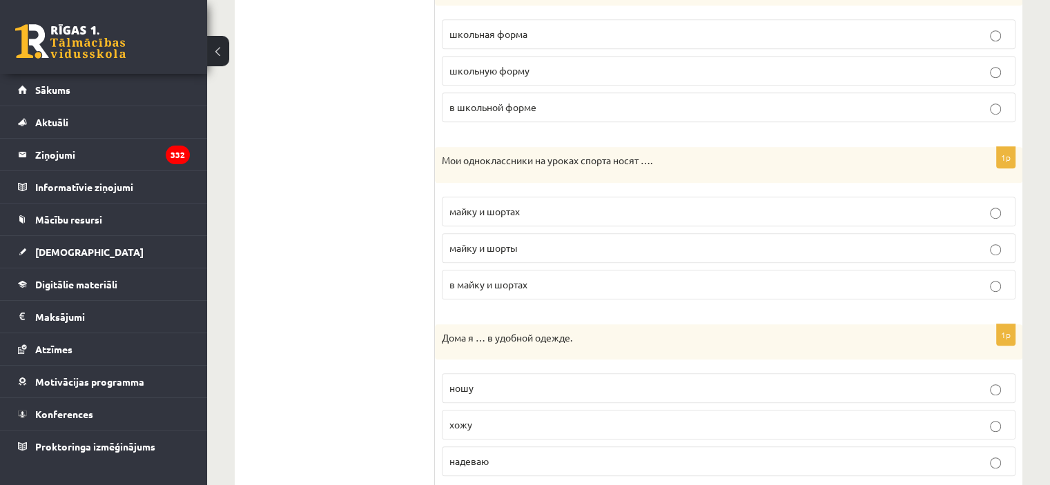
click at [482, 242] on span "майку и шорты" at bounding box center [484, 248] width 68 height 12
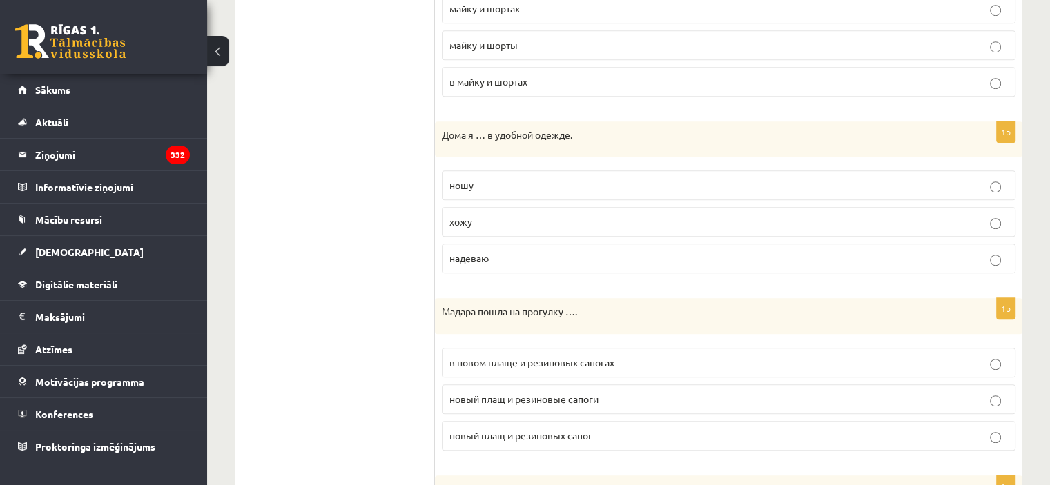
scroll to position [1030, 0]
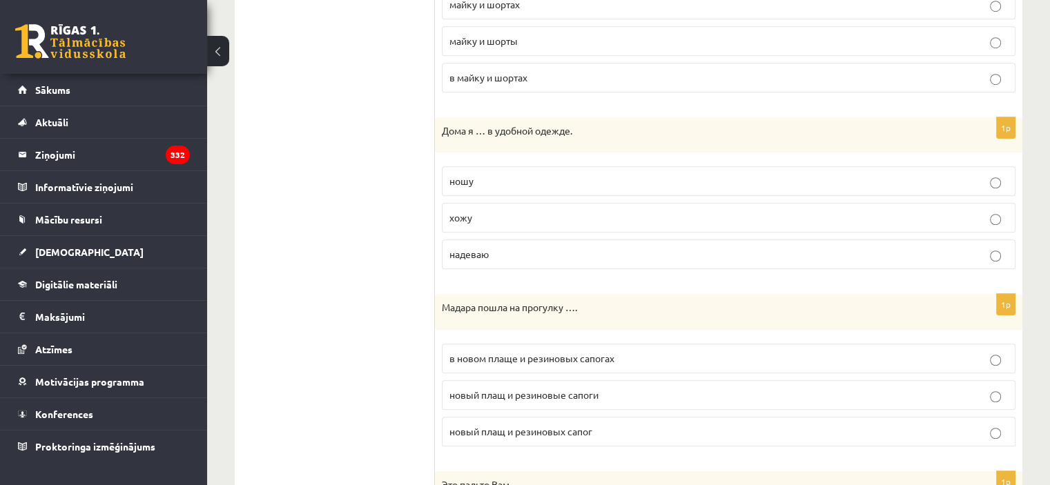
click at [554, 218] on p "хожу" at bounding box center [729, 218] width 559 height 15
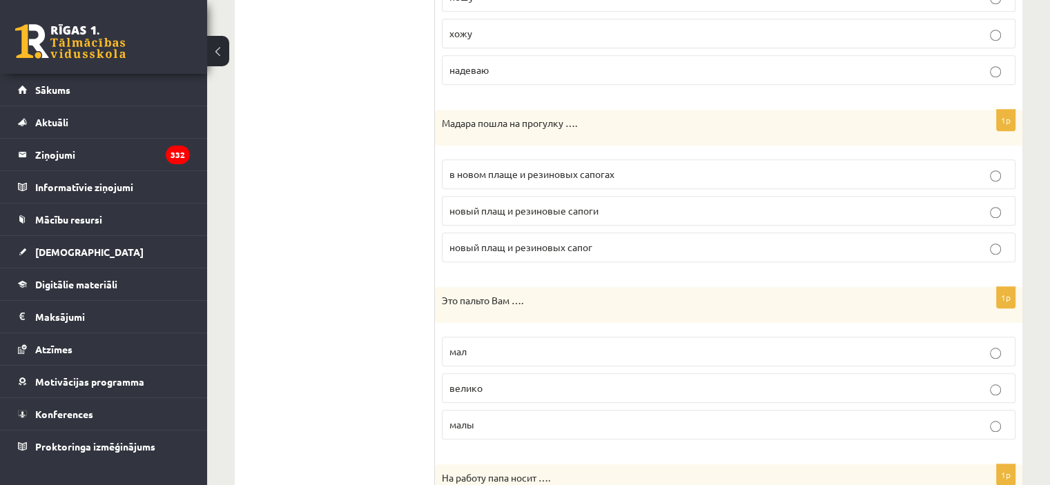
scroll to position [1238, 0]
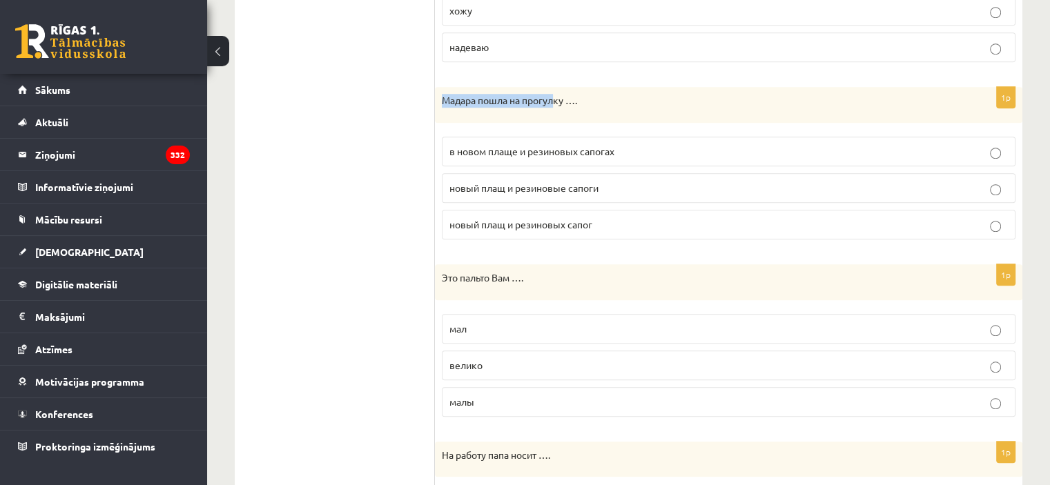
drag, startPoint x: 445, startPoint y: 94, endPoint x: 557, endPoint y: 98, distance: 112.0
click at [557, 98] on p "Мадара пошла на прогулку …." at bounding box center [694, 101] width 505 height 14
click at [550, 96] on p "Мадара пошла на прогулку …." at bounding box center [694, 101] width 505 height 14
click at [504, 146] on span "в новом плаще и резиновых сапогах" at bounding box center [532, 151] width 165 height 12
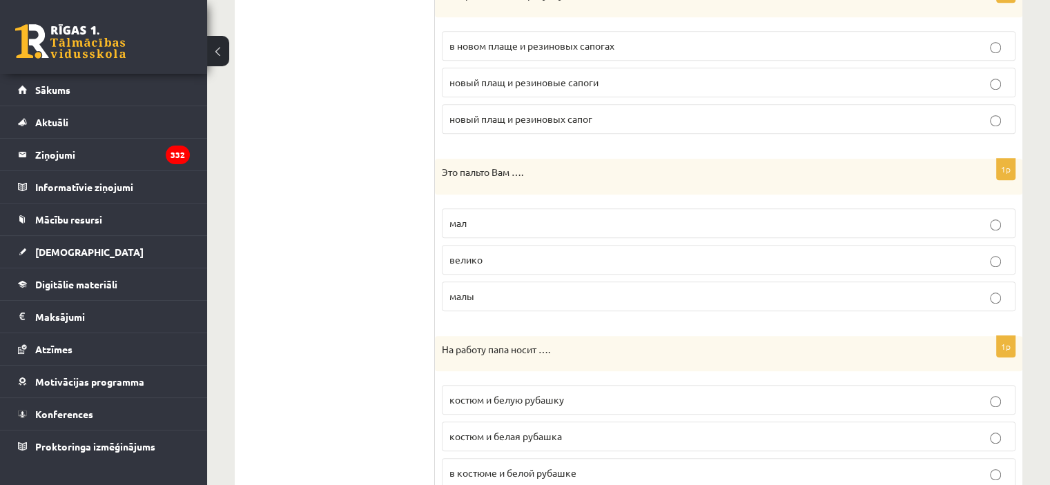
scroll to position [1376, 0]
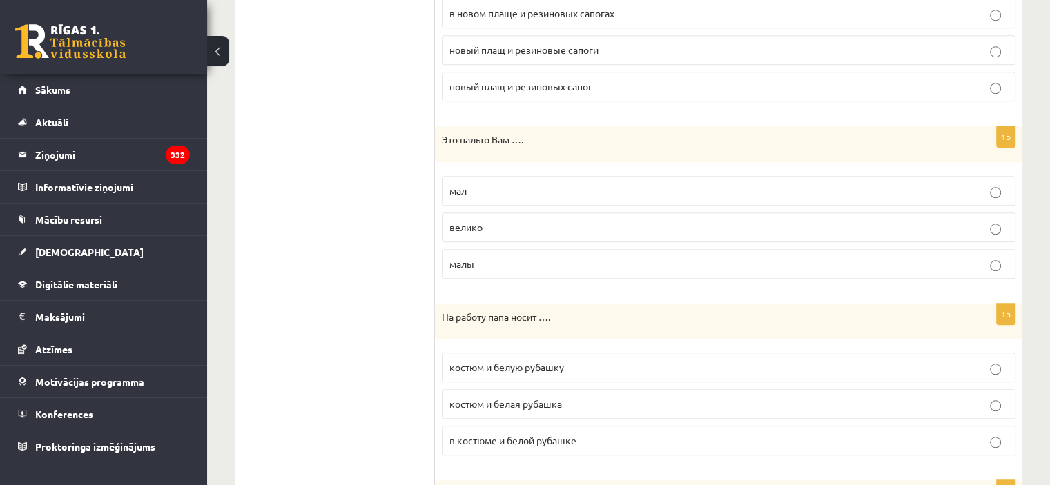
click at [492, 222] on p "велико" at bounding box center [729, 227] width 559 height 15
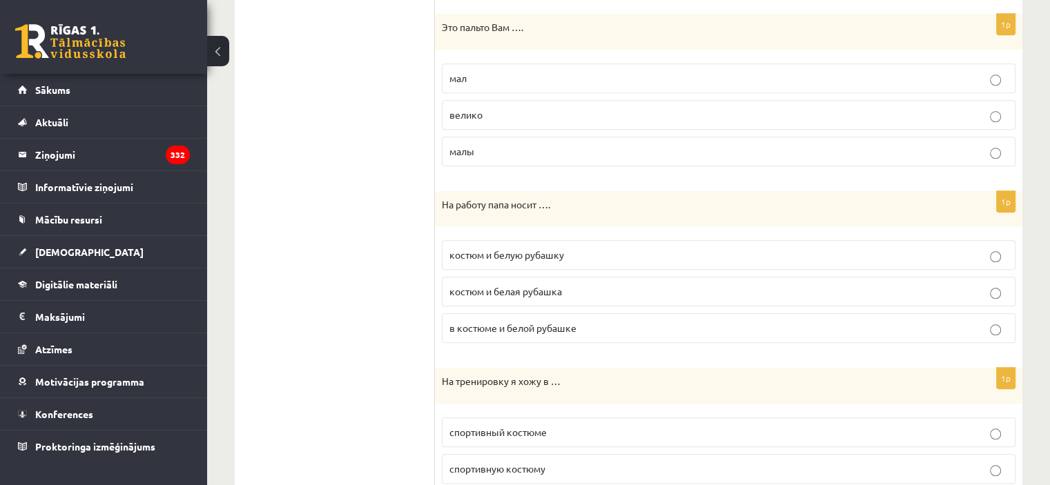
scroll to position [1567, 0]
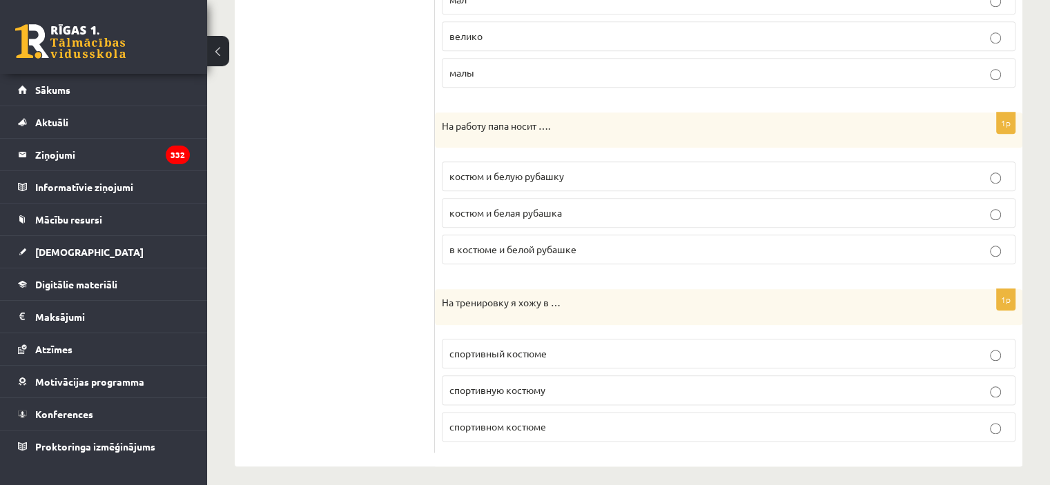
click at [461, 171] on span "костюм и белую рубашку" at bounding box center [507, 176] width 115 height 12
click at [459, 412] on label "спортивном костюме" at bounding box center [729, 427] width 574 height 30
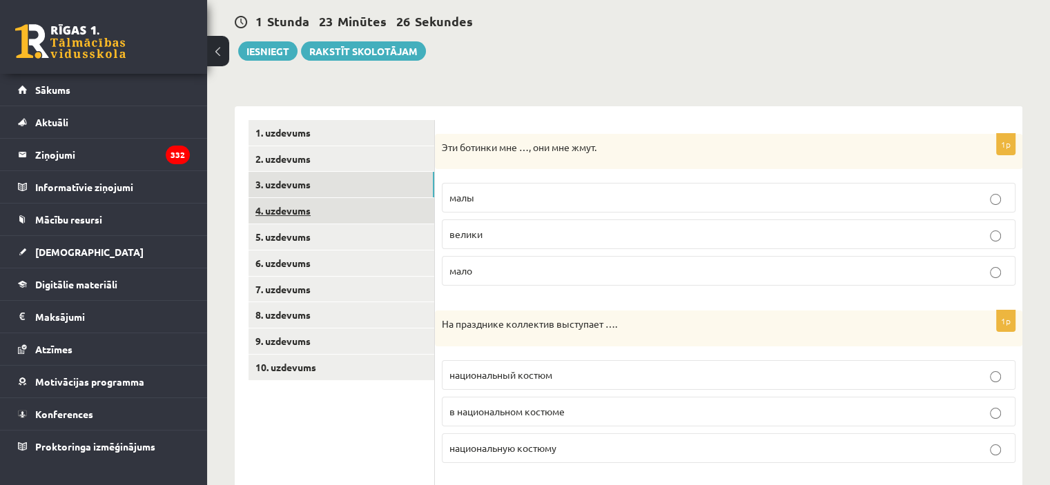
scroll to position [117, 0]
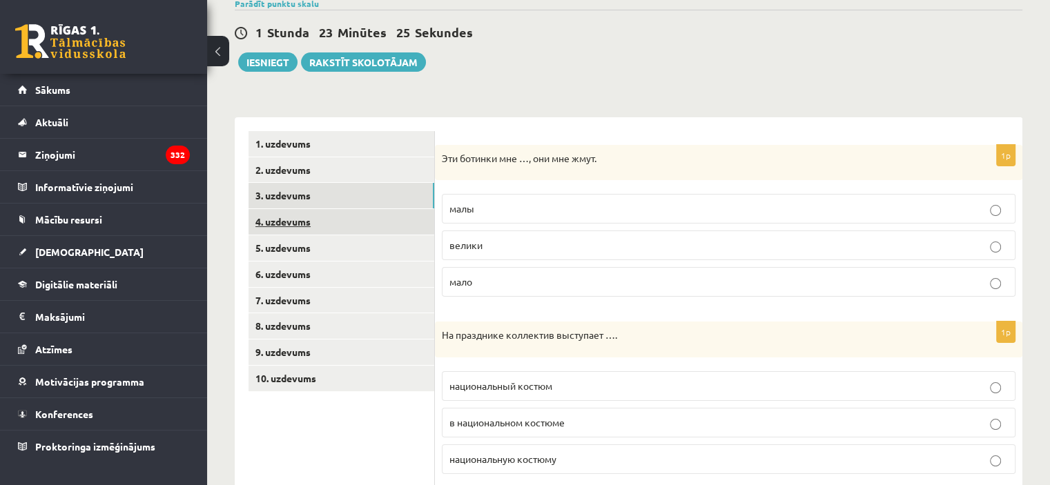
click at [329, 227] on link "4. uzdevums" at bounding box center [342, 222] width 186 height 26
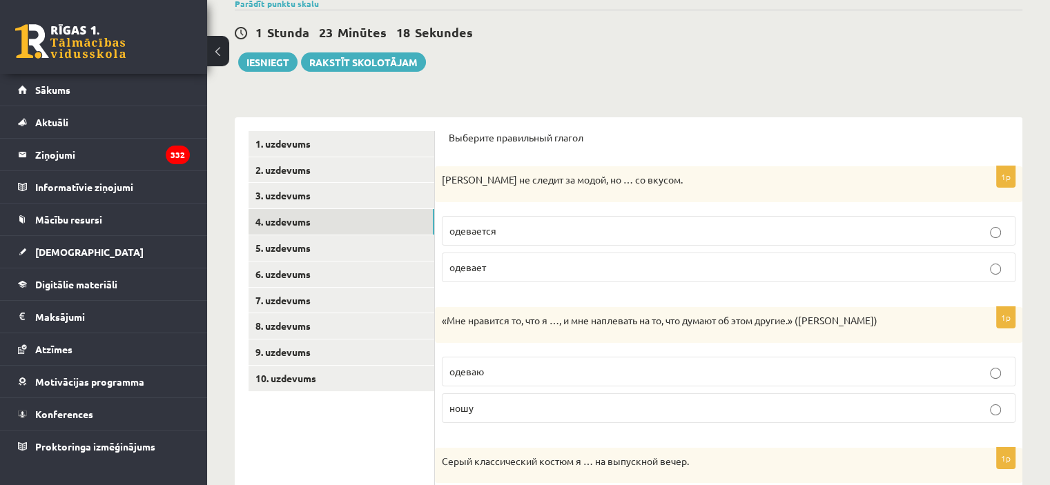
click at [572, 228] on p "одевается" at bounding box center [729, 231] width 559 height 15
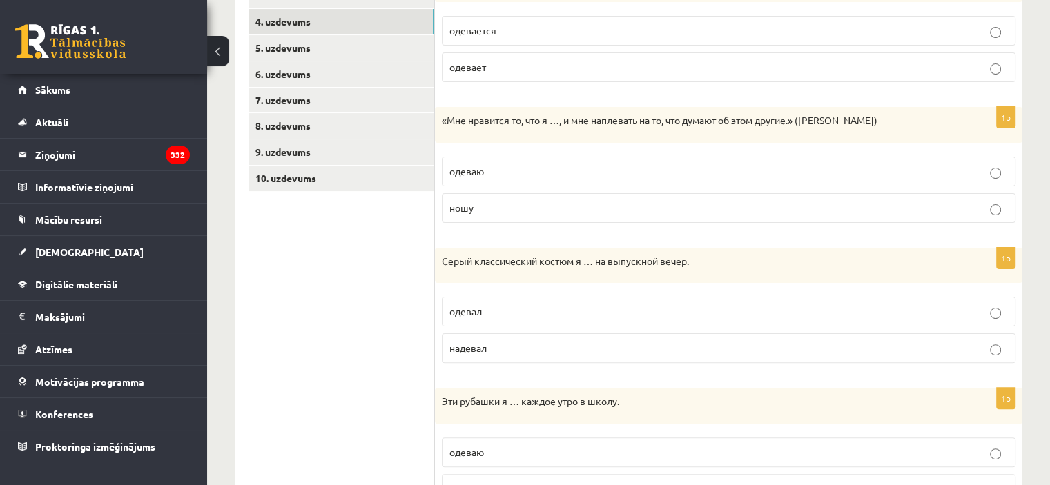
scroll to position [324, 0]
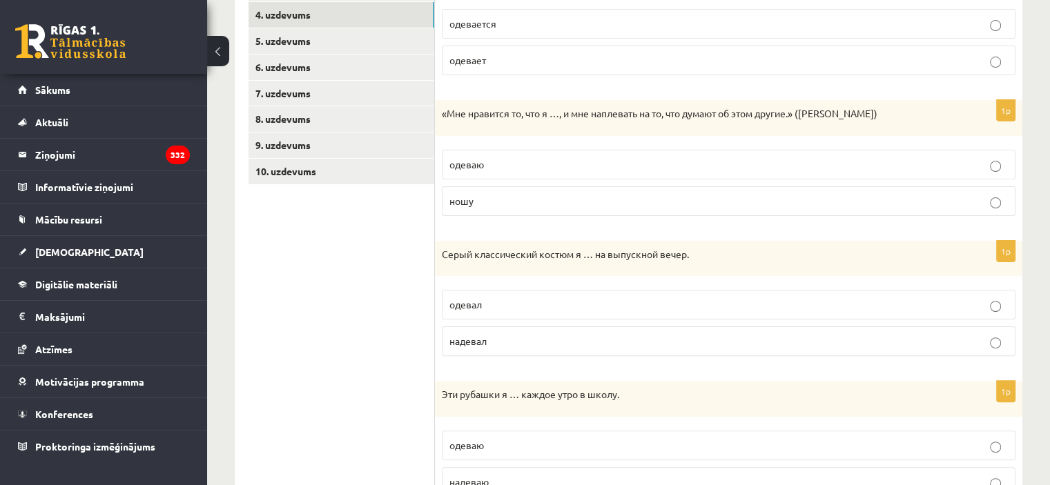
click at [500, 157] on p "одеваю" at bounding box center [729, 164] width 559 height 15
click at [503, 116] on p "«Мне нравится то, что я …, и мне наплевать на то, что думают об этом другие.» (…" at bounding box center [694, 114] width 505 height 14
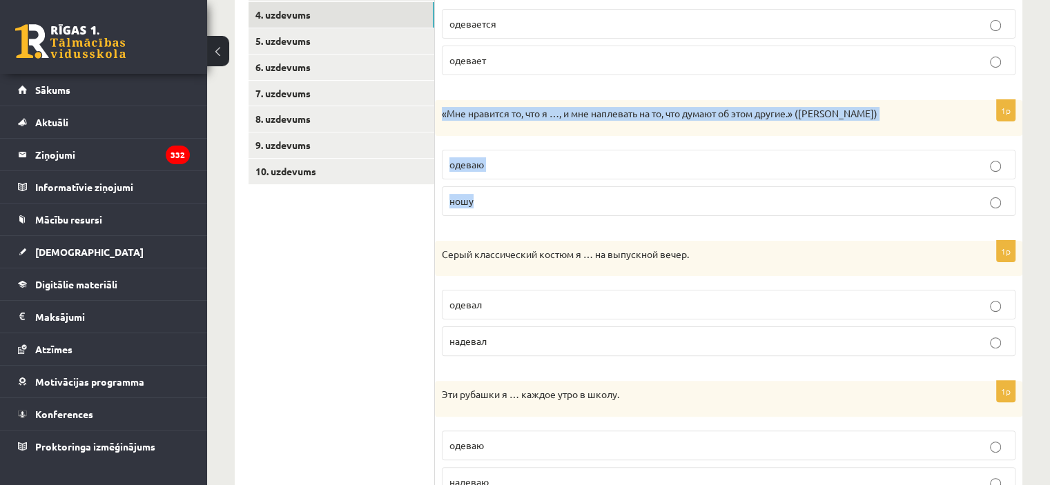
drag, startPoint x: 441, startPoint y: 106, endPoint x: 575, endPoint y: 182, distance: 153.7
click at [575, 182] on div "1p «Мне нравится то, что я …, и мне наплевать на то, что думают об этом другие.…" at bounding box center [729, 163] width 588 height 127
copy div "«Мне нравится то, что я …, и мне наплевать на то, что думают об этом другие.» (…"
click at [491, 194] on p "ношу" at bounding box center [729, 201] width 559 height 15
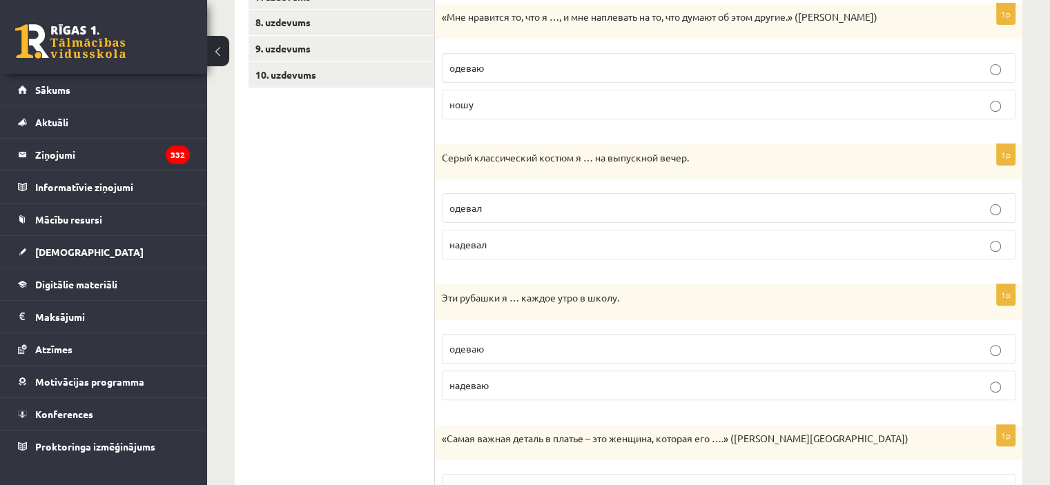
scroll to position [462, 0]
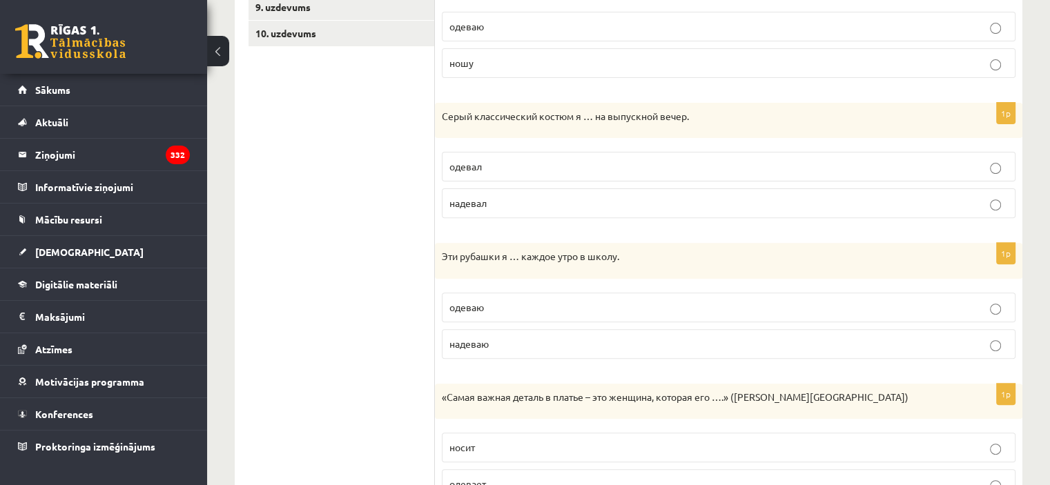
click at [511, 126] on div "Серый классический костюм я … на выпускной вечер." at bounding box center [729, 121] width 588 height 36
click at [497, 204] on p "надевал" at bounding box center [729, 203] width 559 height 15
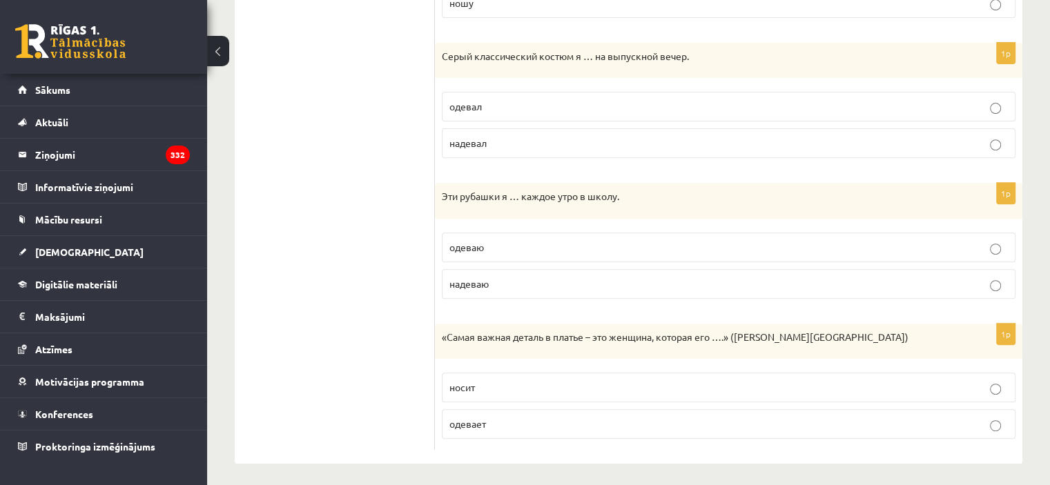
scroll to position [526, 0]
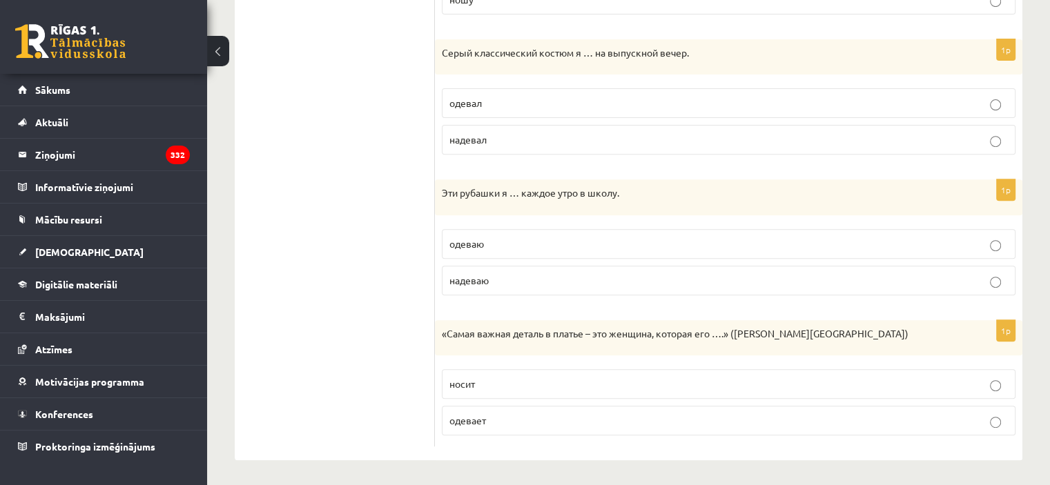
click at [485, 276] on span "надеваю" at bounding box center [469, 280] width 39 height 12
click at [481, 200] on div "Эти рубашки я … каждое утро в школу." at bounding box center [729, 198] width 588 height 36
click at [477, 379] on p "носит" at bounding box center [729, 384] width 559 height 15
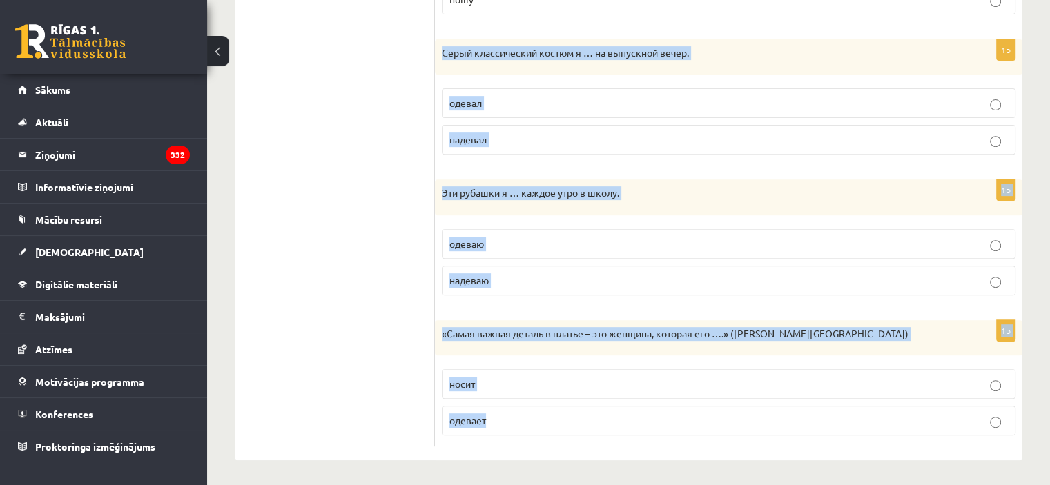
drag, startPoint x: 439, startPoint y: 49, endPoint x: 575, endPoint y: 401, distance: 377.2
click at [575, 401] on form "Выберите правильный глагол 1p Ивар не следит за модой, но … со вкусом. одеваетс…" at bounding box center [729, 84] width 560 height 725
copy form "Серый классический костюм я … на выпускной вечер. одевал надевал 1p Эти рубашки…"
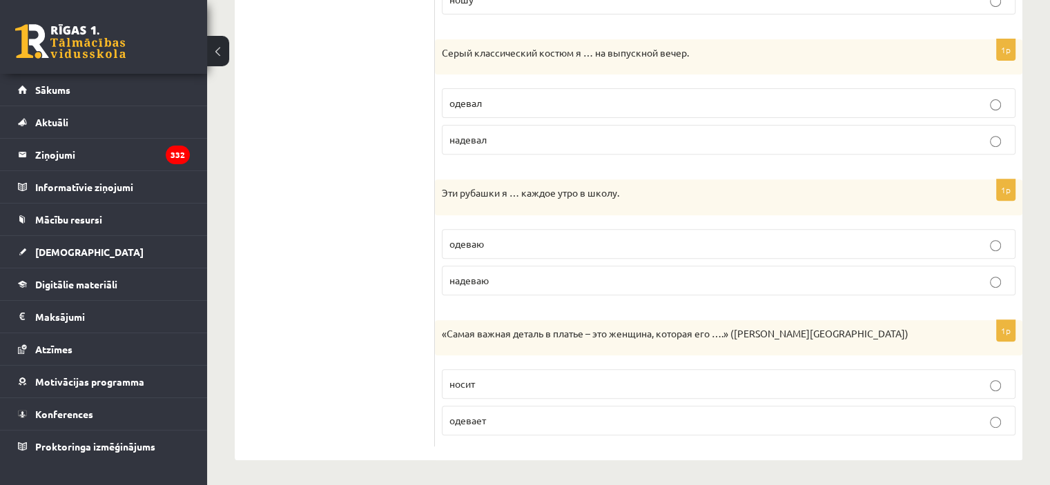
click at [393, 291] on ul "1. uzdevums 2. uzdevums 3. uzdevums 4. uzdevums 5. uzdevums 6. uzdevums 7. uzde…" at bounding box center [342, 84] width 186 height 725
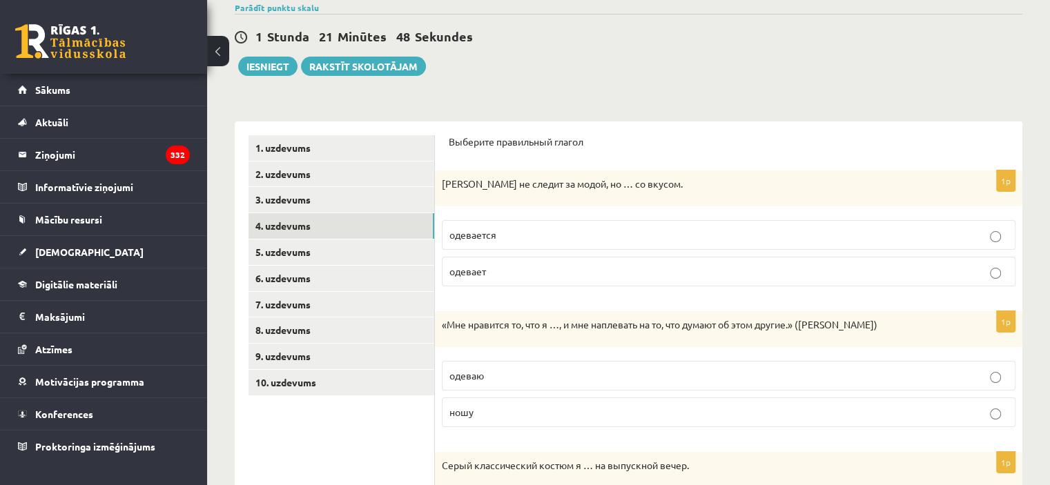
scroll to position [111, 0]
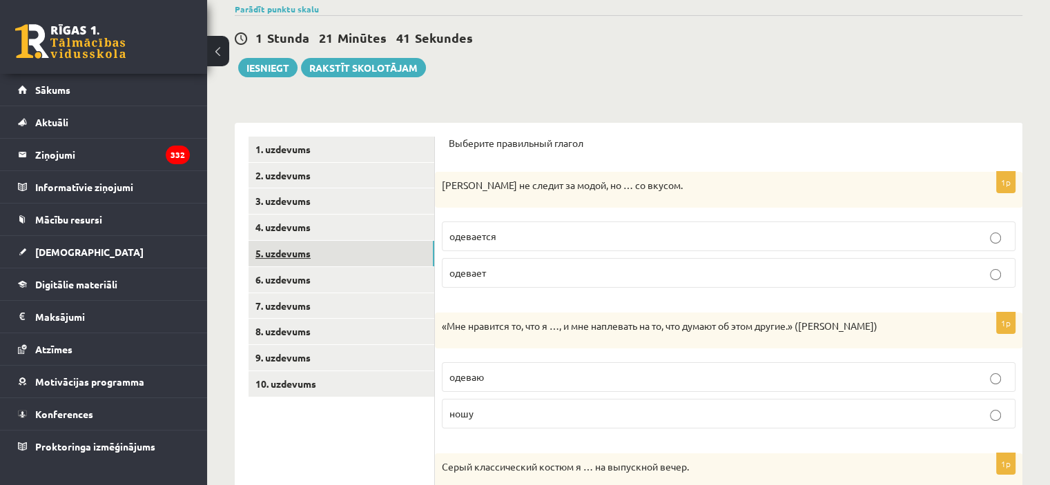
click at [298, 254] on link "5. uzdevums" at bounding box center [342, 254] width 186 height 26
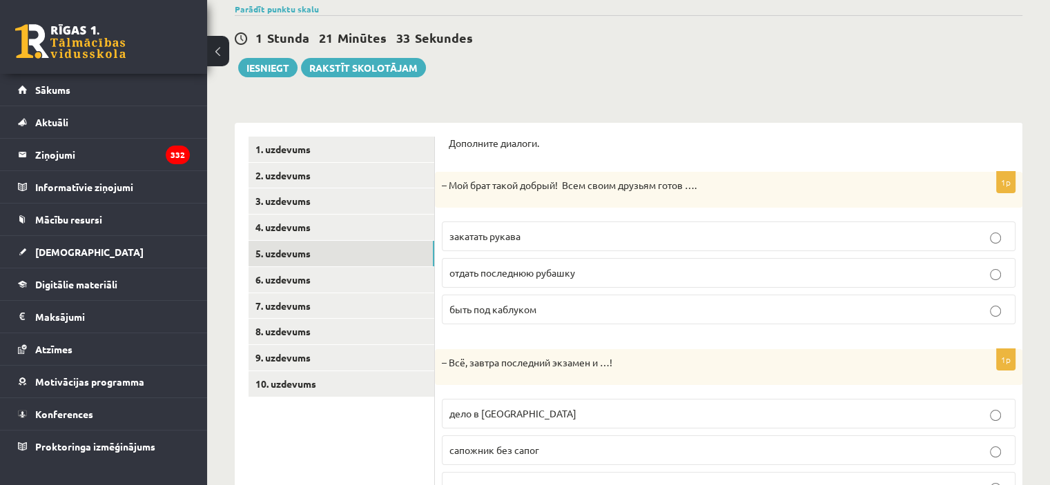
click at [544, 271] on span "отдать последнюю рубашку" at bounding box center [513, 273] width 126 height 12
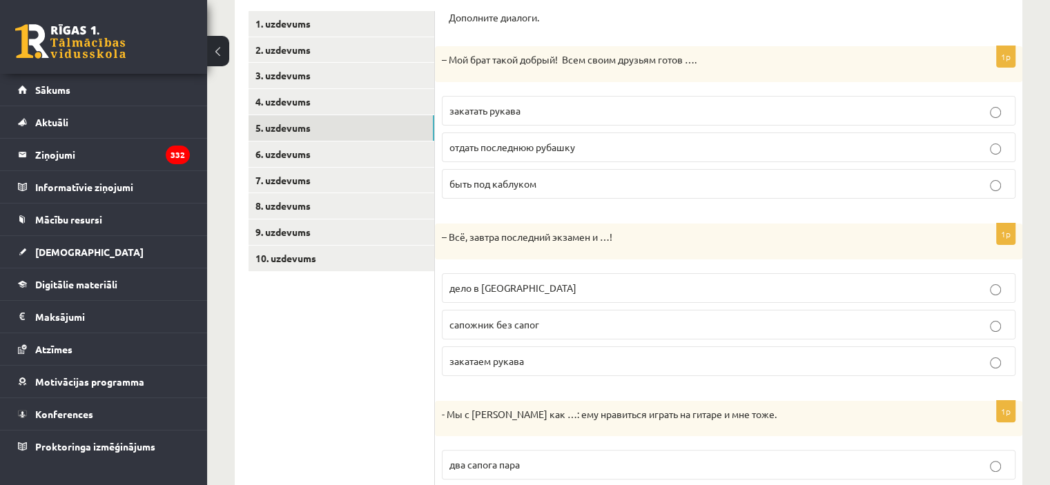
scroll to position [249, 0]
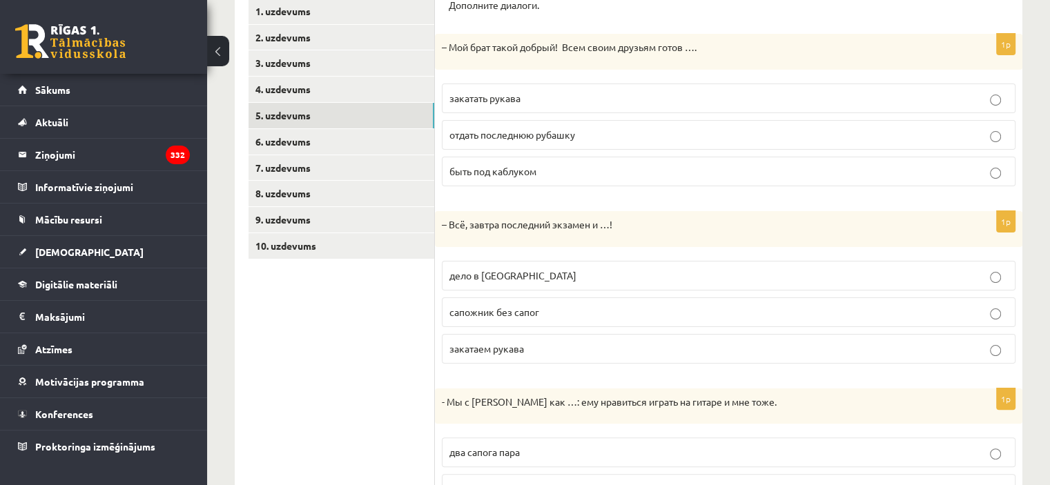
click at [548, 278] on p "дело в шляпе" at bounding box center [729, 276] width 559 height 15
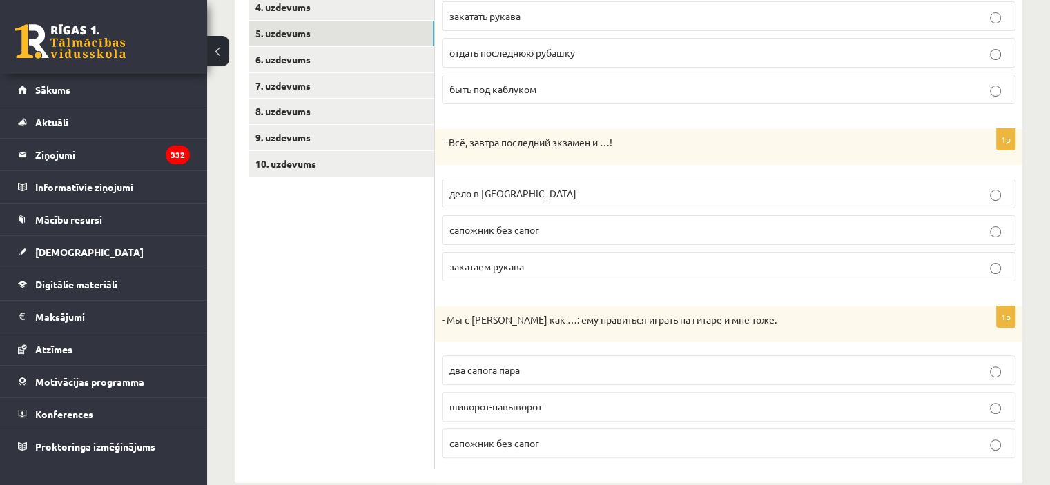
scroll to position [354, 0]
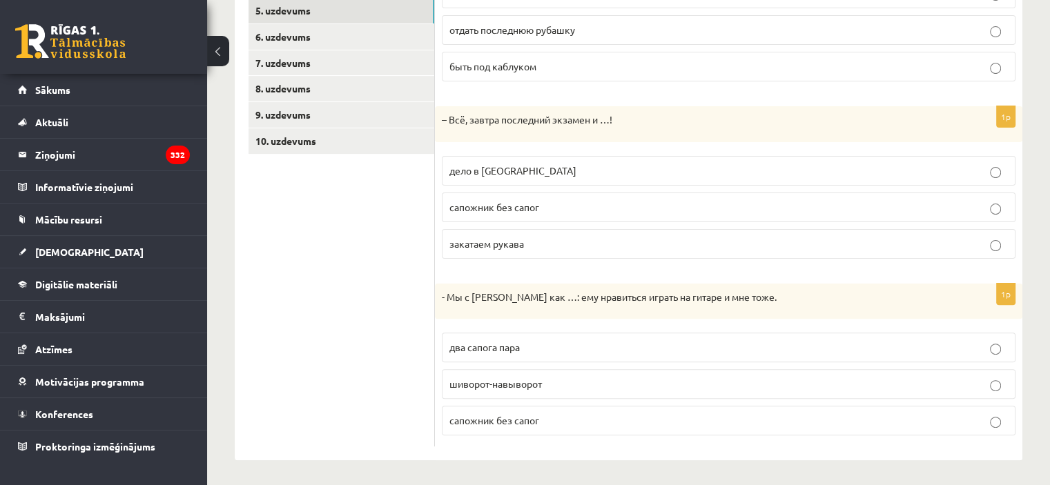
click at [474, 340] on p "два сапога пара" at bounding box center [729, 347] width 559 height 15
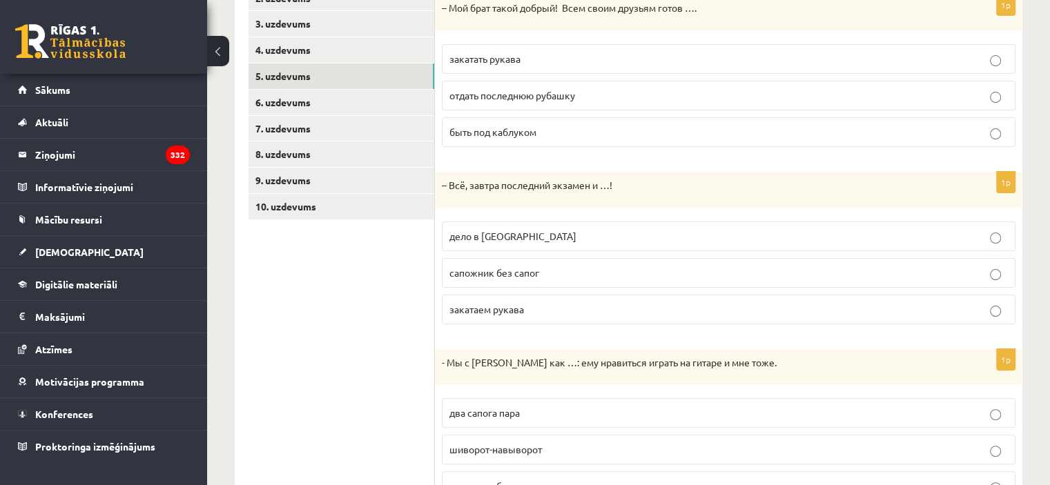
scroll to position [285, 0]
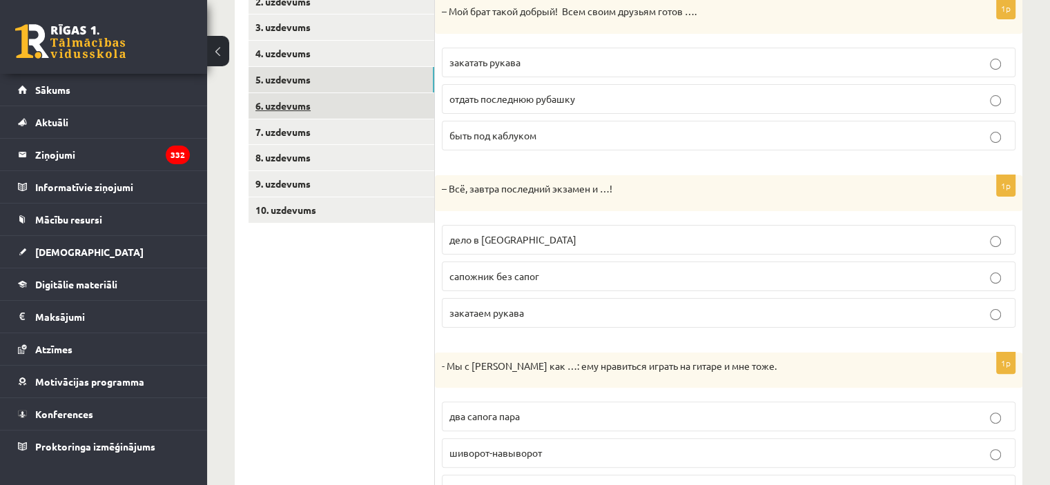
click at [314, 98] on link "6. uzdevums" at bounding box center [342, 106] width 186 height 26
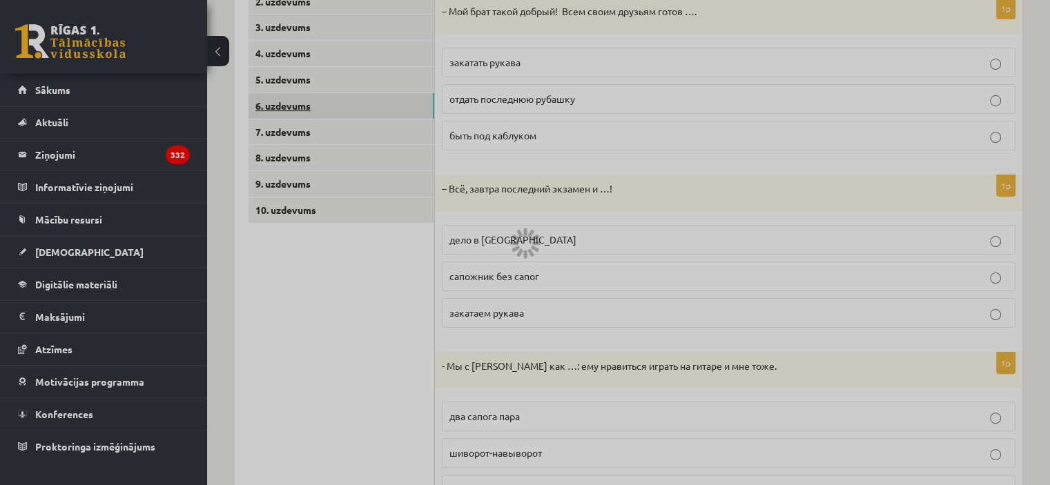
scroll to position [92, 0]
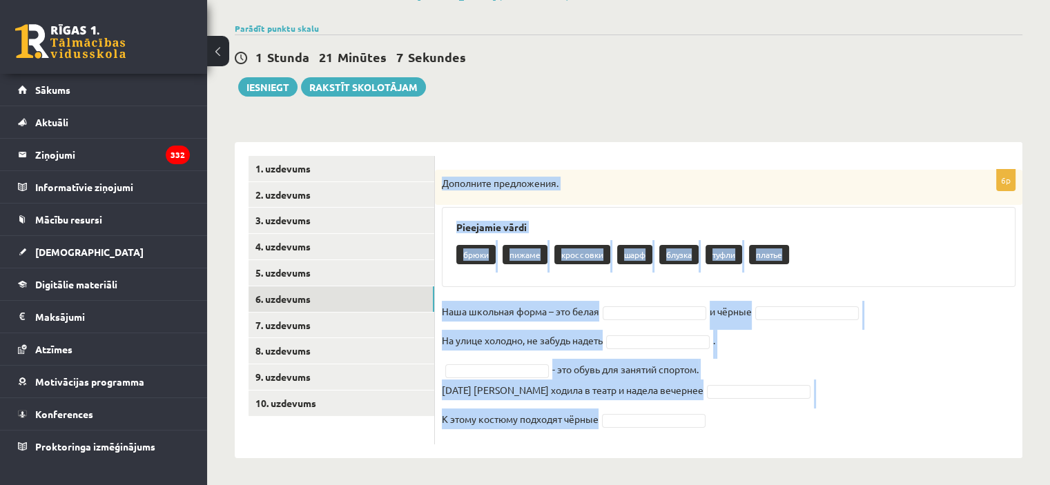
drag, startPoint x: 442, startPoint y: 180, endPoint x: 606, endPoint y: 423, distance: 292.5
click at [606, 423] on div "6p Дополните предложения. Pieejamie vārdi брюки пижаме кроссовки шарф блузка ту…" at bounding box center [729, 307] width 588 height 275
copy div "Дополните предложения. Pieejamie vārdi брюки пижаме кроссовки шарф блузка туфли…"
click at [653, 182] on p "Дополните предложения." at bounding box center [694, 184] width 505 height 14
click at [647, 190] on div "Дополните предложения." at bounding box center [729, 188] width 588 height 36
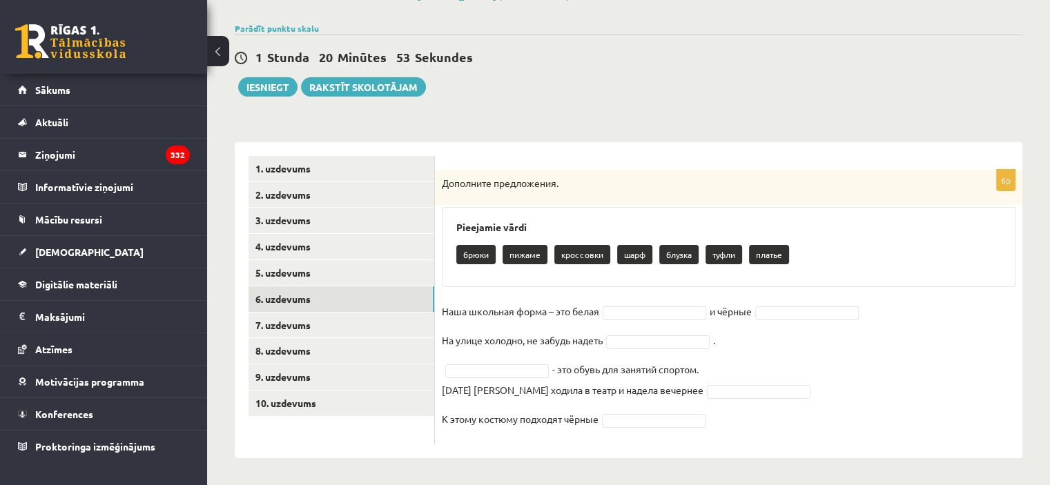
click at [666, 319] on fieldset "Наша школьная форма – это белая и чёрные На улице холодно, не забудь надеть . -…" at bounding box center [729, 369] width 574 height 137
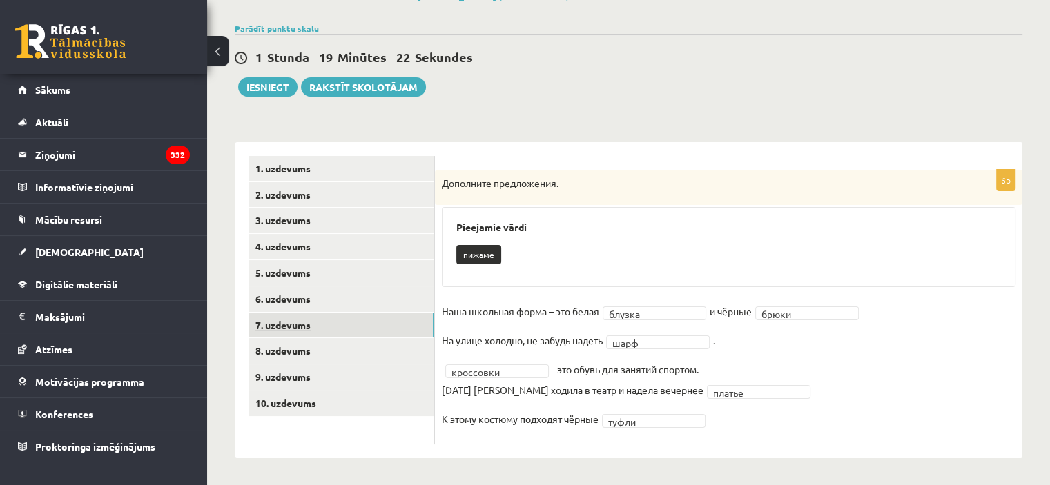
click at [304, 323] on link "7. uzdevums" at bounding box center [342, 326] width 186 height 26
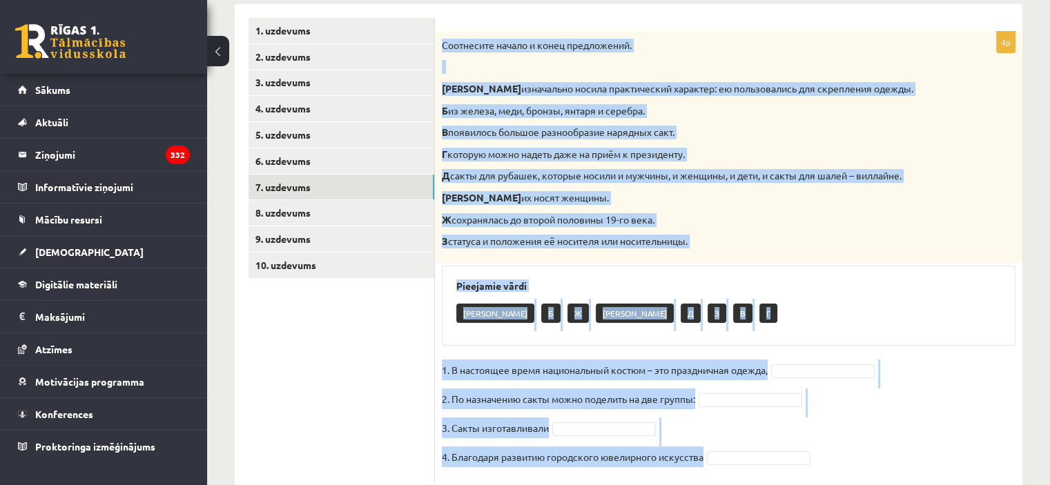
scroll to position [268, 0]
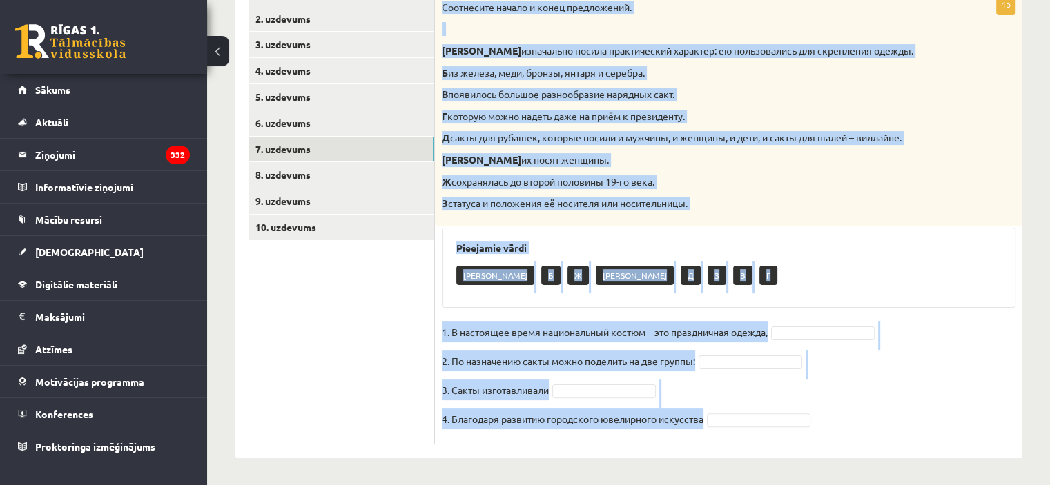
drag, startPoint x: 443, startPoint y: 46, endPoint x: 751, endPoint y: 423, distance: 486.4
click at [751, 423] on div "4p Соотнесите начало и конец предложений. А изначально носила практический хара…" at bounding box center [729, 219] width 588 height 451
copy div "Соотнесите начало и конец предложений. А изначально носила практический характе…"
click at [687, 159] on p "Е их носят женщины." at bounding box center [694, 160] width 505 height 14
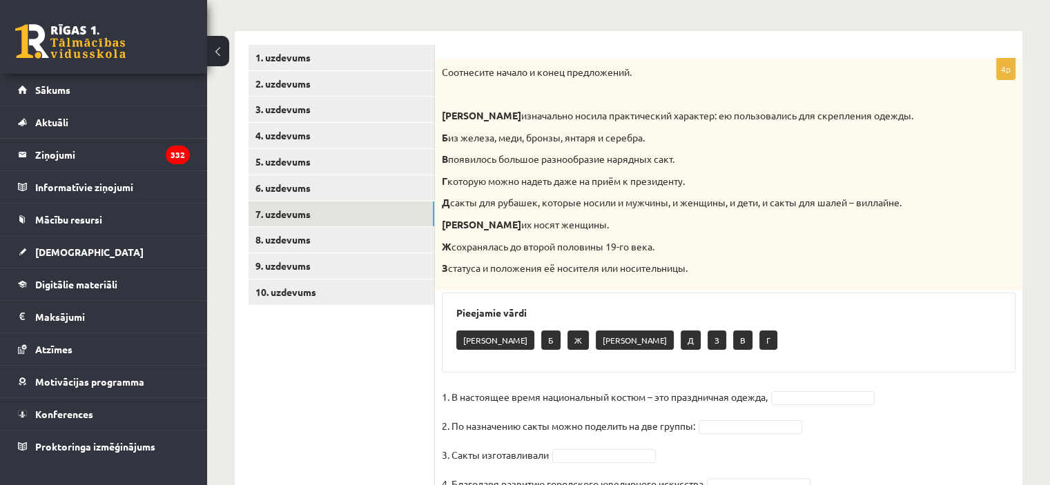
scroll to position [199, 0]
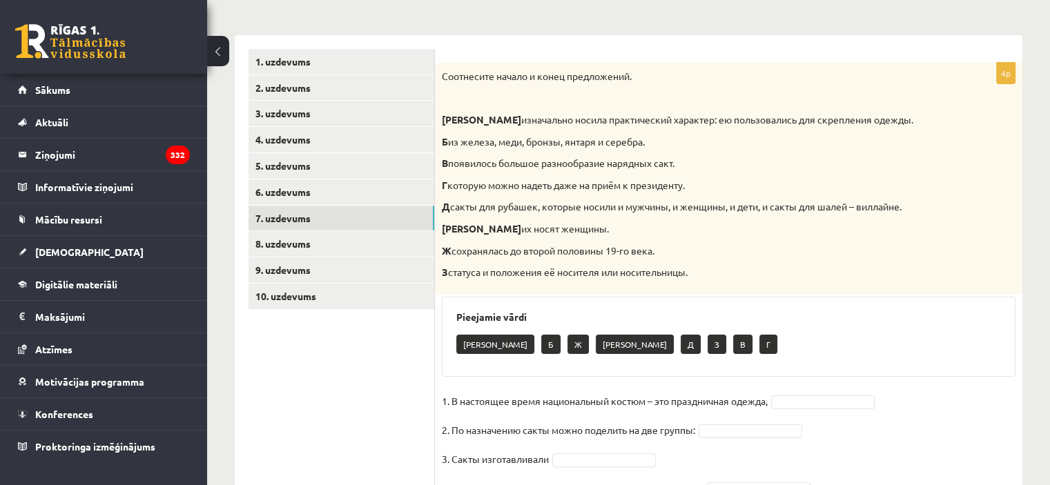
click at [791, 213] on p "Д сакты для рубашек, которые носили и мужчины, и женщины, и дети, и сакты для ш…" at bounding box center [694, 207] width 505 height 14
click at [791, 209] on p "Д сакты для рубашек, которые носили и мужчины, и женщины, и дети, и сакты для ш…" at bounding box center [694, 207] width 505 height 14
copy p "сакты"
click at [651, 223] on p "Е их носят женщины." at bounding box center [694, 229] width 505 height 14
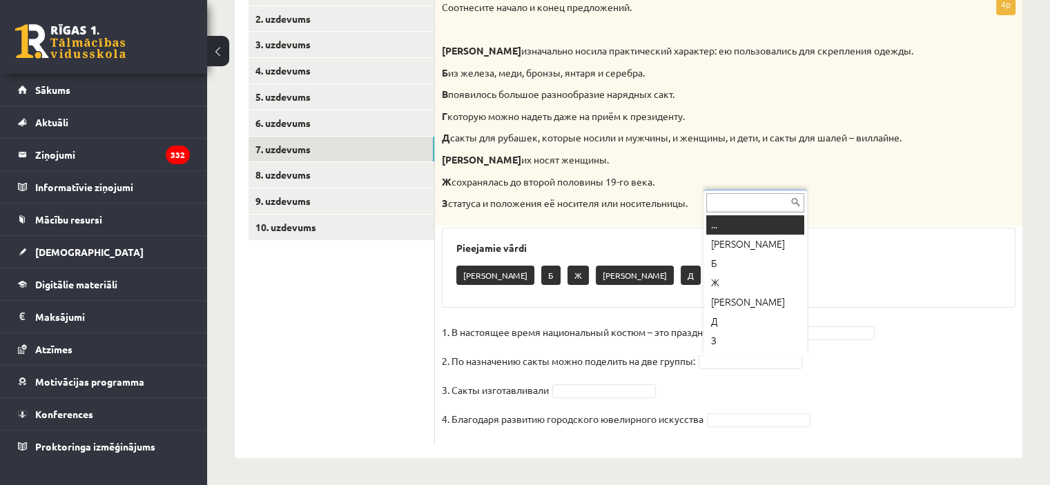
scroll to position [17, 0]
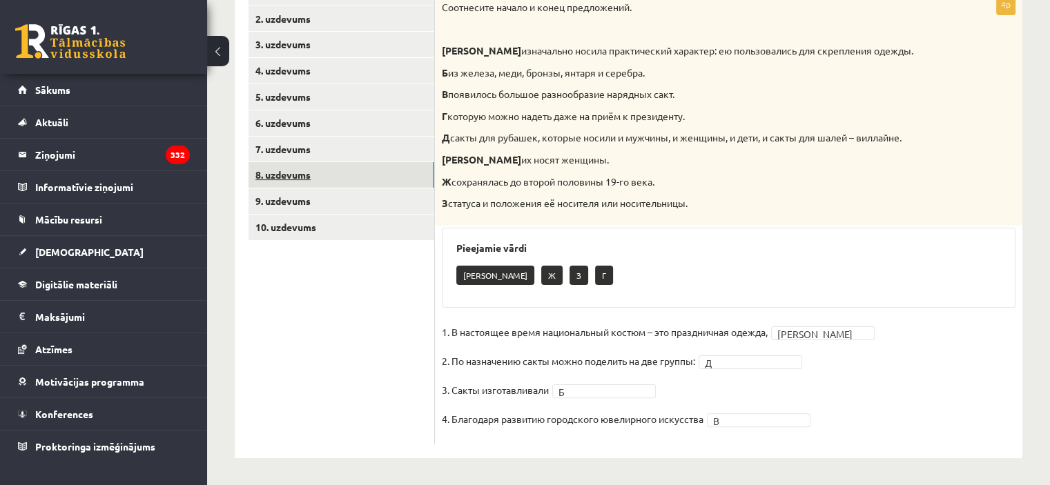
click at [331, 180] on link "8. uzdevums" at bounding box center [342, 175] width 186 height 26
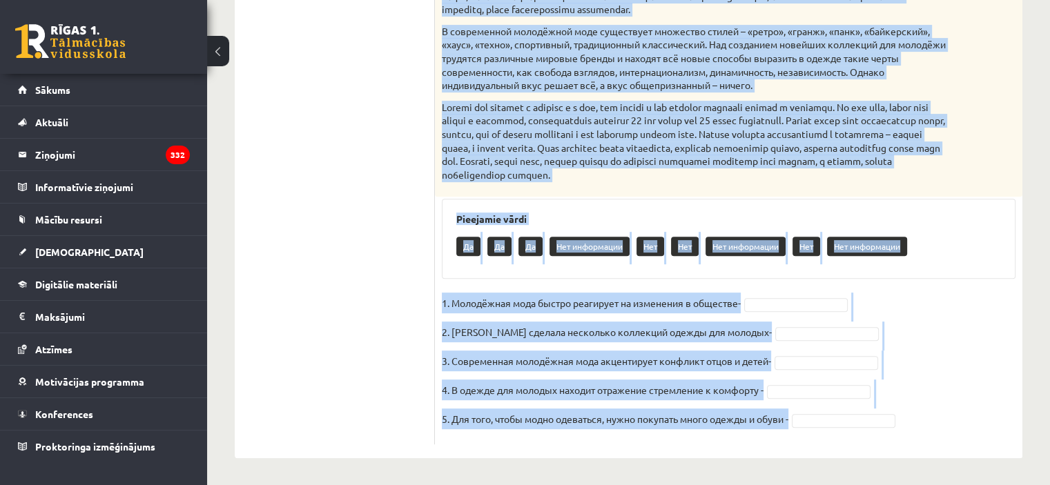
scroll to position [529, 0]
drag, startPoint x: 442, startPoint y: 74, endPoint x: 791, endPoint y: 436, distance: 503.1
click at [791, 436] on div "5p Прочитайте текст и выполните задание. Главное отличие молодёжной моды состои…" at bounding box center [729, 95] width 588 height 698
copy div "Прочитайте текст и выполните задание. Главное отличие молодёжной моды состоит в…"
click at [604, 120] on p at bounding box center [694, 140] width 505 height 81
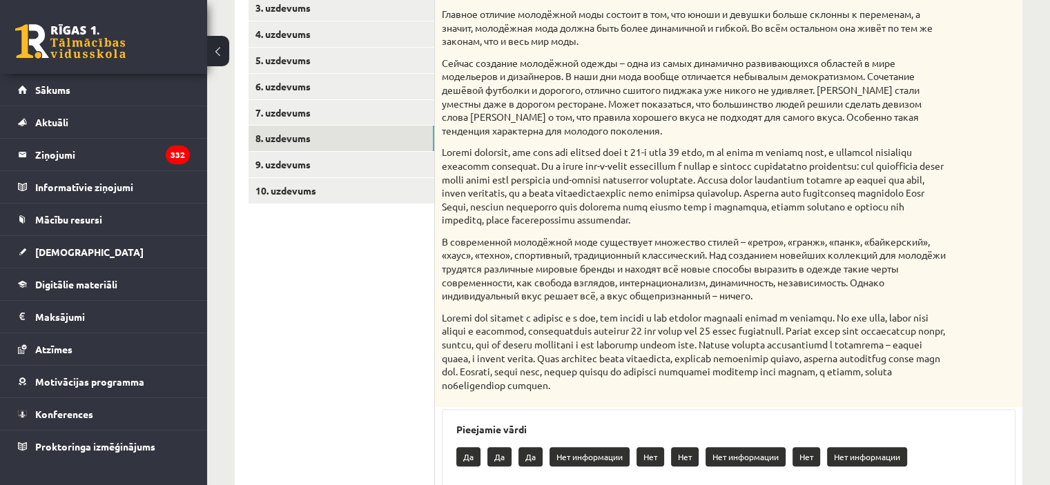
scroll to position [322, 0]
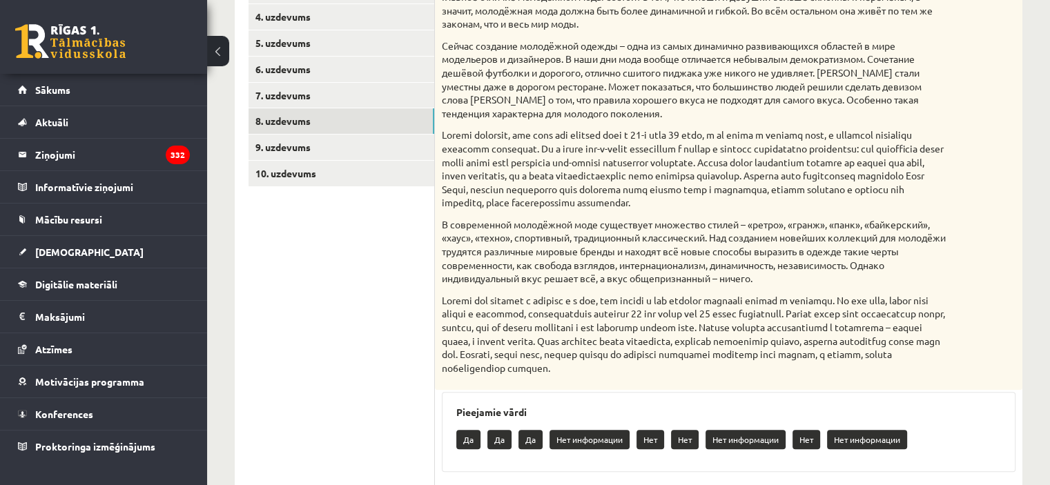
click at [593, 199] on p at bounding box center [694, 168] width 505 height 81
click at [569, 259] on p "В современной молодёжной моде существует множество стилей – «ретро», «гранж», «…" at bounding box center [694, 252] width 505 height 68
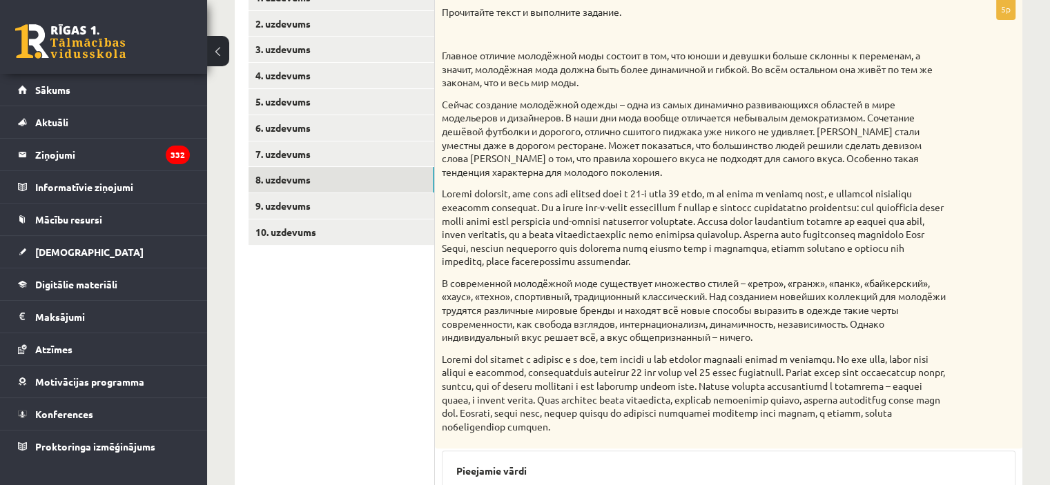
scroll to position [529, 0]
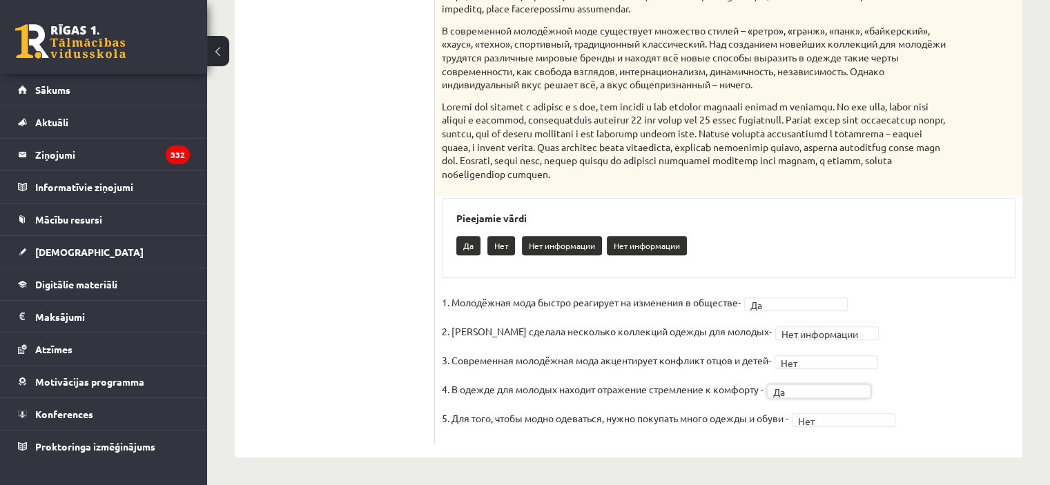
click at [530, 338] on p "2. Коко Шанель сделала несколько коллекций одежды для молодых-" at bounding box center [607, 331] width 330 height 21
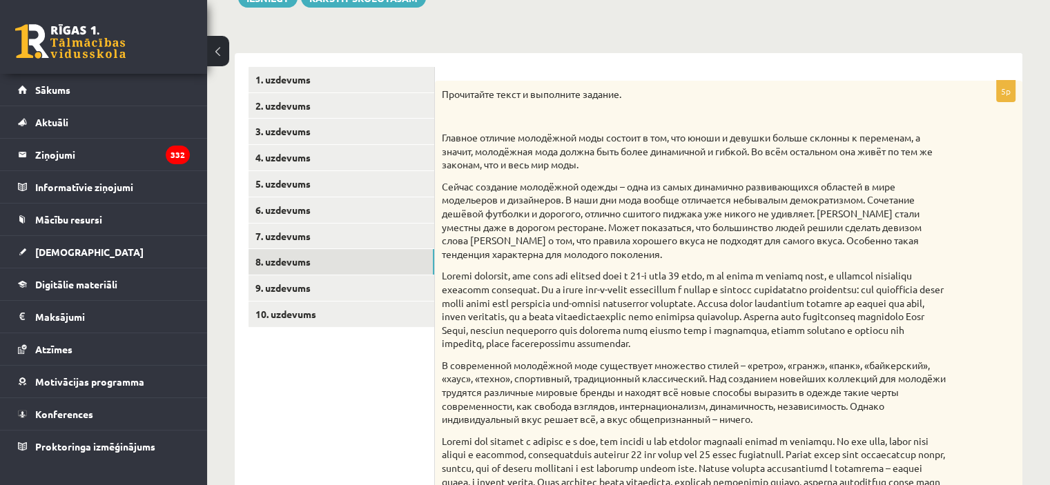
scroll to position [207, 0]
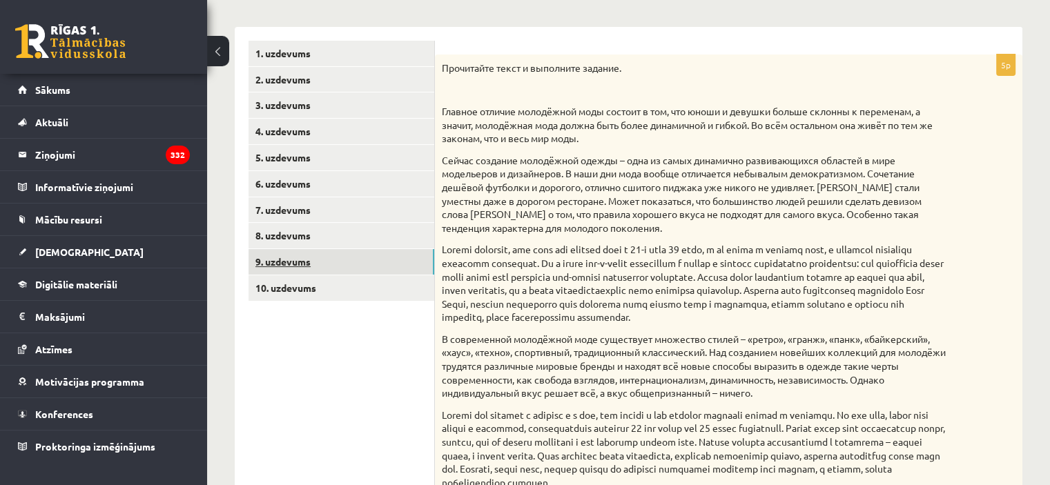
click at [334, 267] on link "9. uzdevums" at bounding box center [342, 262] width 186 height 26
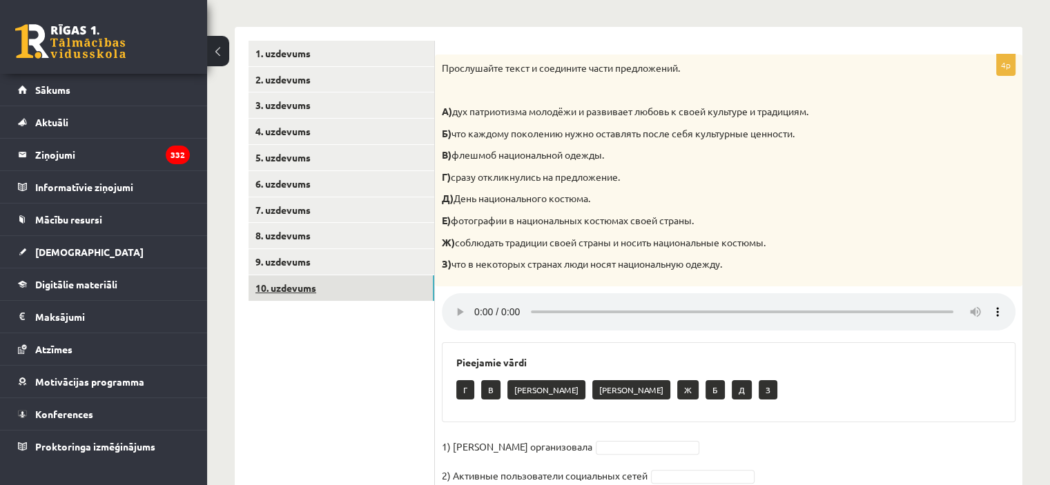
click at [350, 294] on link "10. uzdevums" at bounding box center [342, 289] width 186 height 26
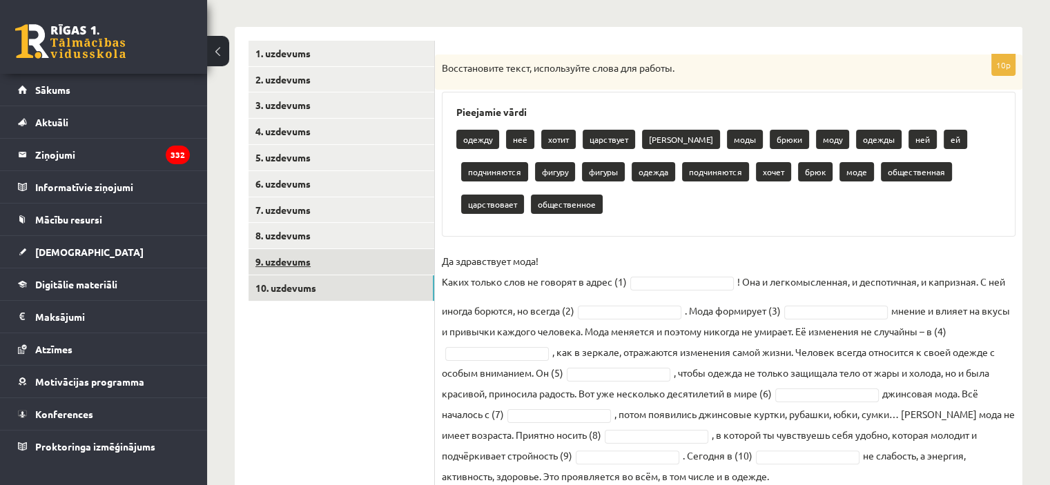
click at [330, 263] on link "9. uzdevums" at bounding box center [342, 262] width 186 height 26
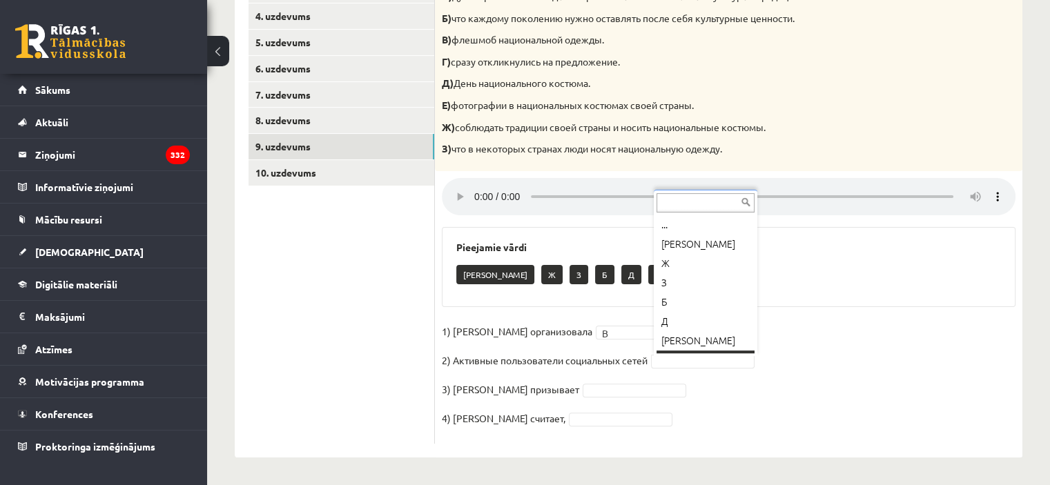
scroll to position [17, 0]
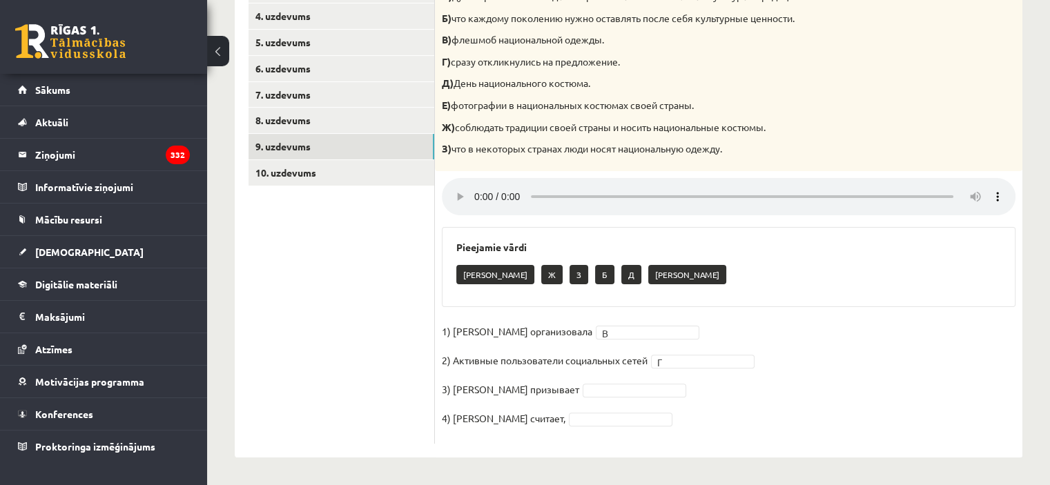
click at [497, 358] on p "2) Активные пользователи социальных сетей" at bounding box center [545, 360] width 206 height 21
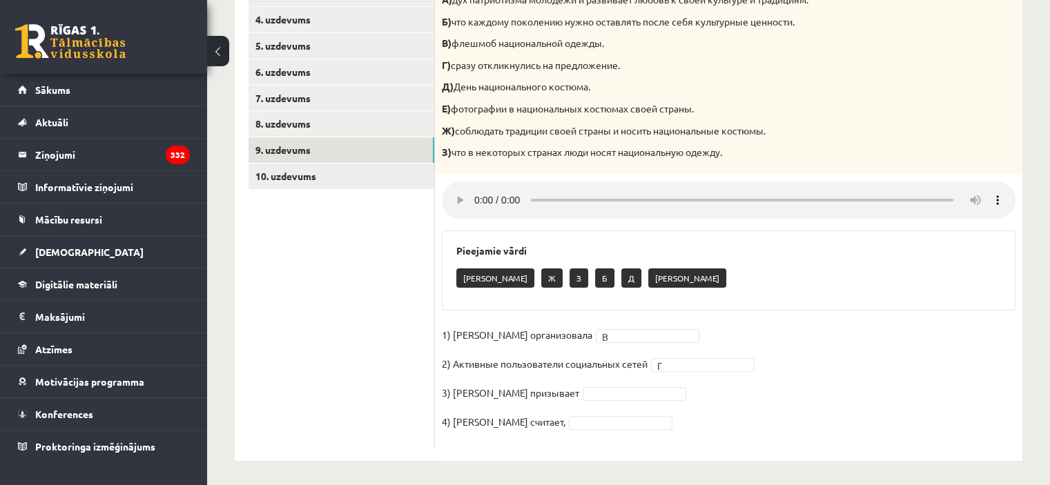
scroll to position [323, 0]
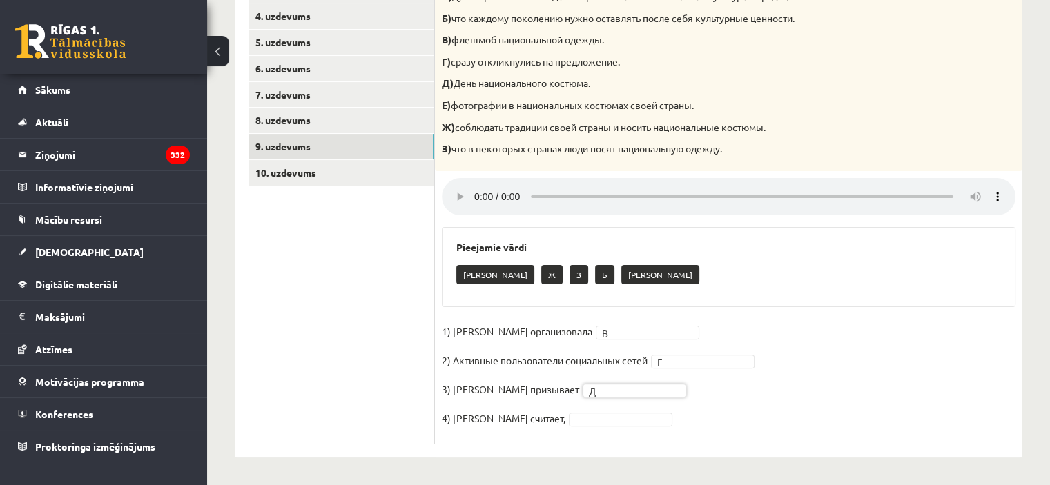
drag, startPoint x: 607, startPoint y: 383, endPoint x: 603, endPoint y: 390, distance: 8.1
click at [608, 383] on fieldset "1) Мухаббат Саби организовала В * 2) Активные пользователи социальных сетей Г *…" at bounding box center [729, 379] width 574 height 116
click at [593, 427] on fieldset "1) Мухаббат Саби организовала В * 2) Активные пользователи социальных сетей Г *…" at bounding box center [729, 379] width 574 height 116
click at [709, 97] on div "Прослушайте текст и соедините части предложений. А) дух патриотизма молодёжи и …" at bounding box center [729, 55] width 588 height 232
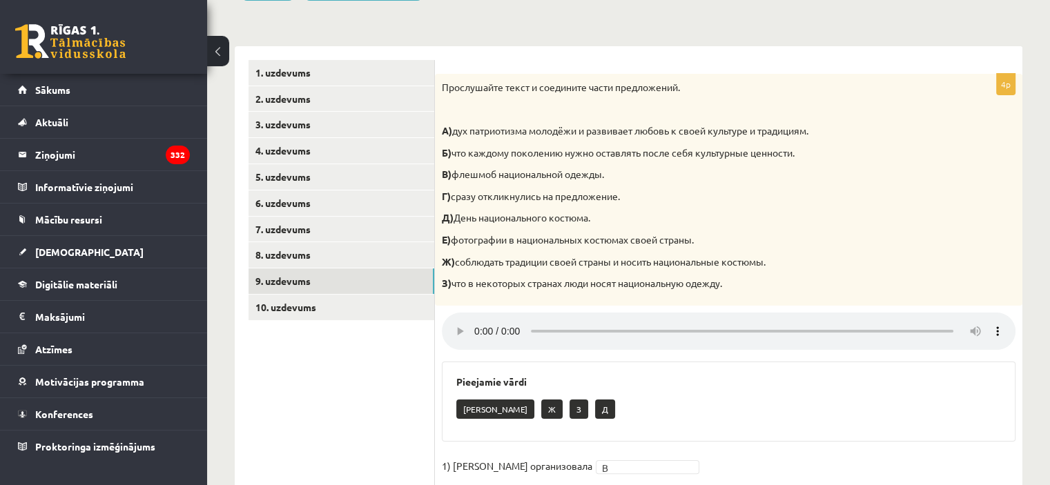
scroll to position [184, 0]
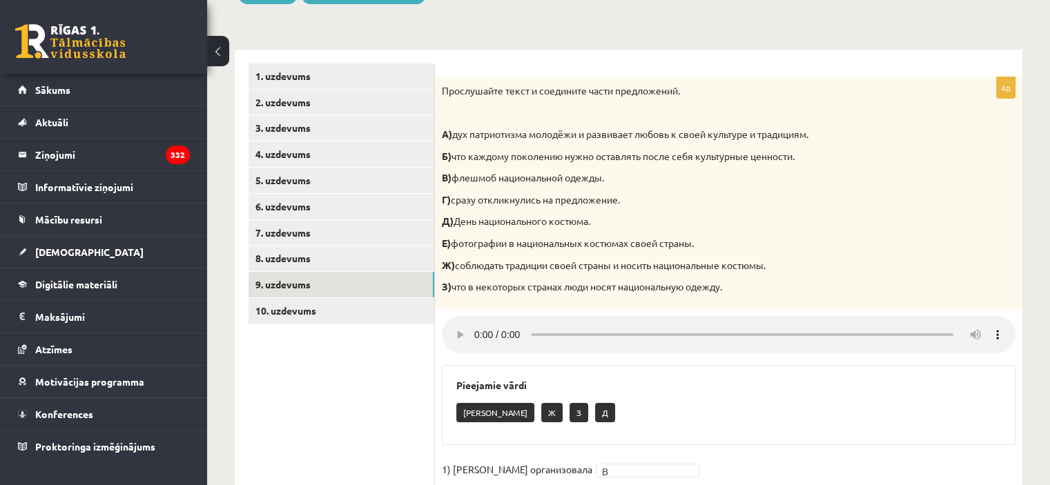
click at [757, 254] on div "Прослушайте текст и соедините части предложений. А) дух патриотизма молодёжи и …" at bounding box center [729, 193] width 588 height 232
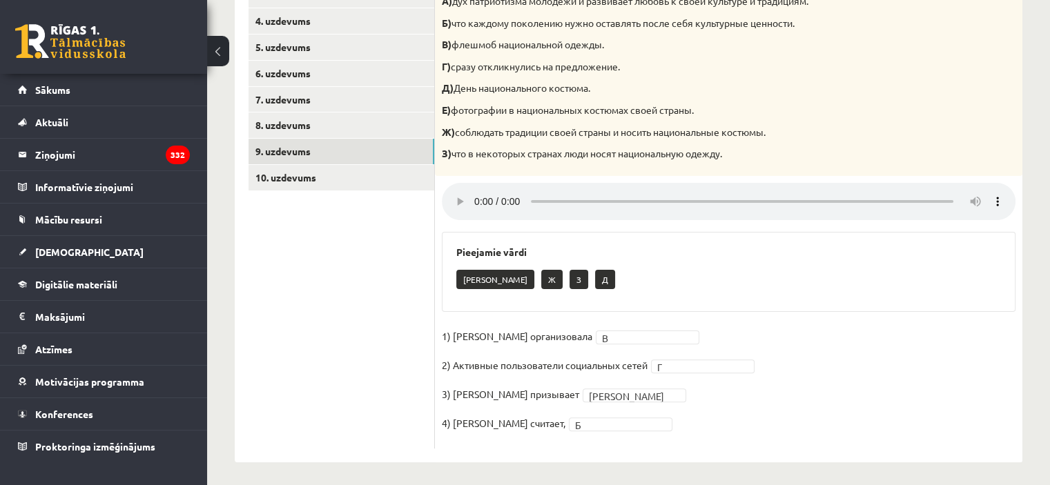
scroll to position [323, 0]
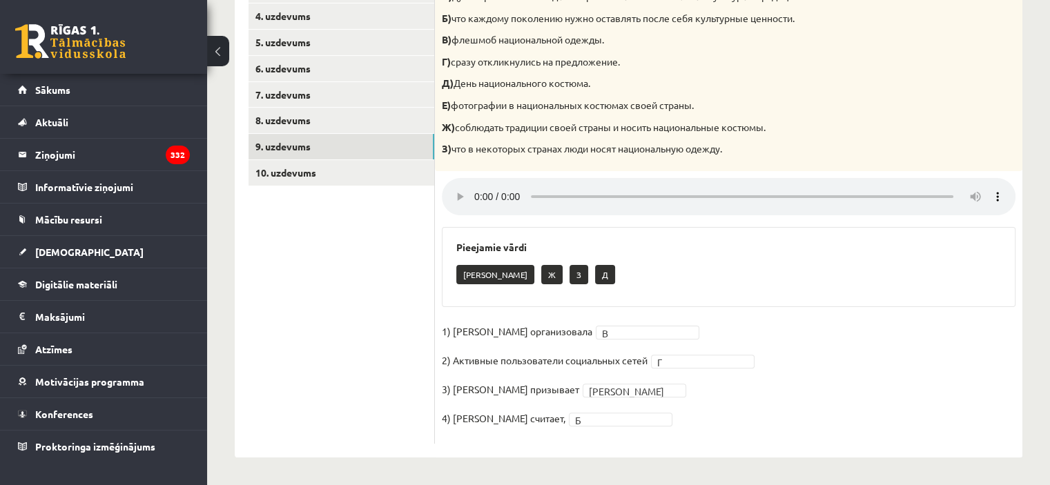
click at [383, 330] on ul "1. uzdevums 2. uzdevums 3. uzdevums 4. uzdevums 5. uzdevums 6. uzdevums 7. uzde…" at bounding box center [342, 184] width 186 height 519
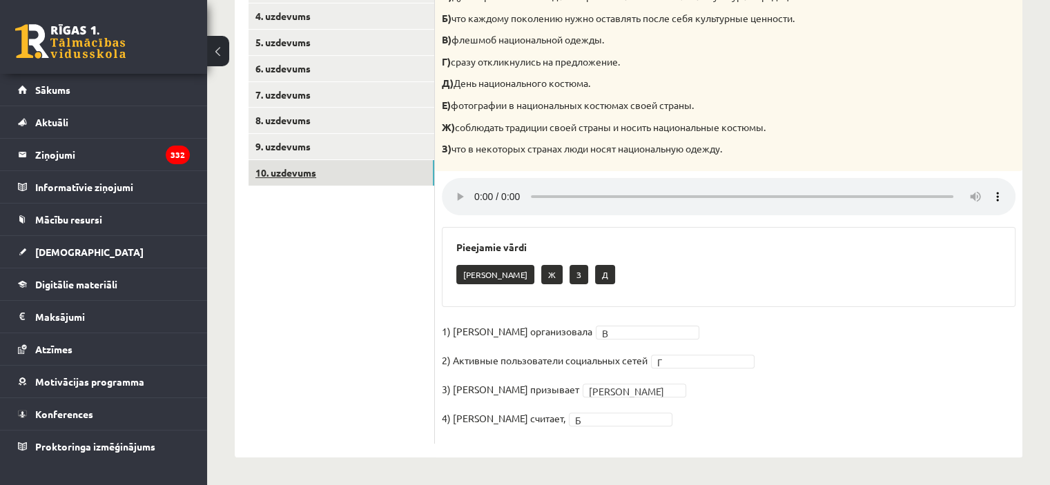
click at [342, 170] on link "10. uzdevums" at bounding box center [342, 173] width 186 height 26
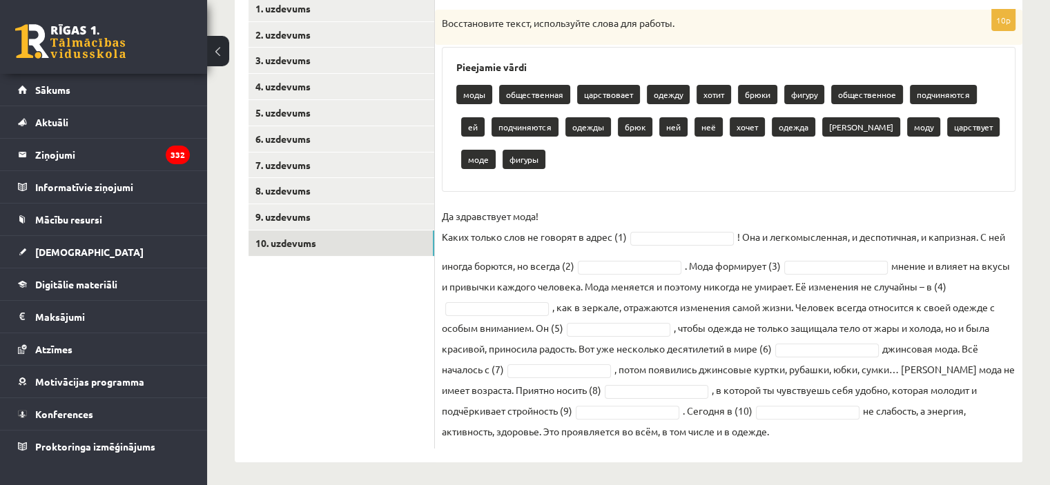
scroll to position [257, 0]
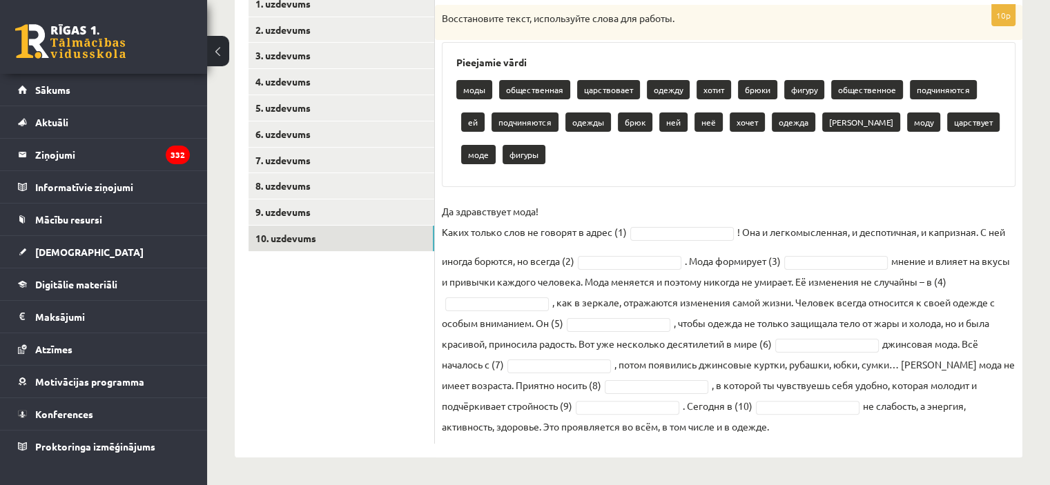
drag, startPoint x: 443, startPoint y: 15, endPoint x: 793, endPoint y: 461, distance: 566.7
click at [793, 461] on div "**********" at bounding box center [628, 140] width 843 height 689
click at [639, 148] on div "моды общественная царствовает одежду хотит брюки фигуру общественное подчиняютс…" at bounding box center [728, 123] width 545 height 97
click at [631, 178] on div "Pieejamie vārdi моды общественная царствовает одежду хотит брюки фигуру обществ…" at bounding box center [729, 114] width 574 height 145
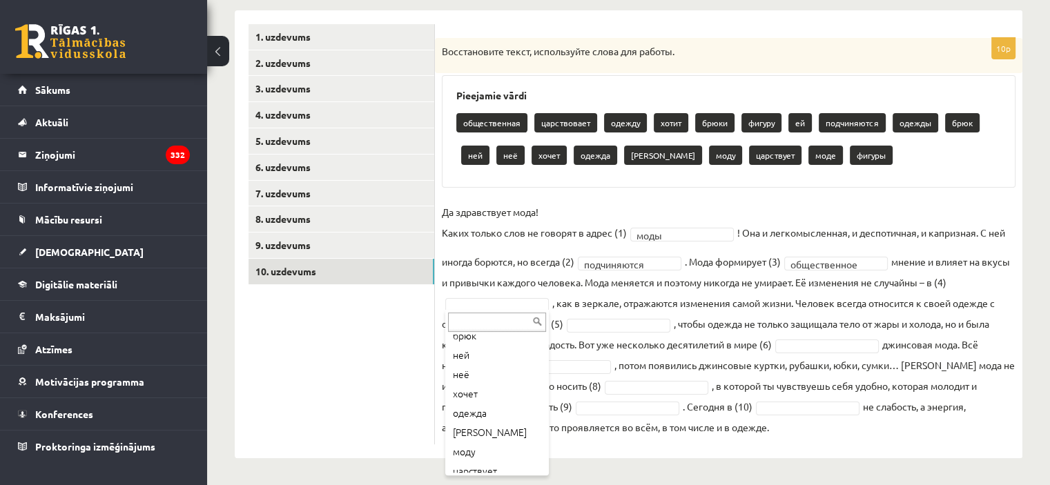
scroll to position [207, 0]
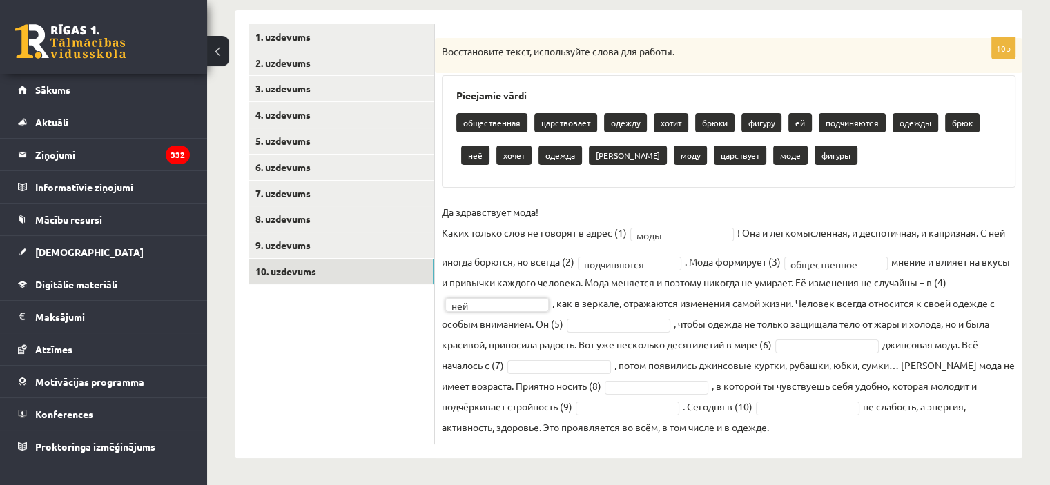
click at [512, 237] on p "Да здравствует мода! Каких только слов не говорят в адрес (1)" at bounding box center [534, 222] width 185 height 41
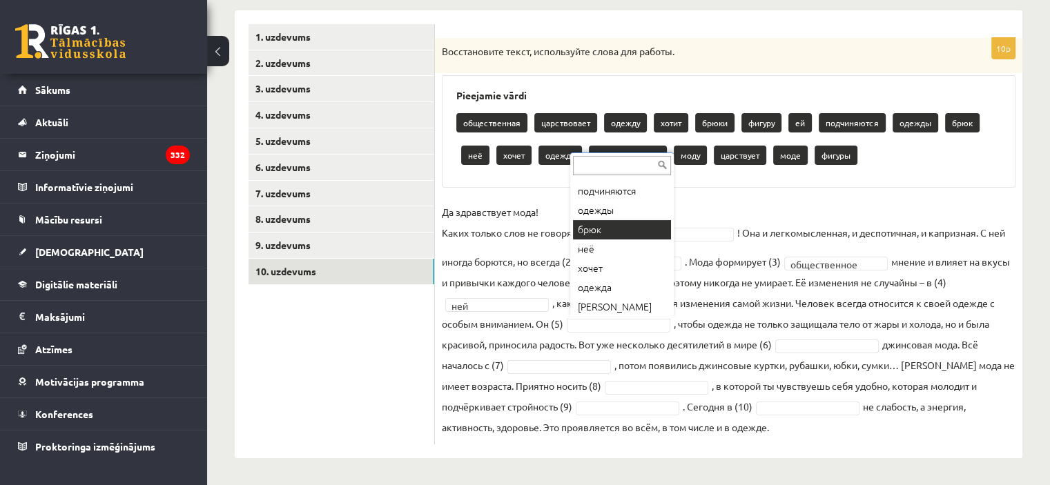
scroll to position [155, 0]
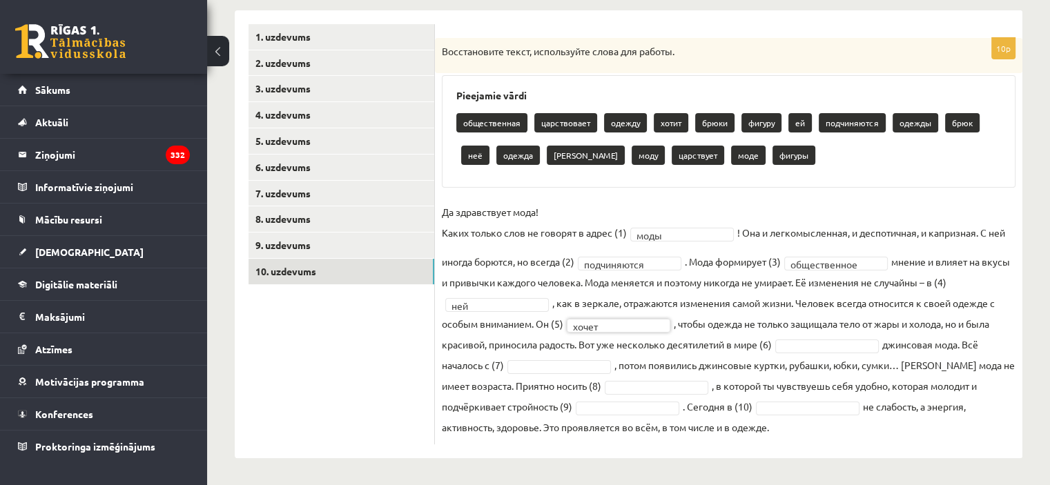
click at [722, 318] on fieldset "**********" at bounding box center [729, 320] width 574 height 236
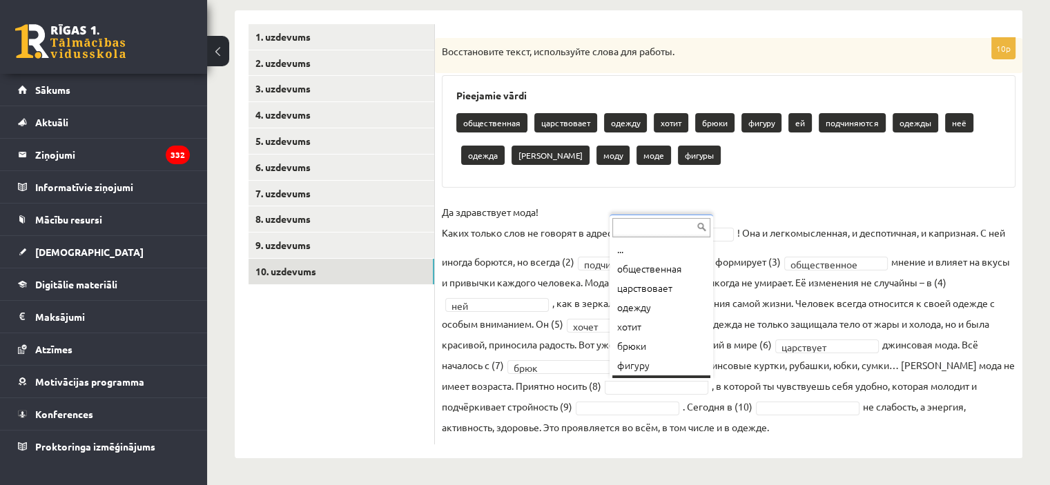
scroll to position [17, 0]
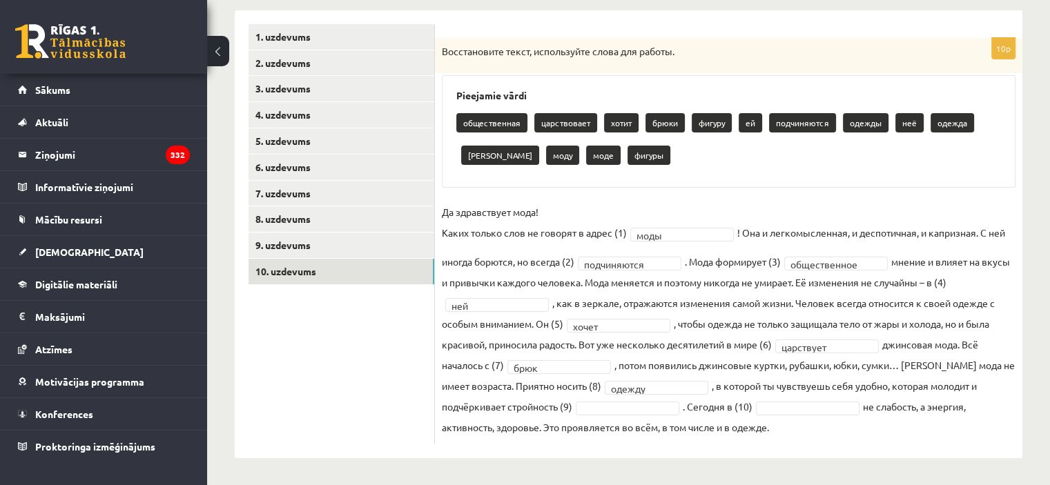
click at [786, 375] on fieldset "**********" at bounding box center [729, 320] width 574 height 236
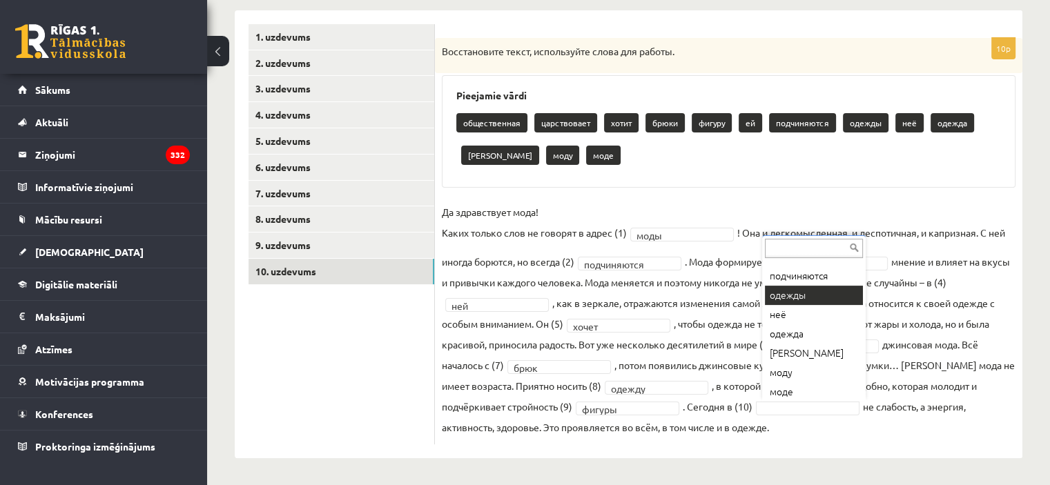
scroll to position [133, 0]
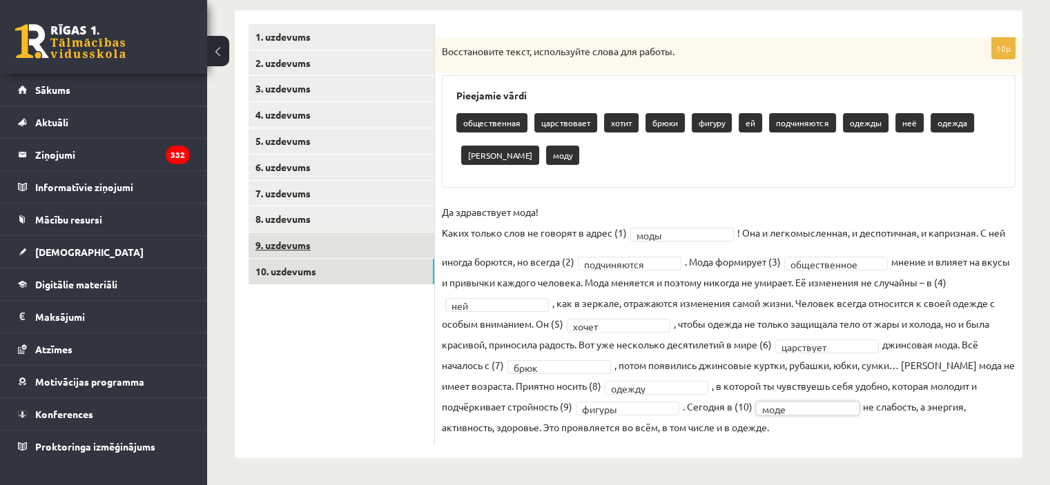
click at [340, 244] on link "9. uzdevums" at bounding box center [342, 246] width 186 height 26
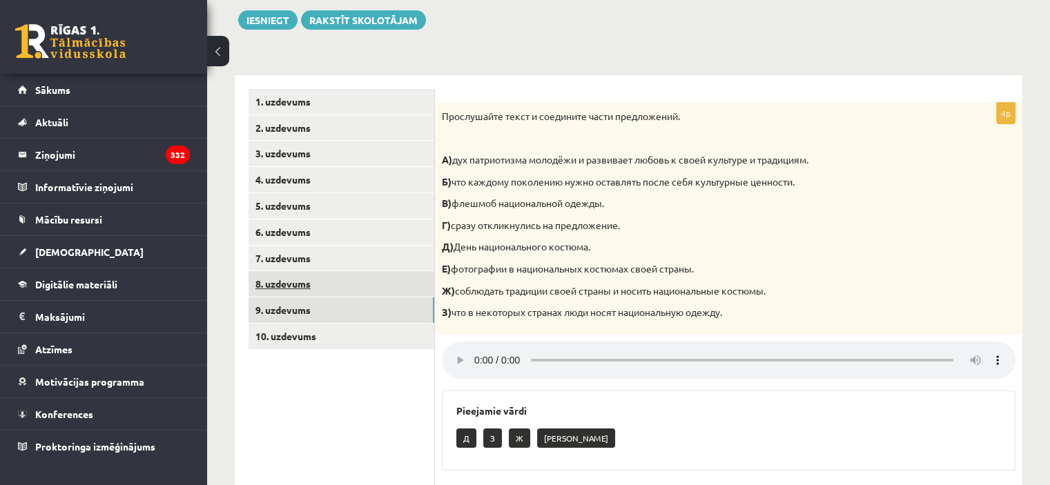
scroll to position [115, 0]
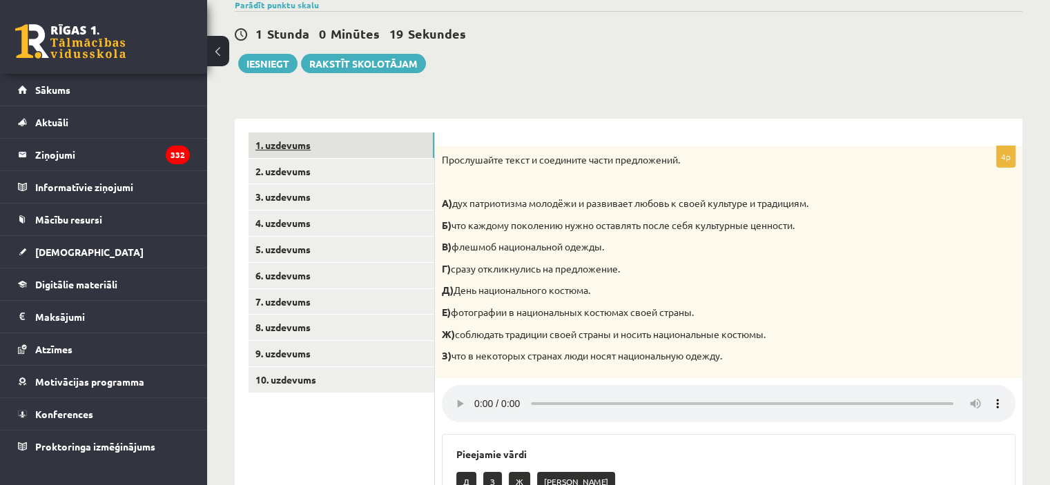
click at [305, 155] on link "1. uzdevums" at bounding box center [342, 146] width 186 height 26
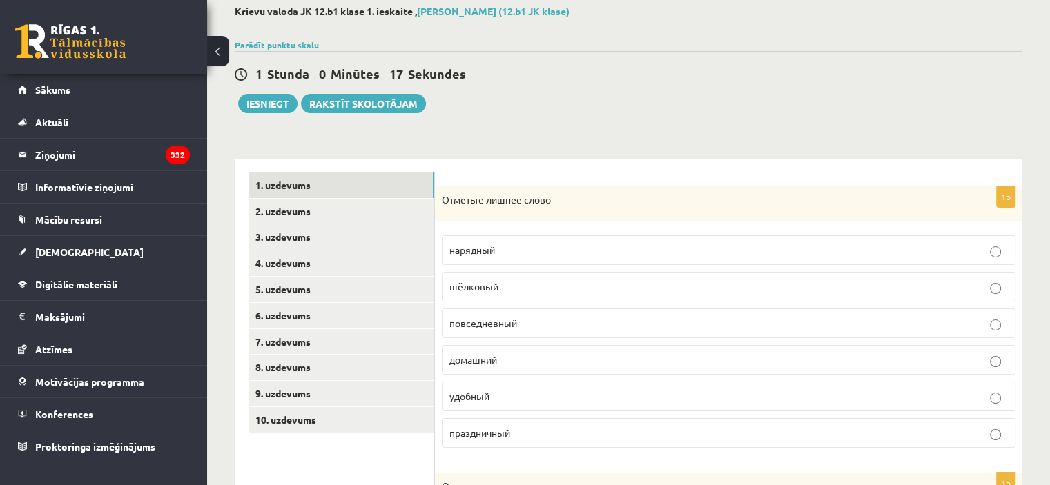
scroll to position [71, 0]
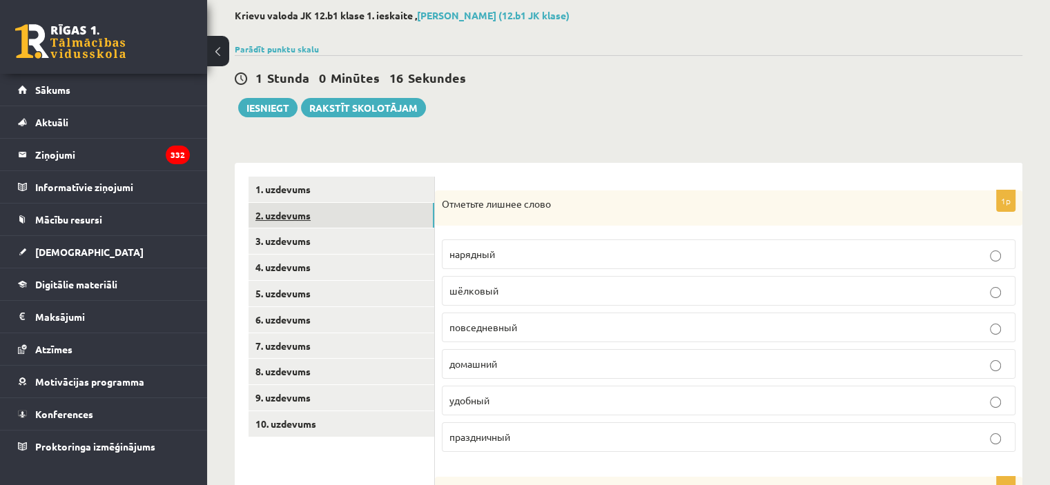
click at [345, 213] on link "2. uzdevums" at bounding box center [342, 216] width 186 height 26
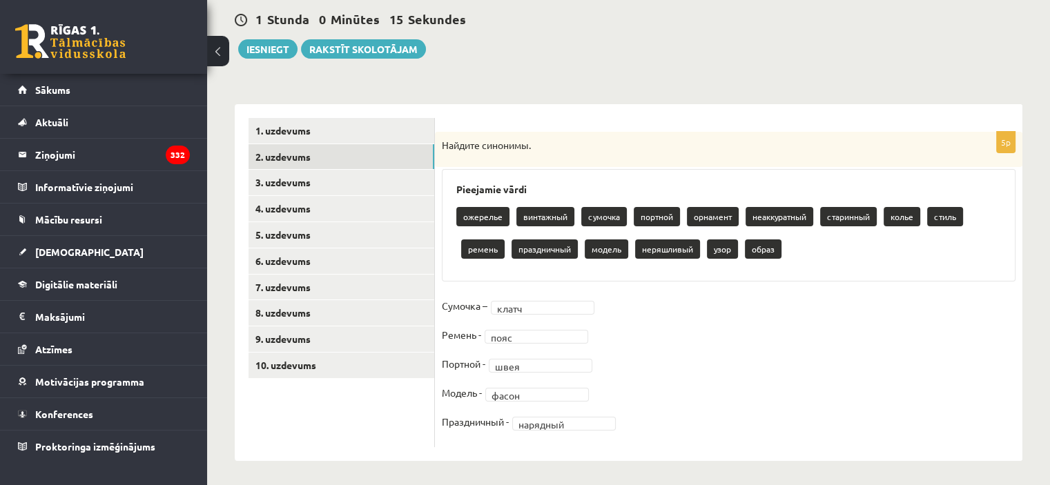
scroll to position [133, 0]
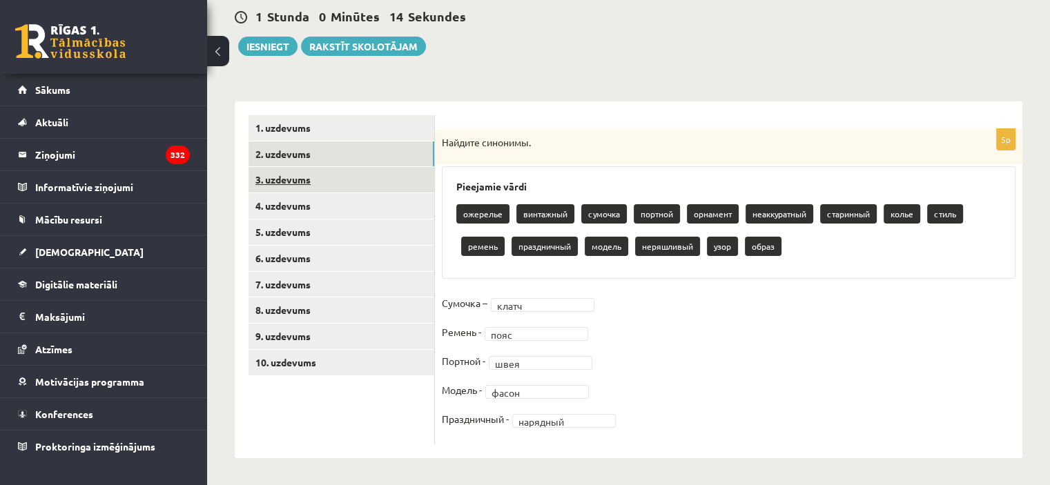
click at [353, 187] on link "3. uzdevums" at bounding box center [342, 180] width 186 height 26
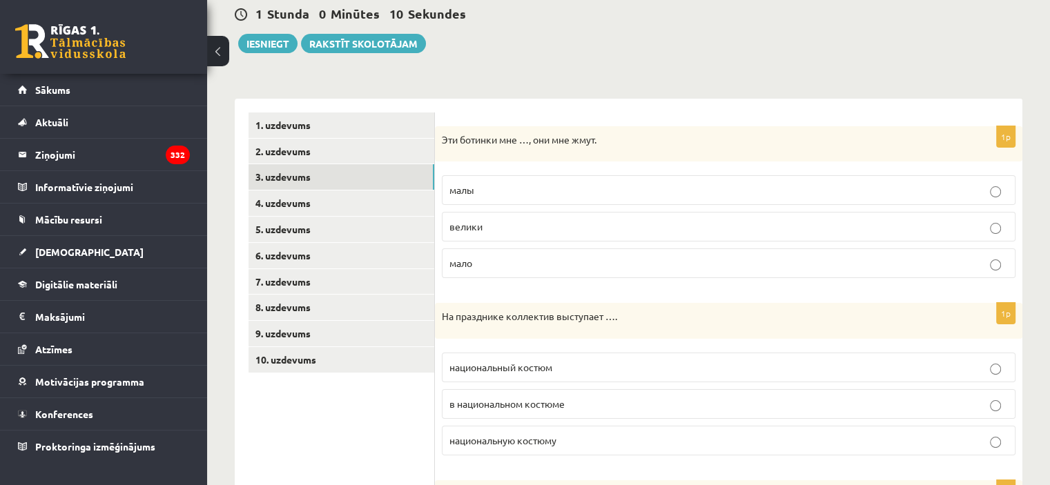
scroll to position [0, 0]
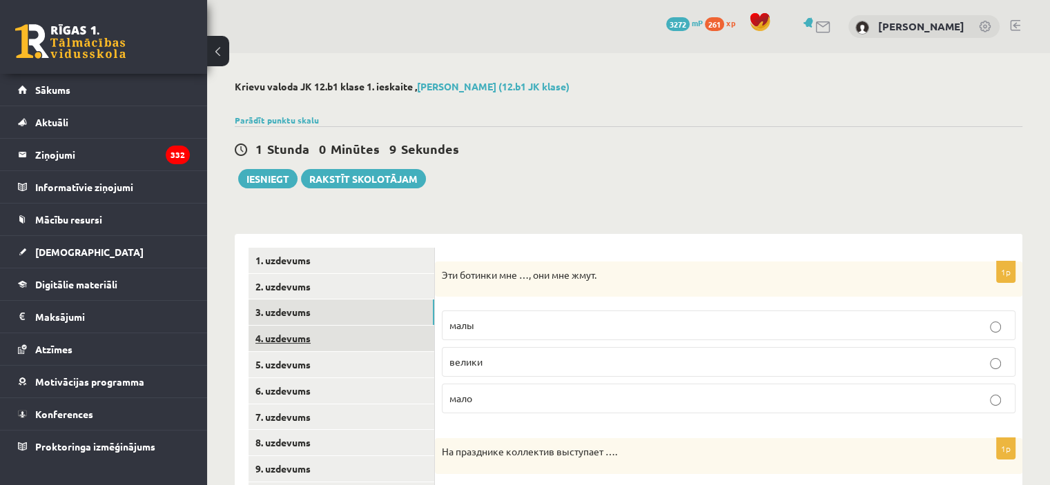
click at [311, 340] on link "4. uzdevums" at bounding box center [342, 339] width 186 height 26
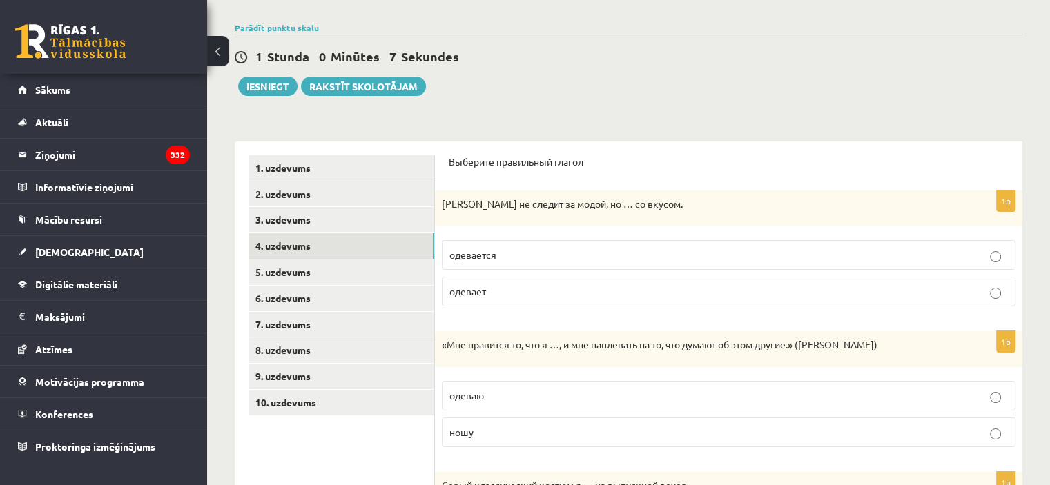
scroll to position [42, 0]
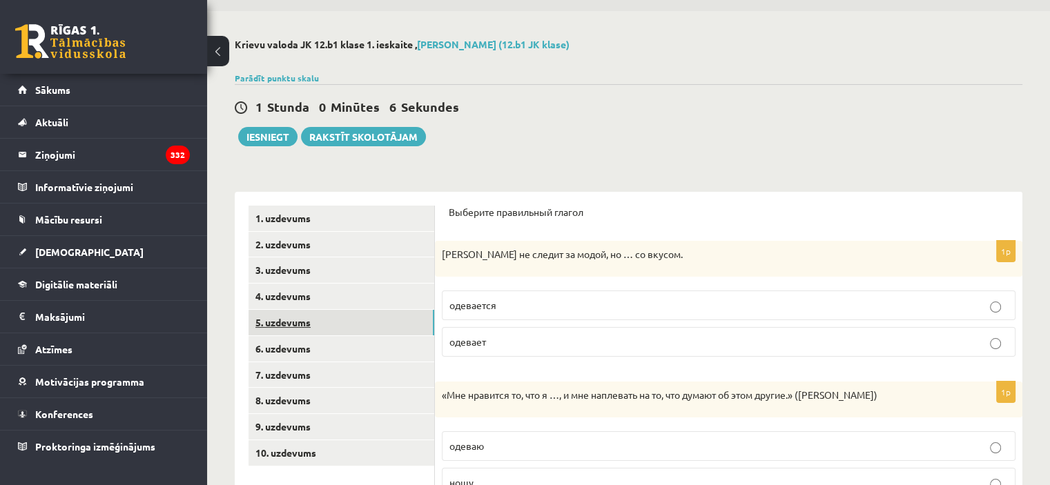
click at [261, 331] on link "5. uzdevums" at bounding box center [342, 323] width 186 height 26
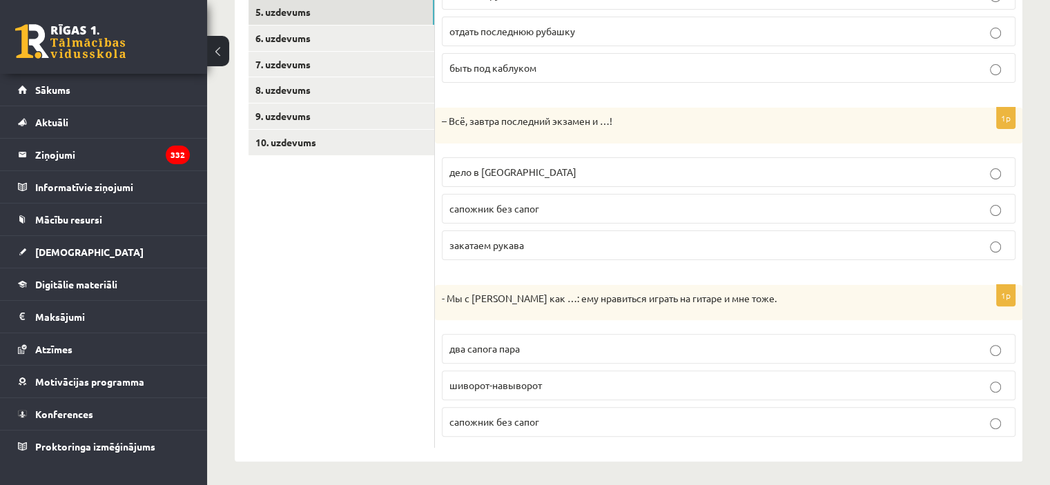
scroll to position [354, 0]
click at [337, 37] on link "6. uzdevums" at bounding box center [342, 37] width 186 height 26
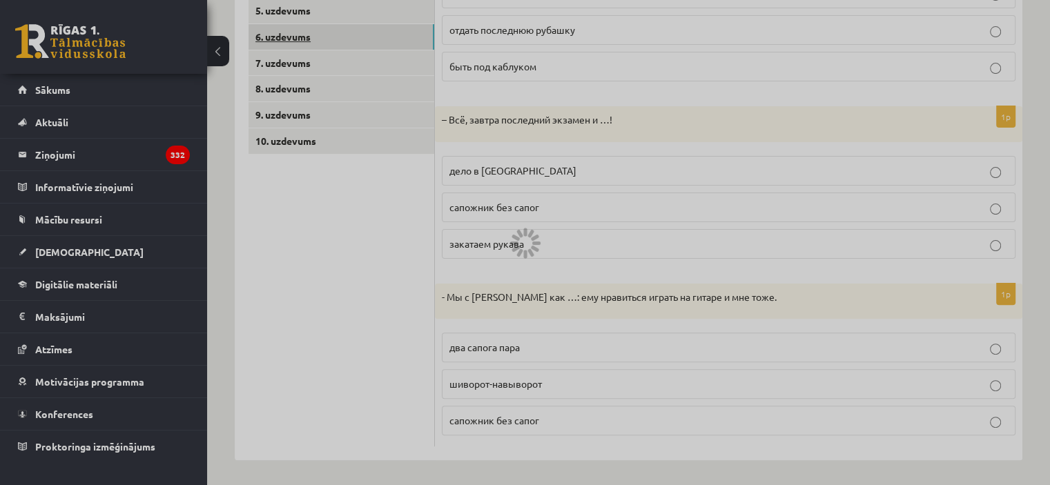
scroll to position [92, 0]
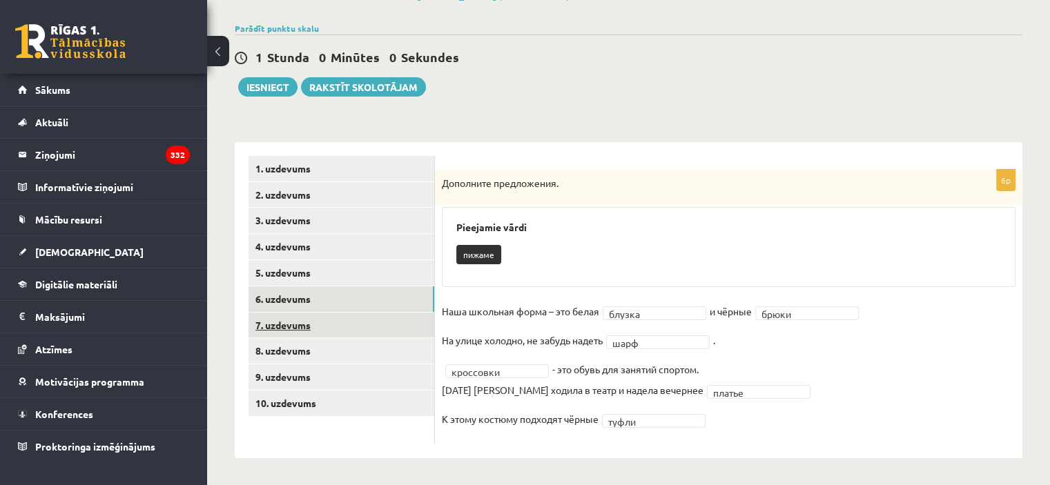
click at [279, 332] on link "7. uzdevums" at bounding box center [342, 326] width 186 height 26
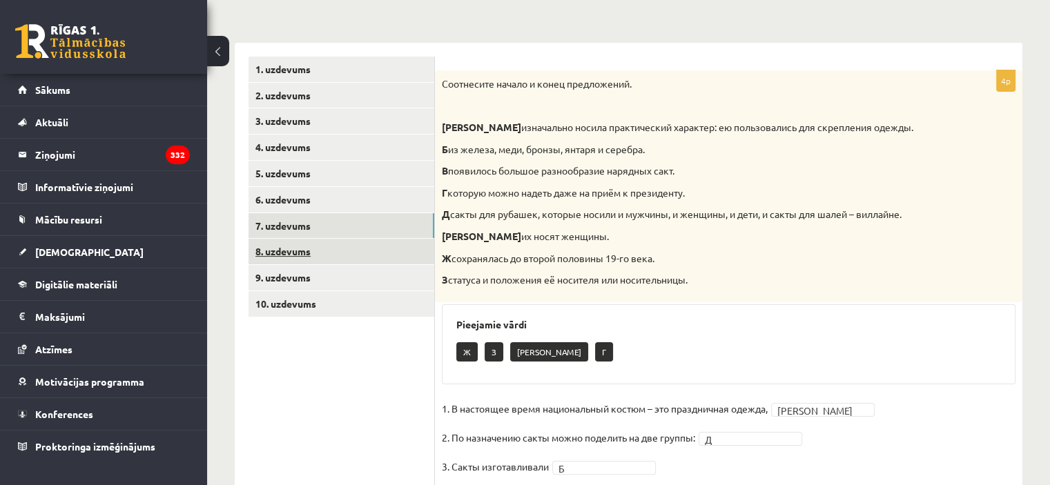
scroll to position [268, 0]
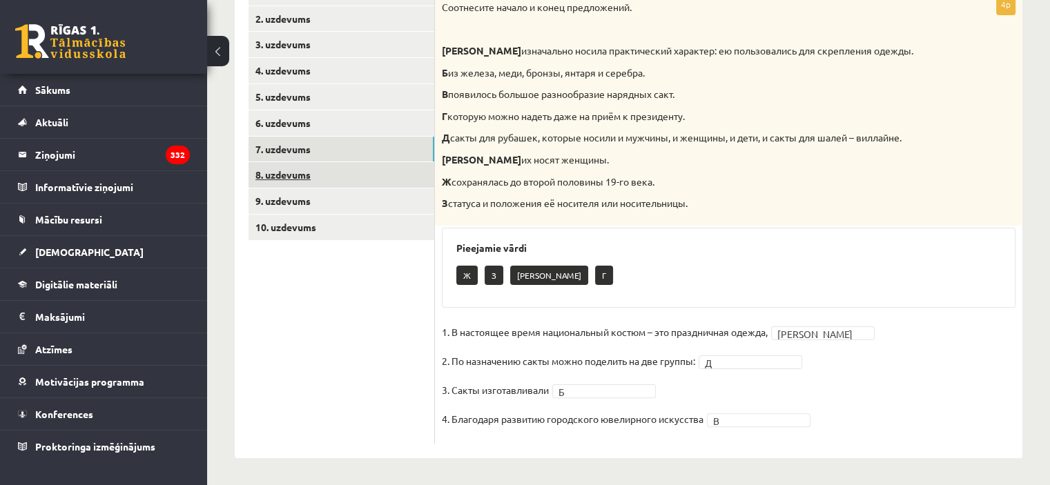
click at [360, 171] on link "8. uzdevums" at bounding box center [342, 175] width 186 height 26
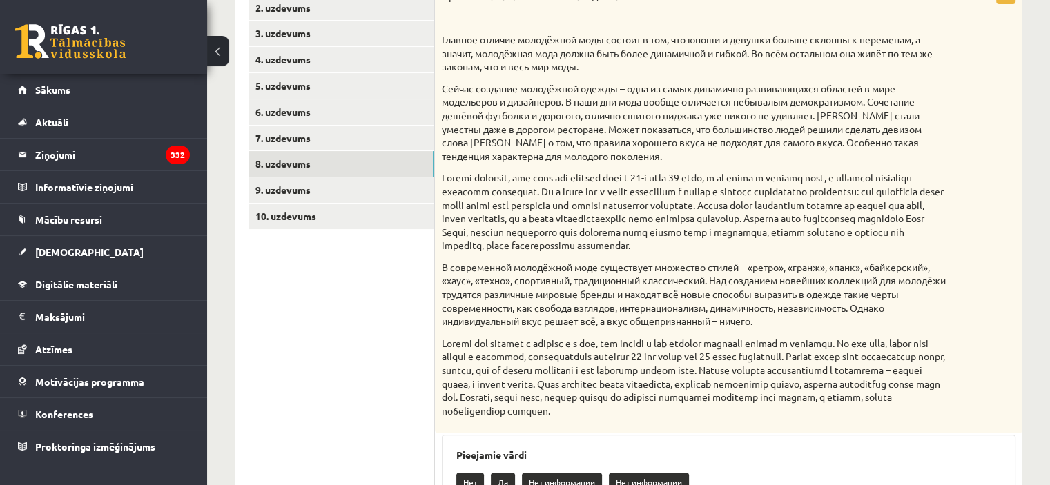
scroll to position [253, 0]
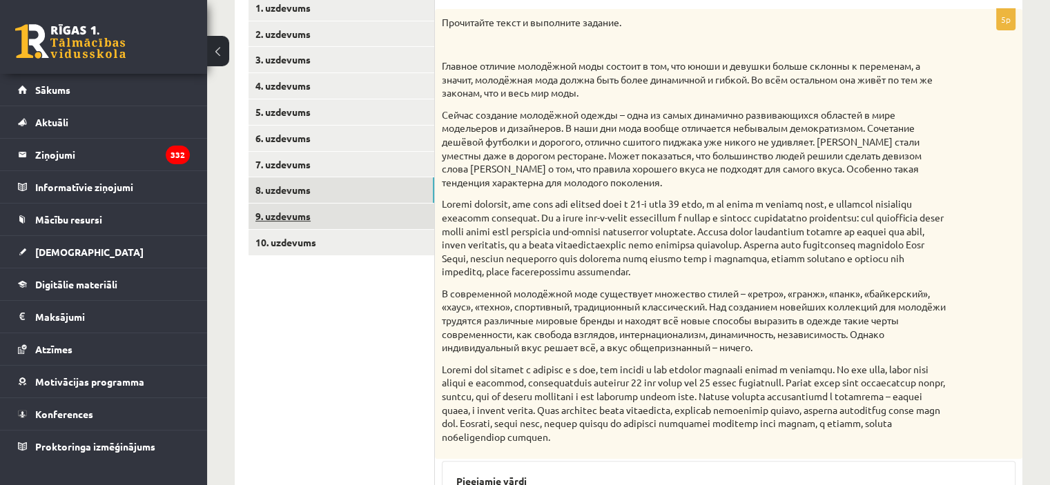
click at [381, 227] on link "9. uzdevums" at bounding box center [342, 217] width 186 height 26
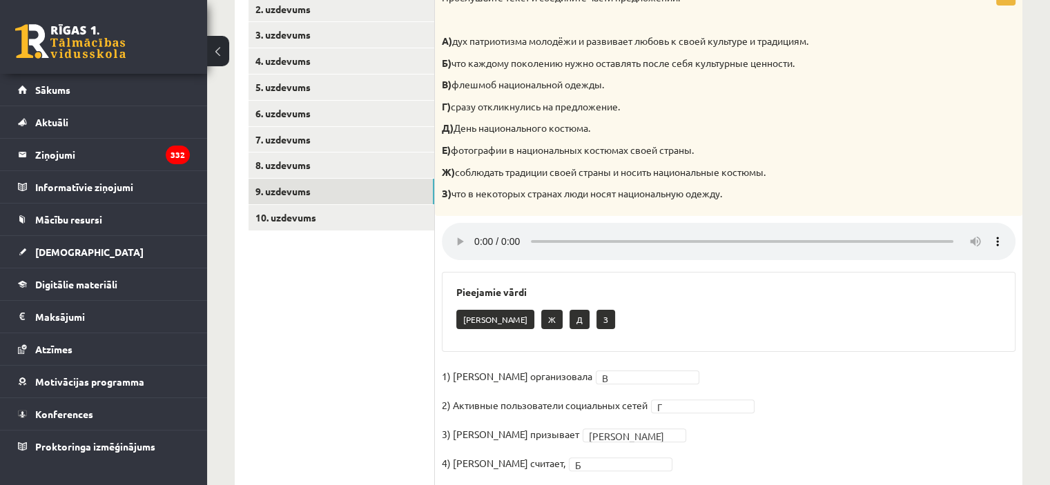
scroll to position [323, 0]
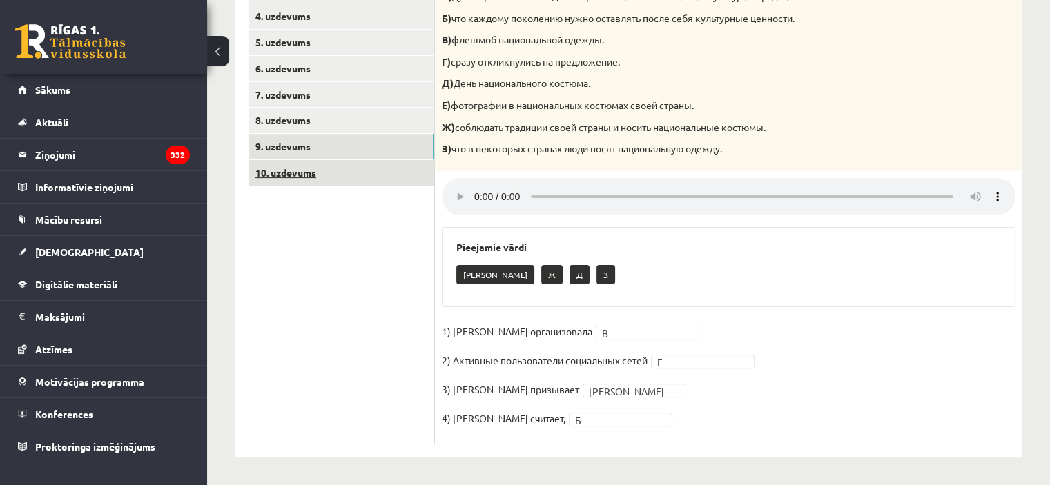
click at [318, 182] on link "10. uzdevums" at bounding box center [342, 173] width 186 height 26
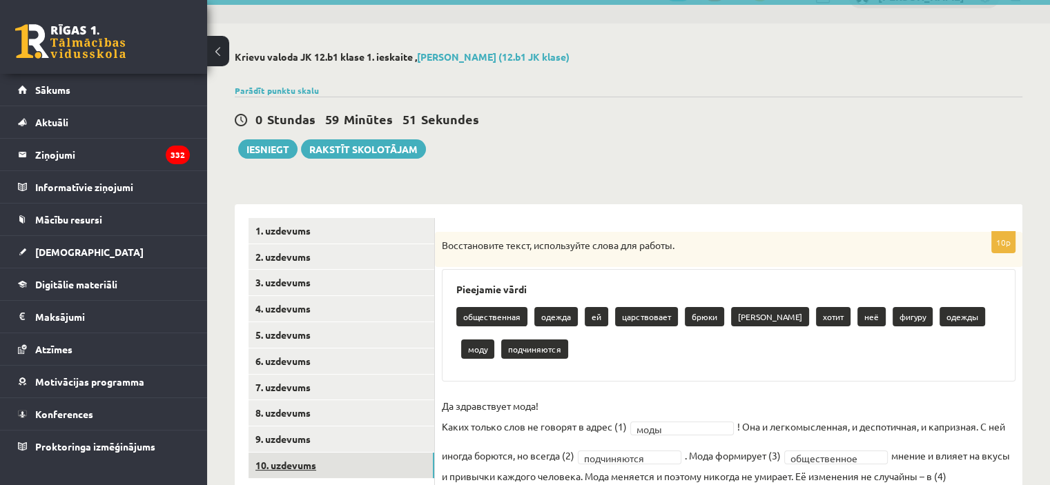
scroll to position [0, 0]
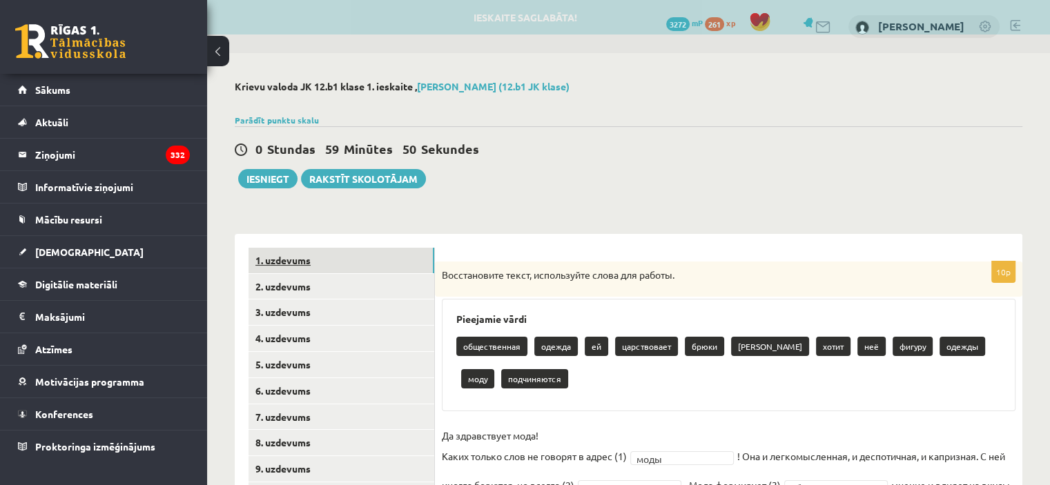
click at [322, 262] on link "1. uzdevums" at bounding box center [342, 261] width 186 height 26
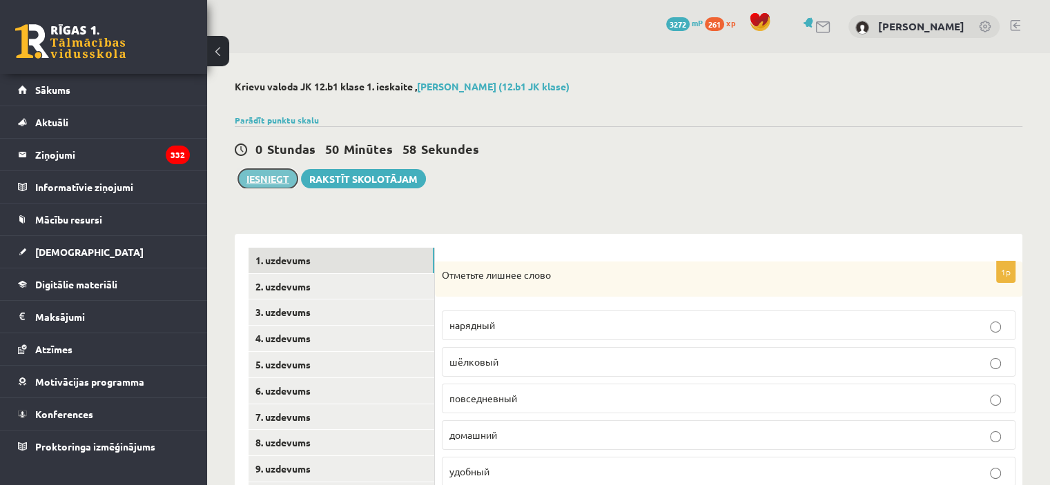
click at [268, 171] on button "Iesniegt" at bounding box center [267, 178] width 59 height 19
